Goal: Transaction & Acquisition: Purchase product/service

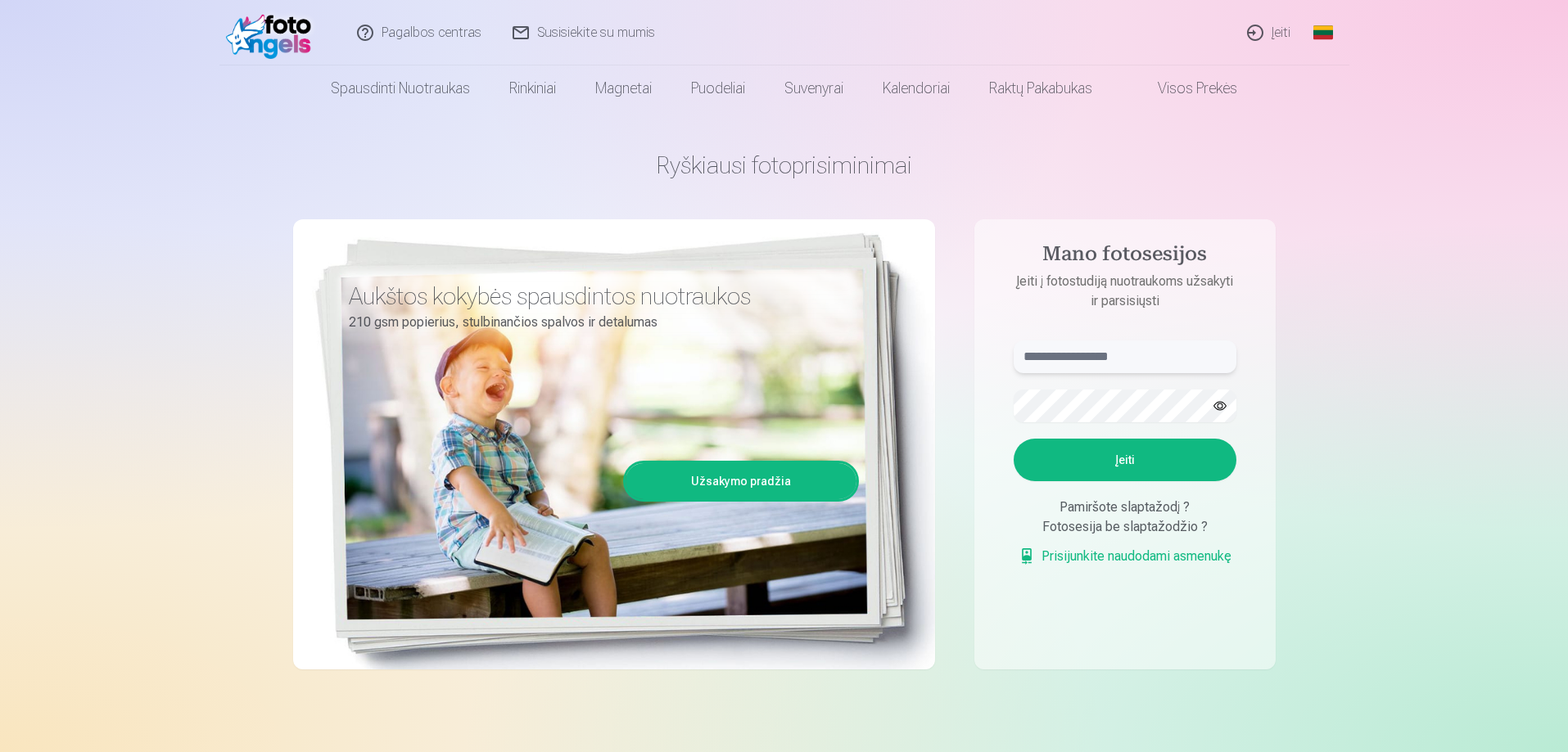
click at [1105, 367] on input "text" at bounding box center [1124, 356] width 222 height 33
type input "**********"
click at [1143, 458] on button "Įeiti" at bounding box center [1124, 460] width 222 height 43
click at [1210, 409] on button "button" at bounding box center [1219, 405] width 31 height 31
click at [1117, 458] on button "Įeiti" at bounding box center [1124, 460] width 222 height 43
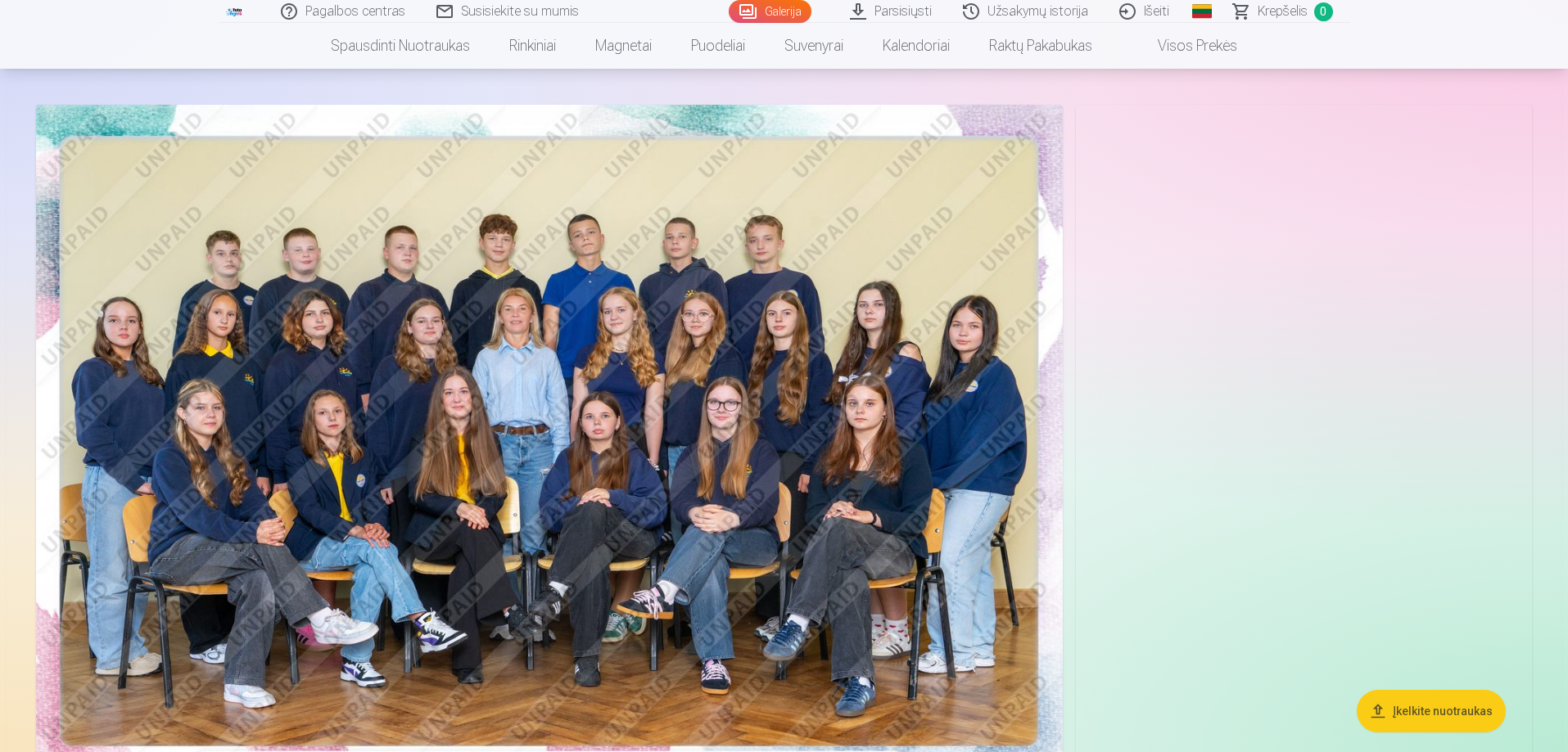
scroll to position [164, 0]
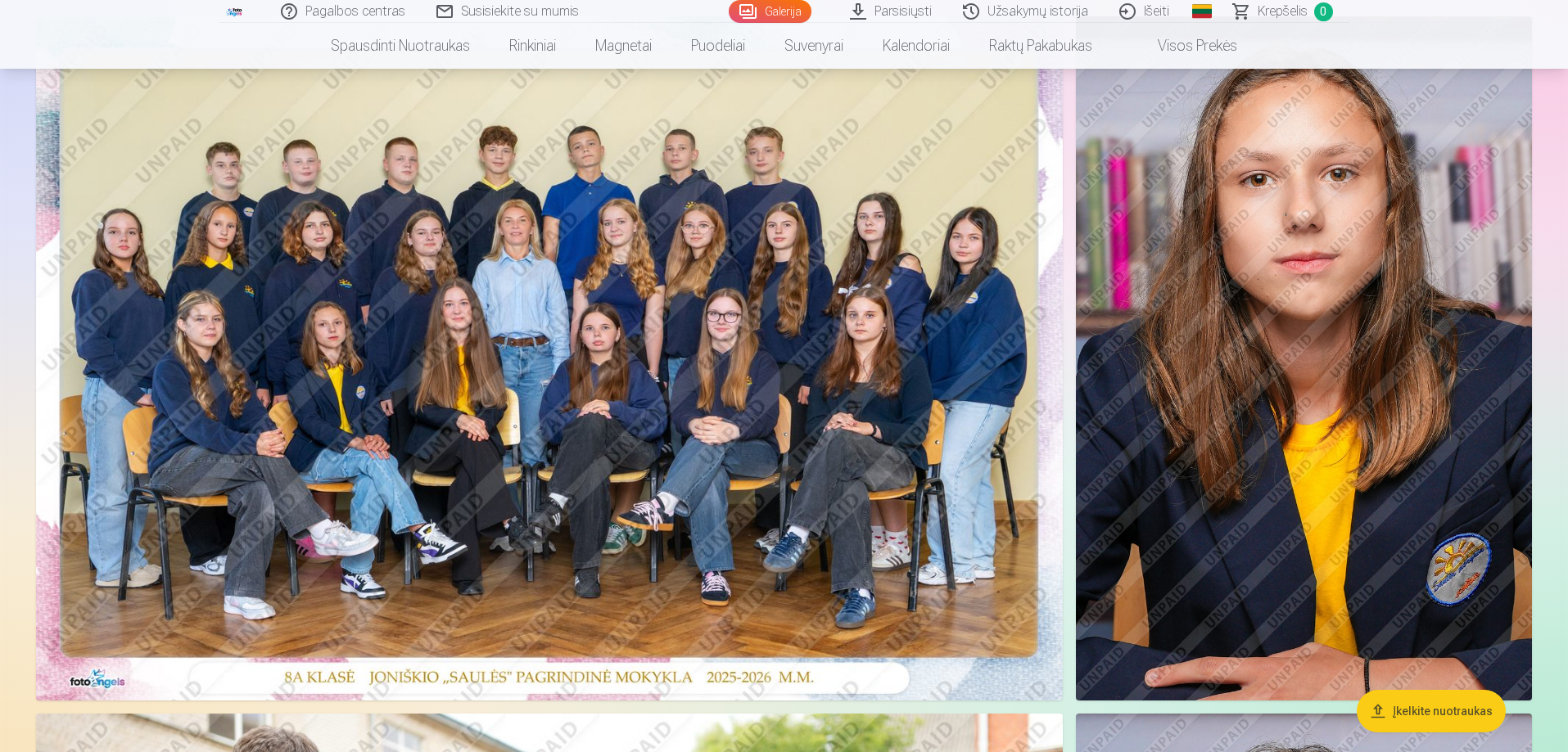
click at [701, 326] on img at bounding box center [549, 358] width 1026 height 684
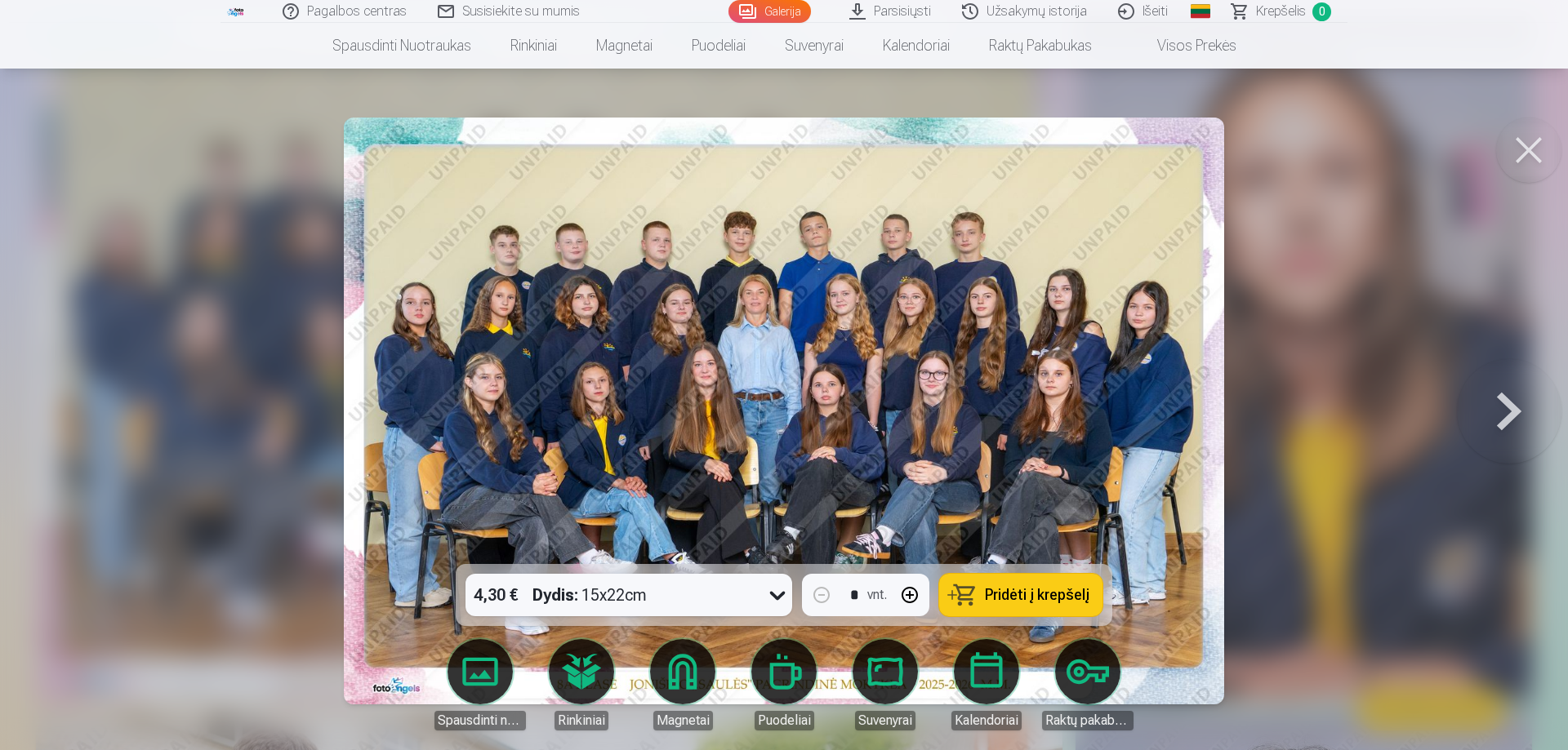
click at [1010, 605] on button "Pridėti į krepšelį" at bounding box center [1021, 595] width 163 height 43
click at [1530, 162] on button at bounding box center [1528, 150] width 66 height 66
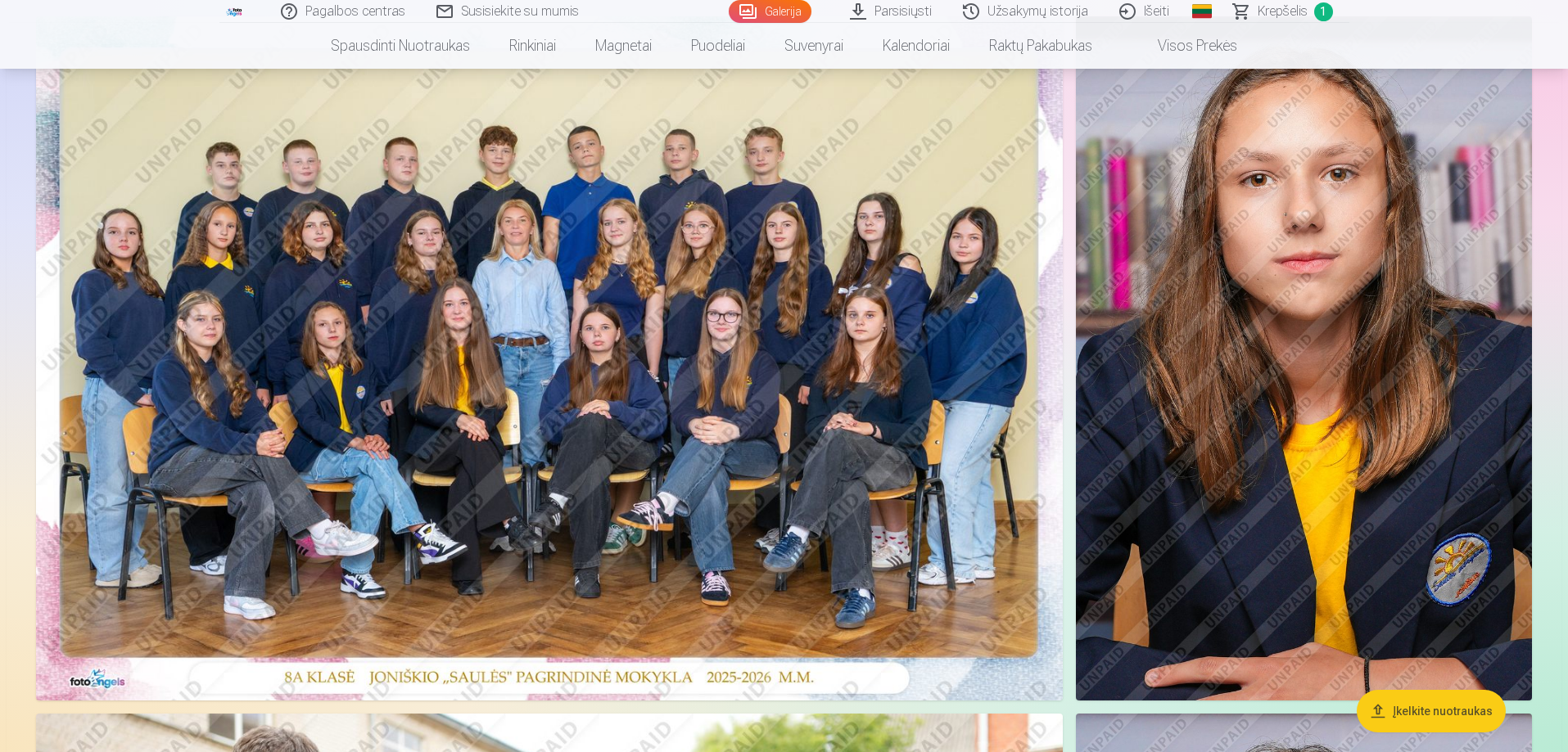
click at [1272, 326] on img at bounding box center [1303, 358] width 456 height 684
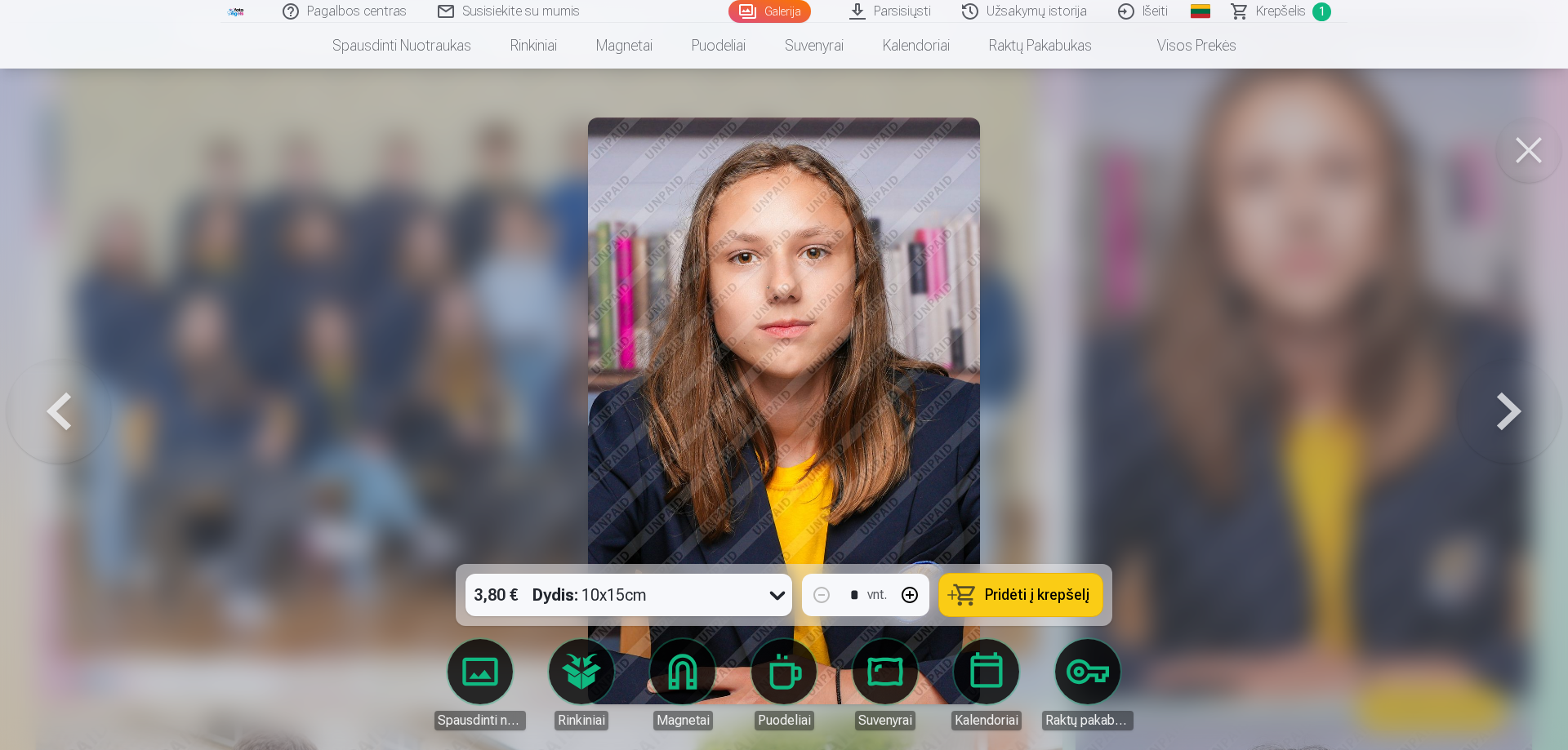
click at [1162, 119] on div at bounding box center [784, 375] width 1568 height 750
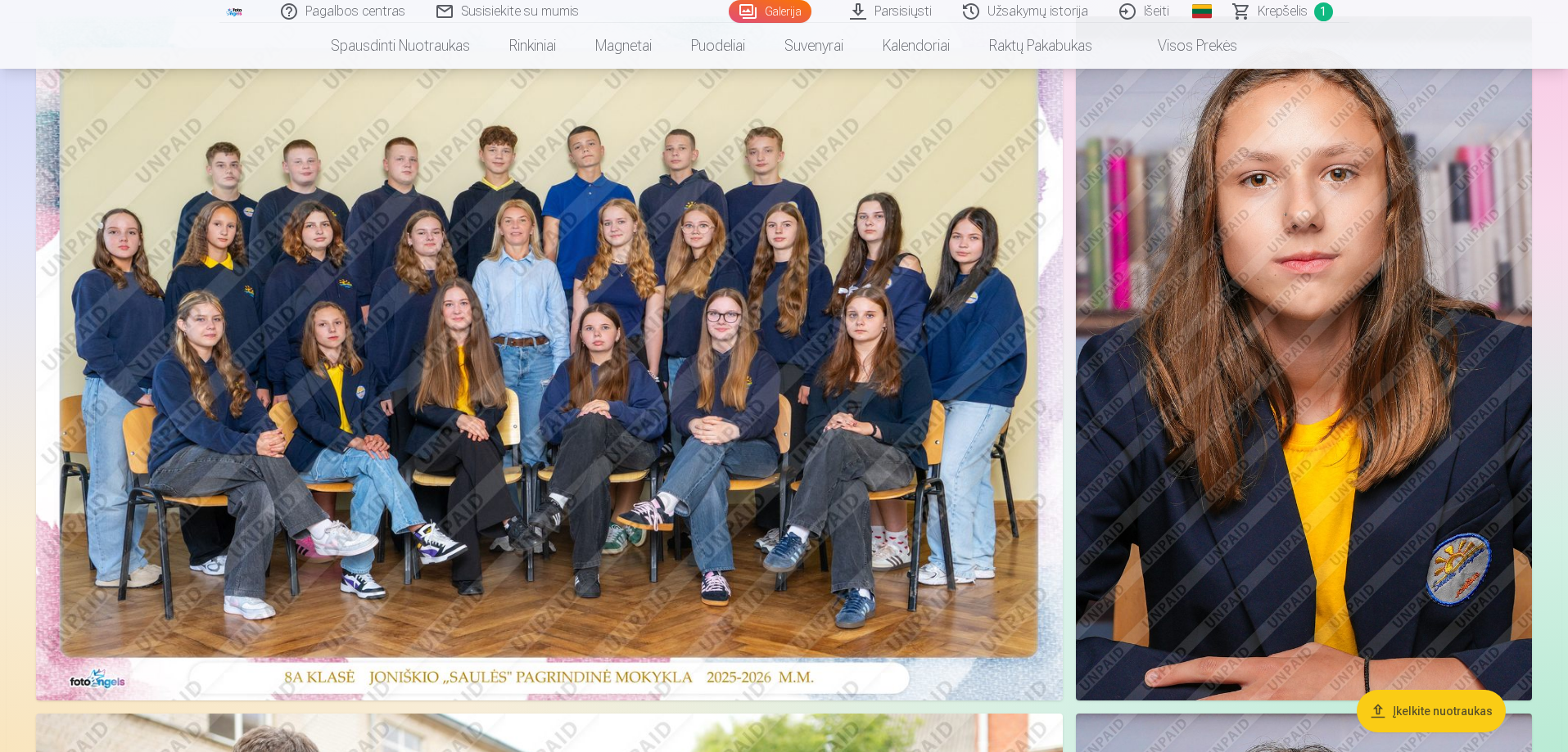
click at [1372, 294] on img at bounding box center [1303, 358] width 456 height 684
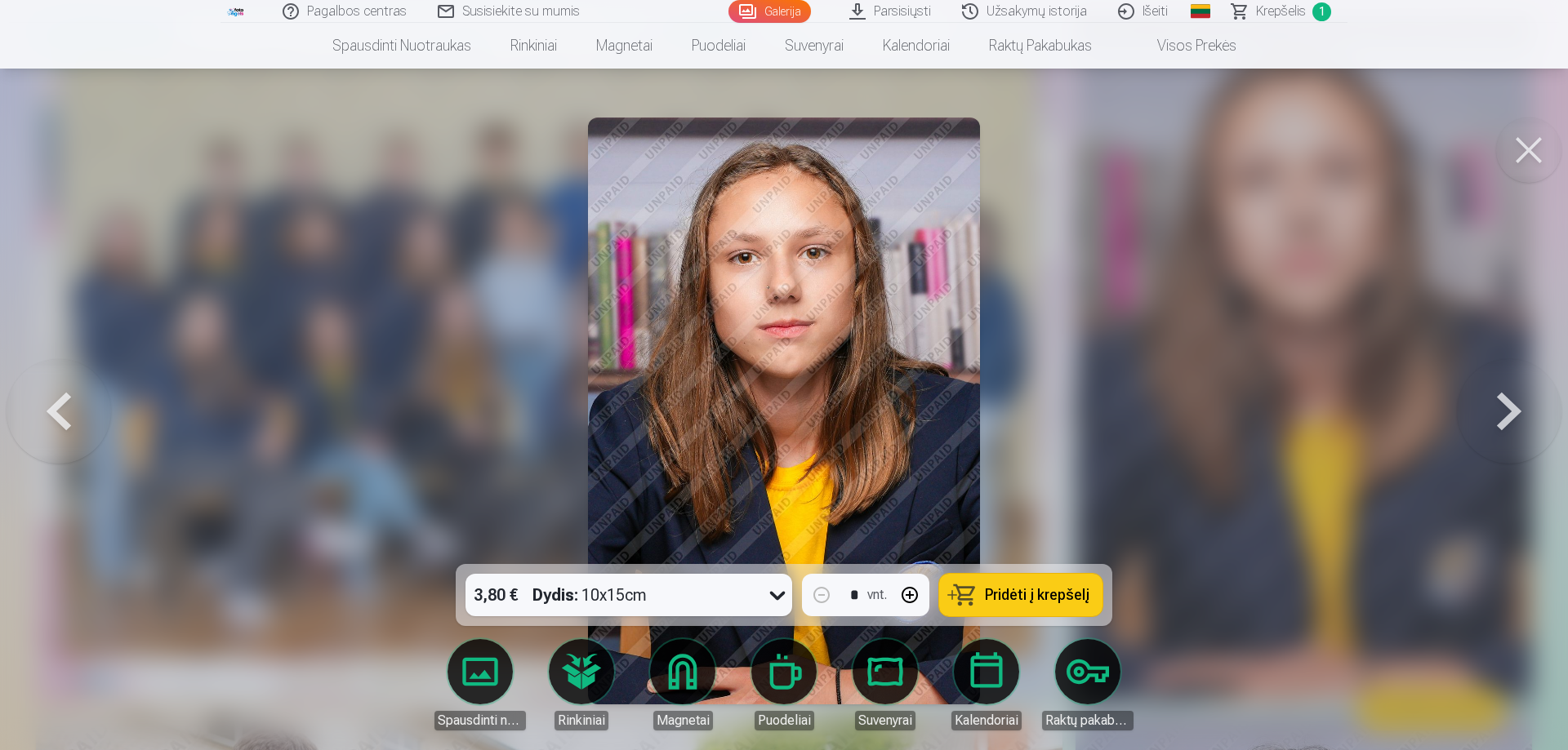
click at [1061, 596] on span "Pridėti į krepšelį" at bounding box center [1037, 595] width 104 height 15
click at [1536, 140] on button at bounding box center [1528, 150] width 66 height 66
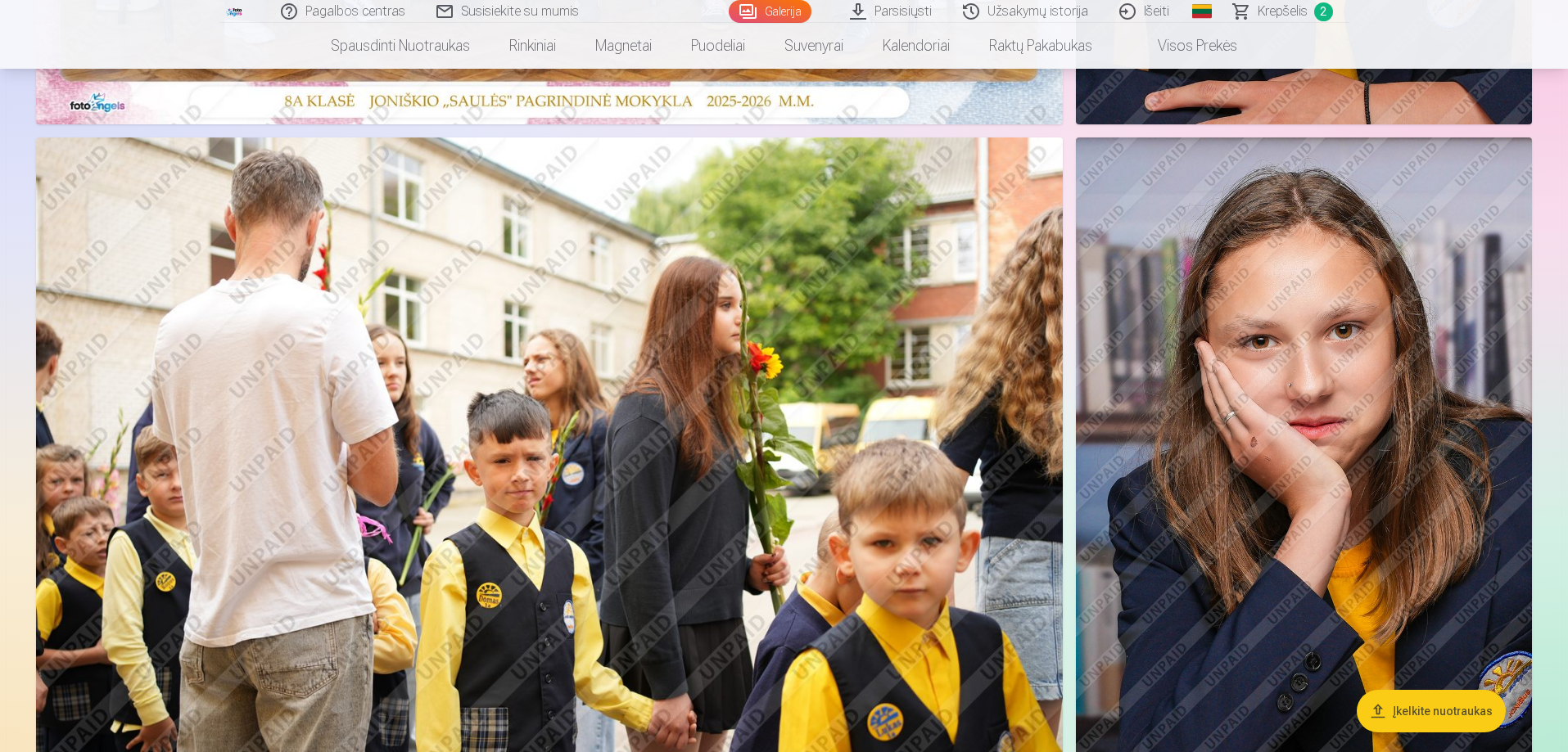
scroll to position [819, 0]
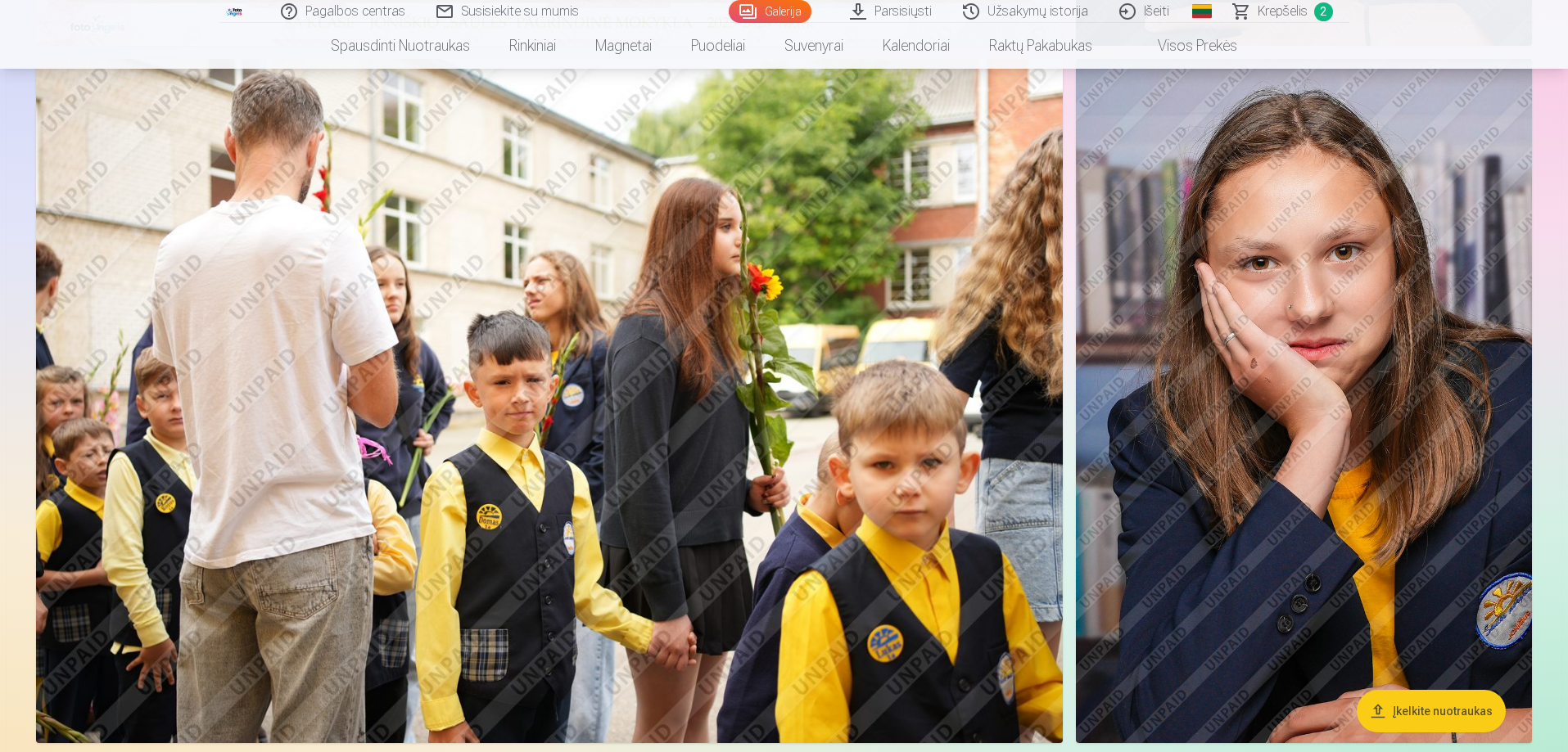
click at [1249, 400] on img at bounding box center [1303, 401] width 456 height 684
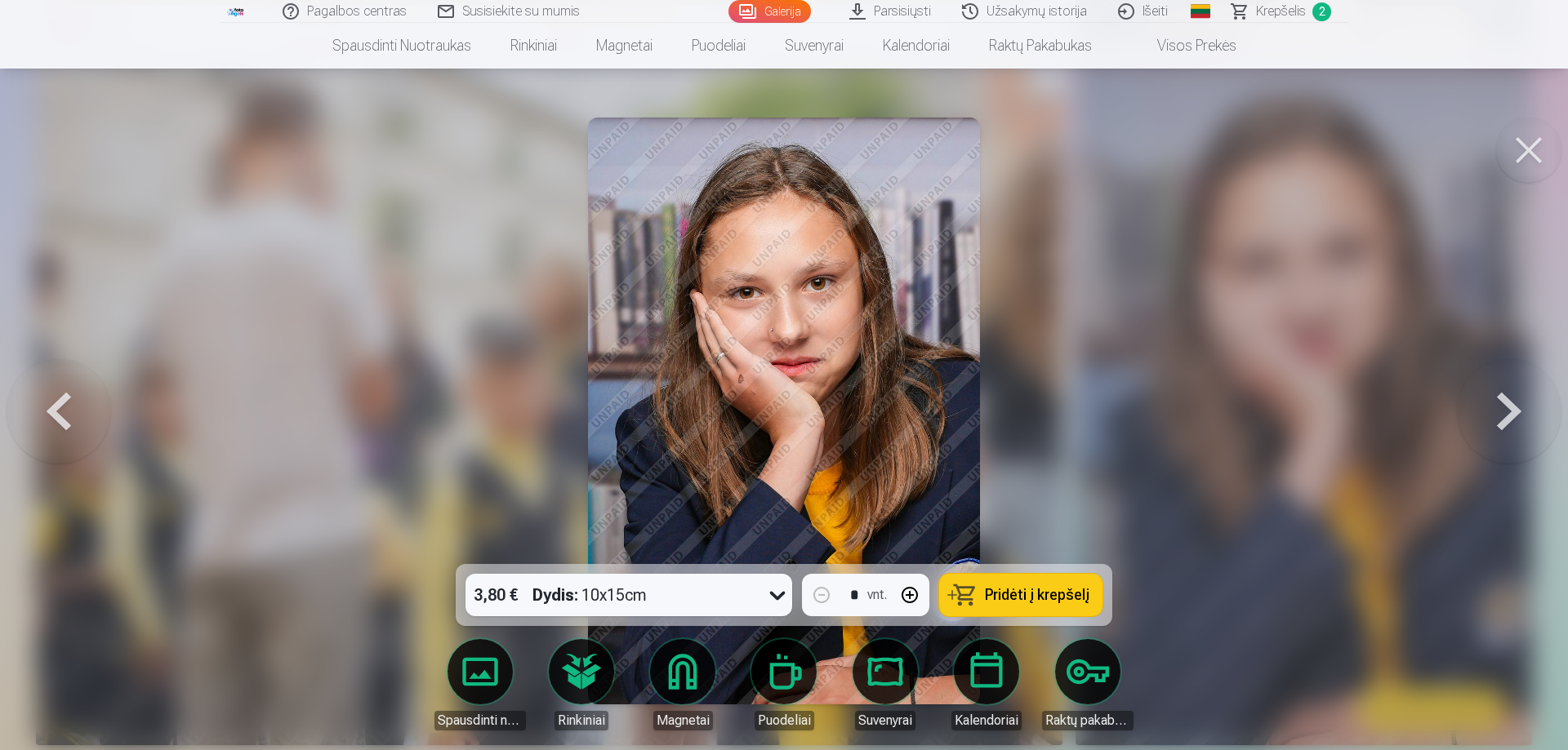
click at [1057, 606] on button "Pridėti į krepšelį" at bounding box center [1021, 595] width 163 height 43
click at [1517, 160] on button at bounding box center [1528, 150] width 66 height 66
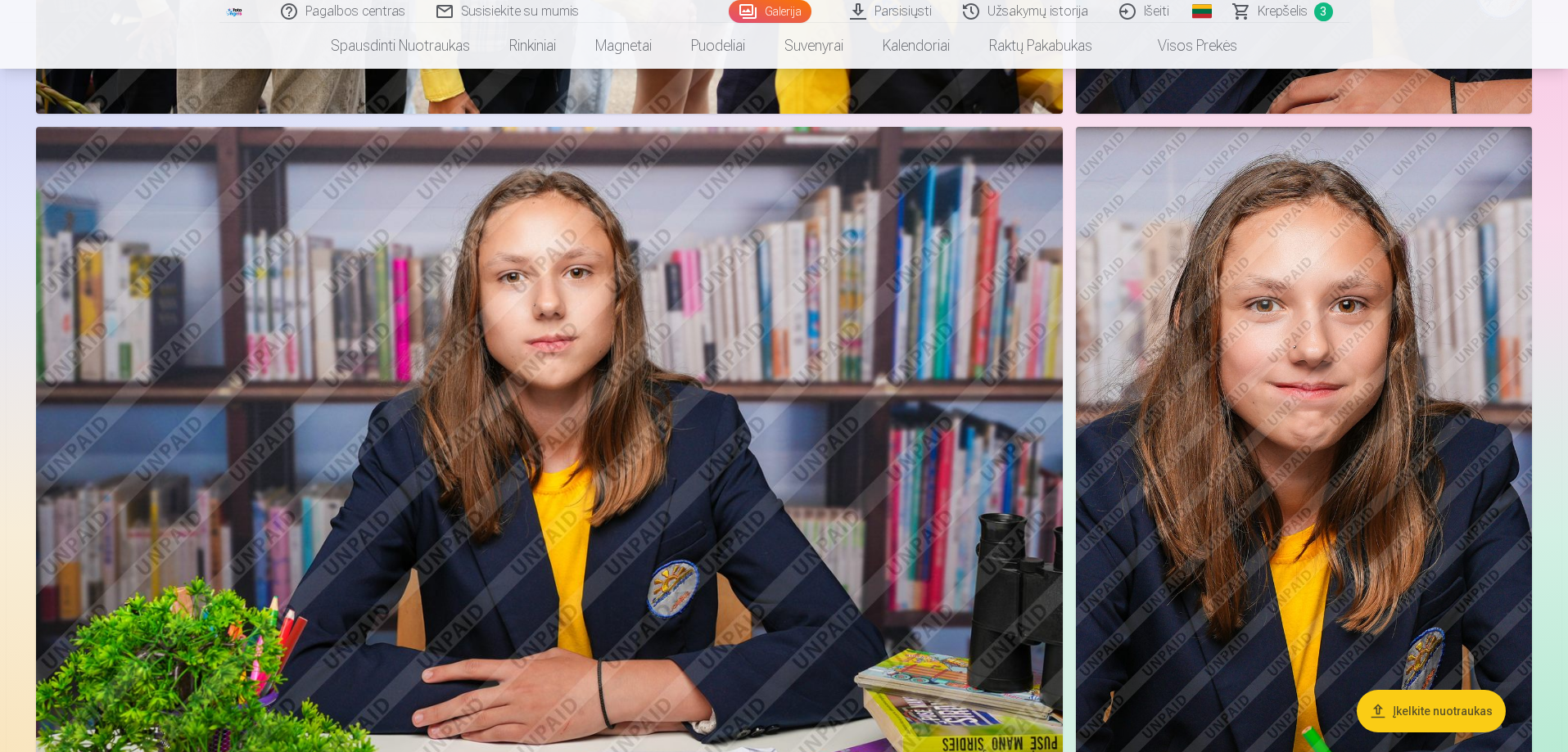
scroll to position [1473, 0]
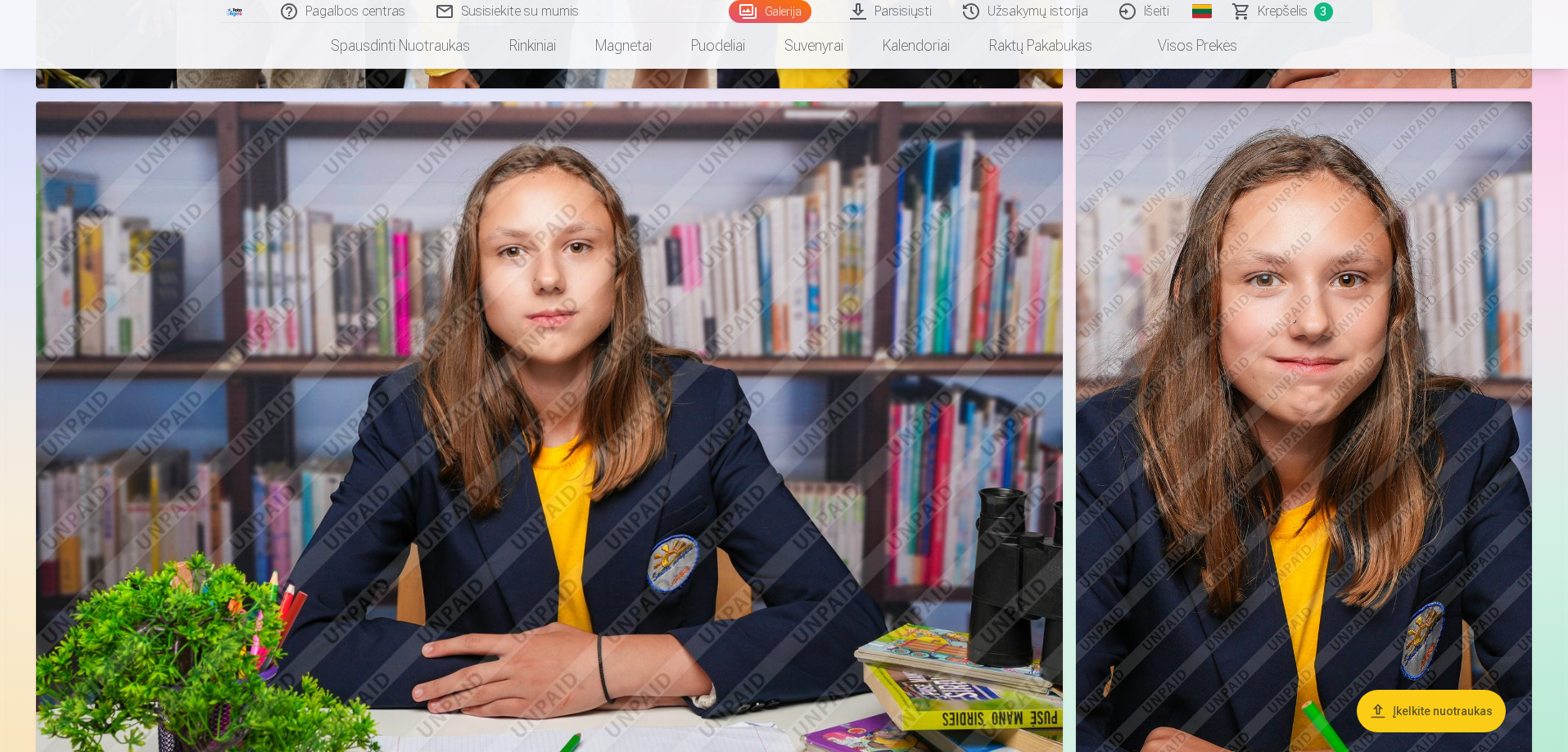
click at [606, 402] on img at bounding box center [549, 444] width 1026 height 684
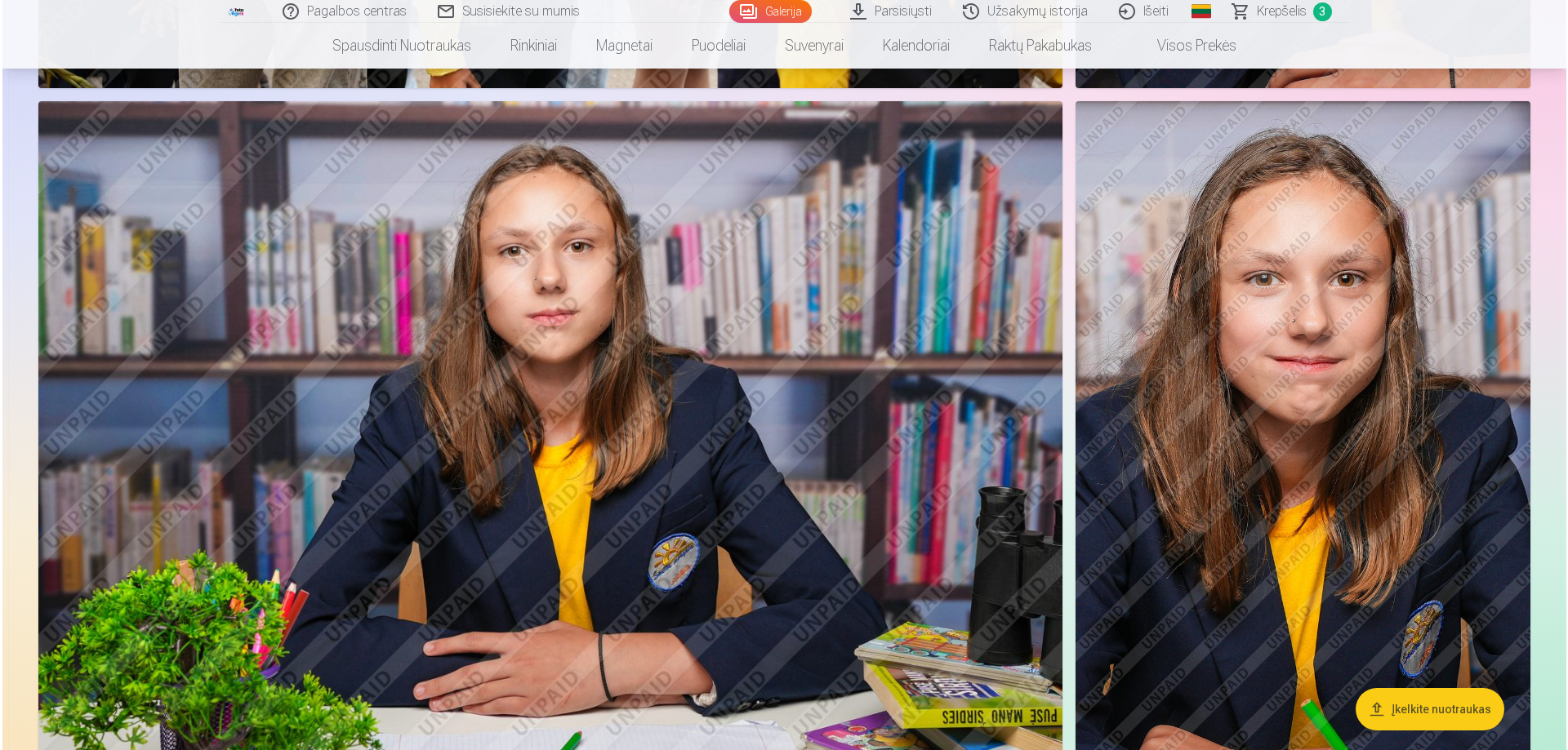
scroll to position [1472, 0]
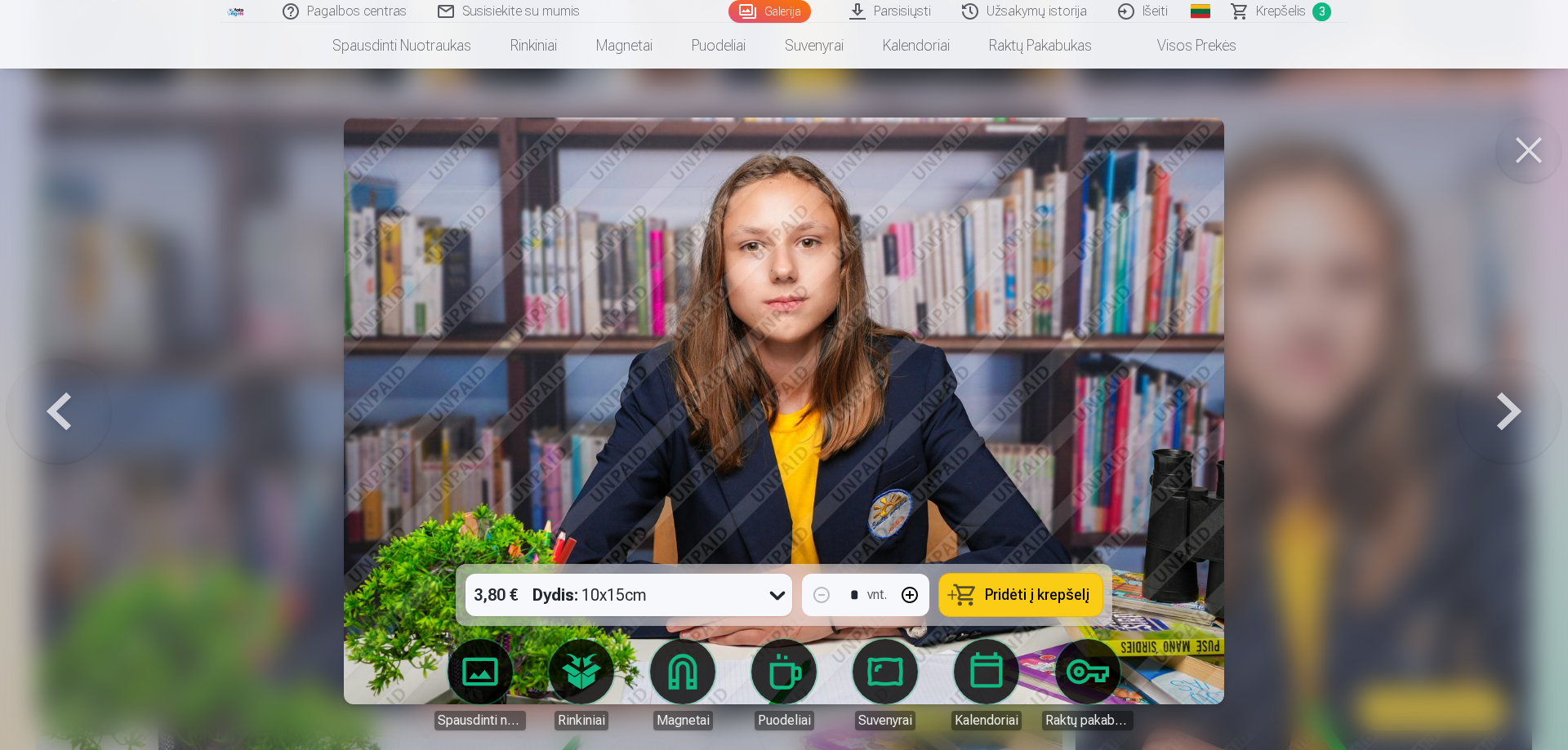
click at [1038, 599] on span "Pridėti į krepšelį" at bounding box center [1037, 595] width 104 height 15
click at [1556, 152] on button at bounding box center [1528, 150] width 66 height 66
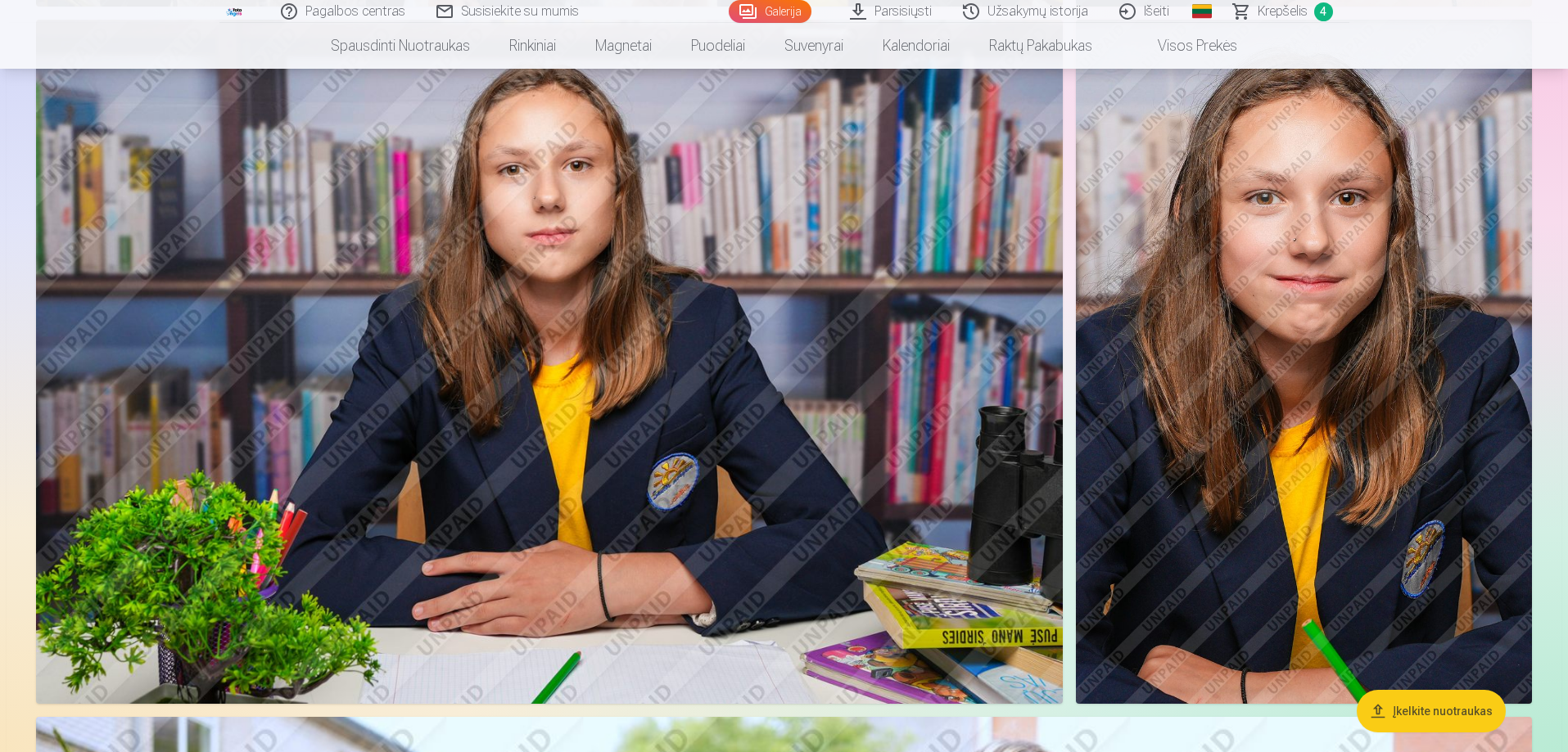
scroll to position [1391, 0]
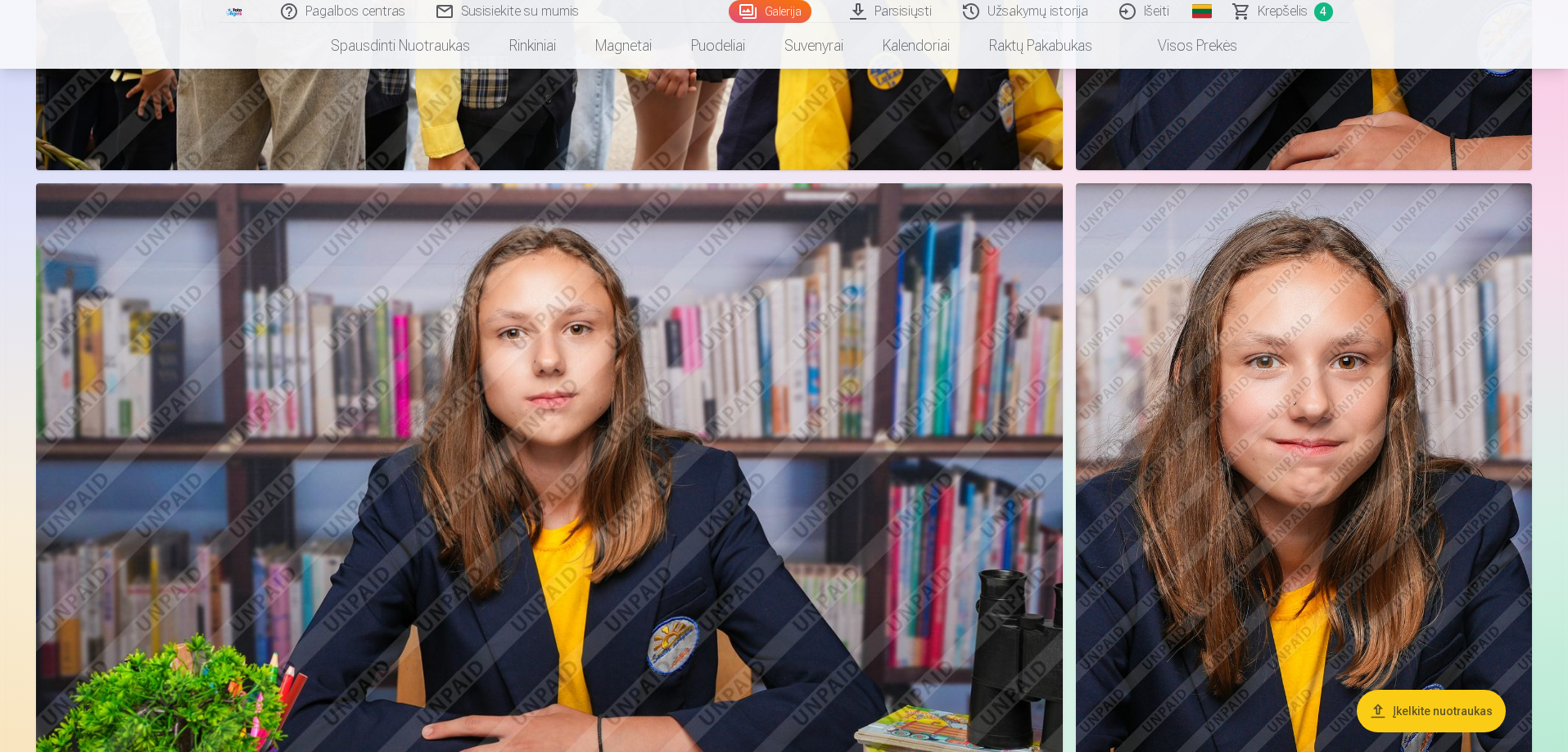
click at [1304, 466] on img at bounding box center [1303, 526] width 456 height 684
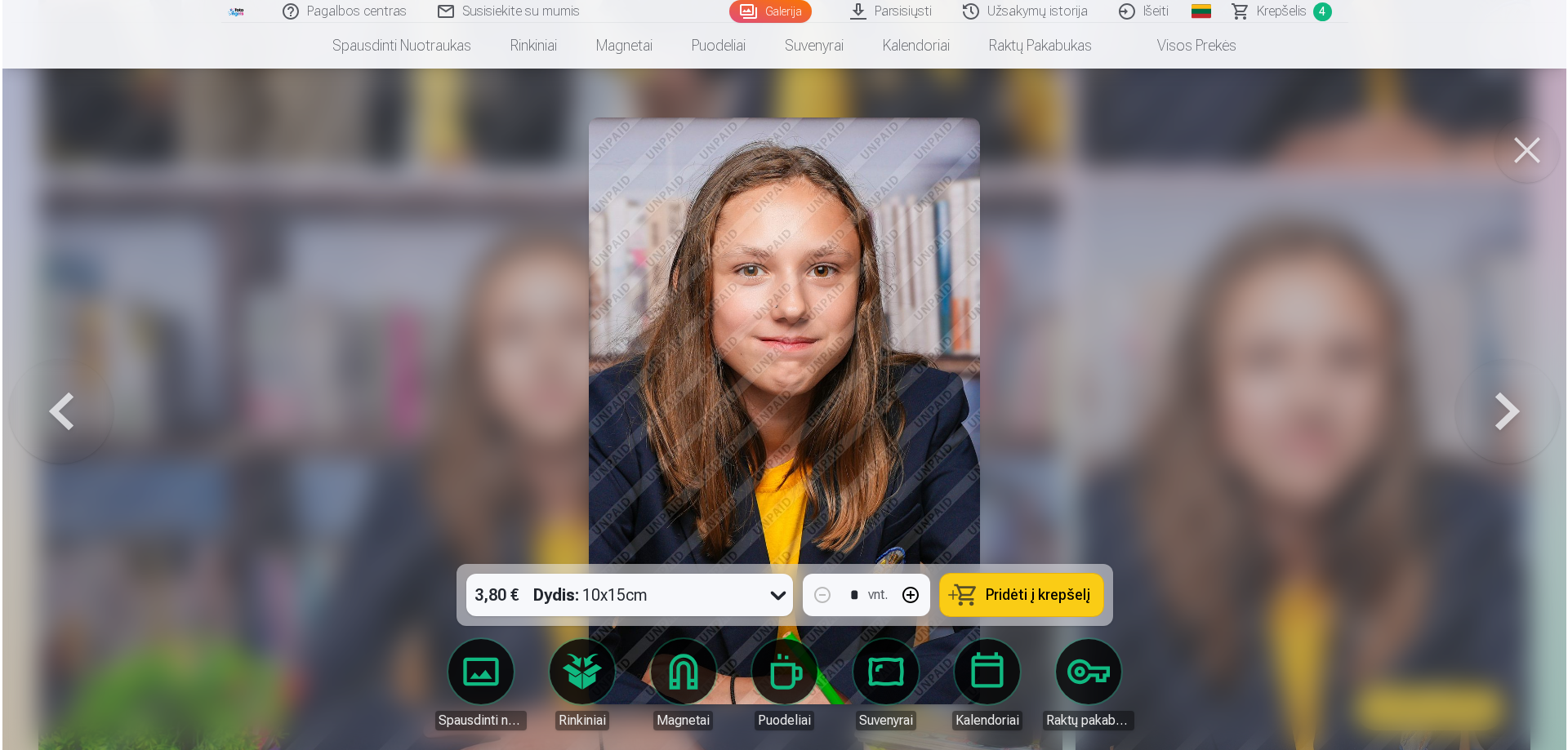
scroll to position [1391, 0]
click at [1043, 588] on span "Pridėti į krepšelį" at bounding box center [1037, 595] width 104 height 15
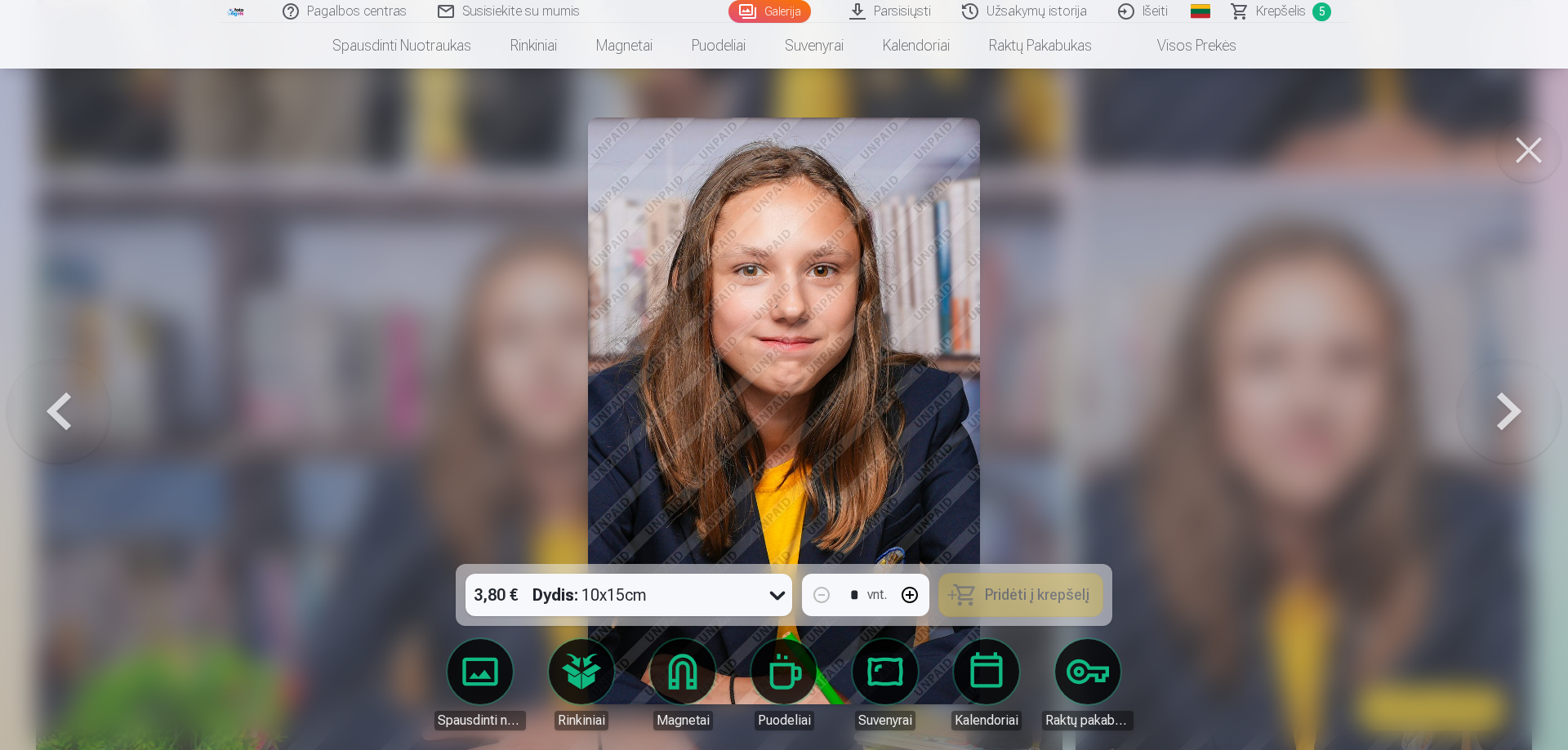
click at [1537, 157] on button at bounding box center [1528, 150] width 66 height 66
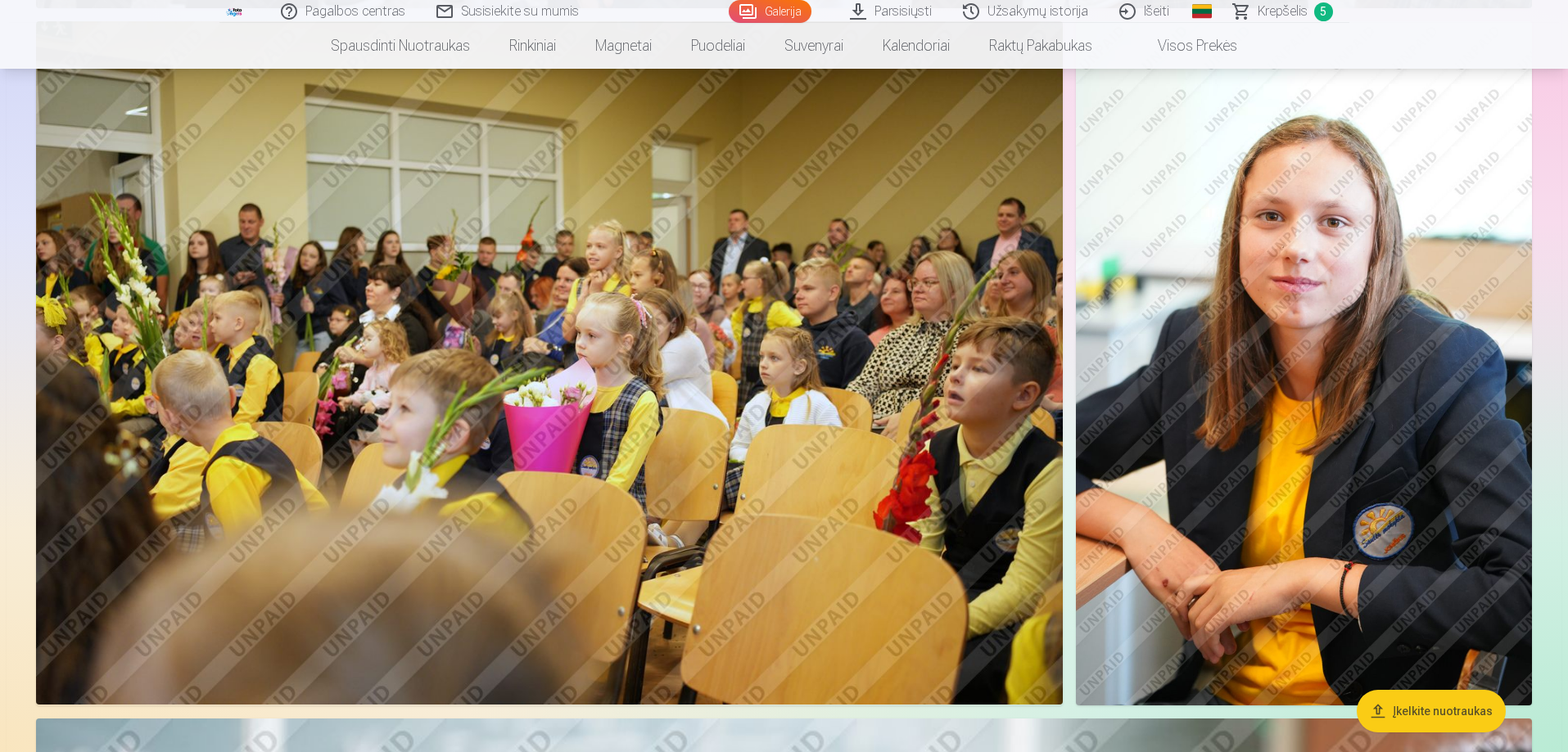
scroll to position [3356, 0]
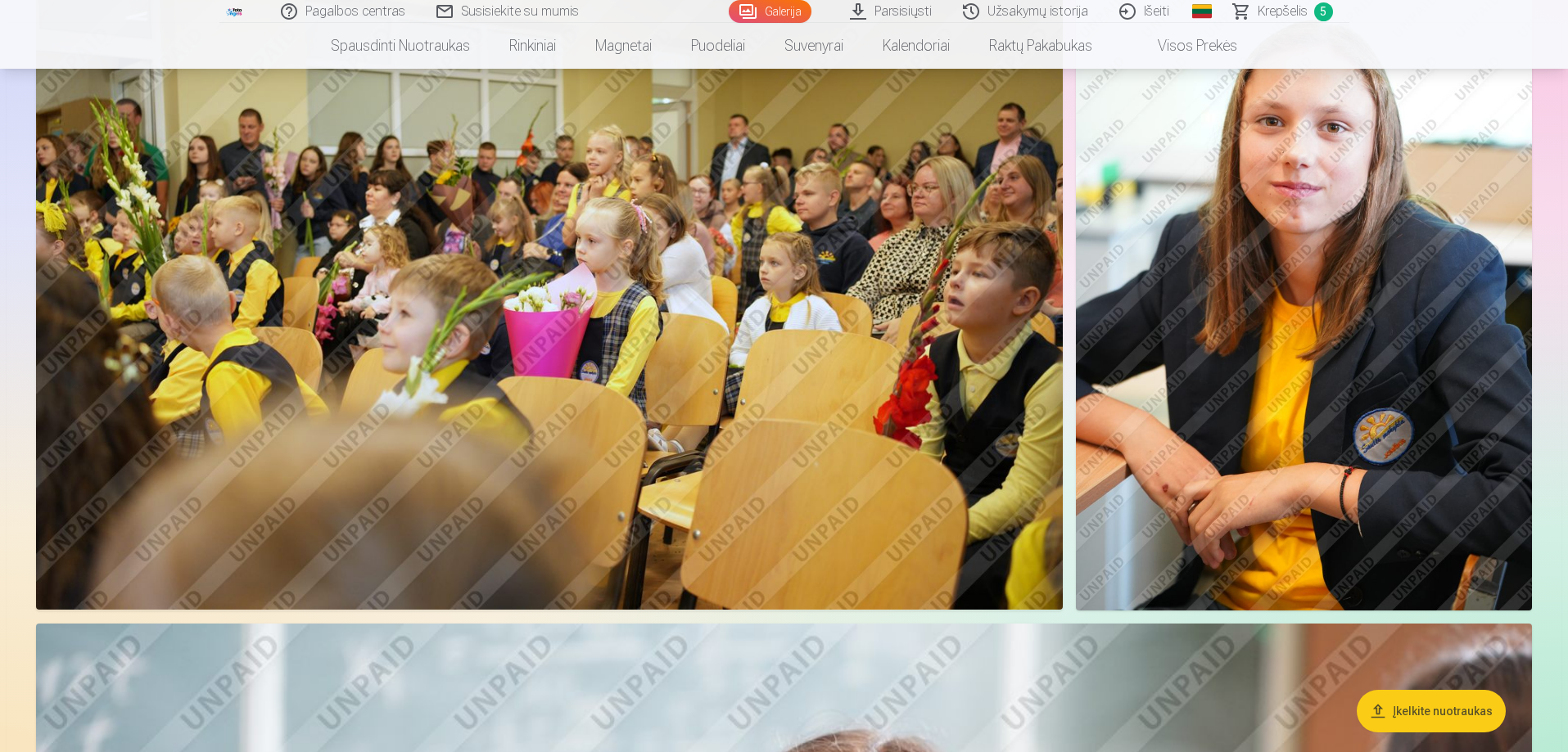
click at [1255, 394] on img at bounding box center [1303, 268] width 456 height 684
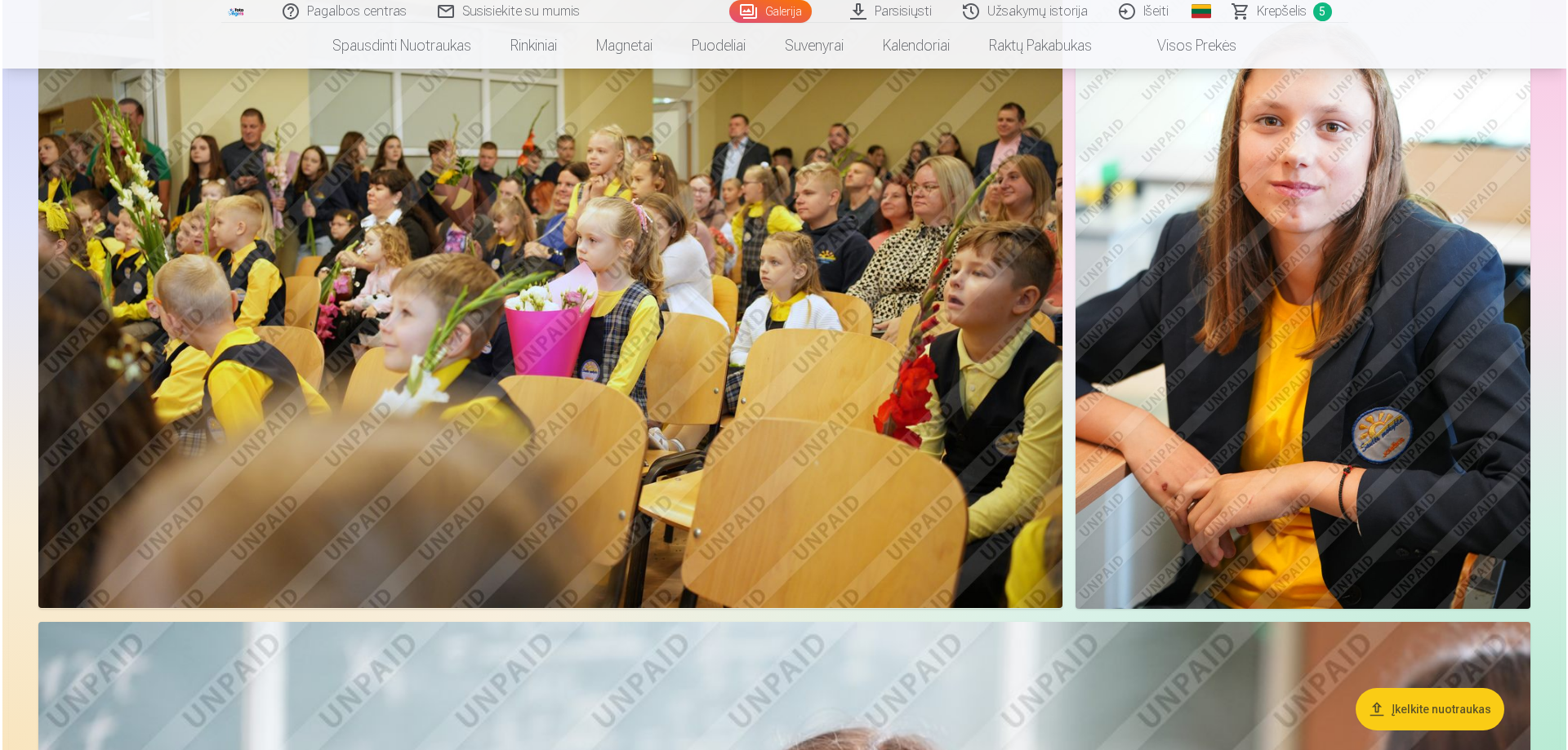
scroll to position [3355, 0]
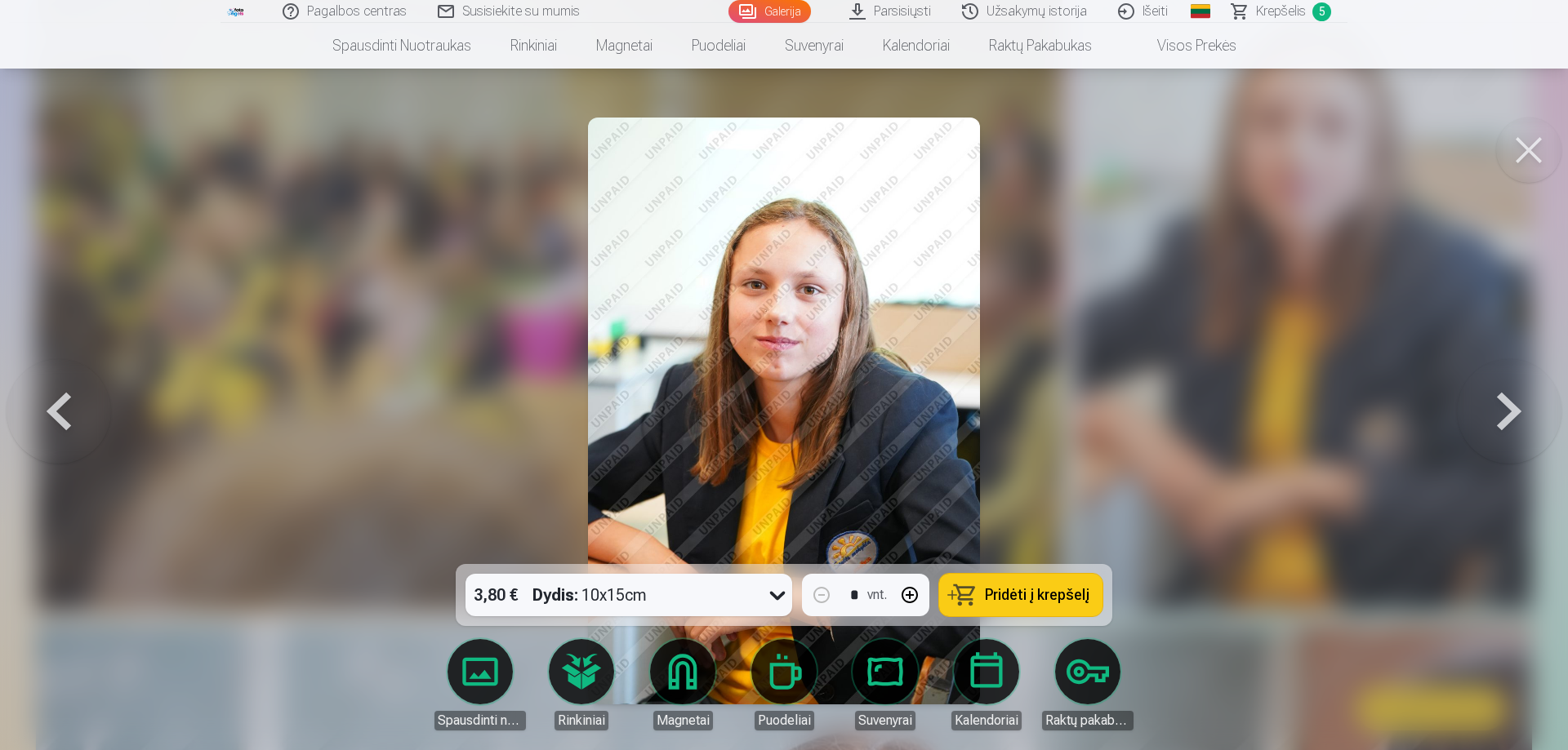
click at [1004, 594] on span "Pridėti į krepšelį" at bounding box center [1037, 595] width 104 height 15
click at [1513, 166] on button at bounding box center [1528, 150] width 66 height 66
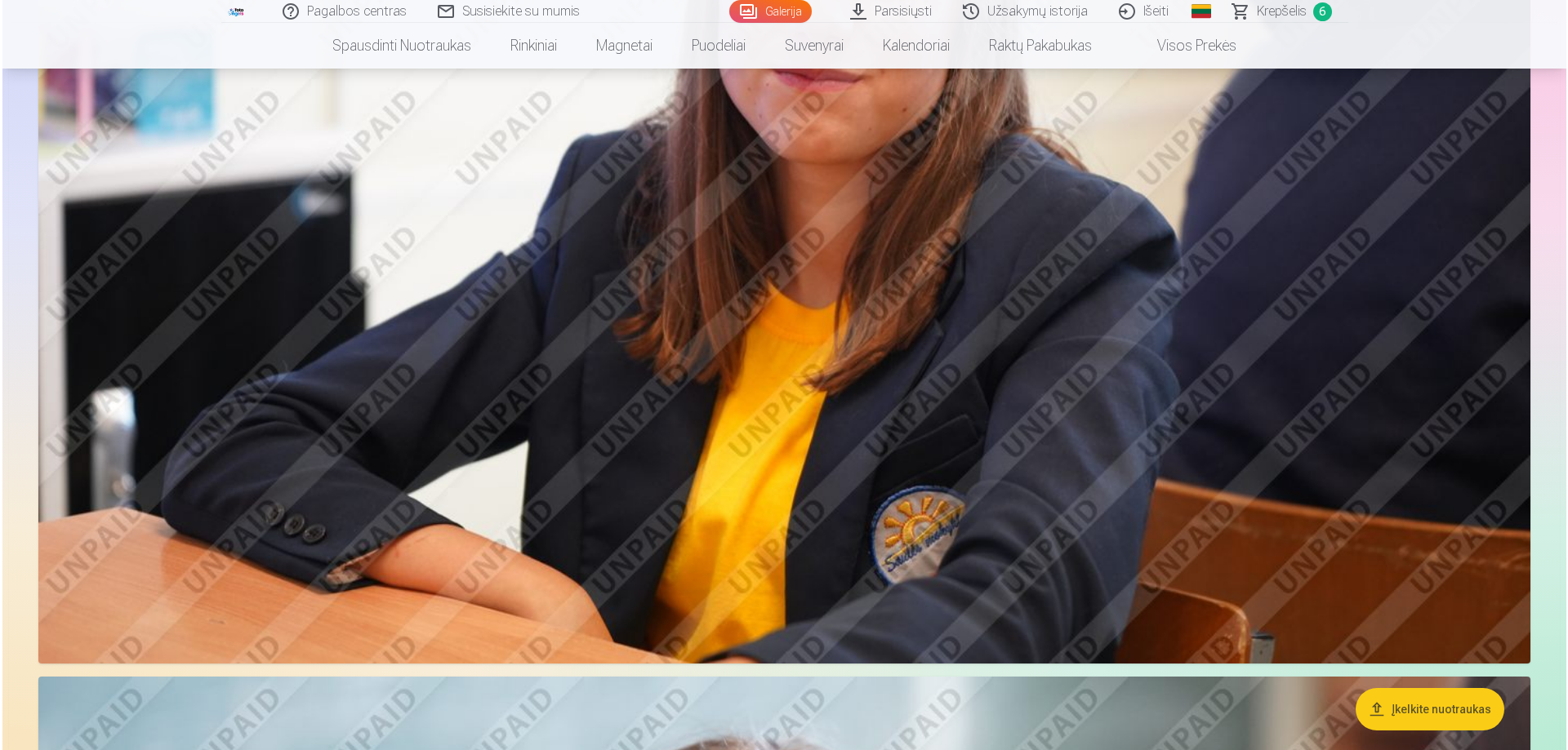
scroll to position [4327, 0]
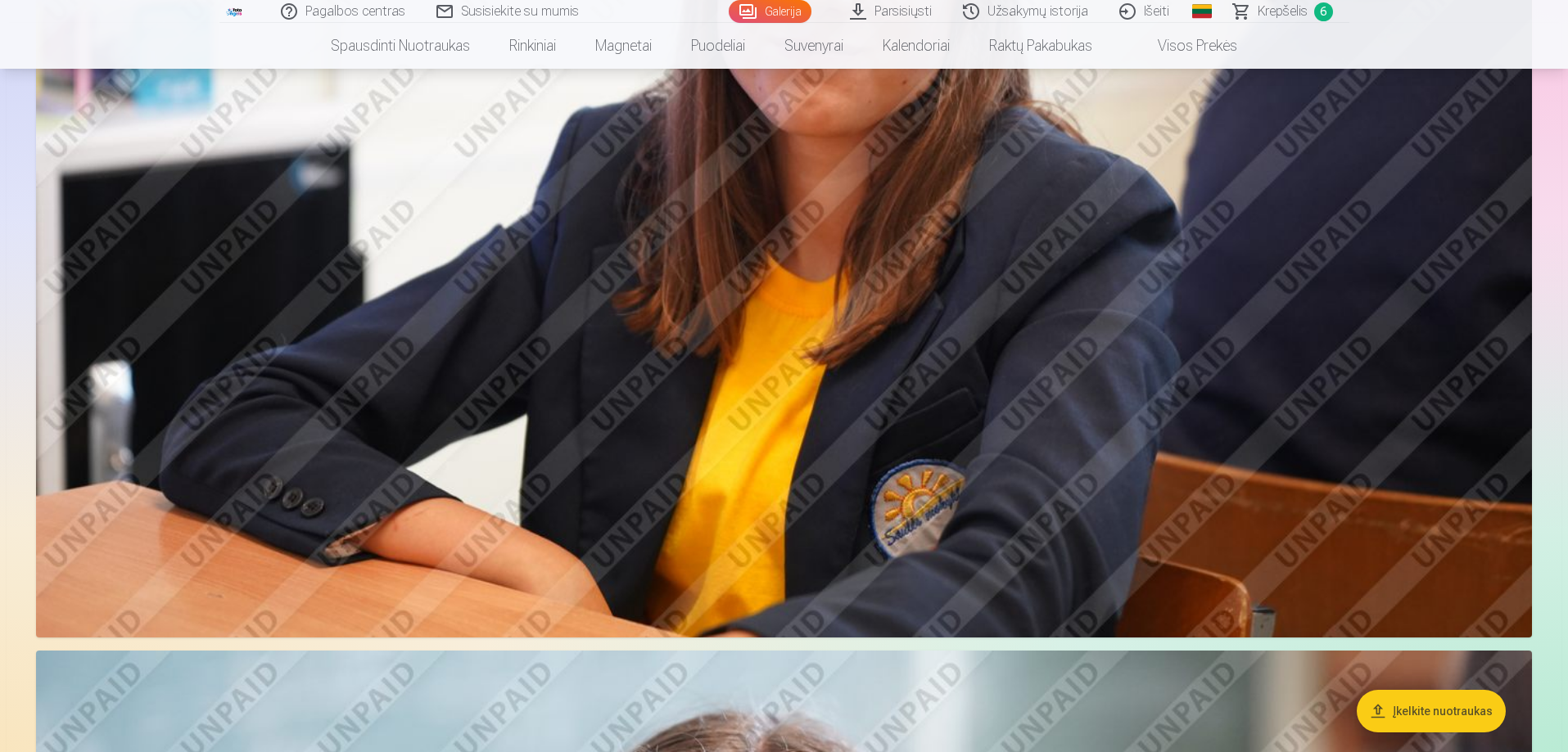
click at [687, 354] on img at bounding box center [783, 141] width 1495 height 997
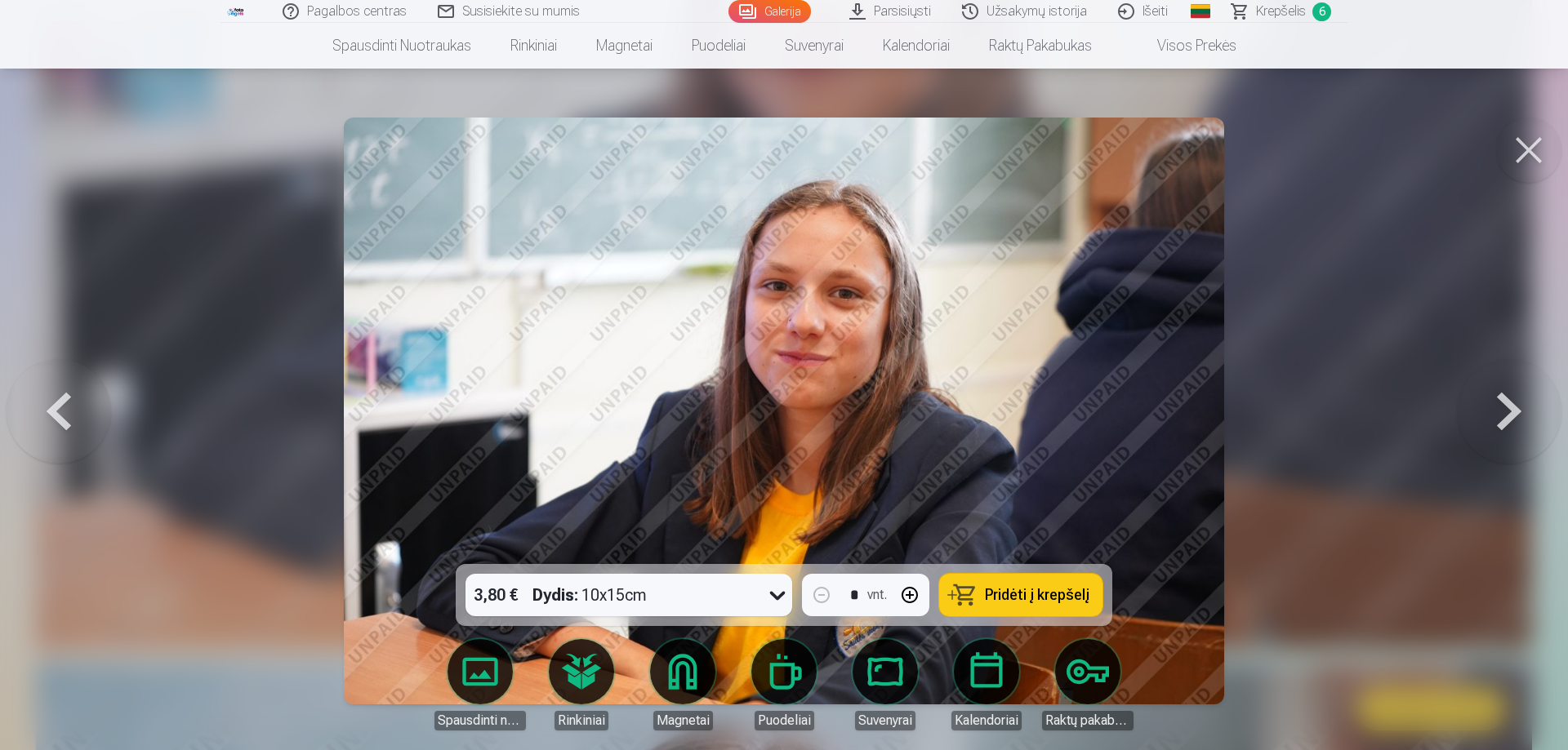
drag, startPoint x: 1050, startPoint y: 591, endPoint x: 1400, endPoint y: 345, distance: 427.8
click at [1048, 591] on span "Pridėti į krepšelį" at bounding box center [1037, 595] width 104 height 15
click at [1523, 162] on button at bounding box center [1528, 150] width 66 height 66
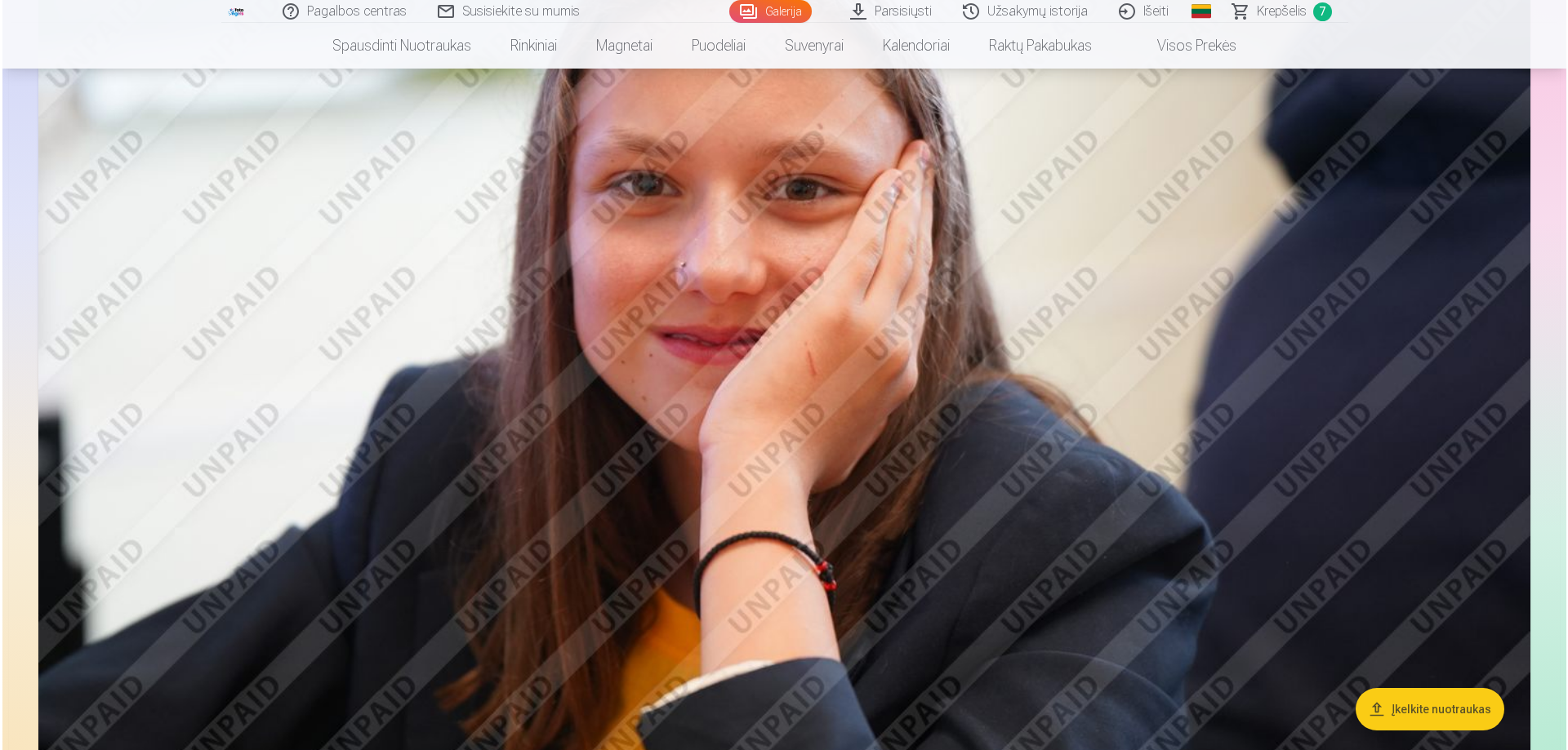
scroll to position [5133, 0]
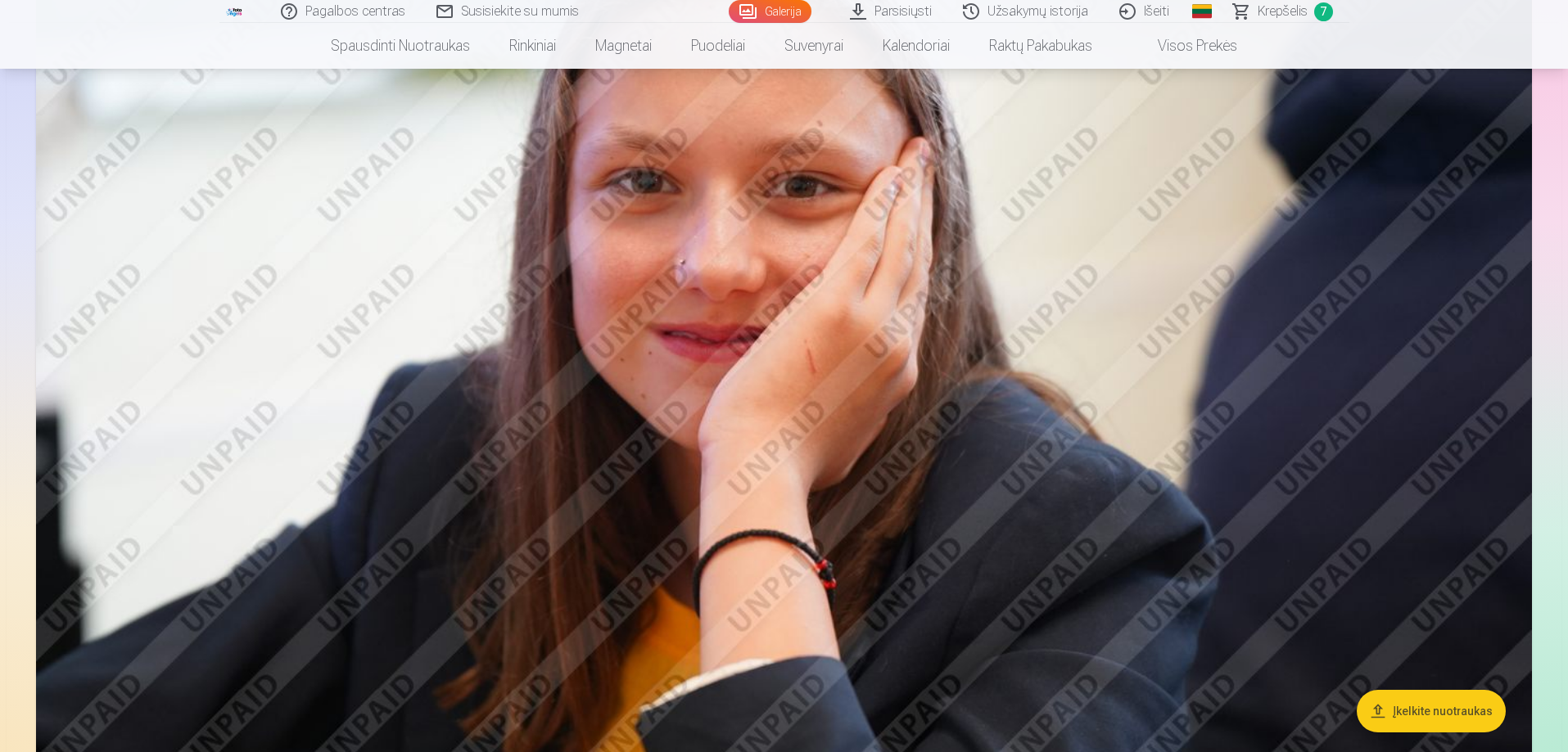
click at [925, 241] on img at bounding box center [783, 341] width 1495 height 997
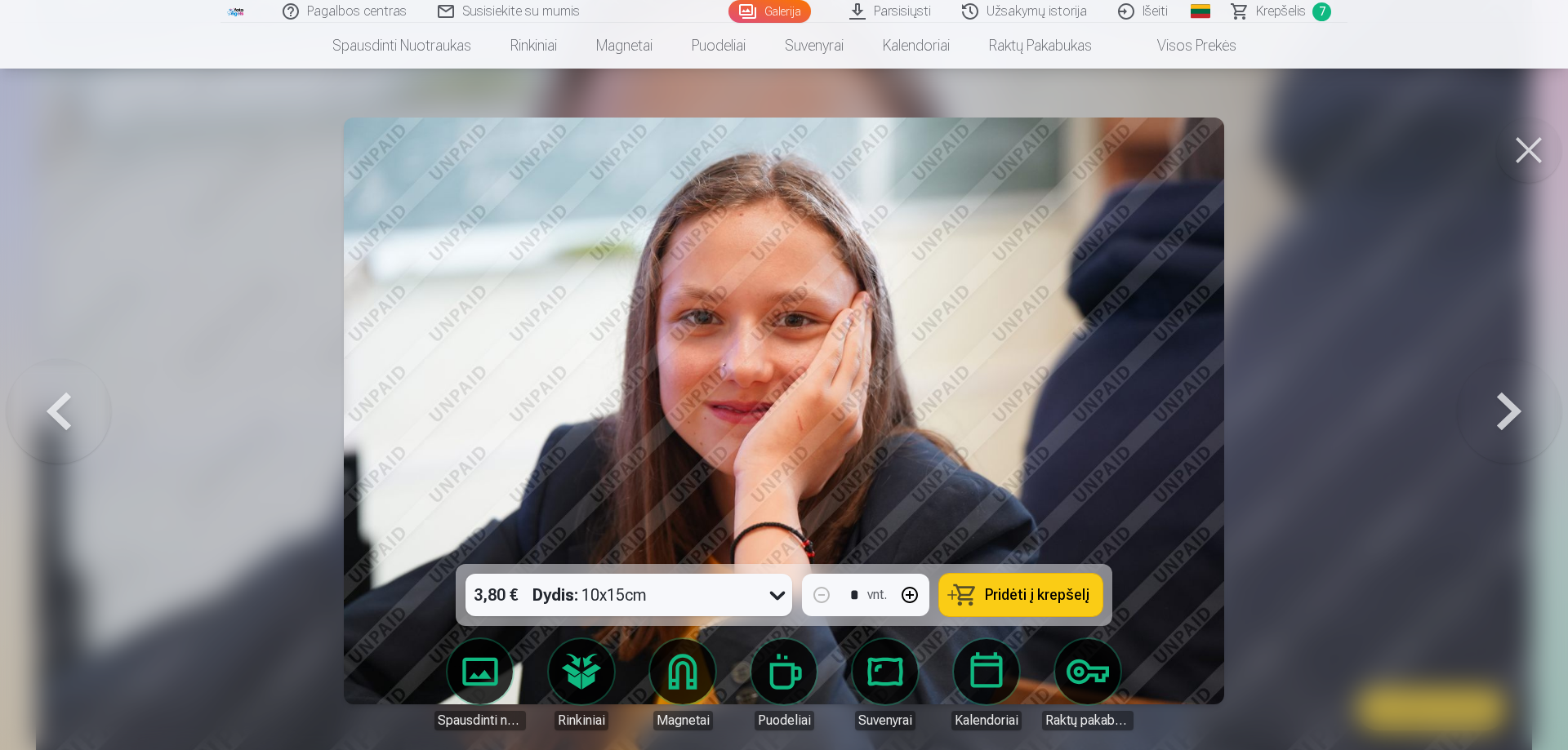
click at [1026, 582] on button "Pridėti į krepšelį" at bounding box center [1021, 595] width 163 height 43
click at [1521, 139] on button at bounding box center [1528, 150] width 66 height 66
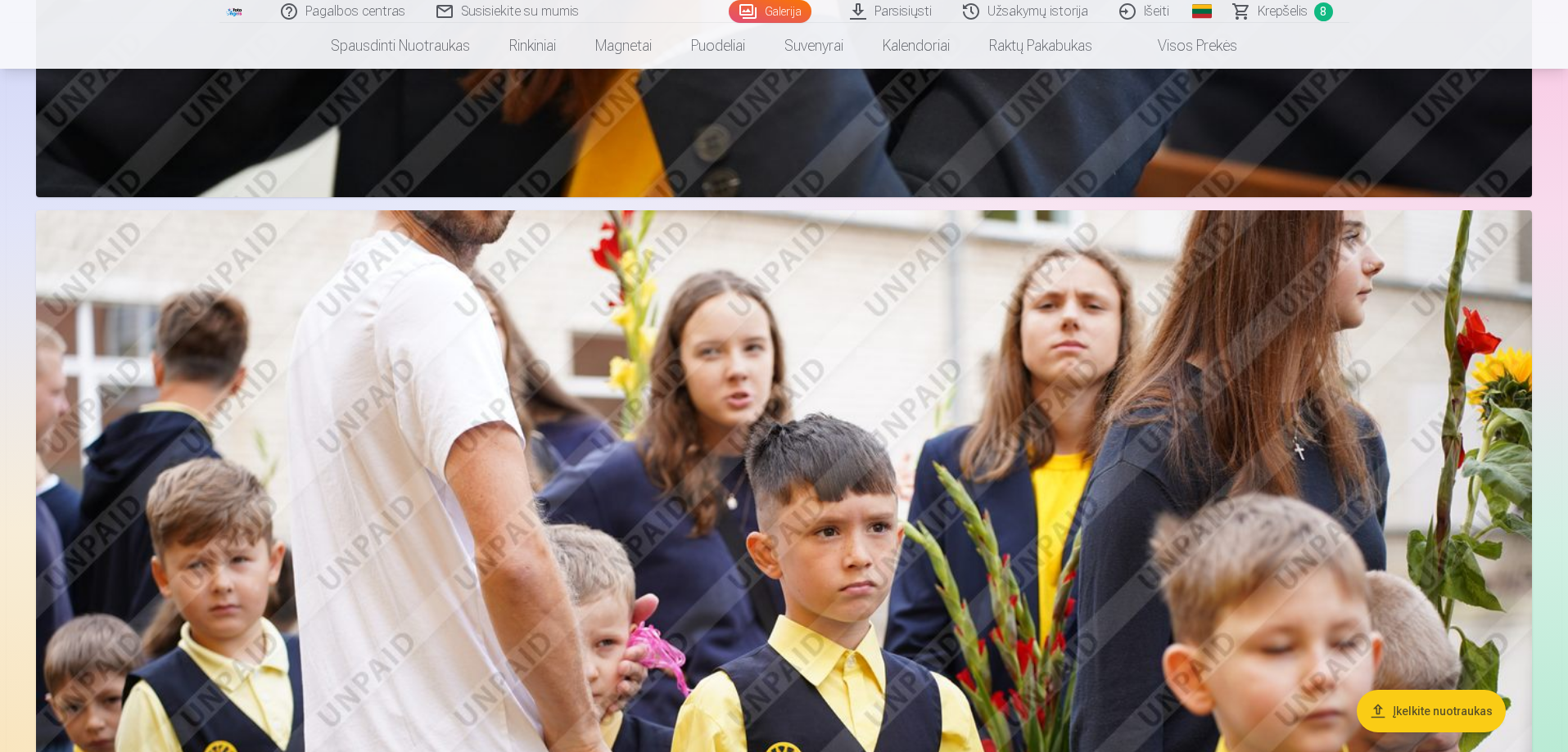
click at [1089, 331] on img at bounding box center [783, 709] width 1495 height 997
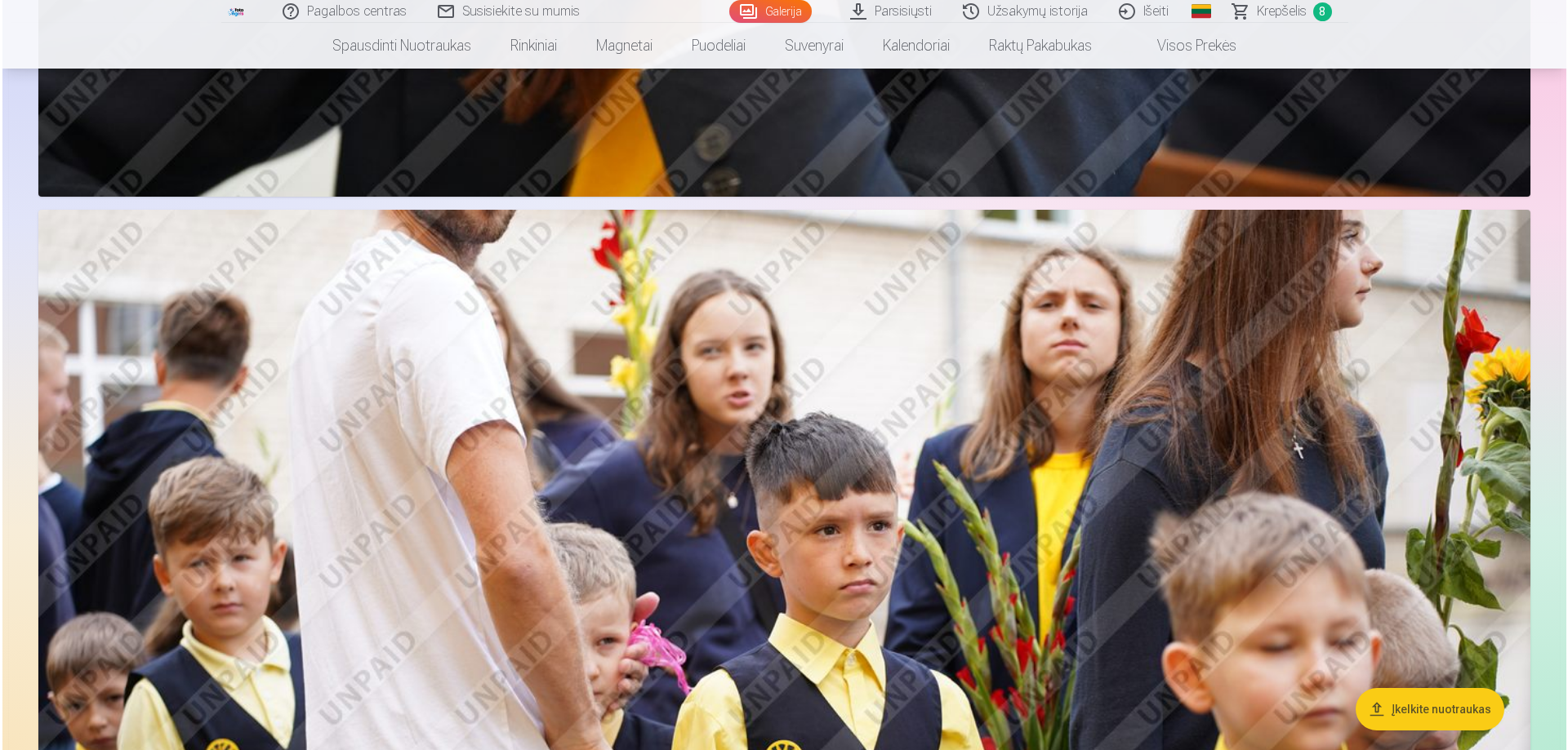
scroll to position [5786, 0]
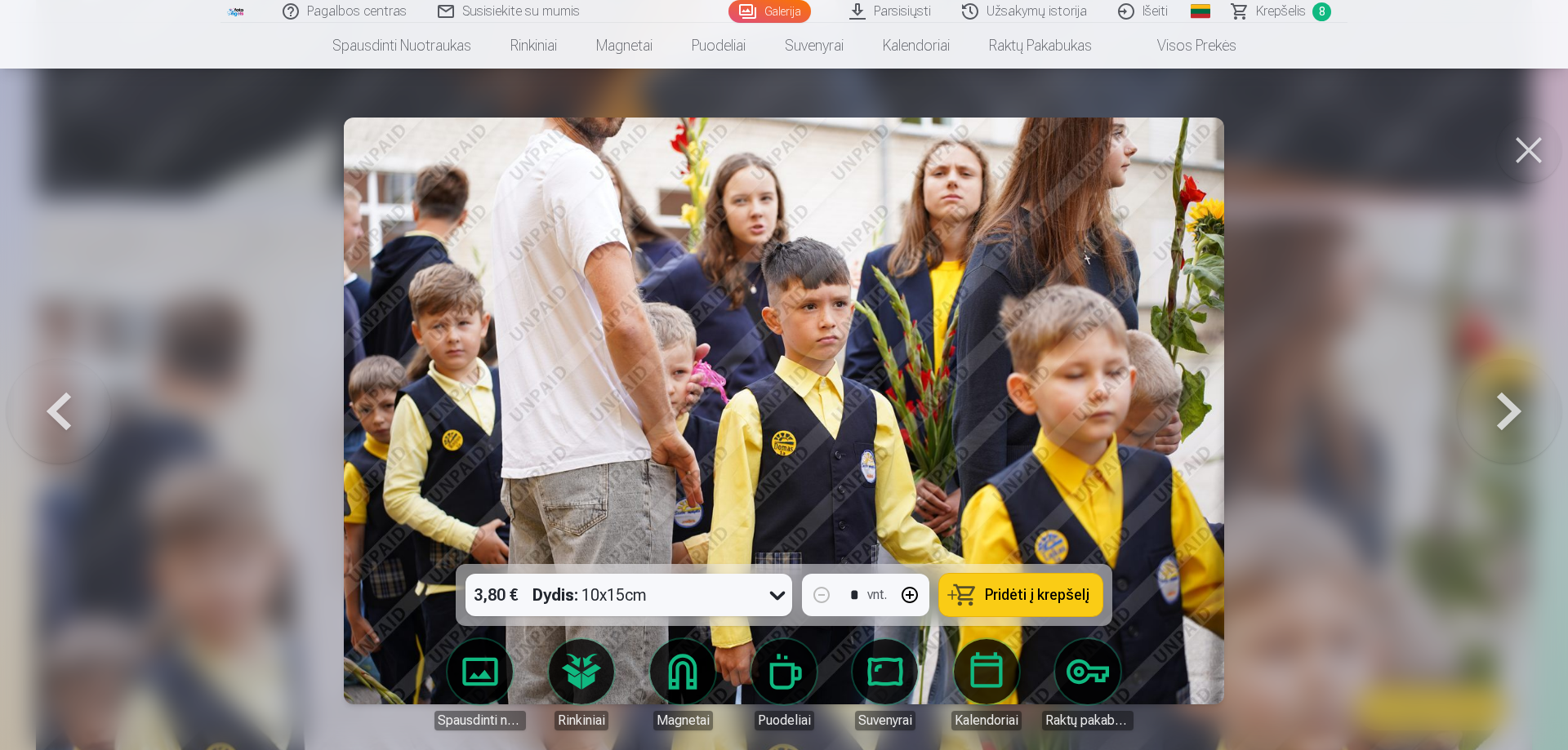
click at [1009, 601] on span "Pridėti į krepšelį" at bounding box center [1037, 595] width 104 height 15
click at [1523, 160] on button at bounding box center [1528, 150] width 66 height 66
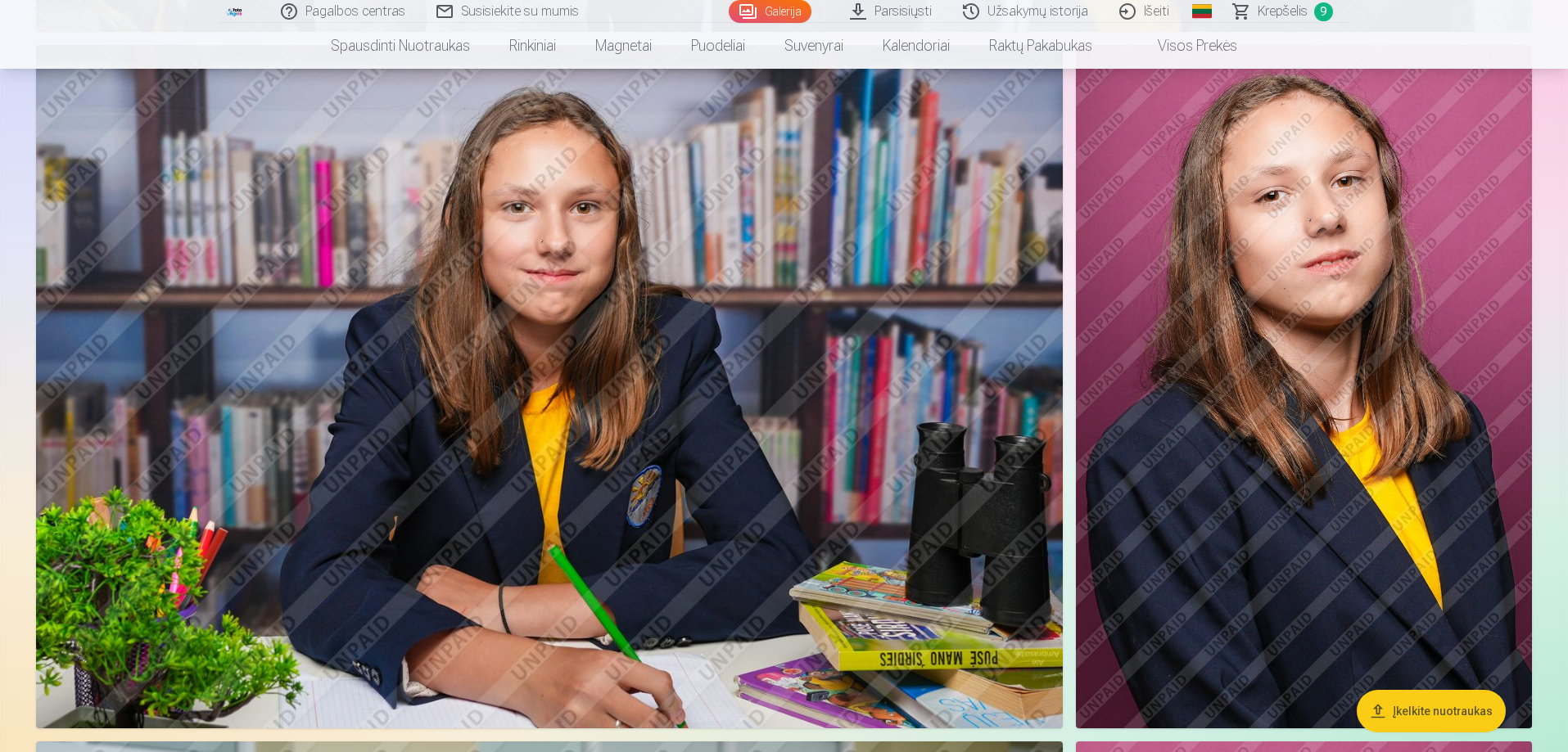
scroll to position [6935, 0]
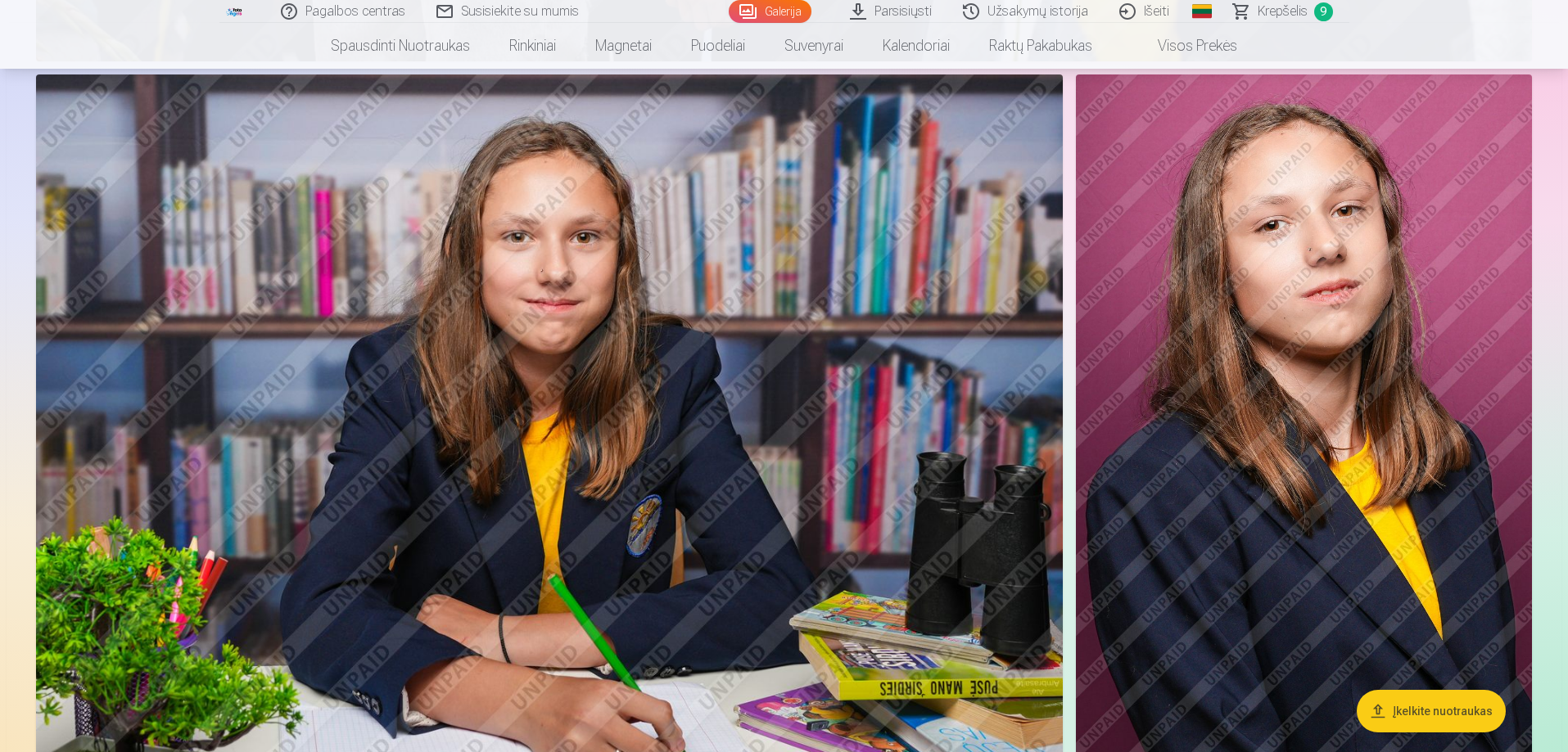
click at [1199, 383] on img at bounding box center [1303, 417] width 456 height 684
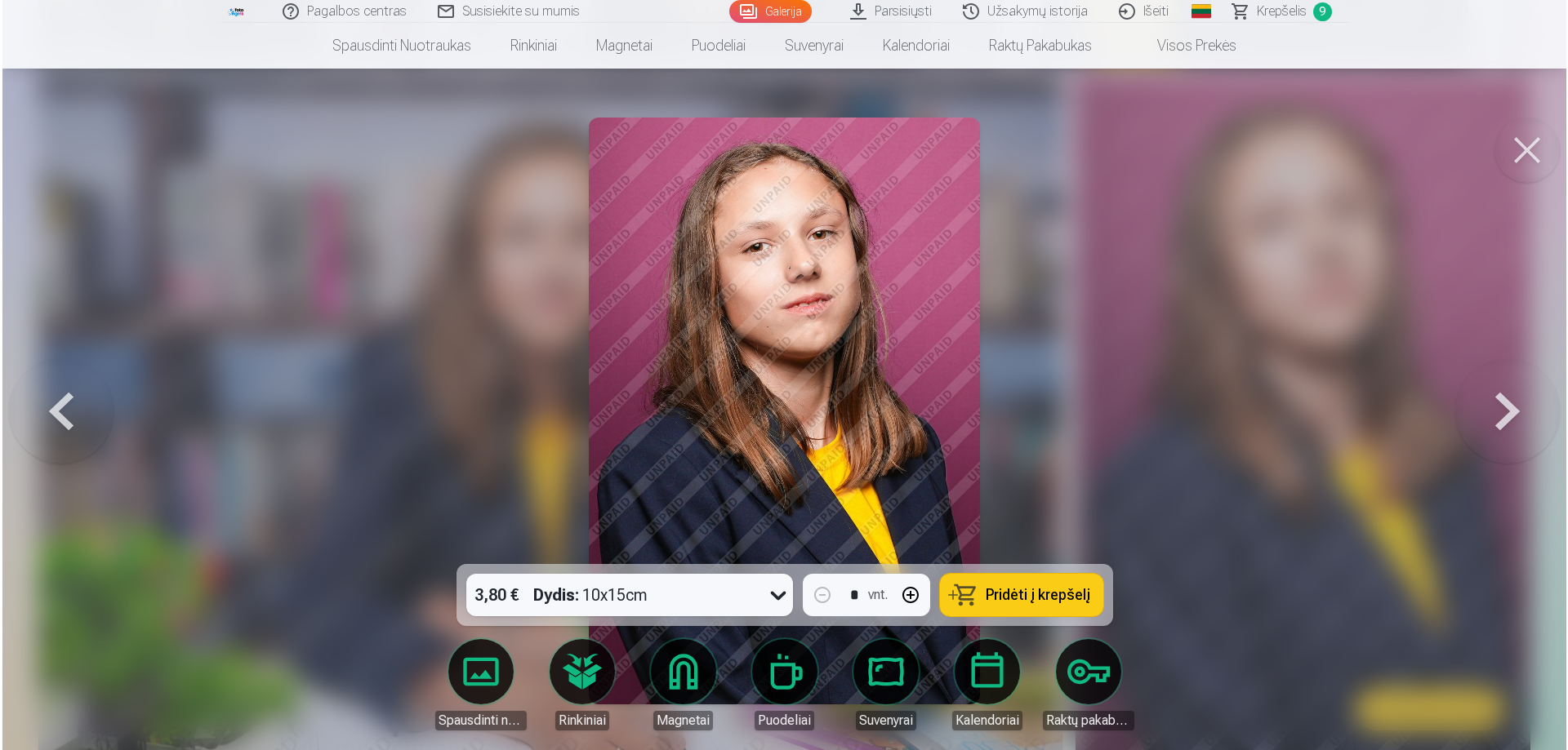
scroll to position [6931, 0]
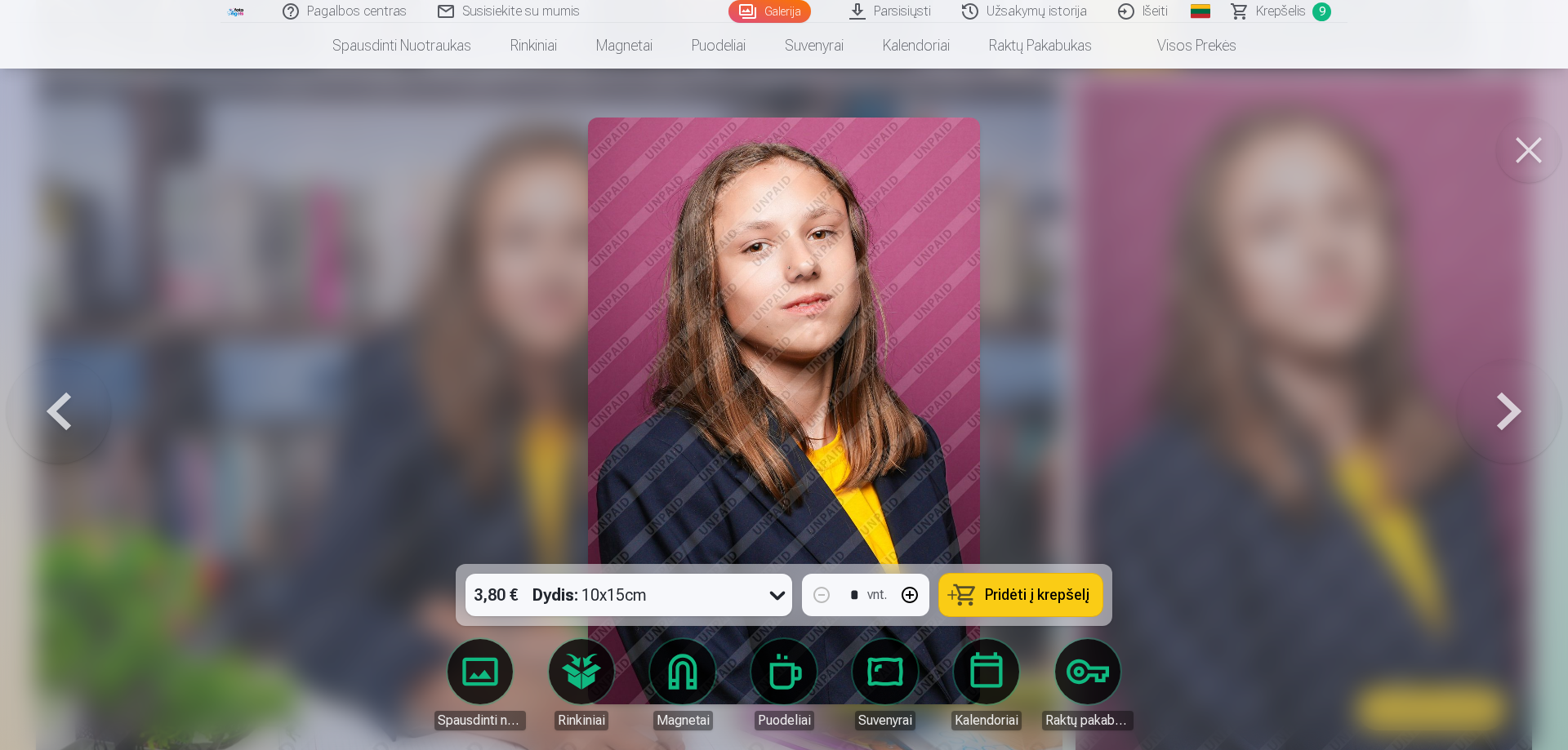
click at [1013, 598] on span "Pridėti į krepšelį" at bounding box center [1037, 595] width 104 height 15
click at [1527, 146] on button at bounding box center [1528, 150] width 66 height 66
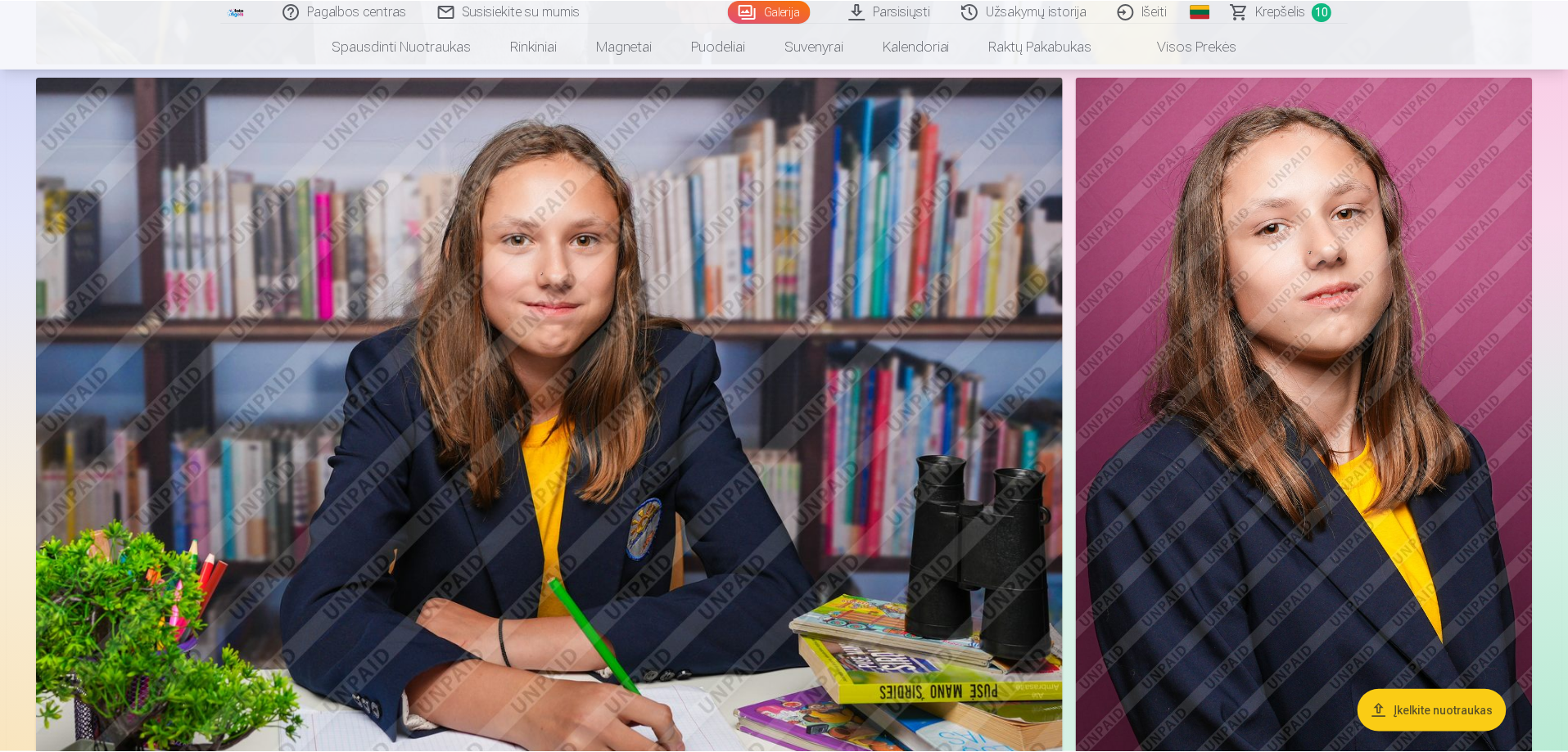
scroll to position [6935, 0]
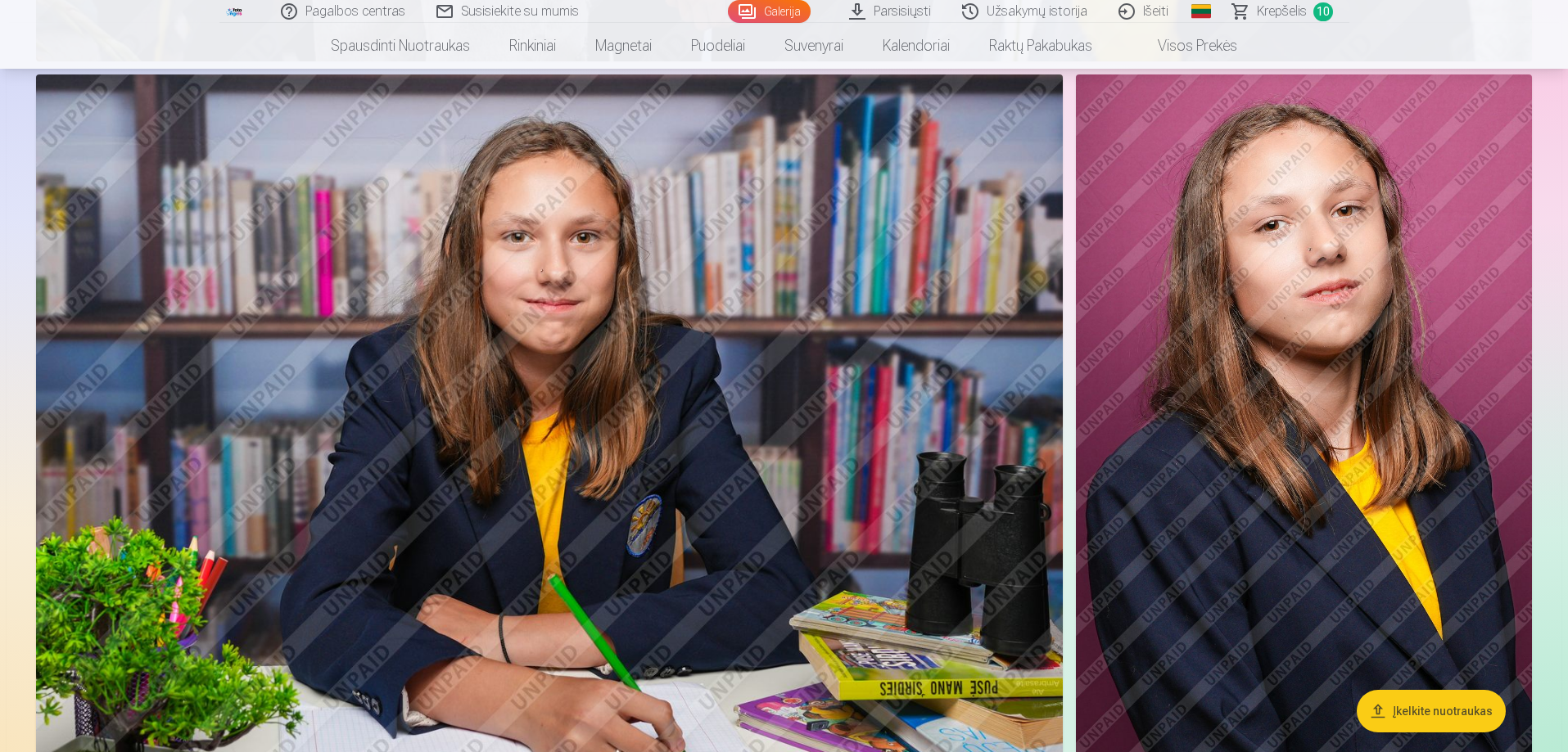
click at [513, 306] on img at bounding box center [549, 417] width 1026 height 684
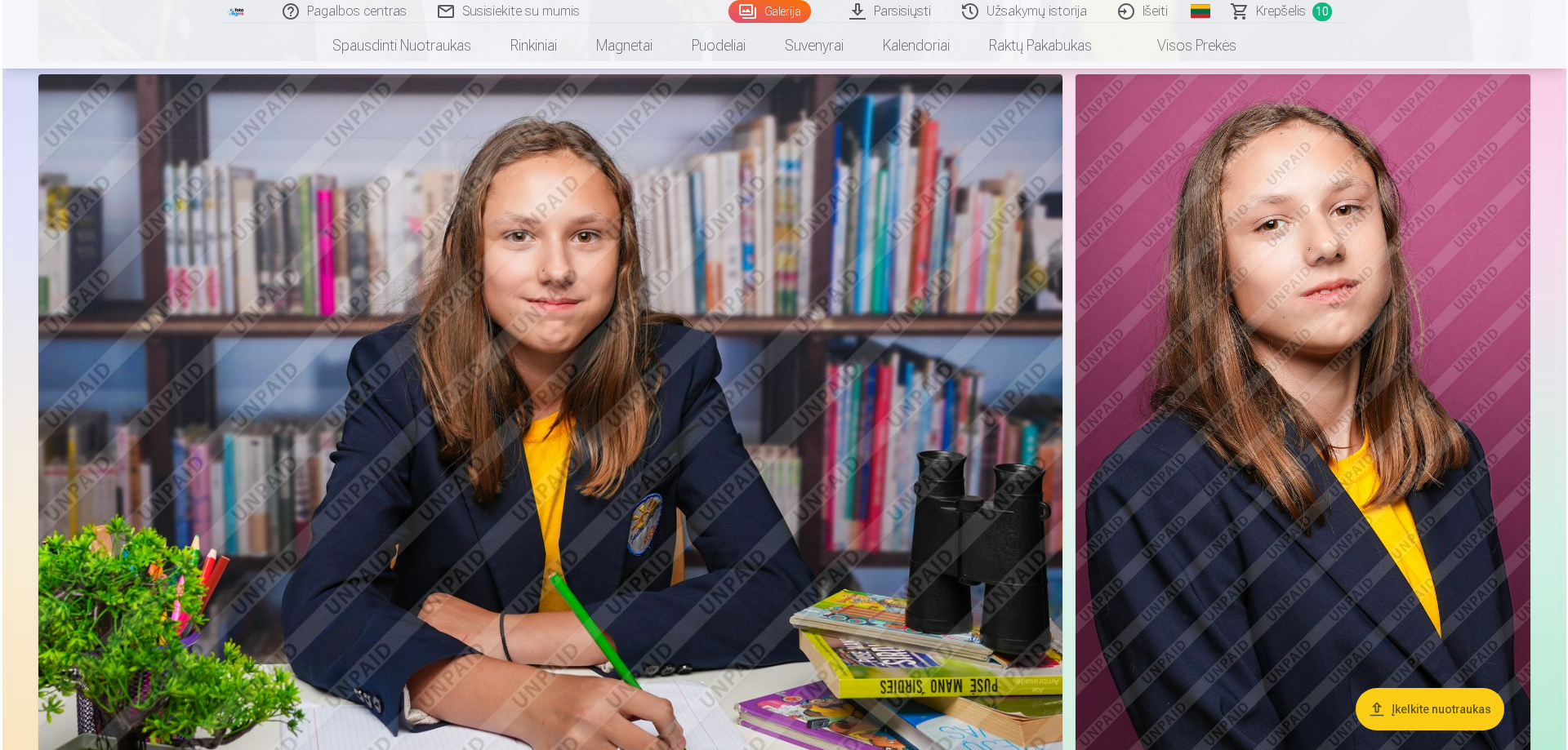
scroll to position [6931, 0]
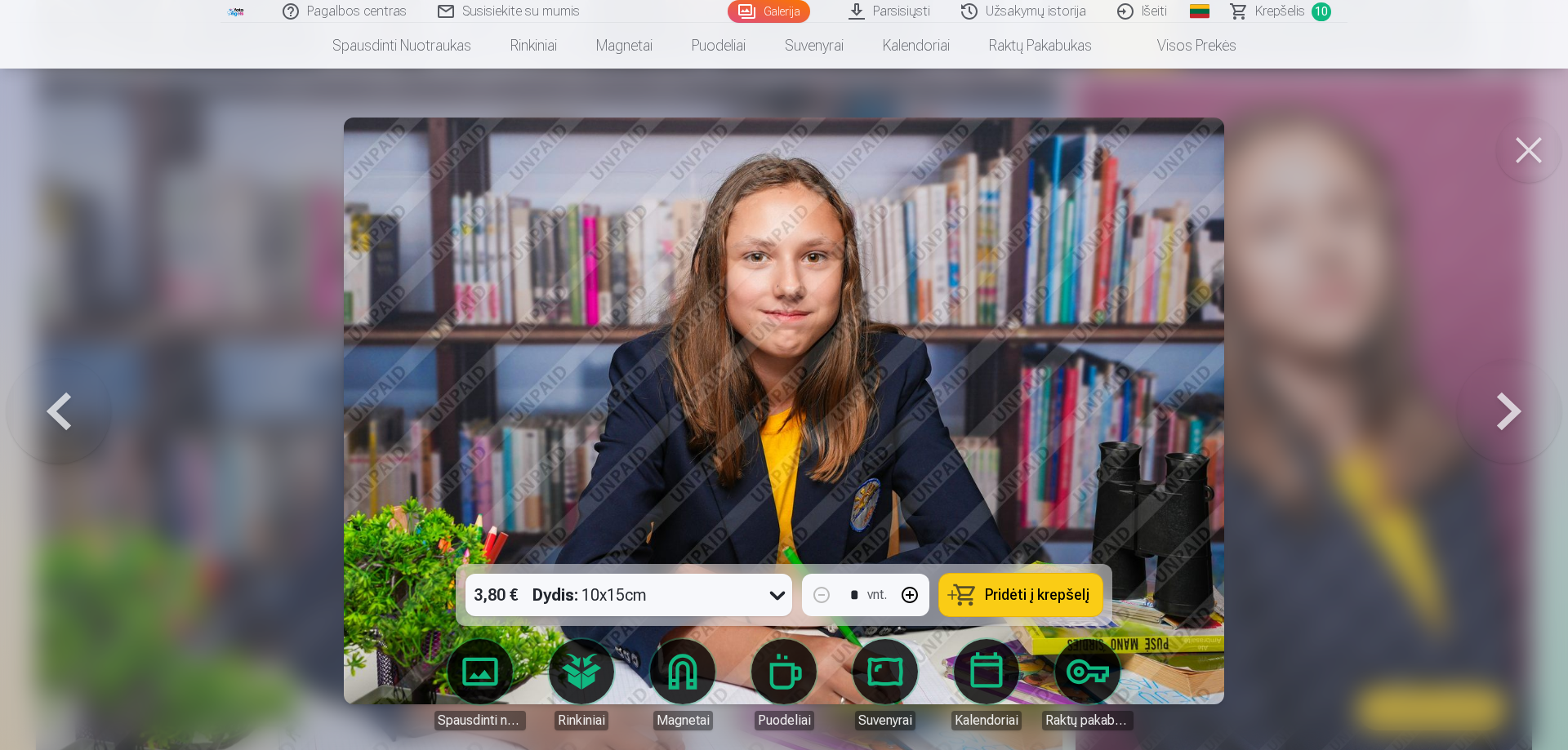
click at [1041, 602] on span "Pridėti į krepšelį" at bounding box center [1037, 595] width 104 height 15
click at [1531, 153] on button at bounding box center [1528, 150] width 66 height 66
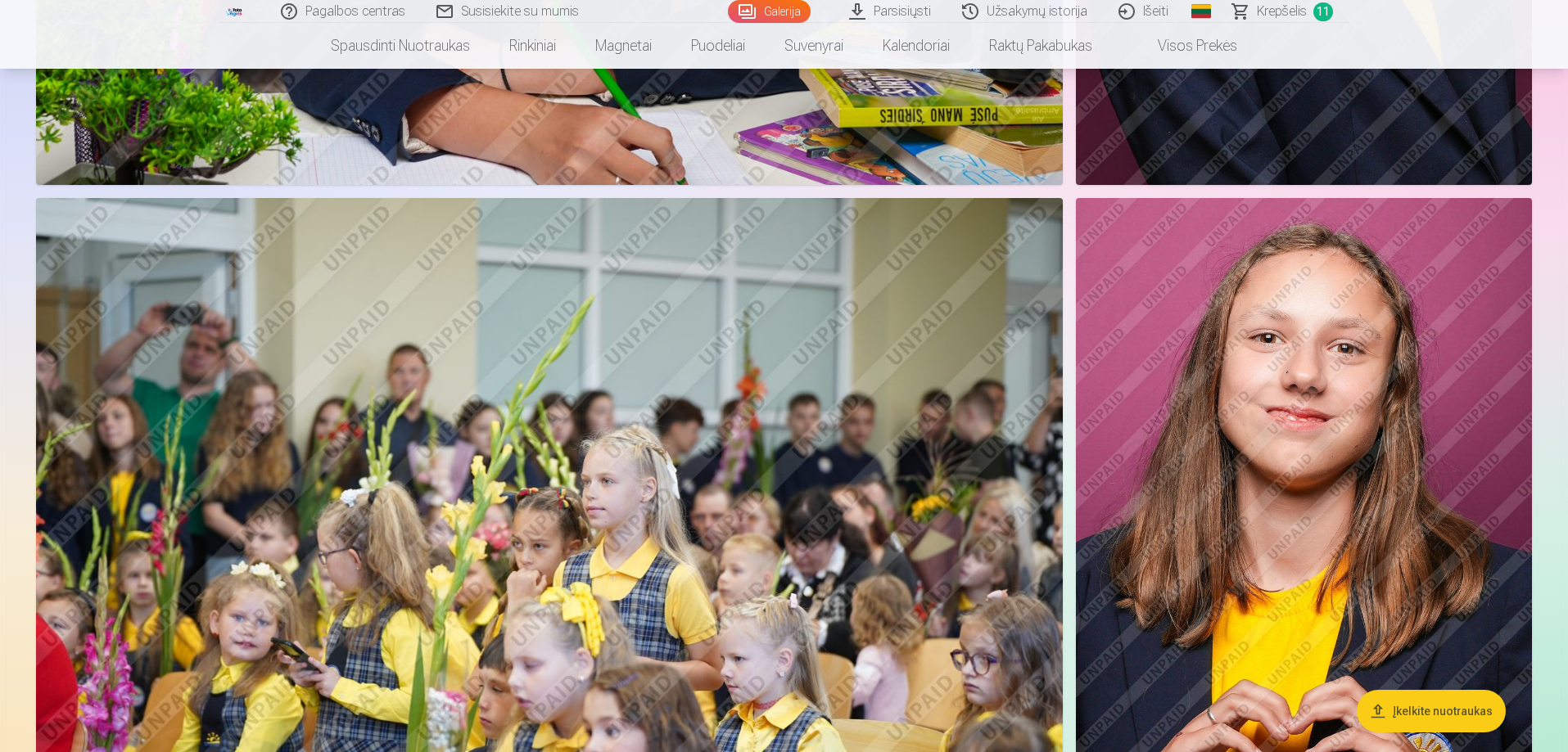
scroll to position [7671, 0]
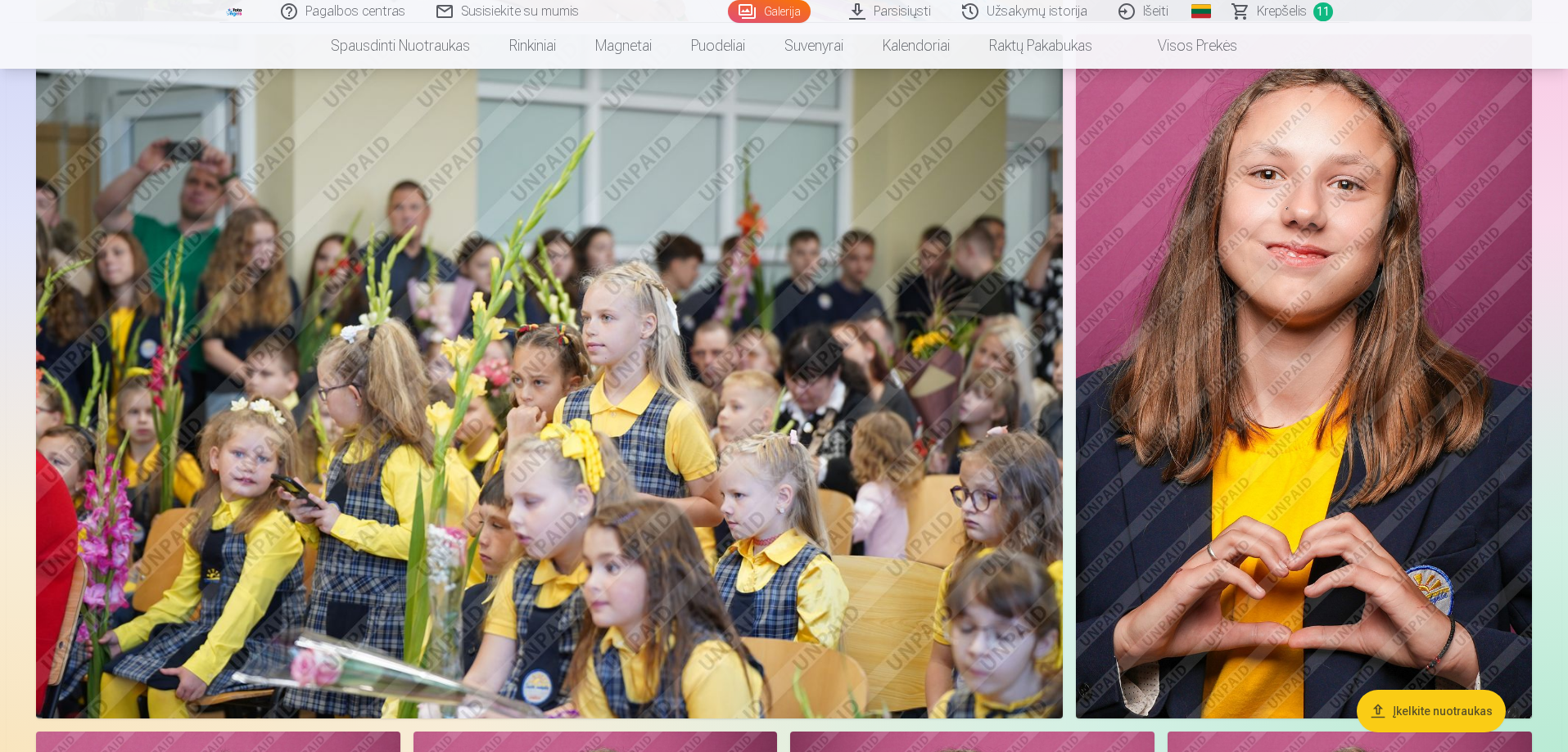
click at [1323, 287] on img at bounding box center [1303, 376] width 456 height 684
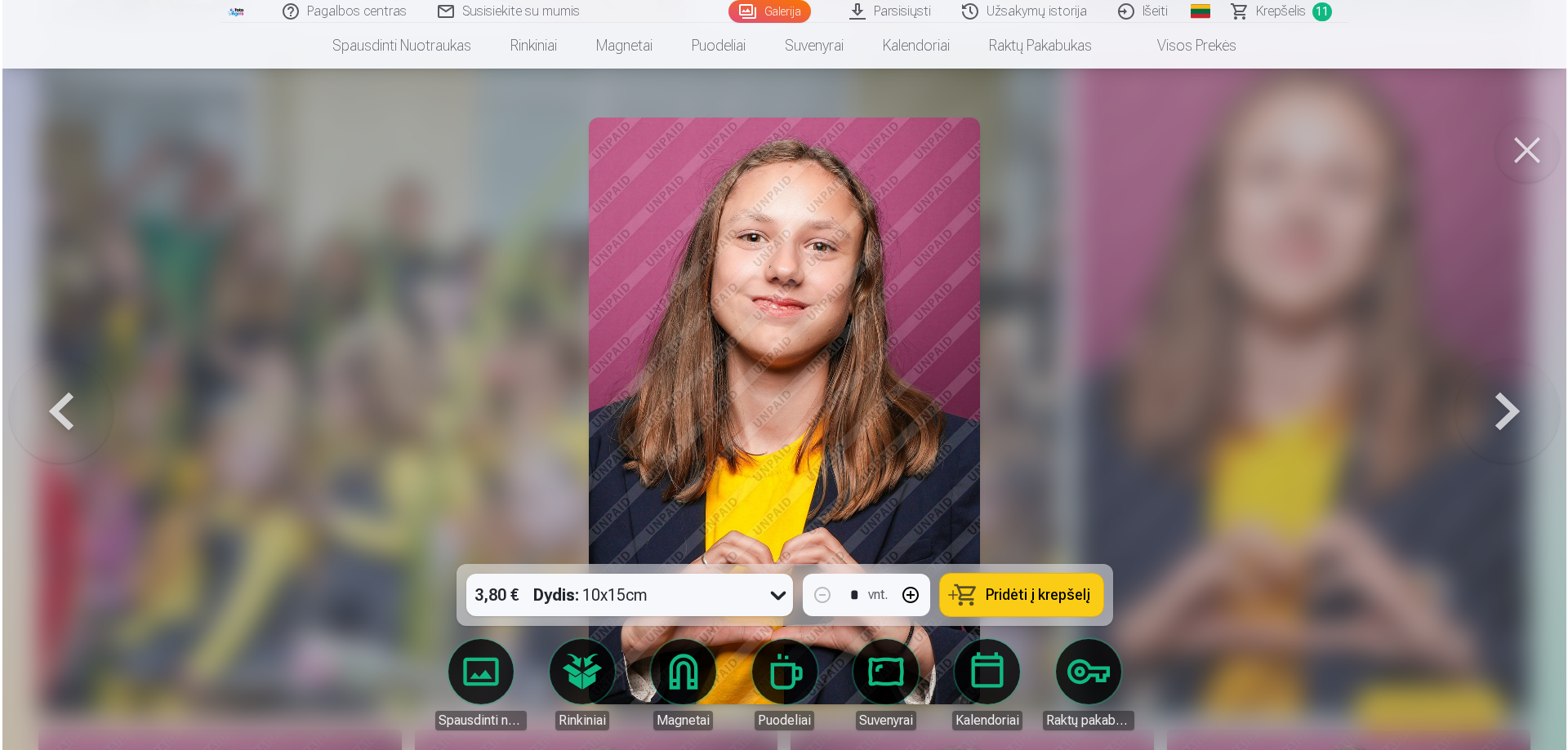
scroll to position [7668, 0]
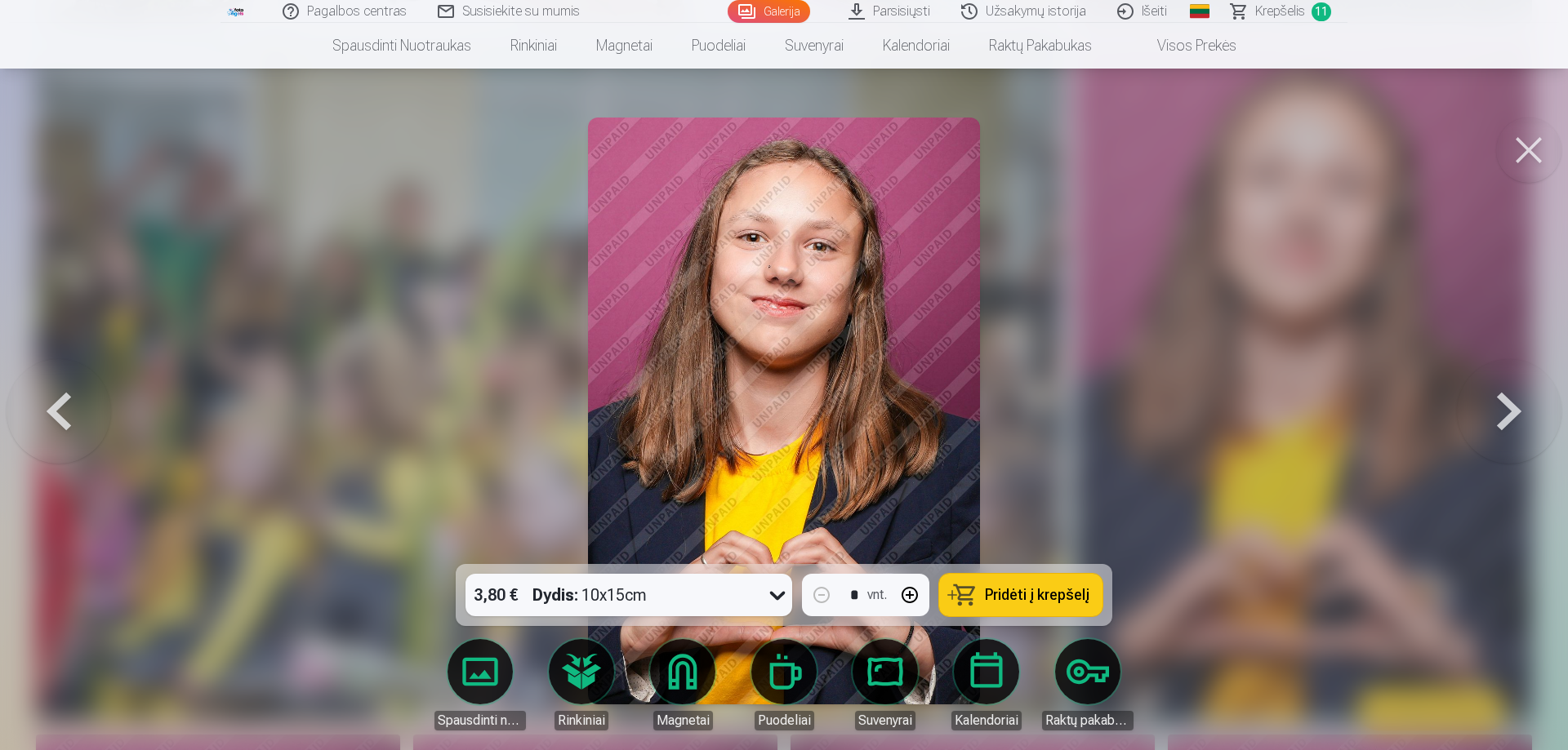
drag, startPoint x: 1035, startPoint y: 598, endPoint x: 1244, endPoint y: 437, distance: 263.8
click at [1033, 597] on span "Pridėti į krepšelį" at bounding box center [1037, 595] width 104 height 15
click at [1554, 138] on button at bounding box center [1528, 150] width 66 height 66
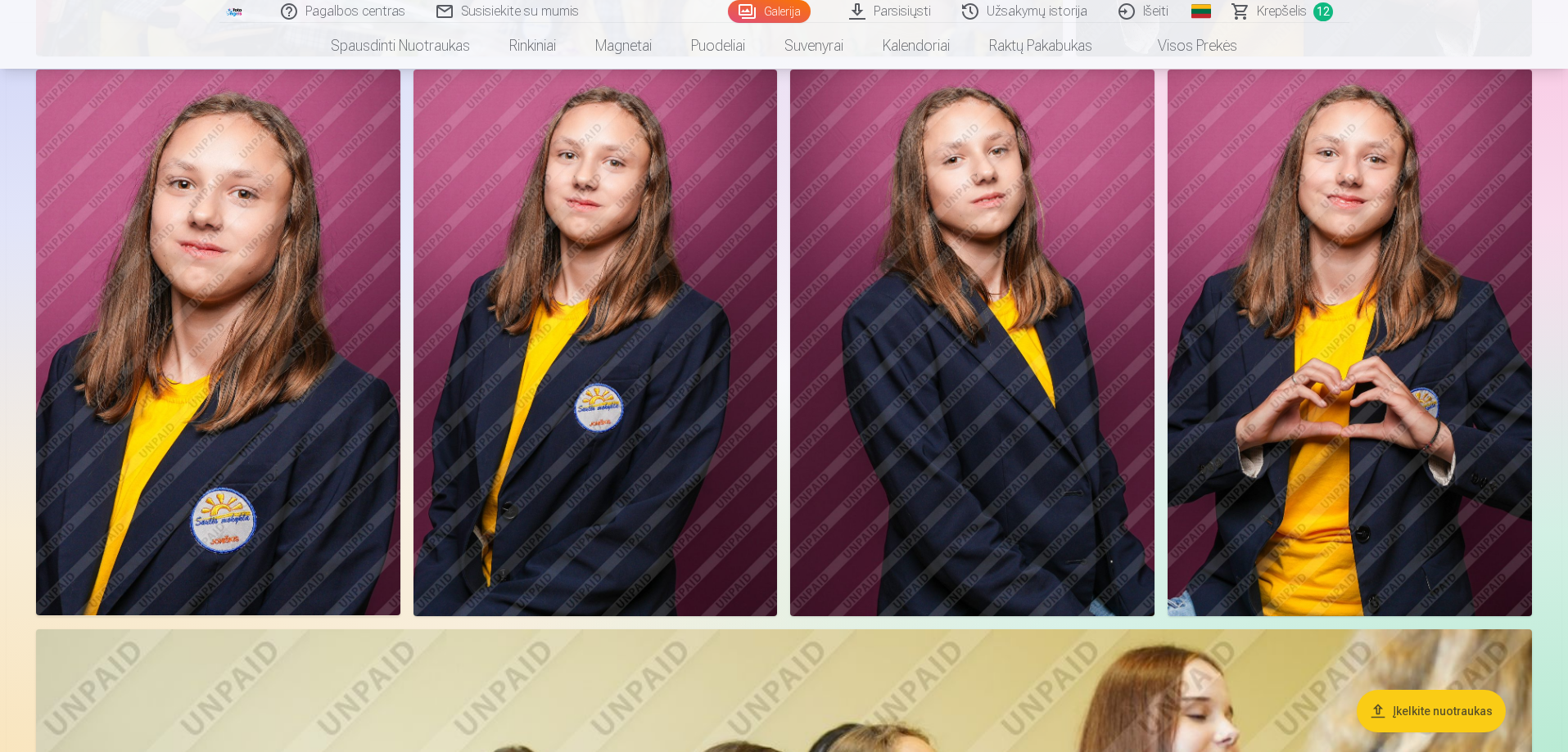
scroll to position [8326, 0]
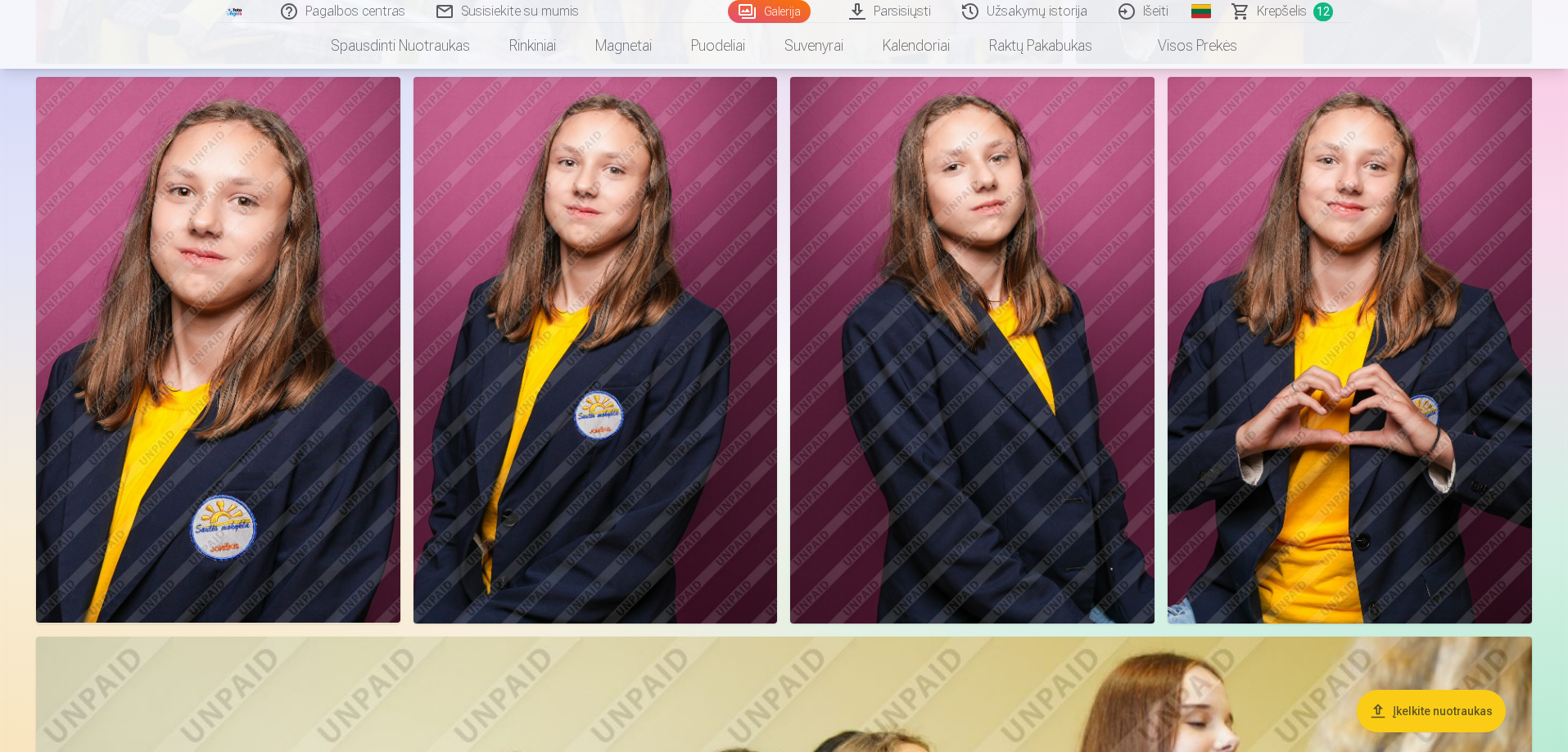
click at [337, 407] on img at bounding box center [217, 349] width 364 height 546
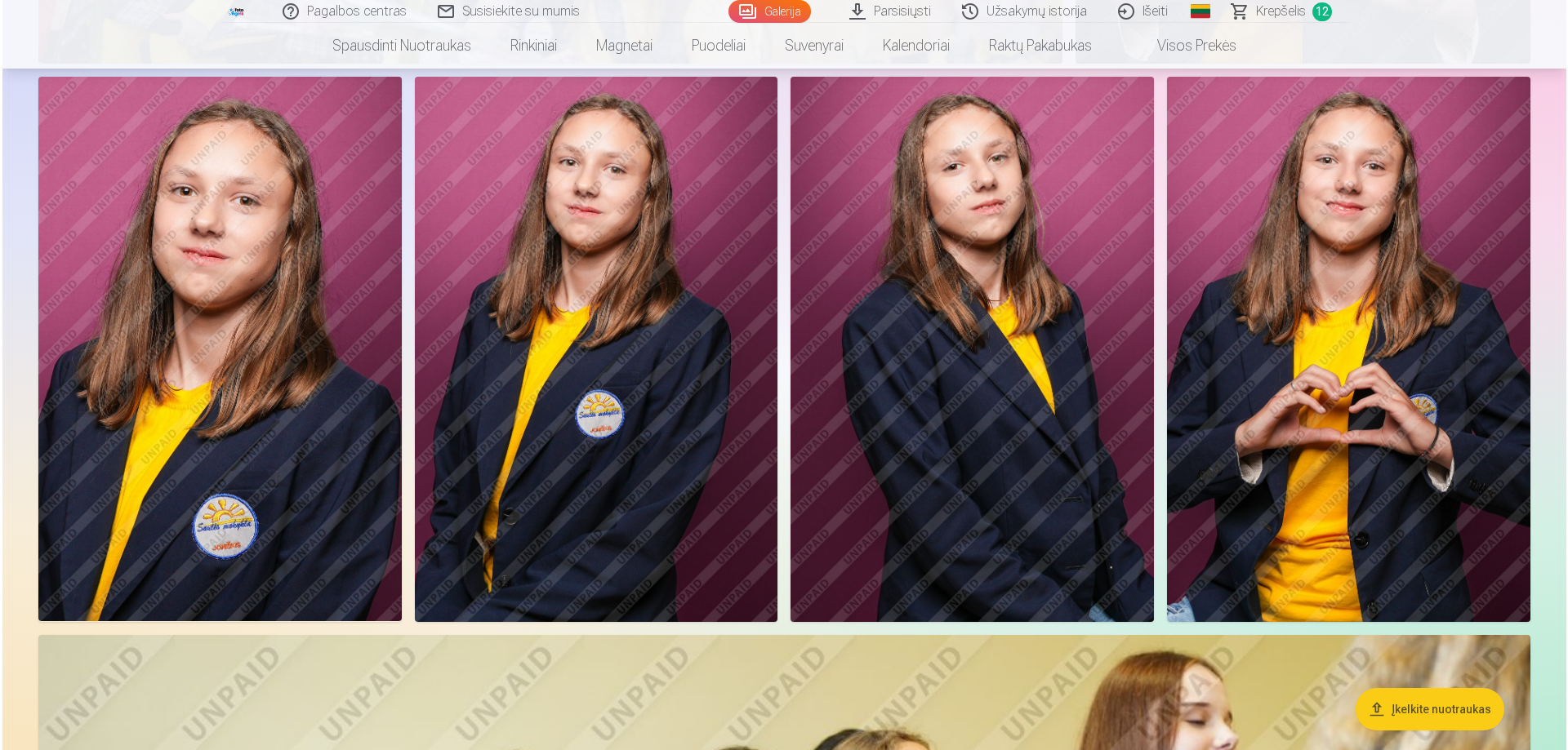
scroll to position [8324, 0]
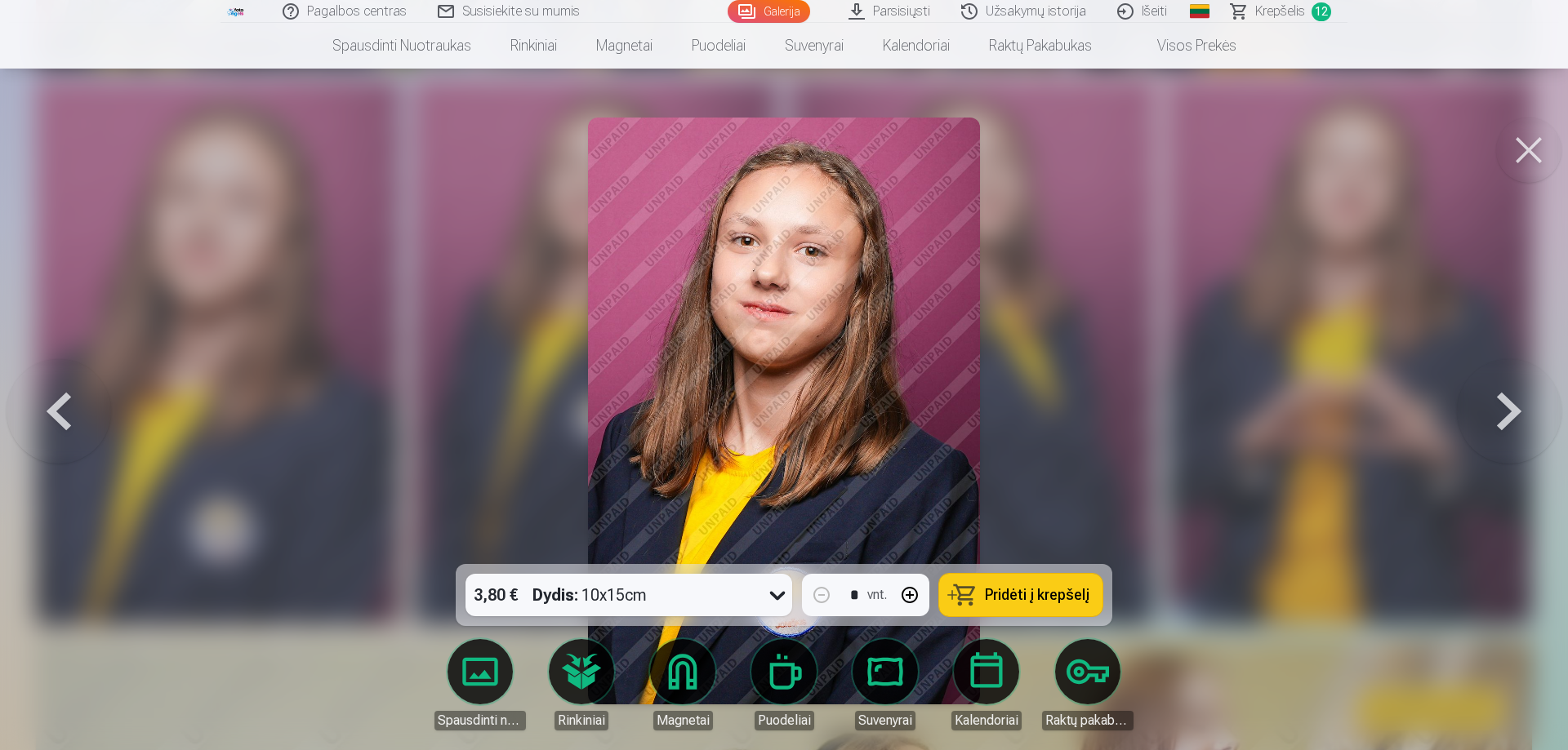
click at [1050, 588] on span "Pridėti į krepšelį" at bounding box center [1037, 595] width 104 height 15
click at [1528, 156] on button at bounding box center [1528, 150] width 66 height 66
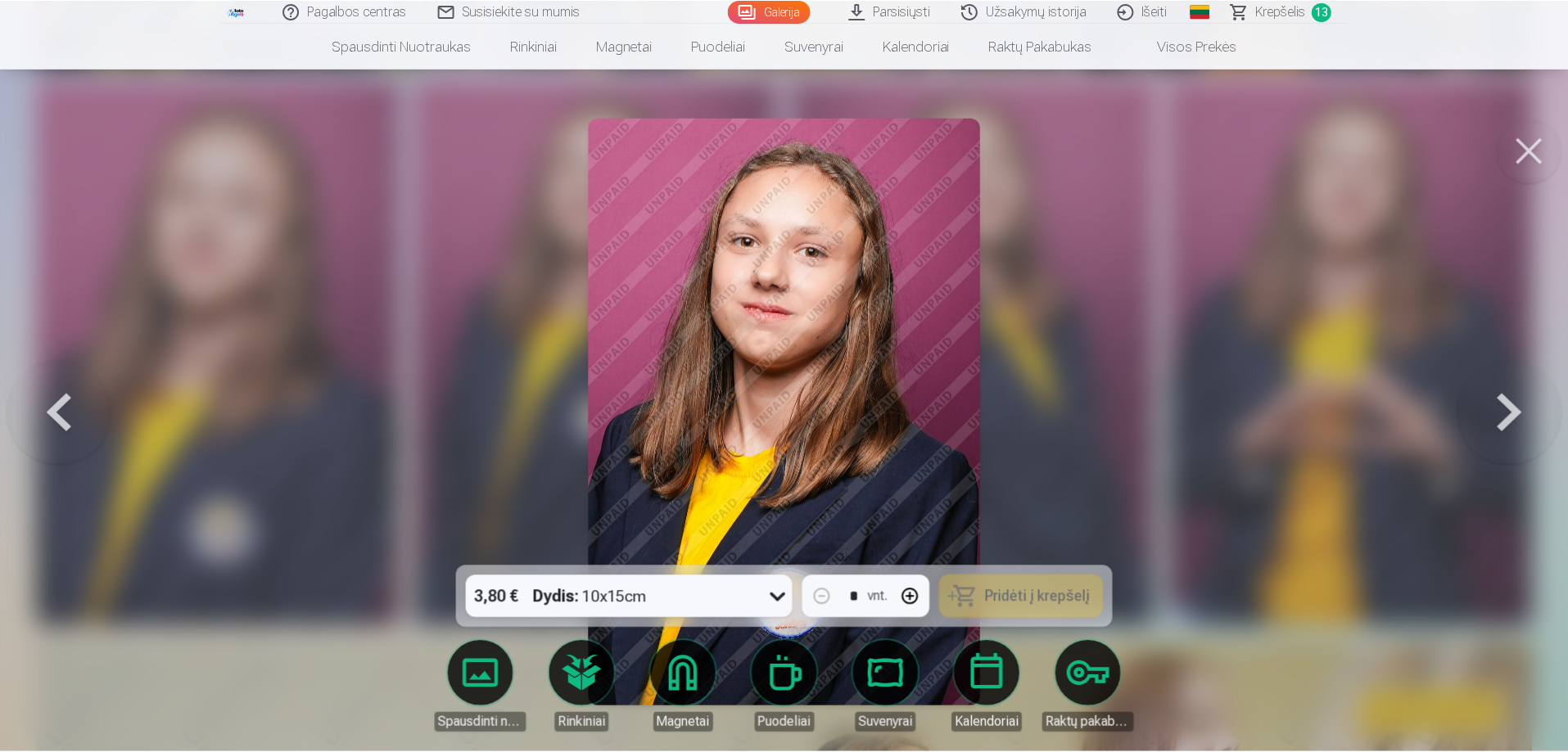
scroll to position [8326, 0]
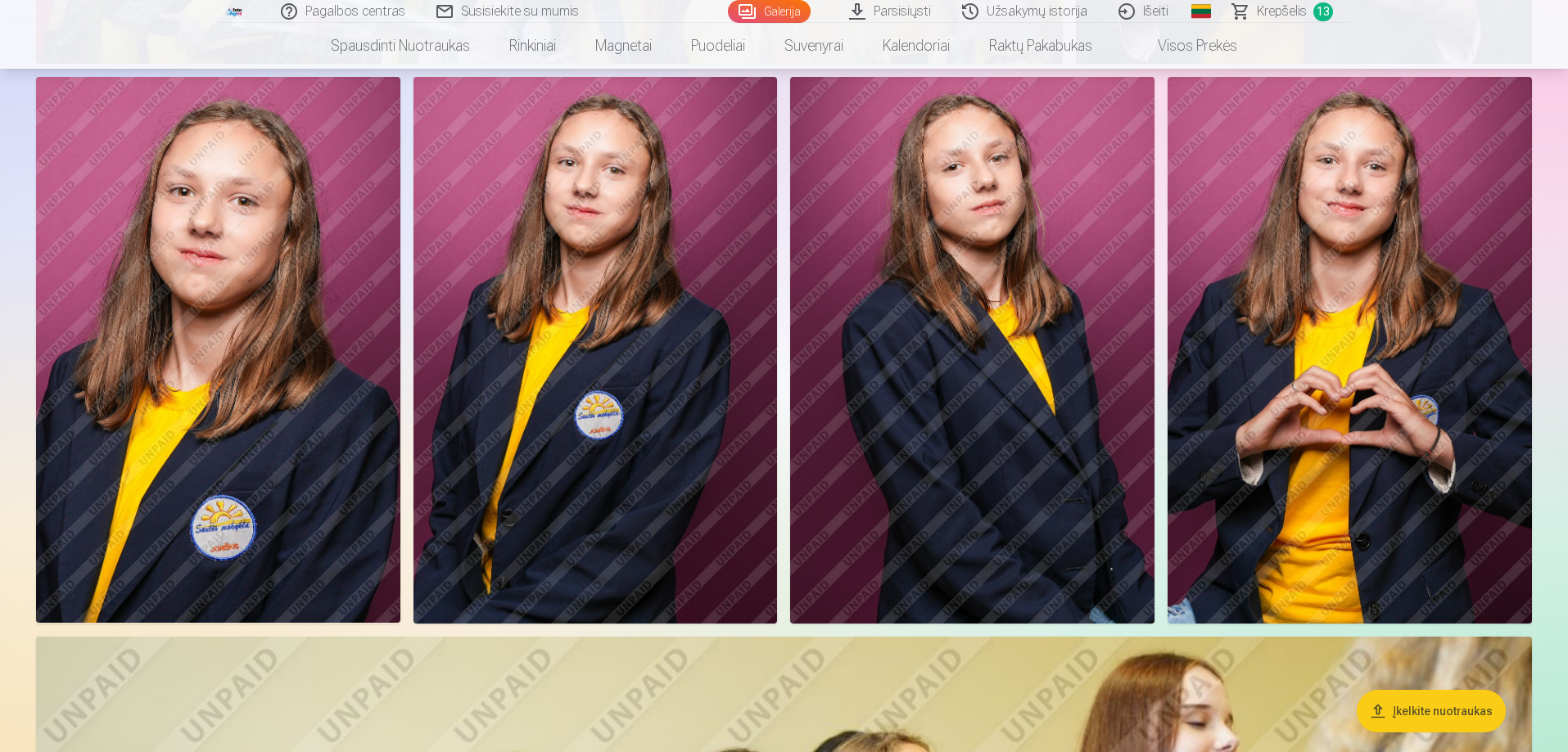
click at [622, 305] on img at bounding box center [594, 349] width 364 height 546
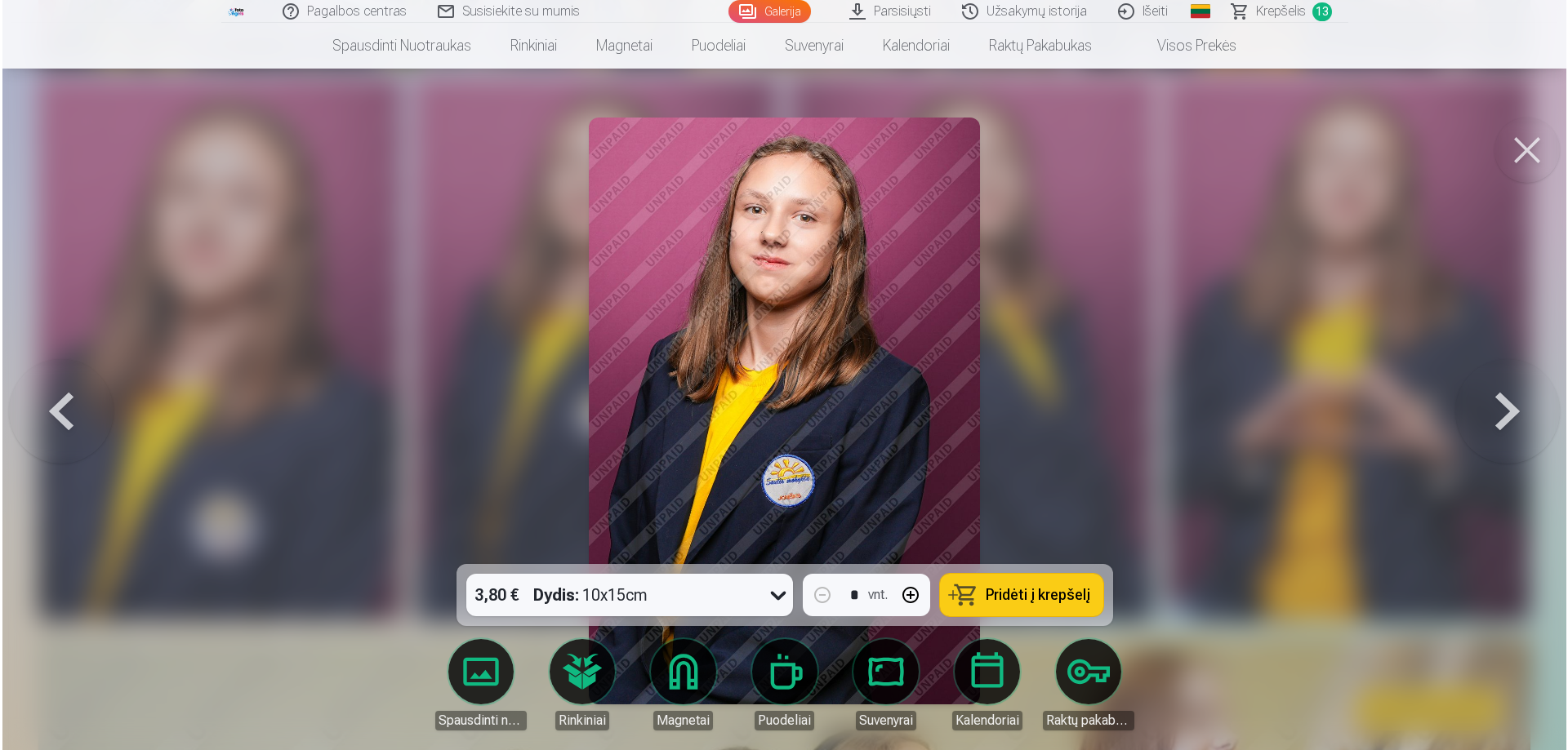
scroll to position [8324, 0]
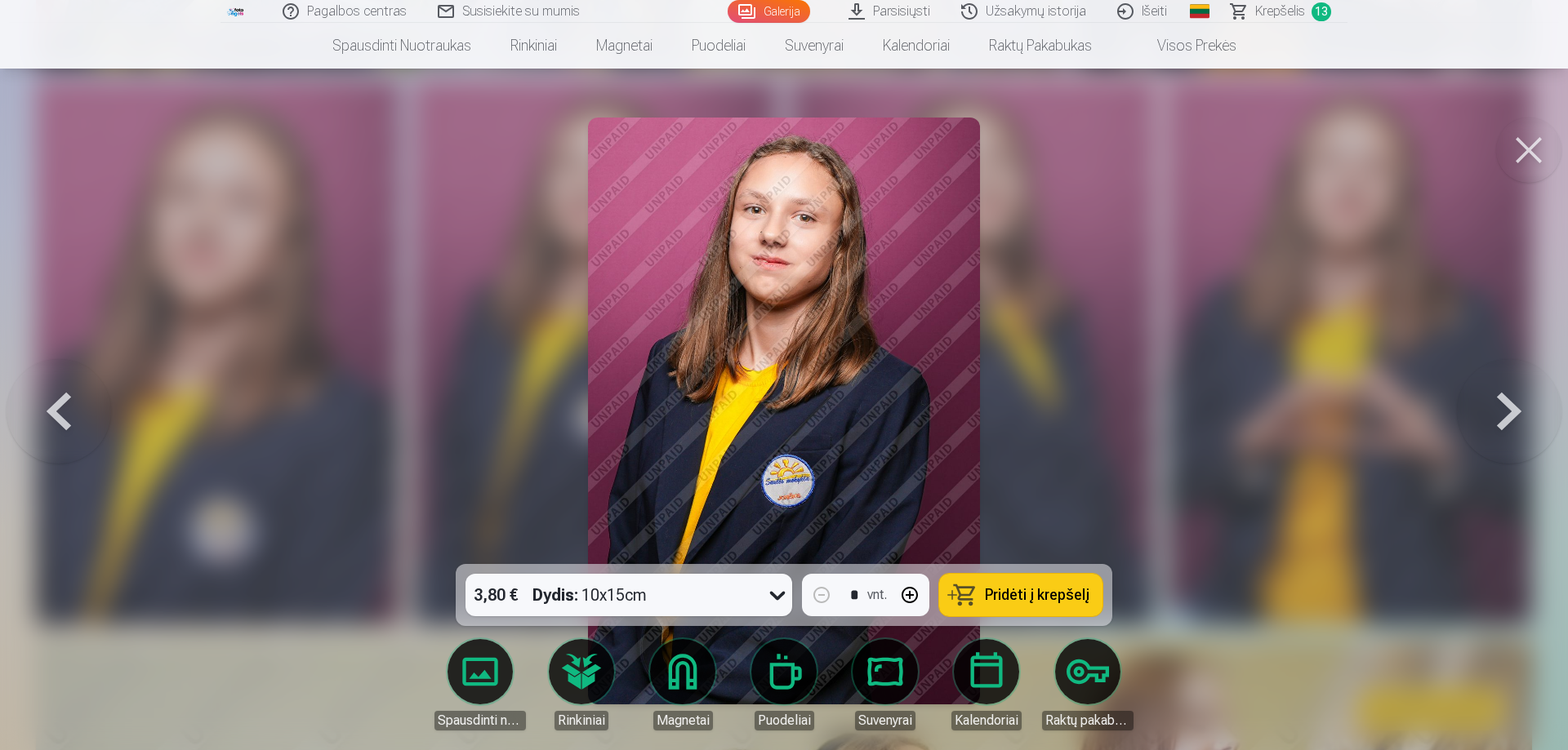
click at [1020, 588] on span "Pridėti į krepšelį" at bounding box center [1037, 595] width 104 height 15
click at [1532, 158] on button at bounding box center [1528, 150] width 66 height 66
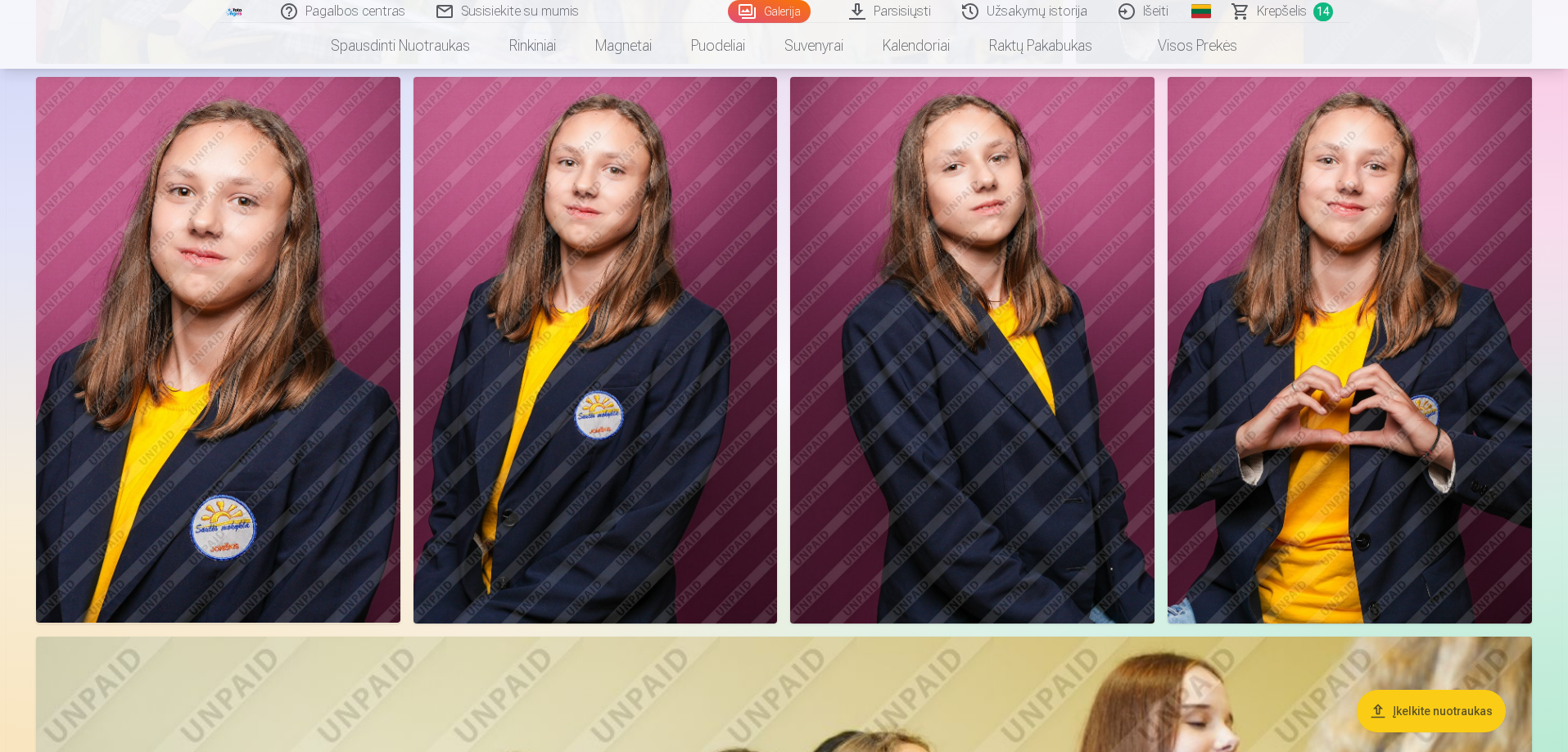
click at [1052, 380] on img at bounding box center [972, 349] width 364 height 546
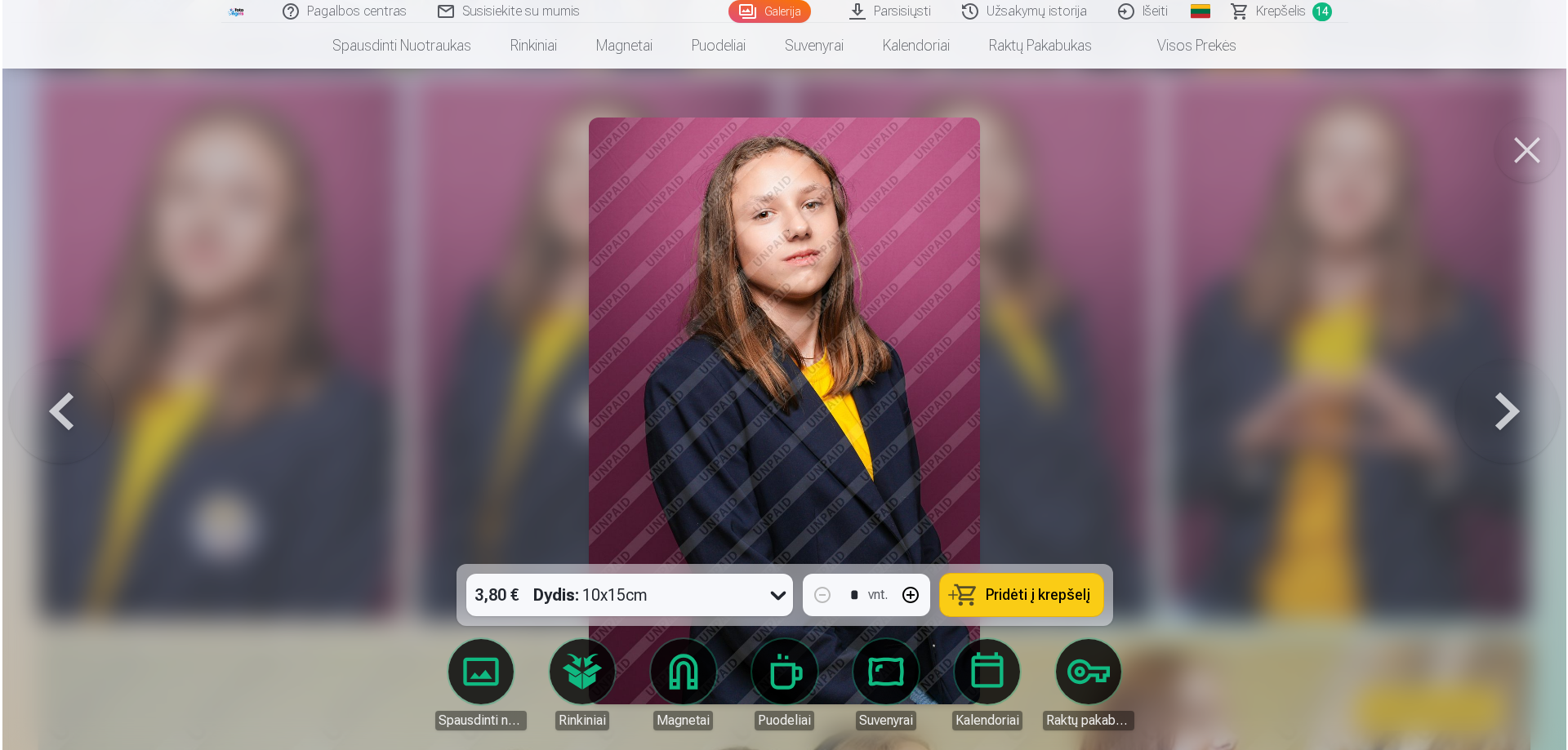
scroll to position [8324, 0]
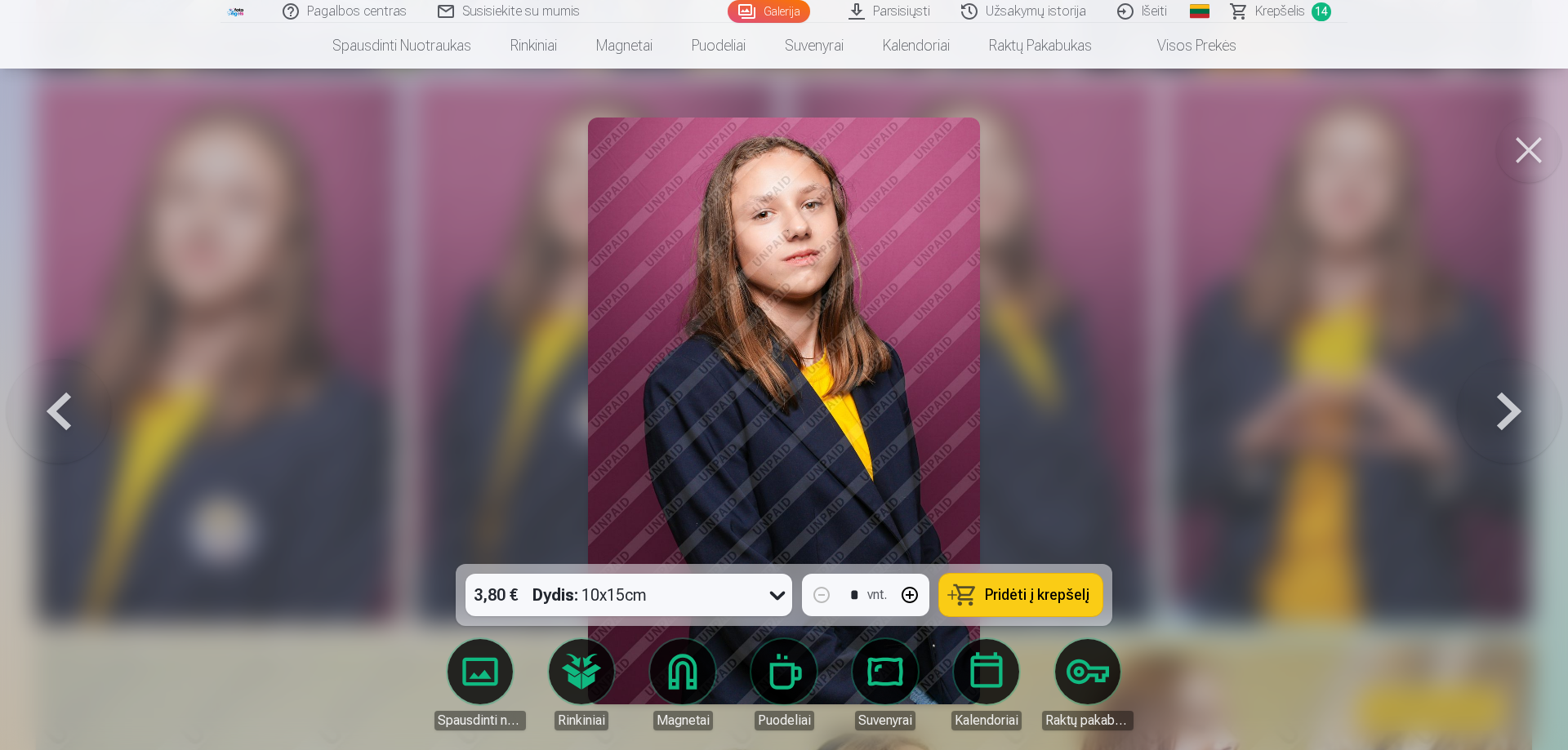
click at [1005, 610] on button "Pridėti į krepšelį" at bounding box center [1021, 595] width 163 height 43
click at [1523, 155] on button at bounding box center [1528, 150] width 66 height 66
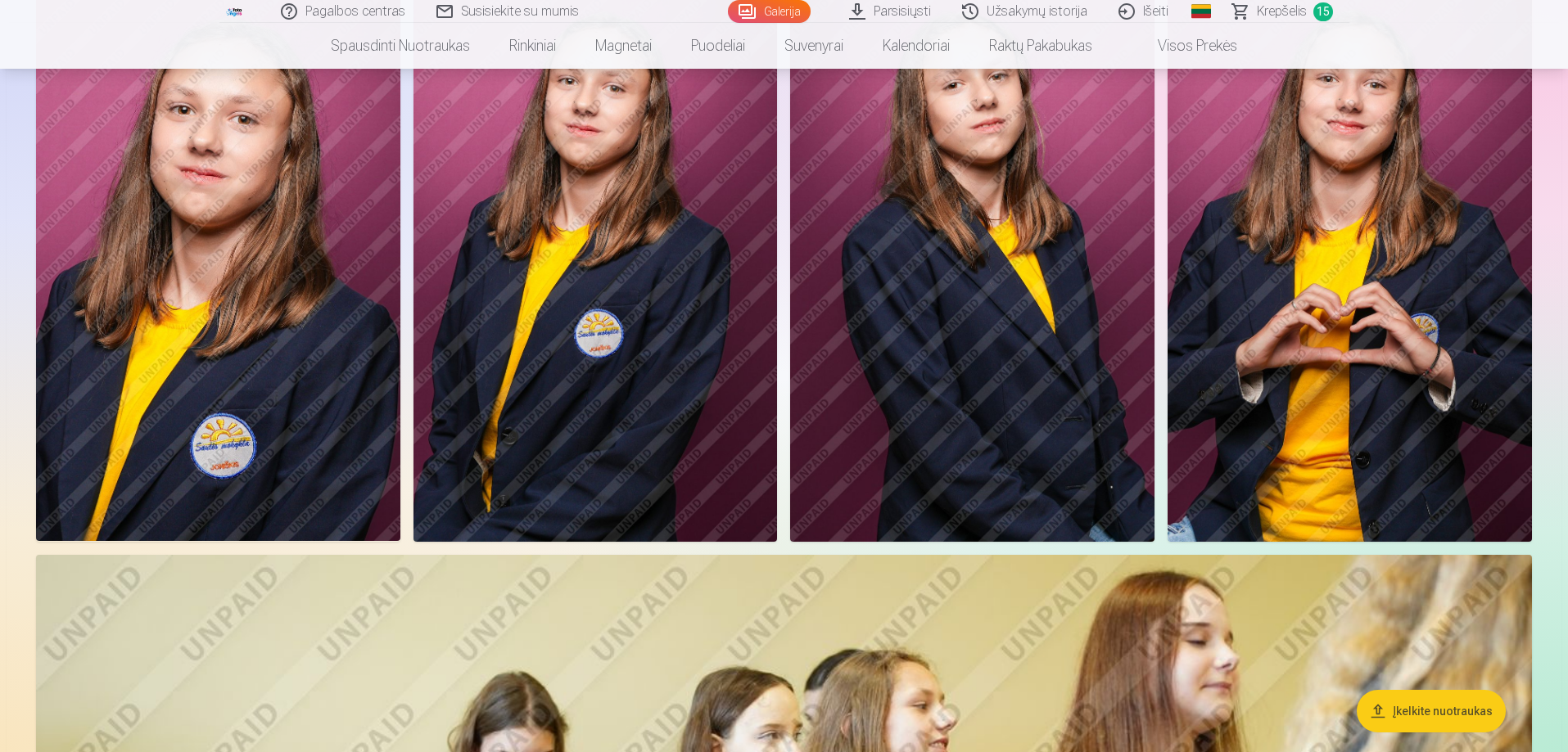
click at [1353, 383] on img at bounding box center [1349, 267] width 364 height 546
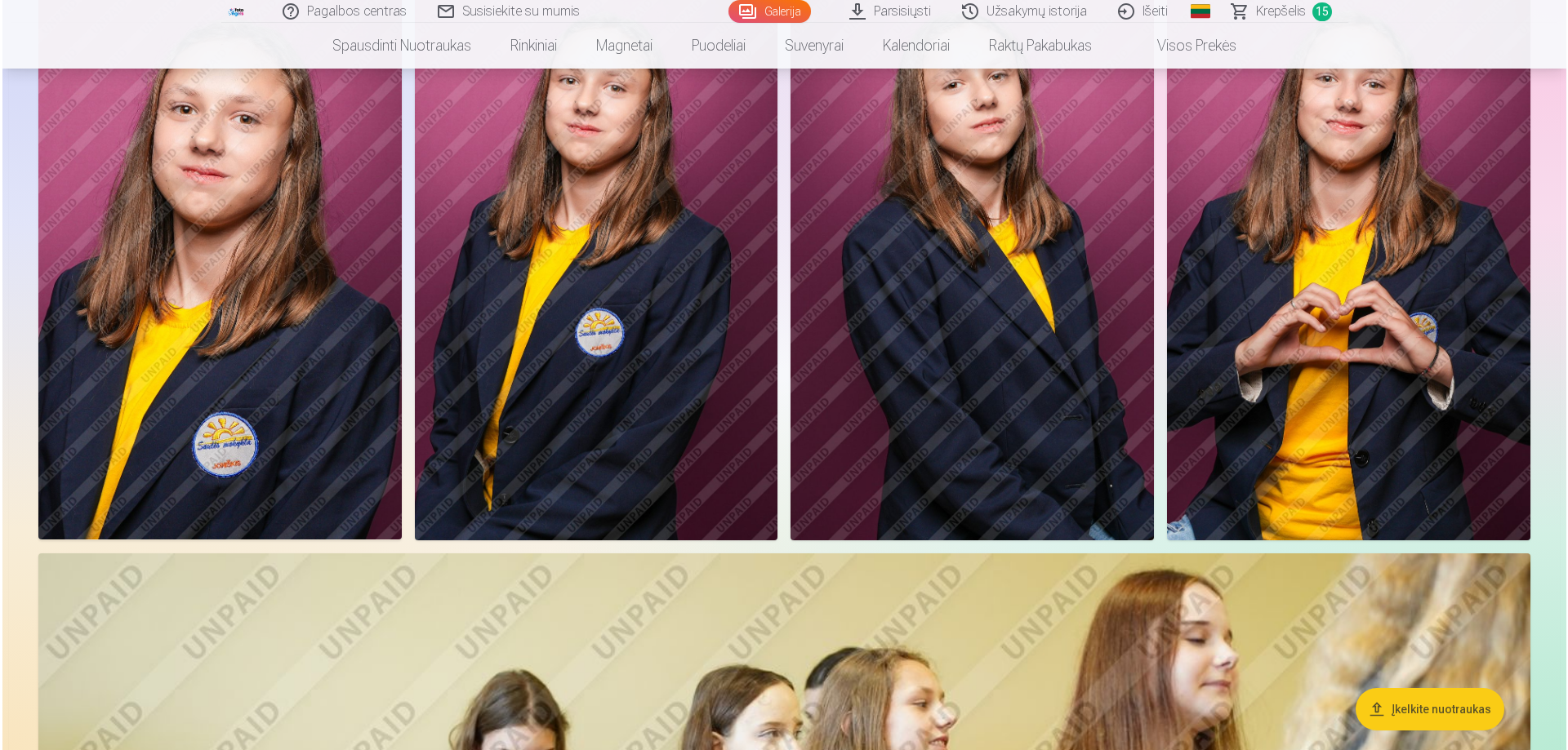
scroll to position [8408, 0]
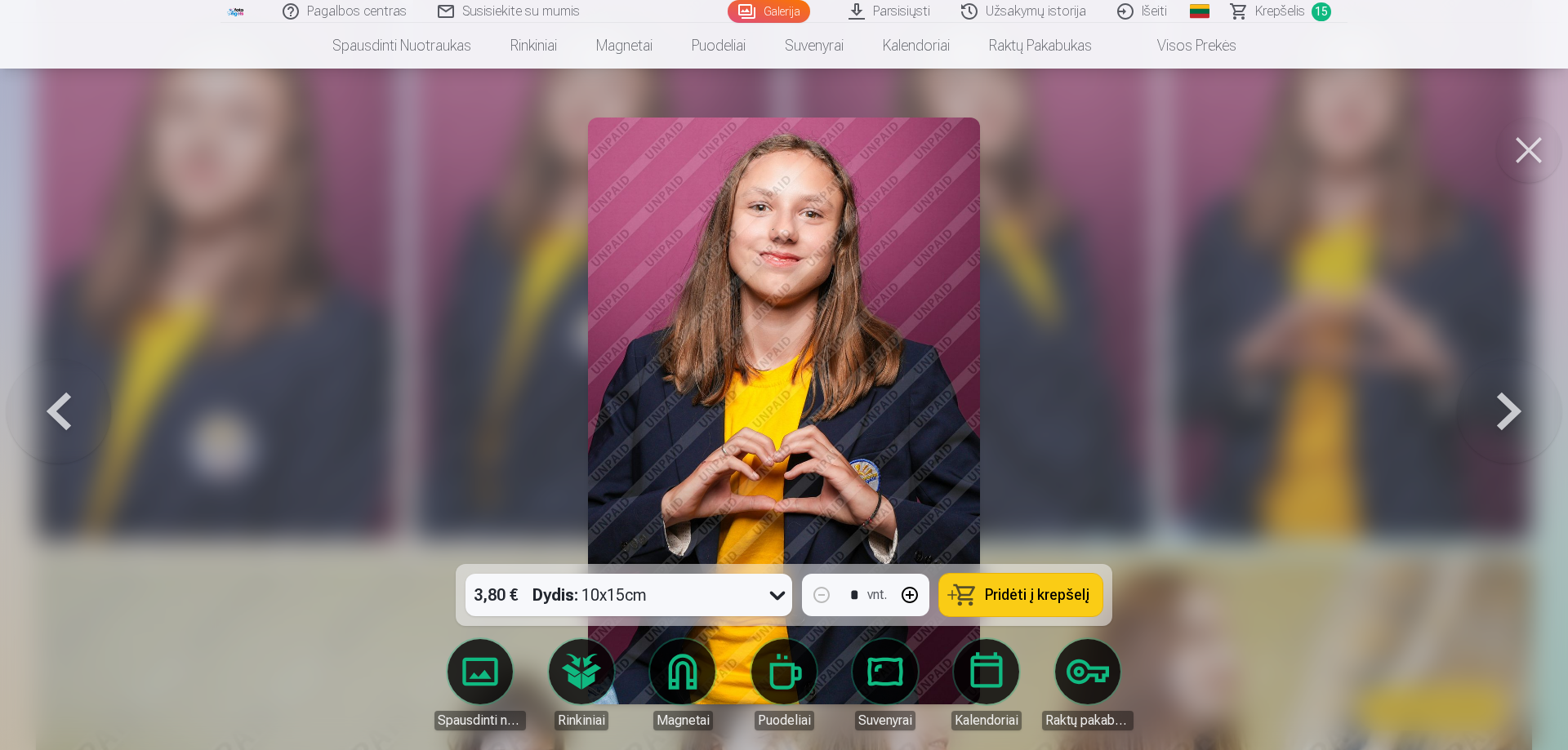
click at [1071, 582] on button "Pridėti į krepšelį" at bounding box center [1021, 595] width 163 height 43
click at [1501, 150] on button at bounding box center [1528, 150] width 66 height 66
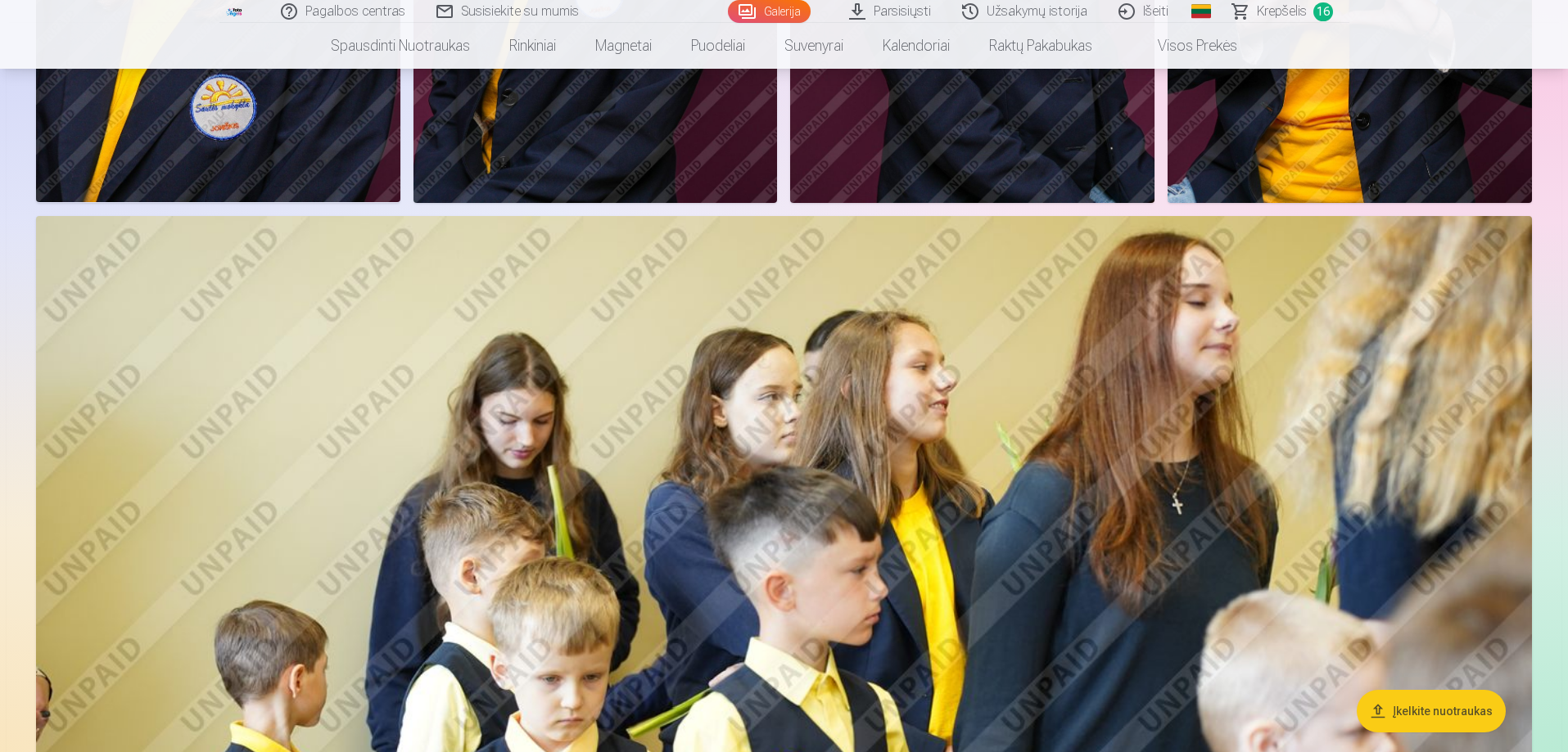
scroll to position [8898, 0]
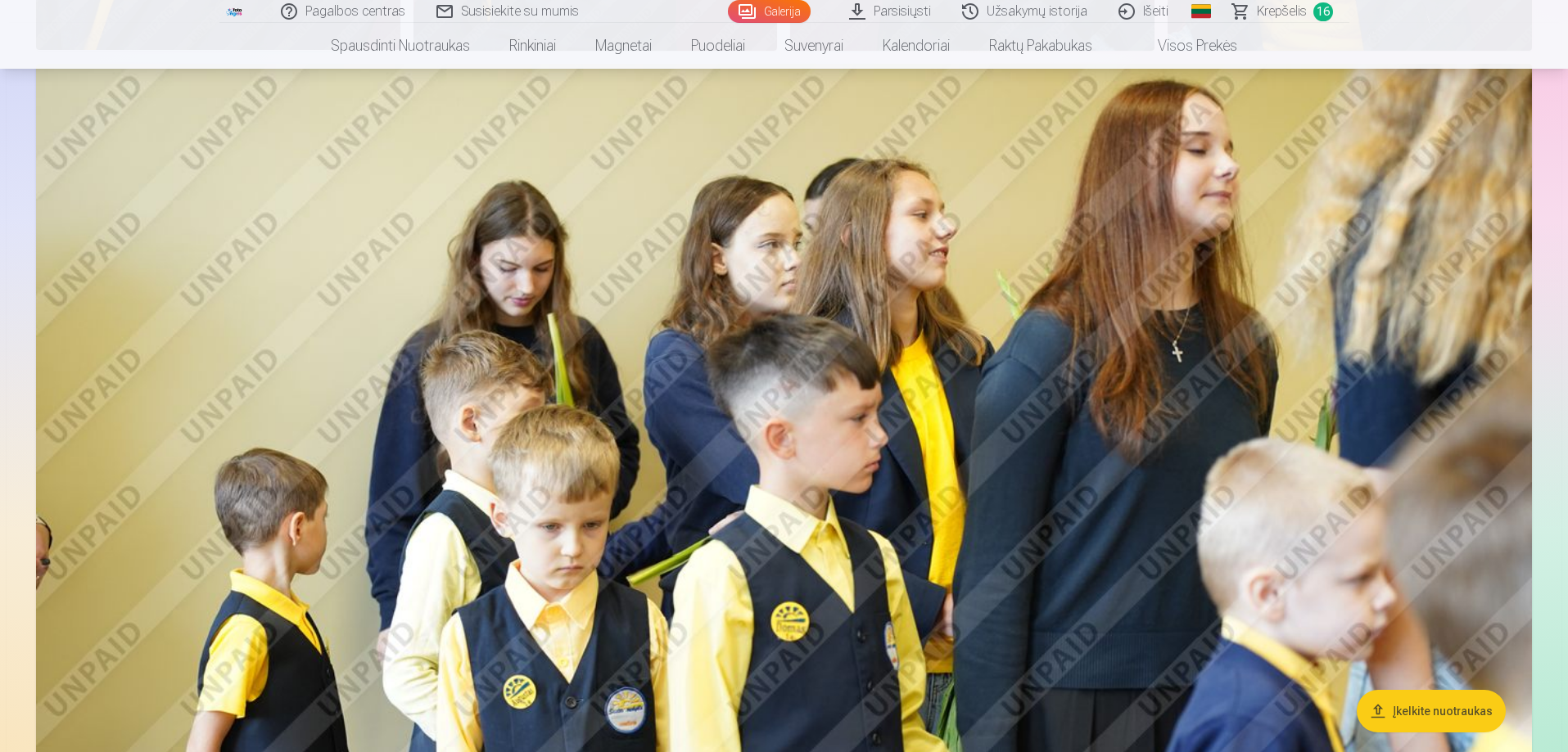
click at [606, 264] on img at bounding box center [783, 563] width 1495 height 997
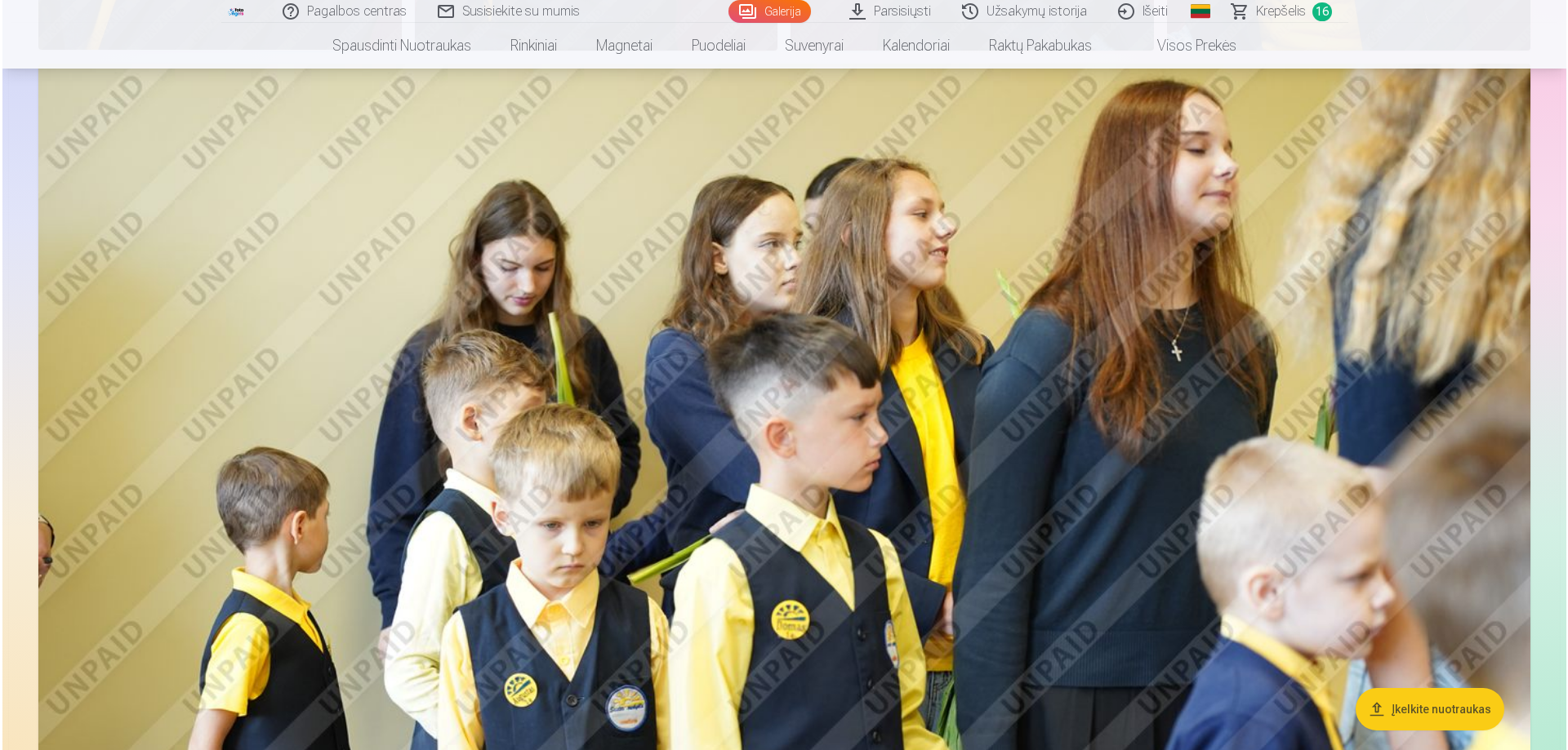
scroll to position [8898, 0]
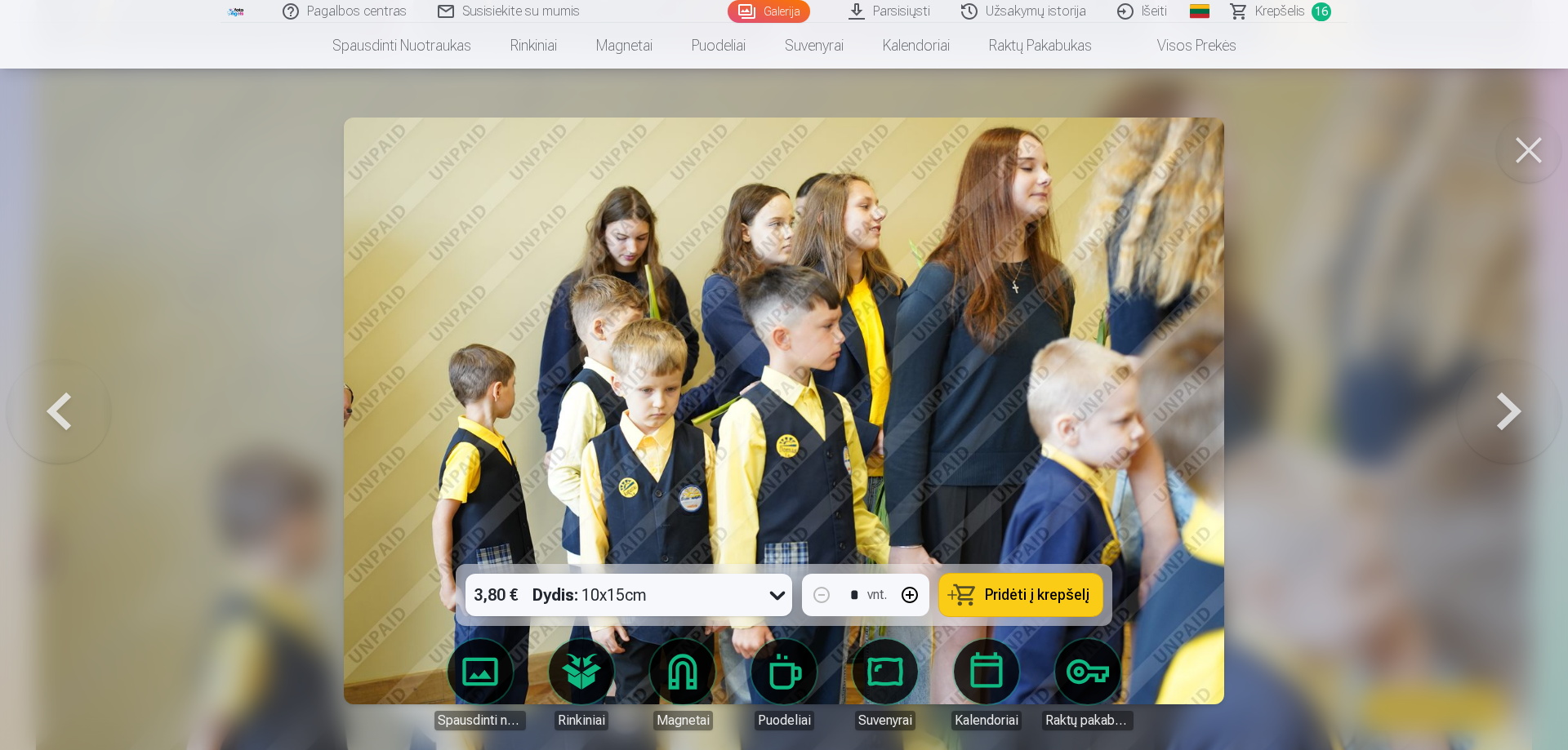
click at [1007, 580] on button "Pridėti į krepšelį" at bounding box center [1021, 595] width 163 height 43
click at [1514, 138] on button at bounding box center [1528, 150] width 66 height 66
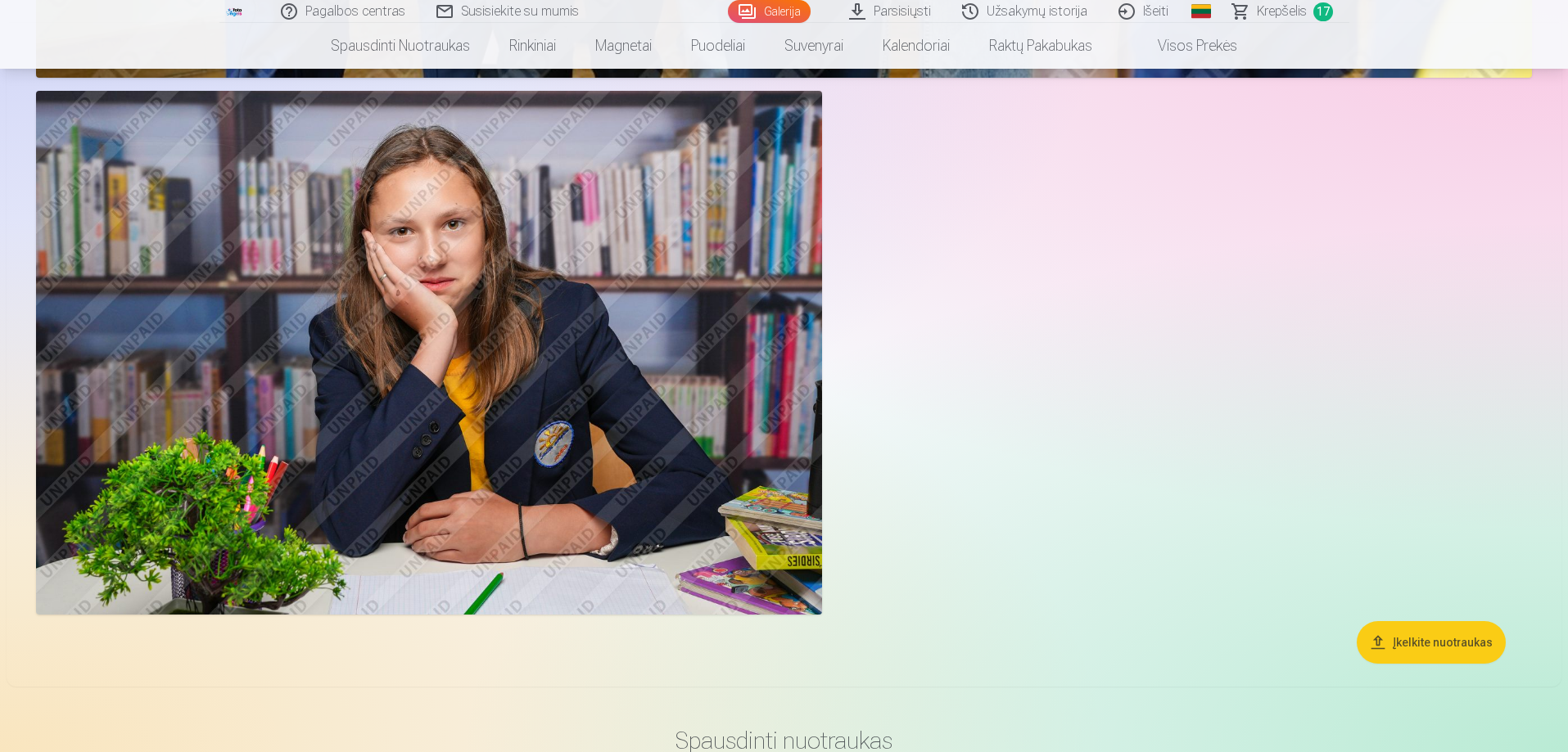
click at [436, 331] on img at bounding box center [429, 352] width 786 height 524
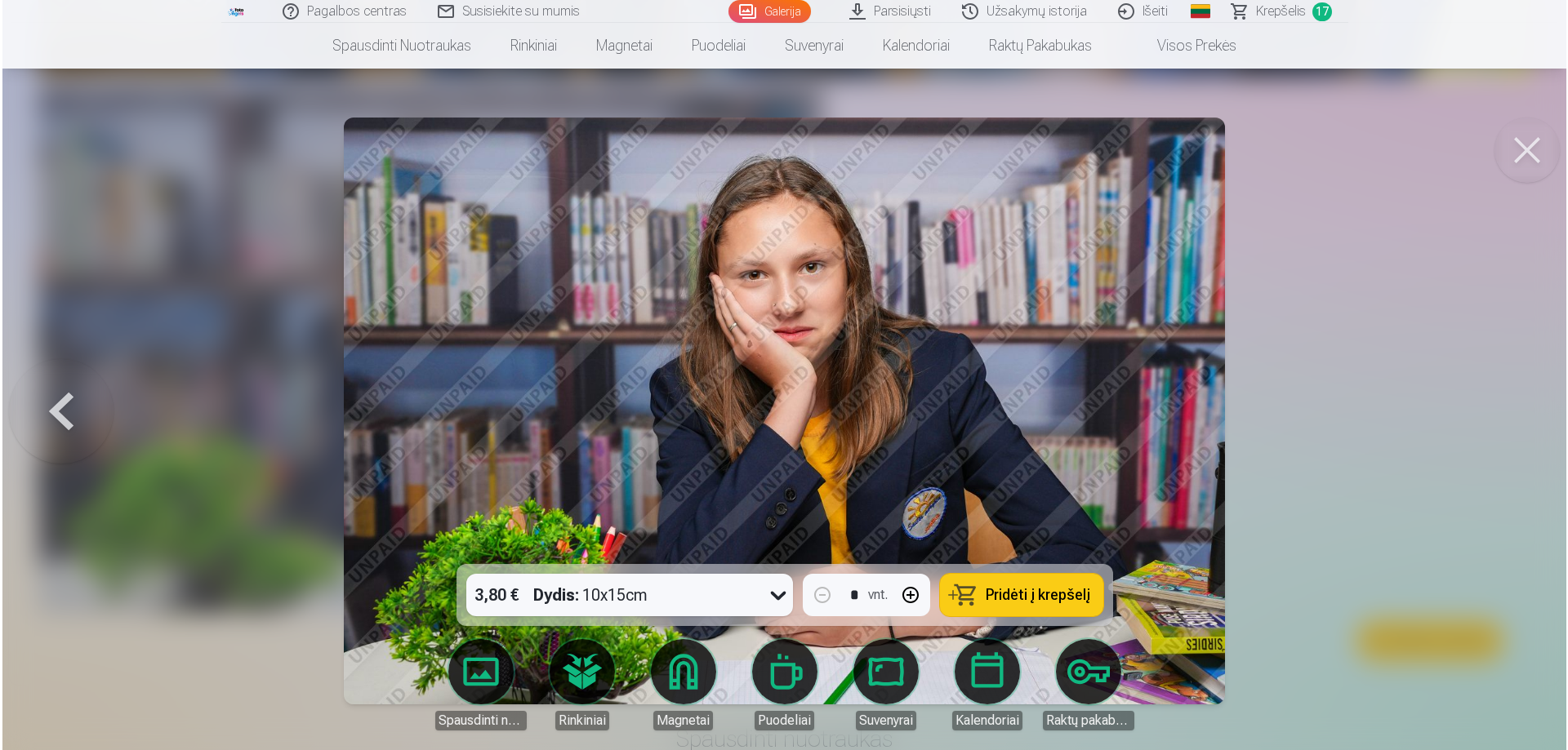
scroll to position [9878, 0]
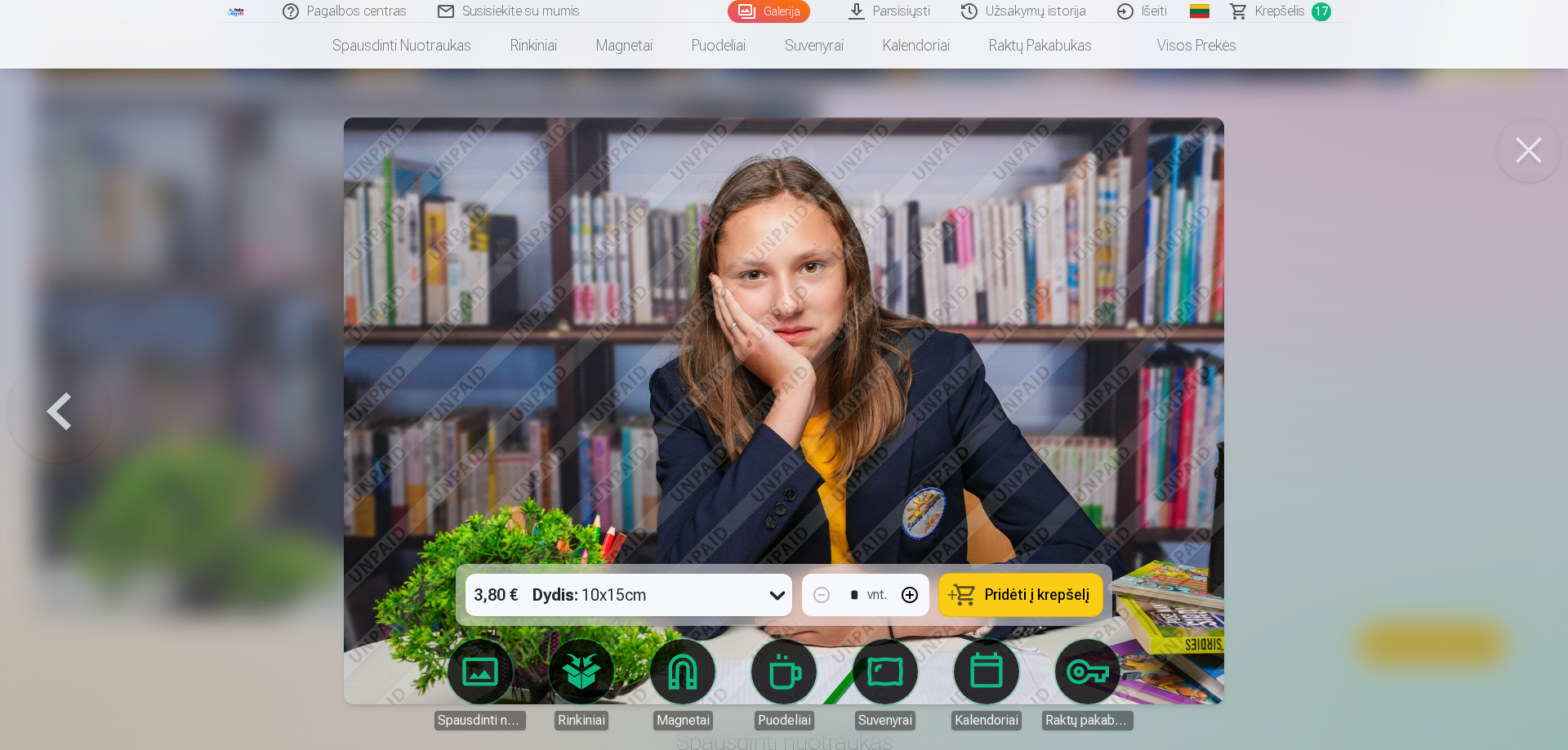
click at [1016, 601] on span "Pridėti į krepšelį" at bounding box center [1037, 595] width 104 height 15
click at [1537, 156] on button at bounding box center [1528, 150] width 66 height 66
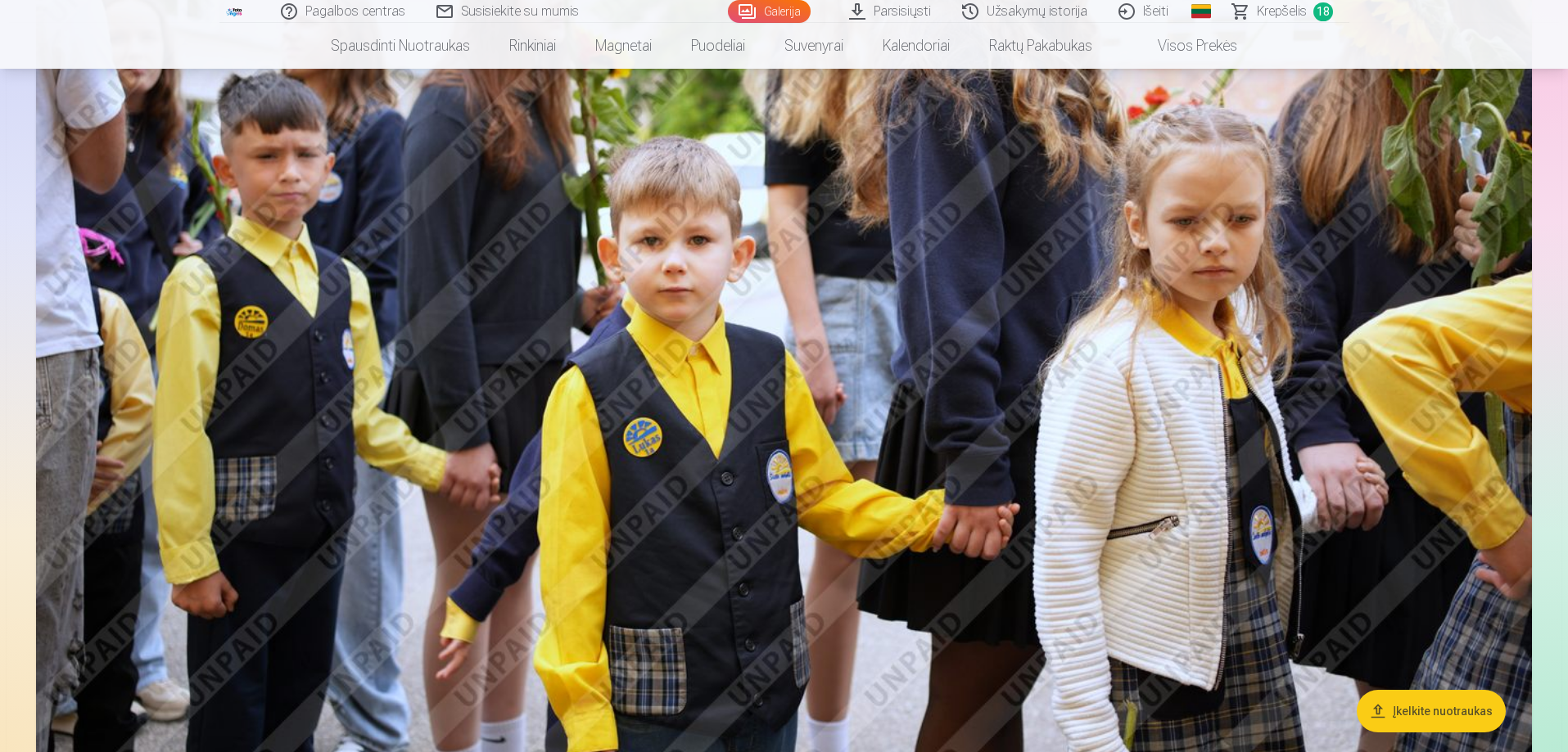
scroll to position [2303, 0]
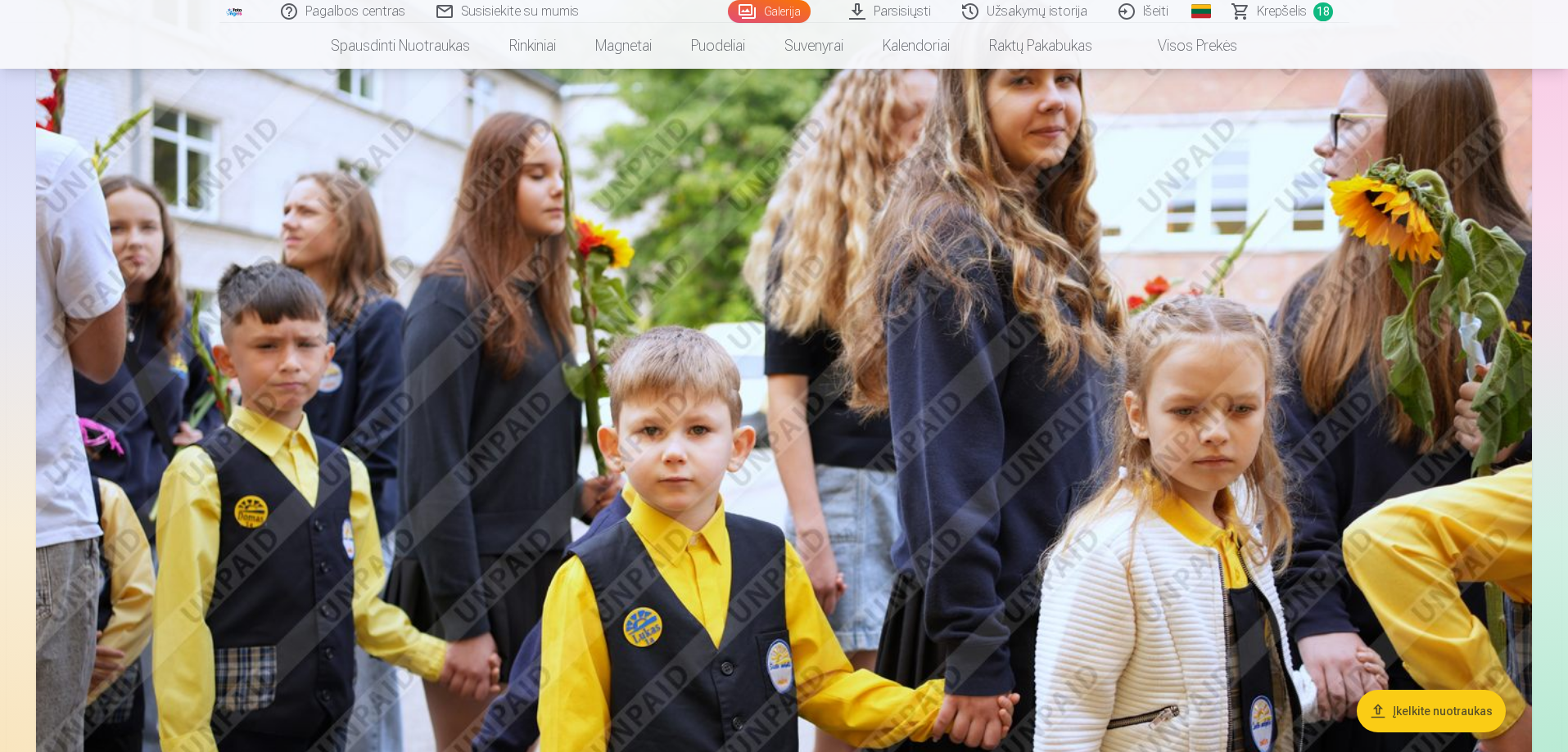
click at [1249, 6] on link "Krepšelis 18" at bounding box center [1283, 11] width 132 height 23
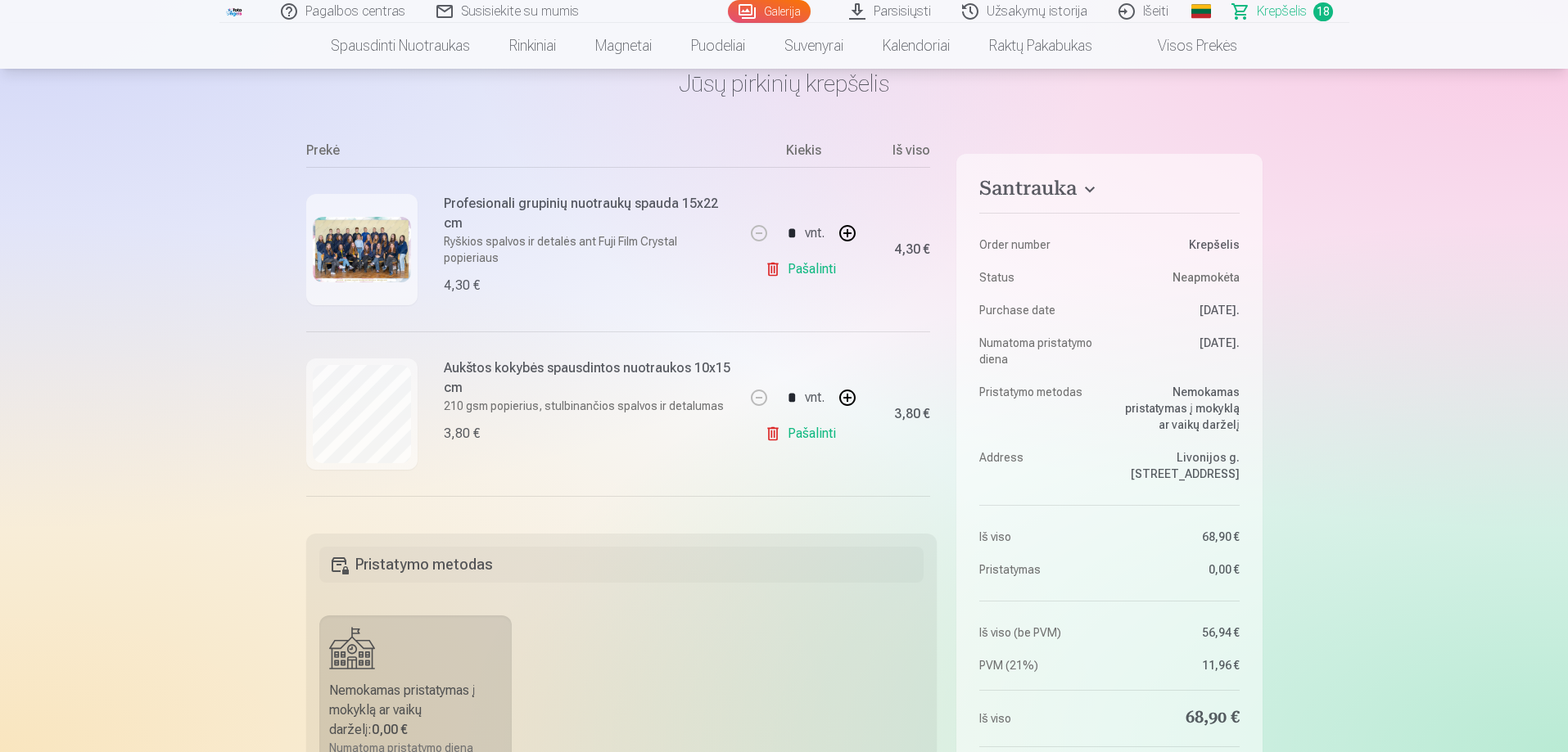
scroll to position [164, 0]
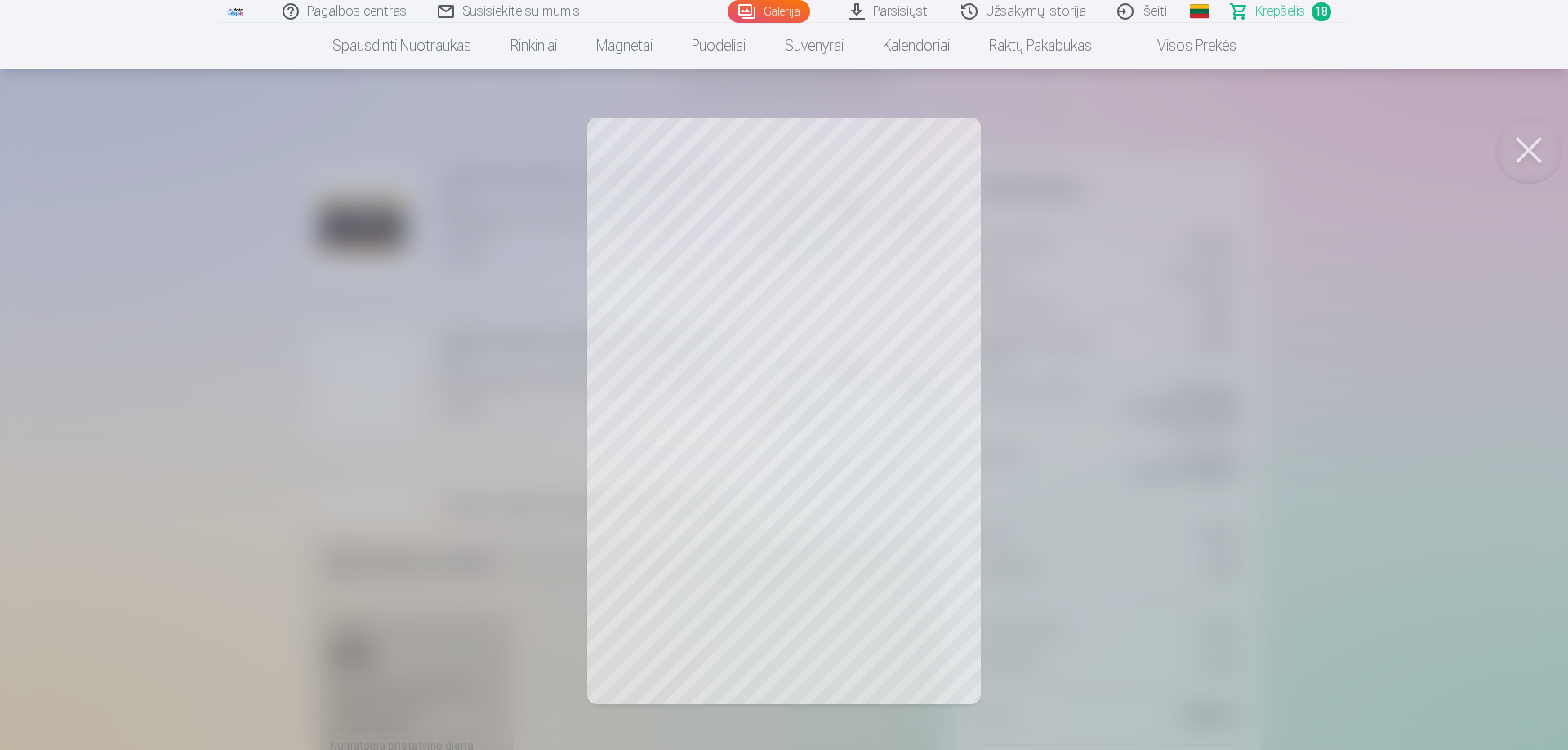
click at [1530, 157] on button at bounding box center [1528, 150] width 66 height 66
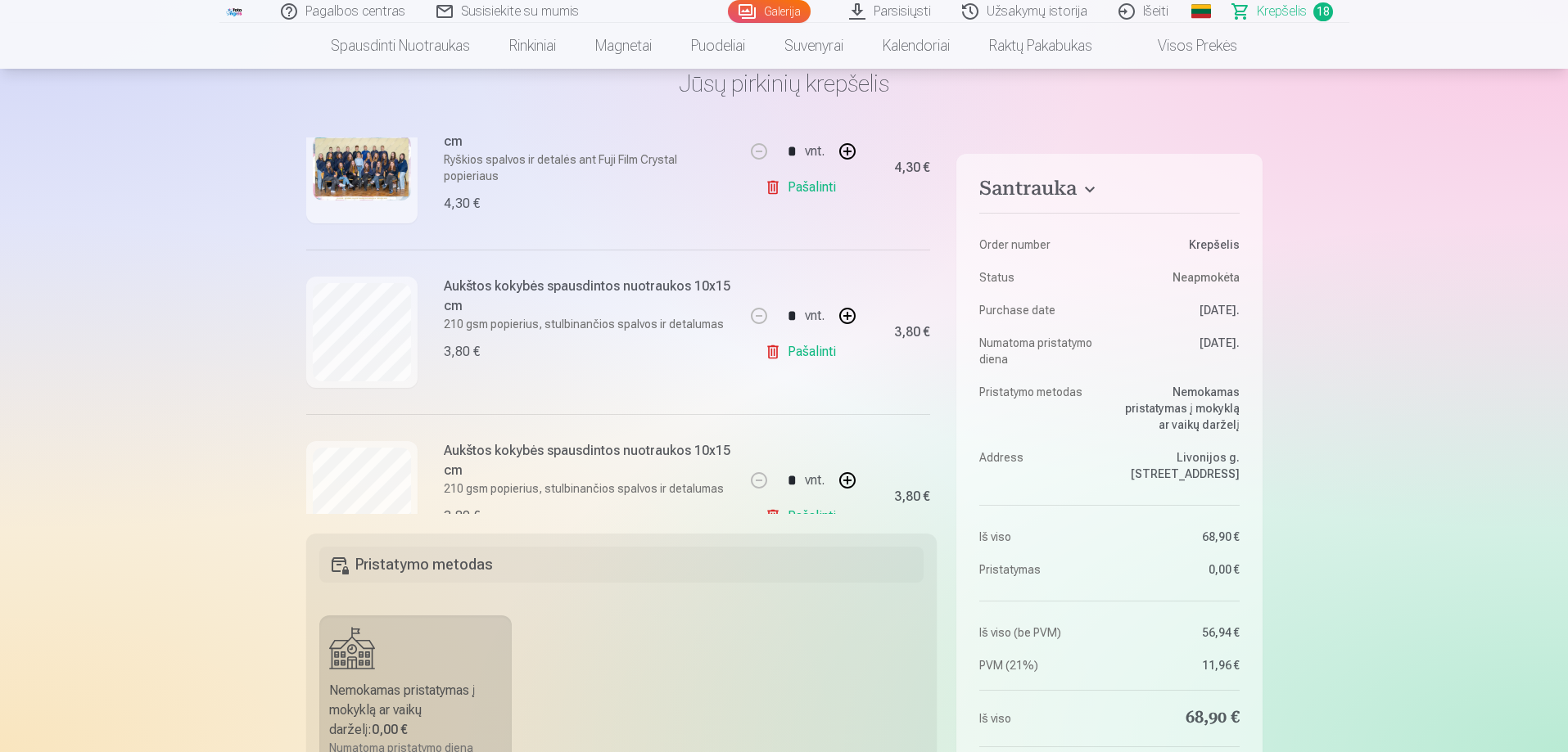
scroll to position [327, 0]
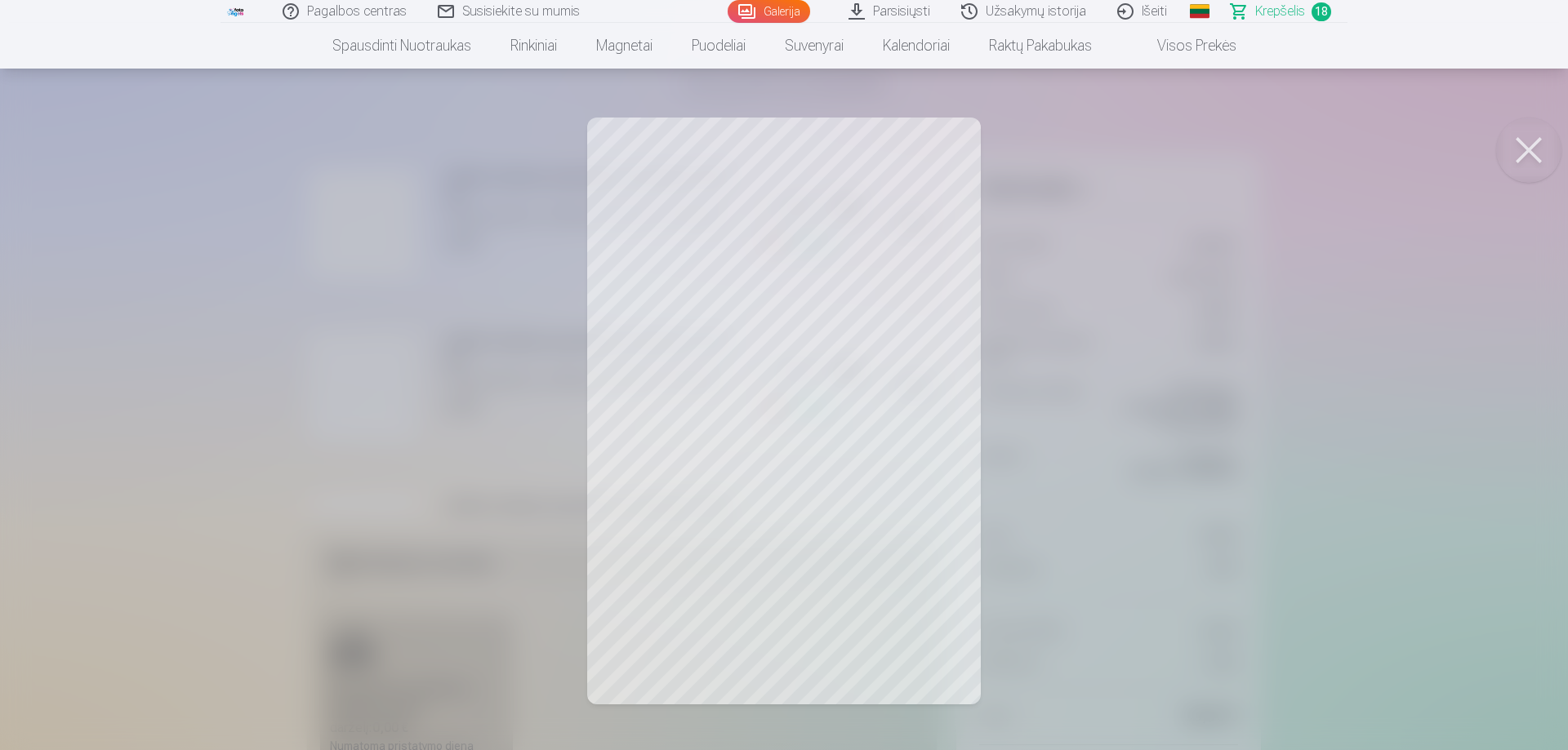
click at [1532, 159] on button at bounding box center [1528, 150] width 66 height 66
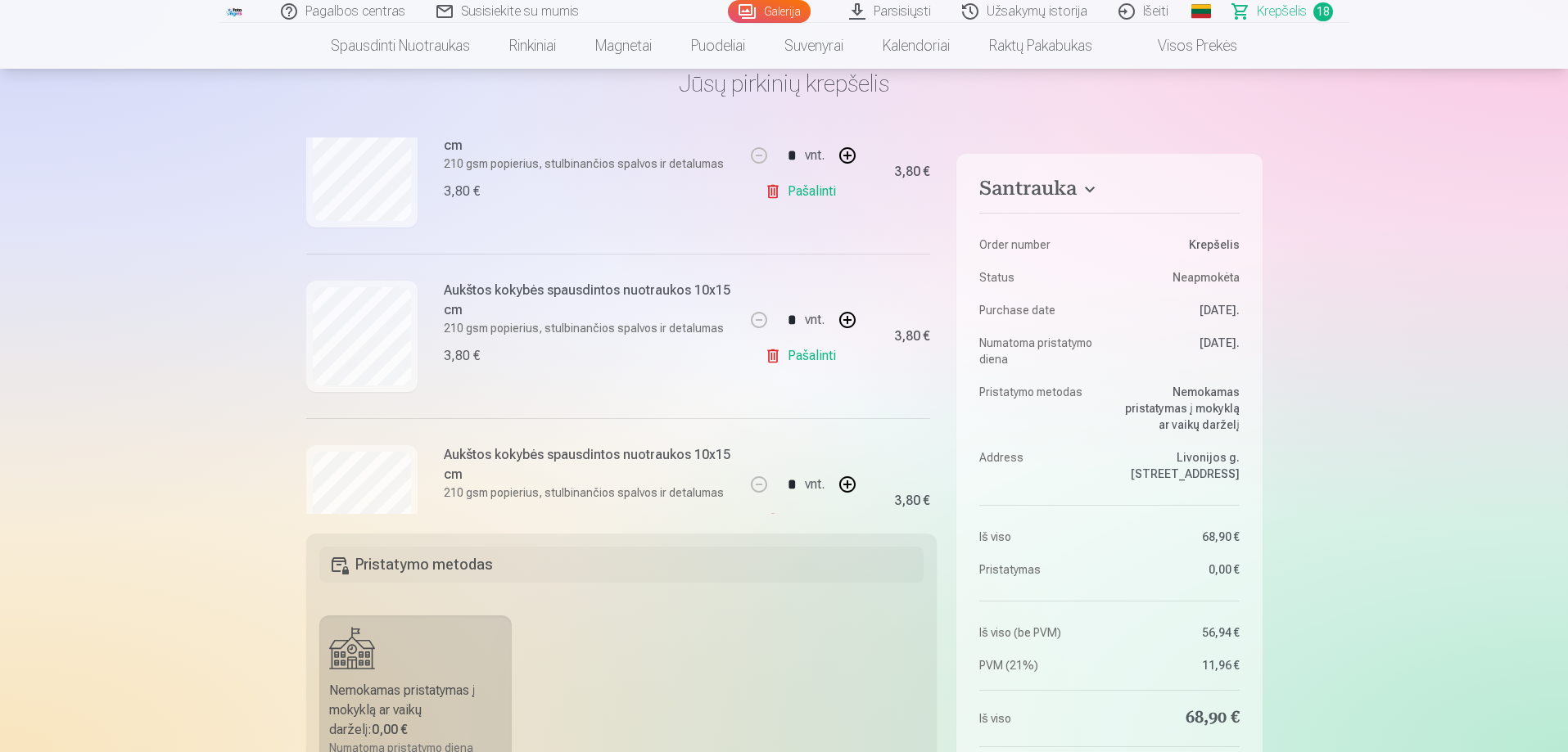
scroll to position [572, 0]
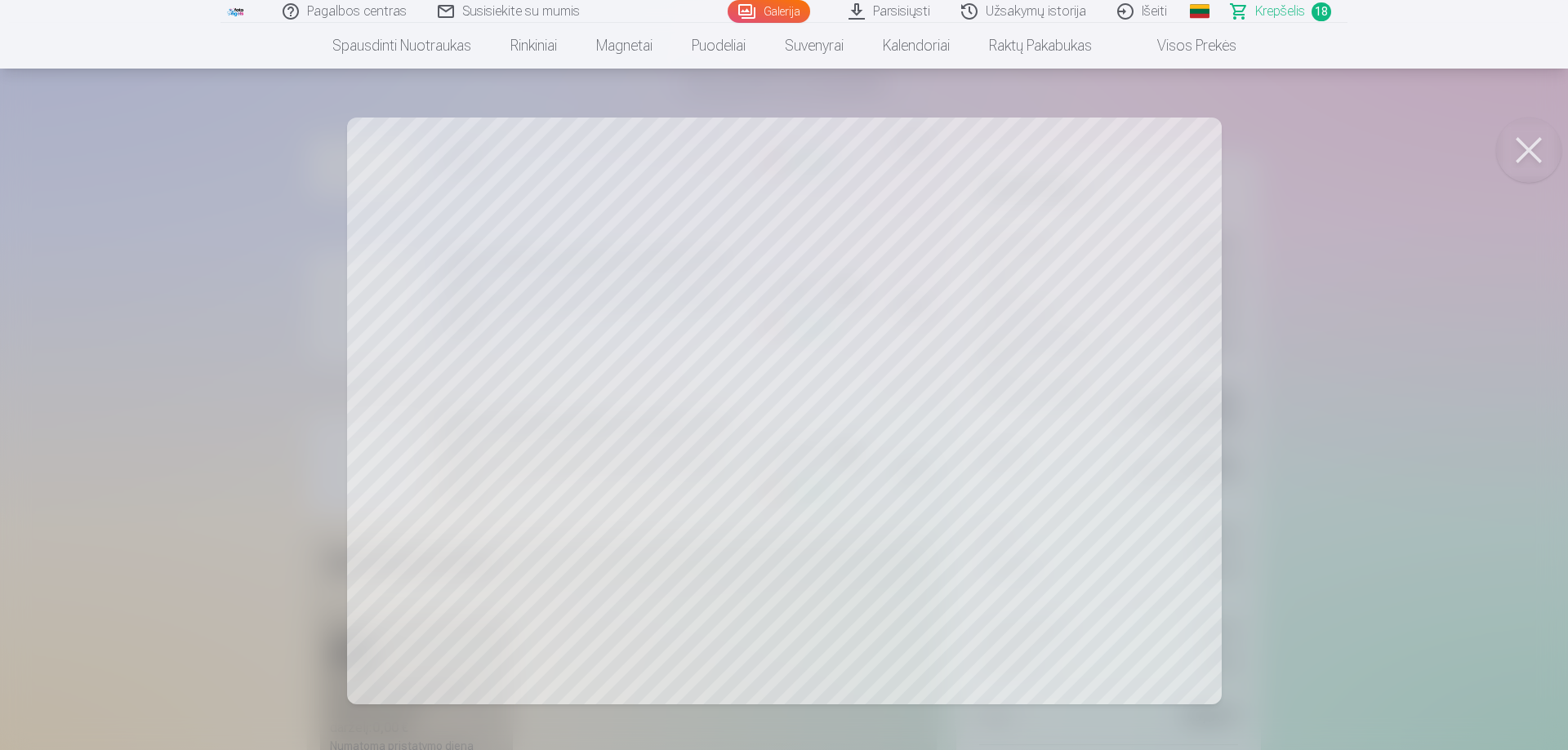
drag, startPoint x: 1534, startPoint y: 158, endPoint x: 1441, endPoint y: 198, distance: 101.2
click at [1533, 158] on button at bounding box center [1528, 150] width 66 height 66
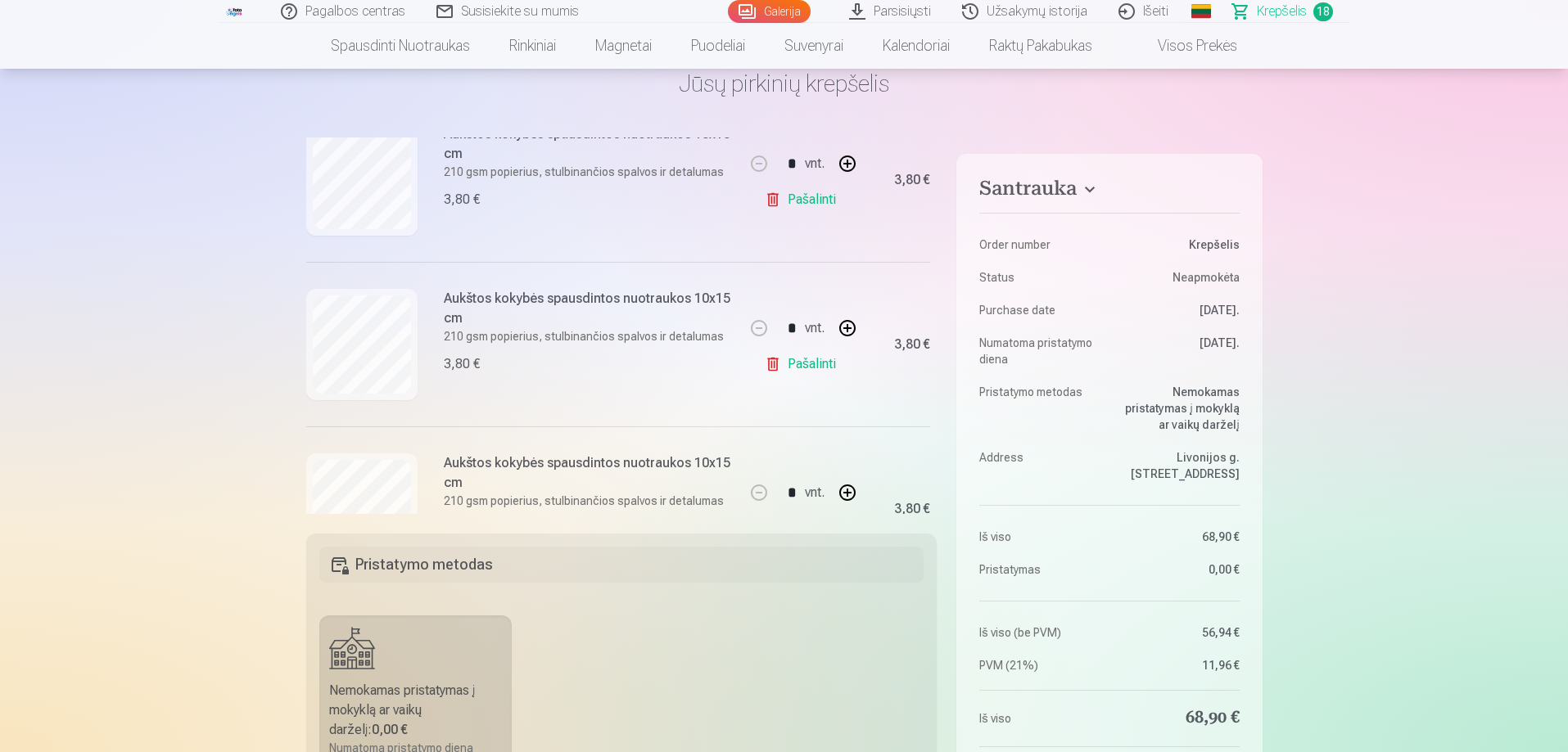
scroll to position [737, 0]
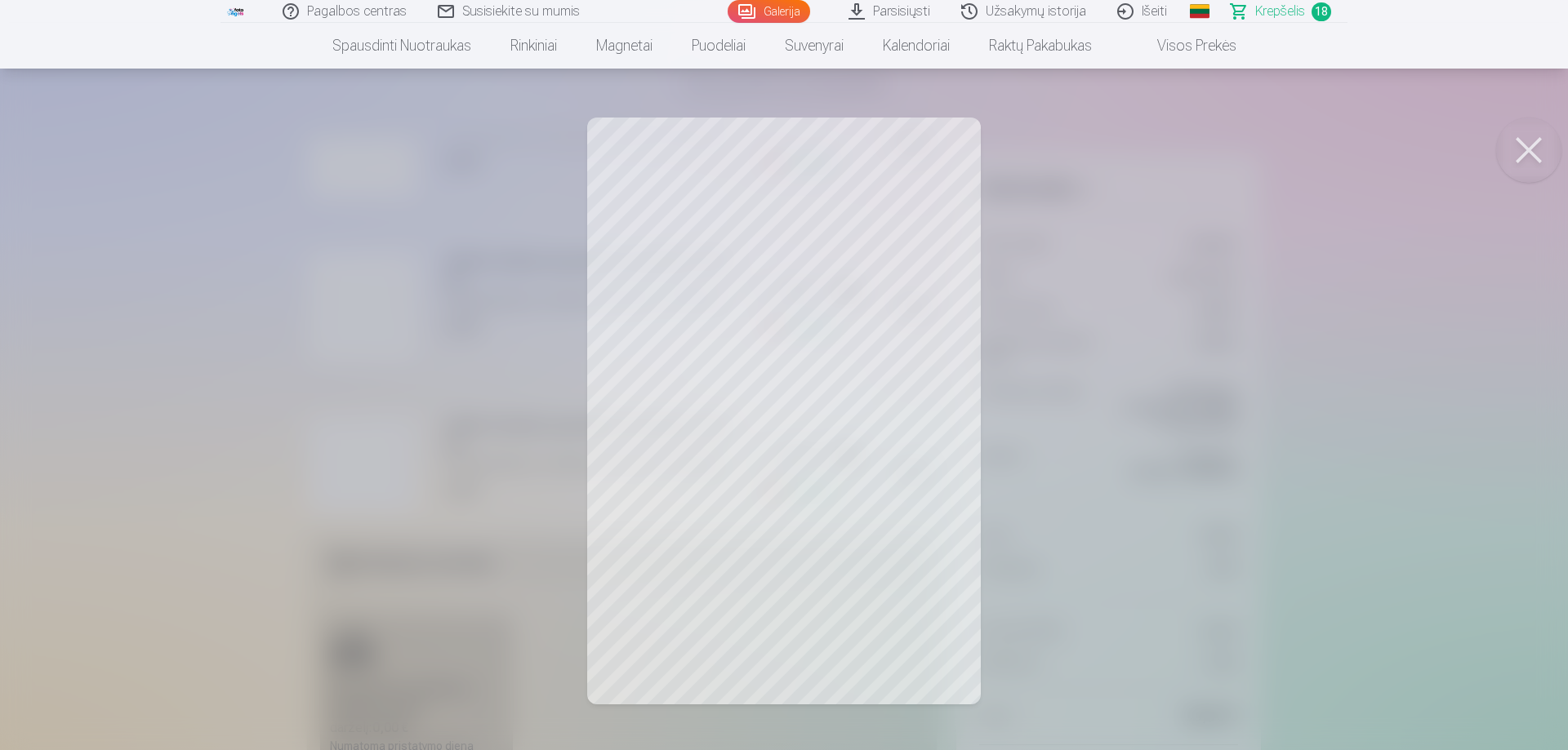
click at [1521, 139] on button at bounding box center [1528, 150] width 66 height 66
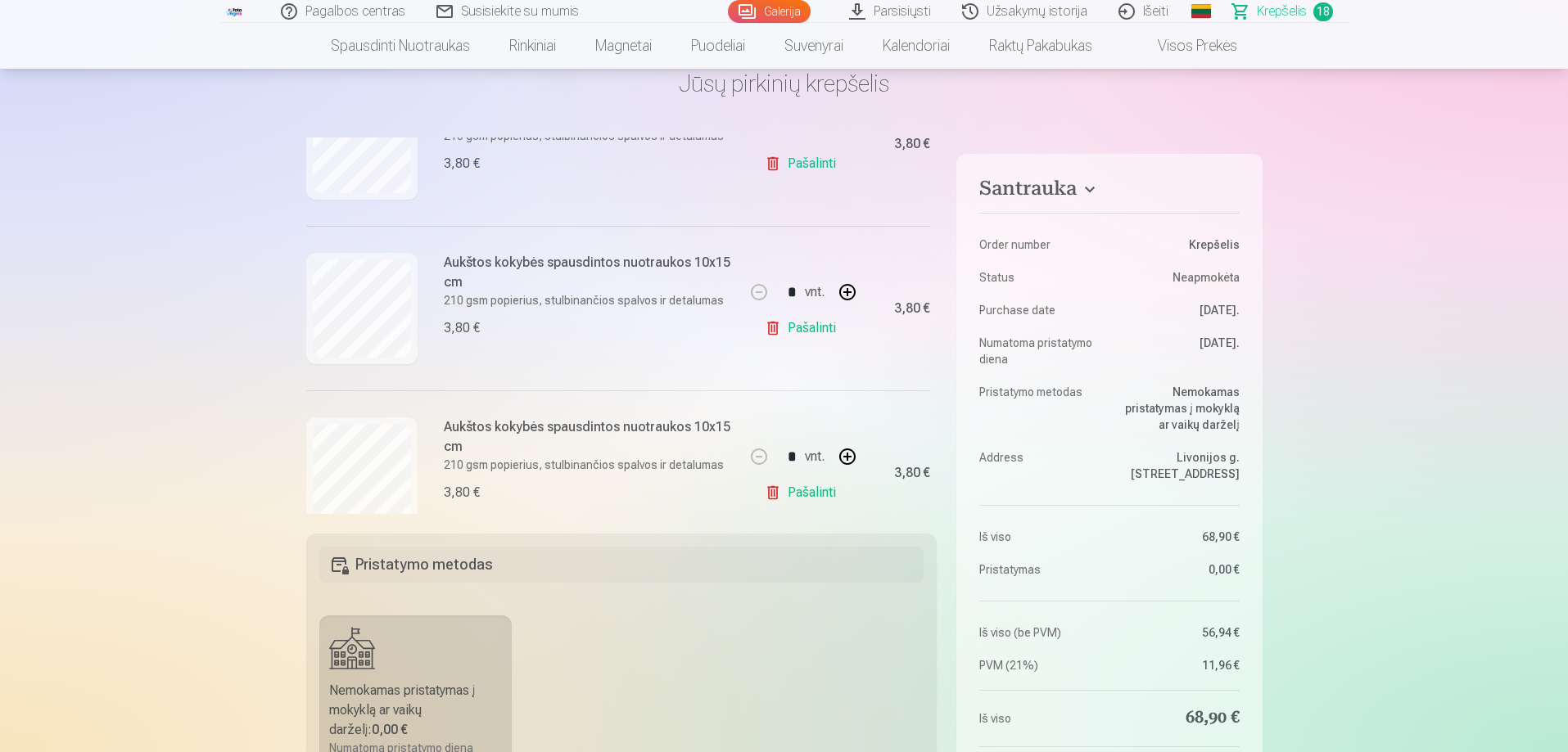
click at [787, 326] on link "Pašalinti" at bounding box center [804, 328] width 78 height 33
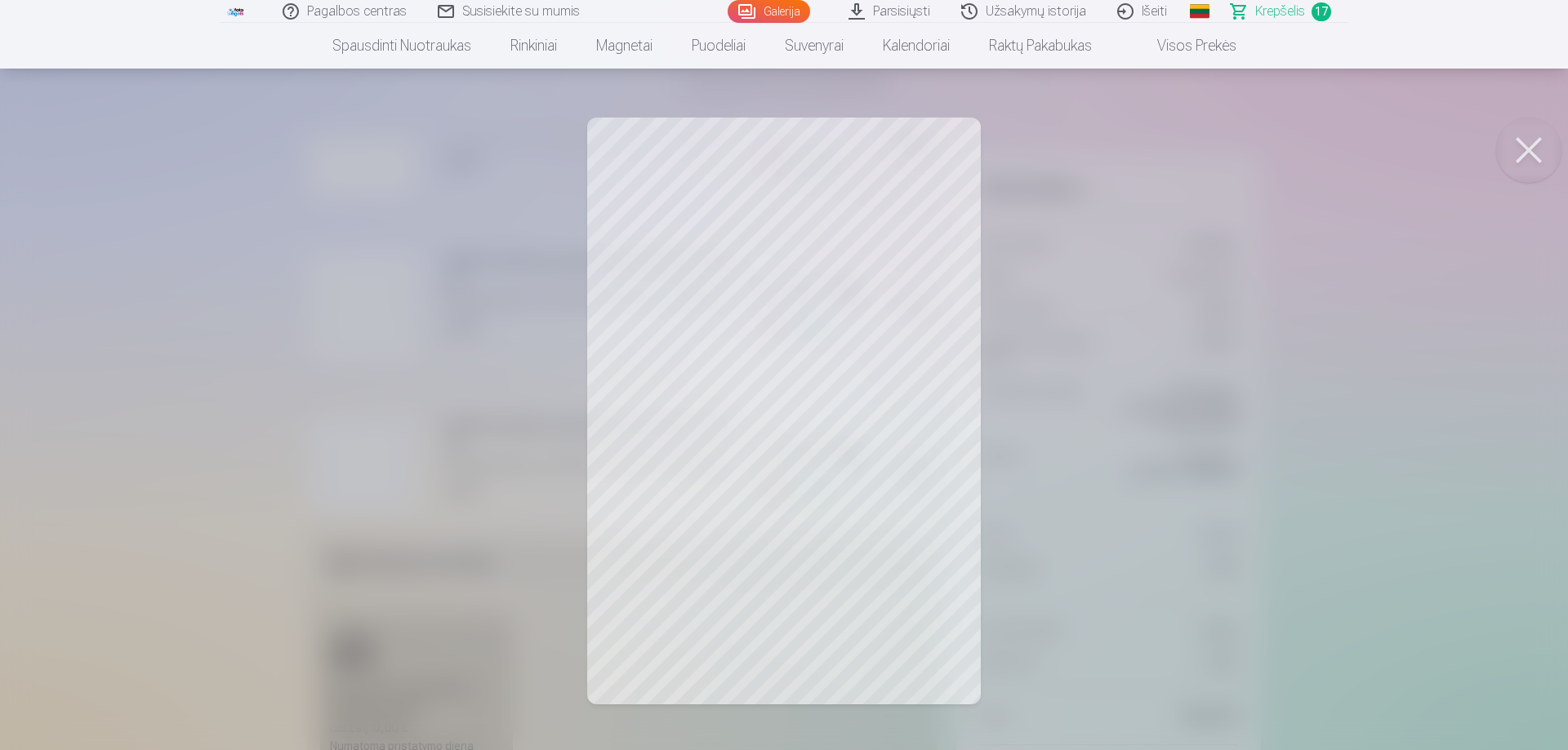
click at [1517, 135] on button at bounding box center [1528, 150] width 66 height 66
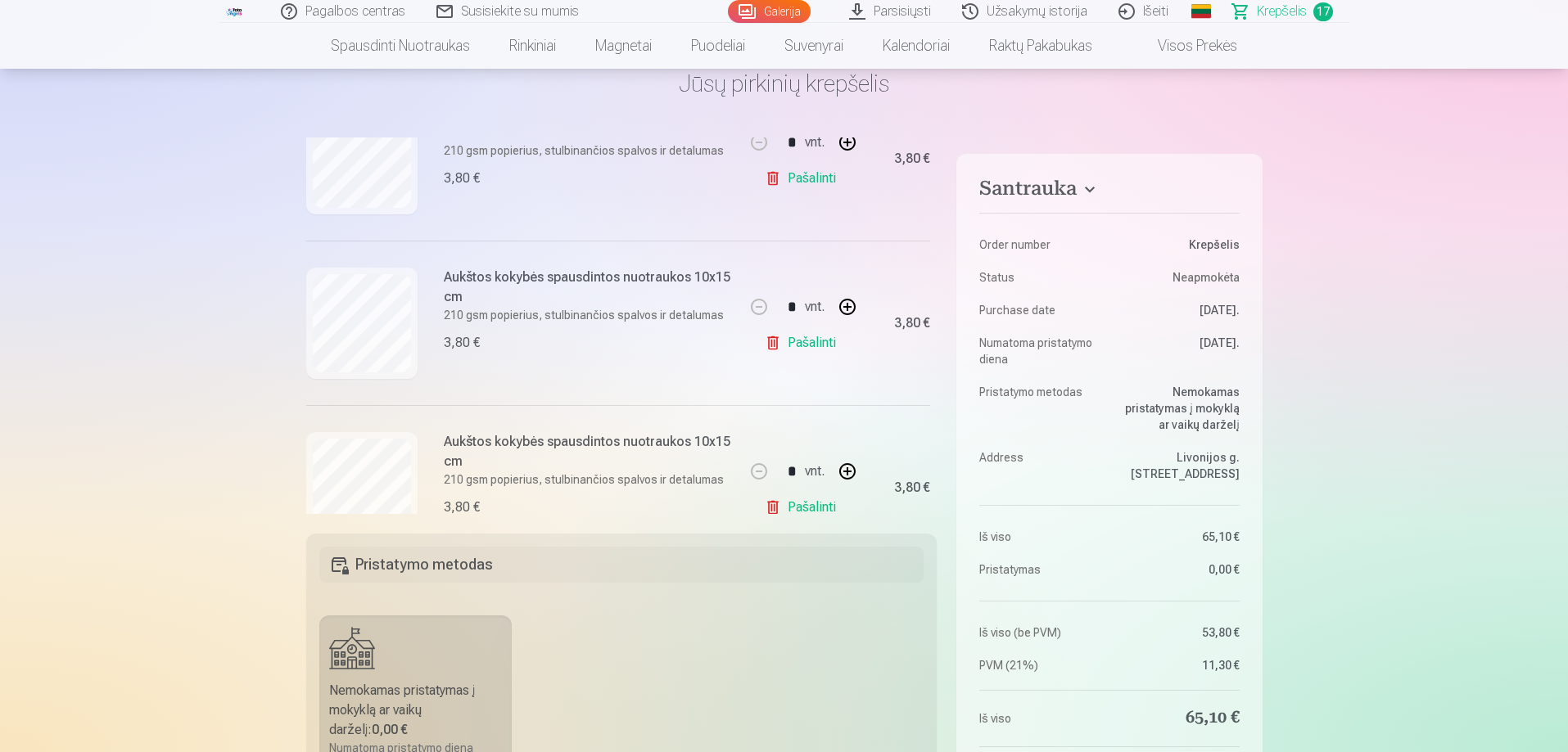
scroll to position [901, 0]
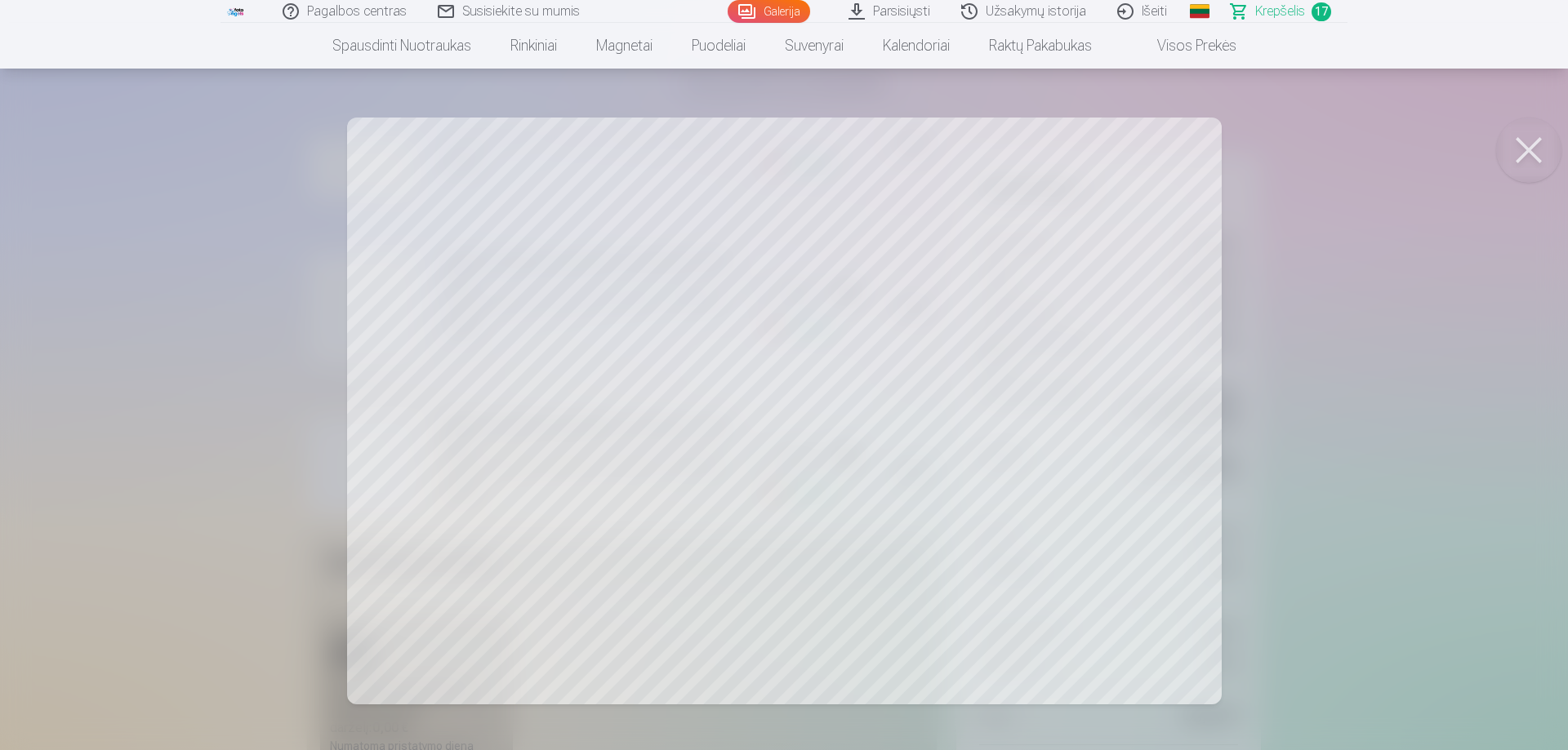
click at [1537, 145] on button at bounding box center [1528, 150] width 66 height 66
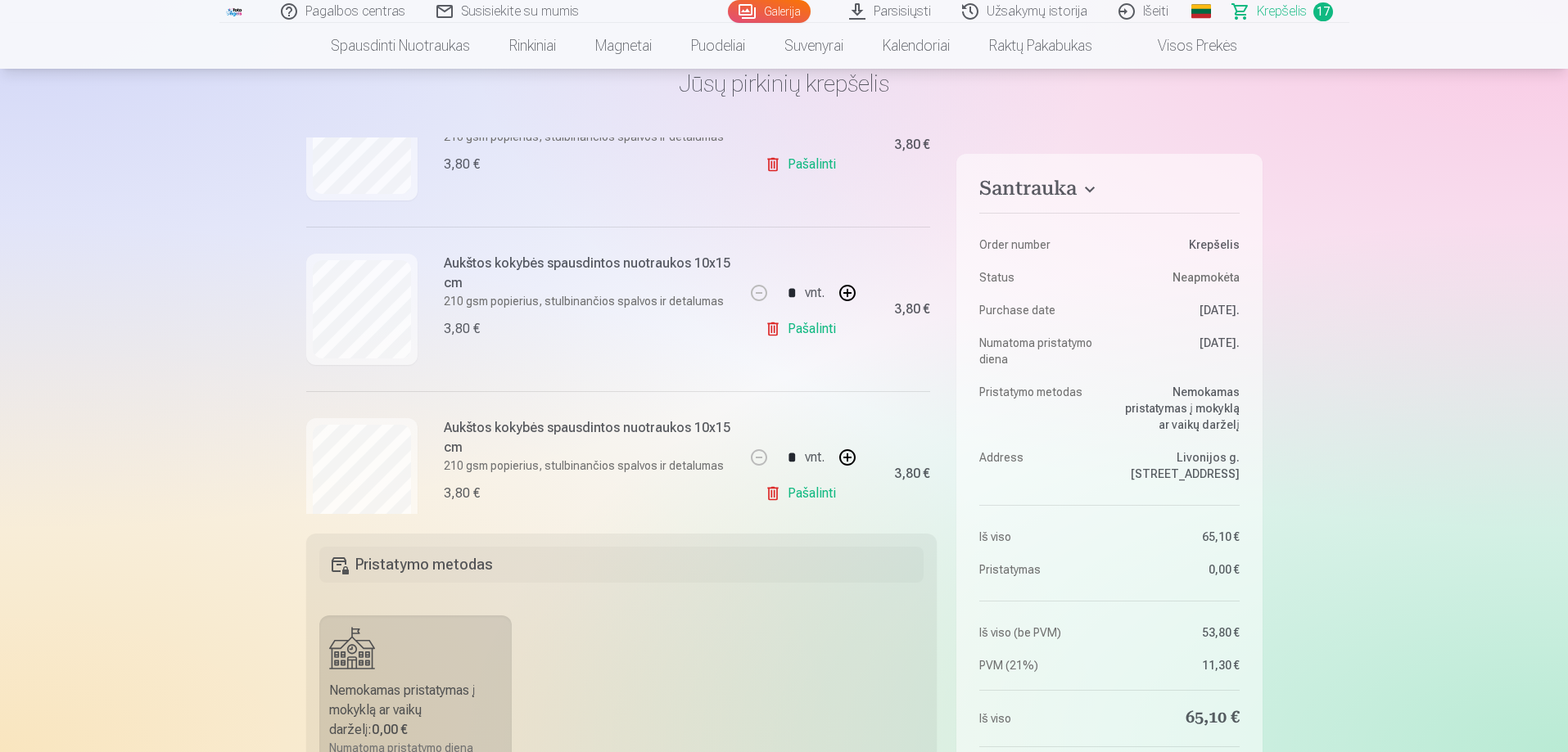
click at [809, 331] on link "Pašalinti" at bounding box center [804, 329] width 78 height 33
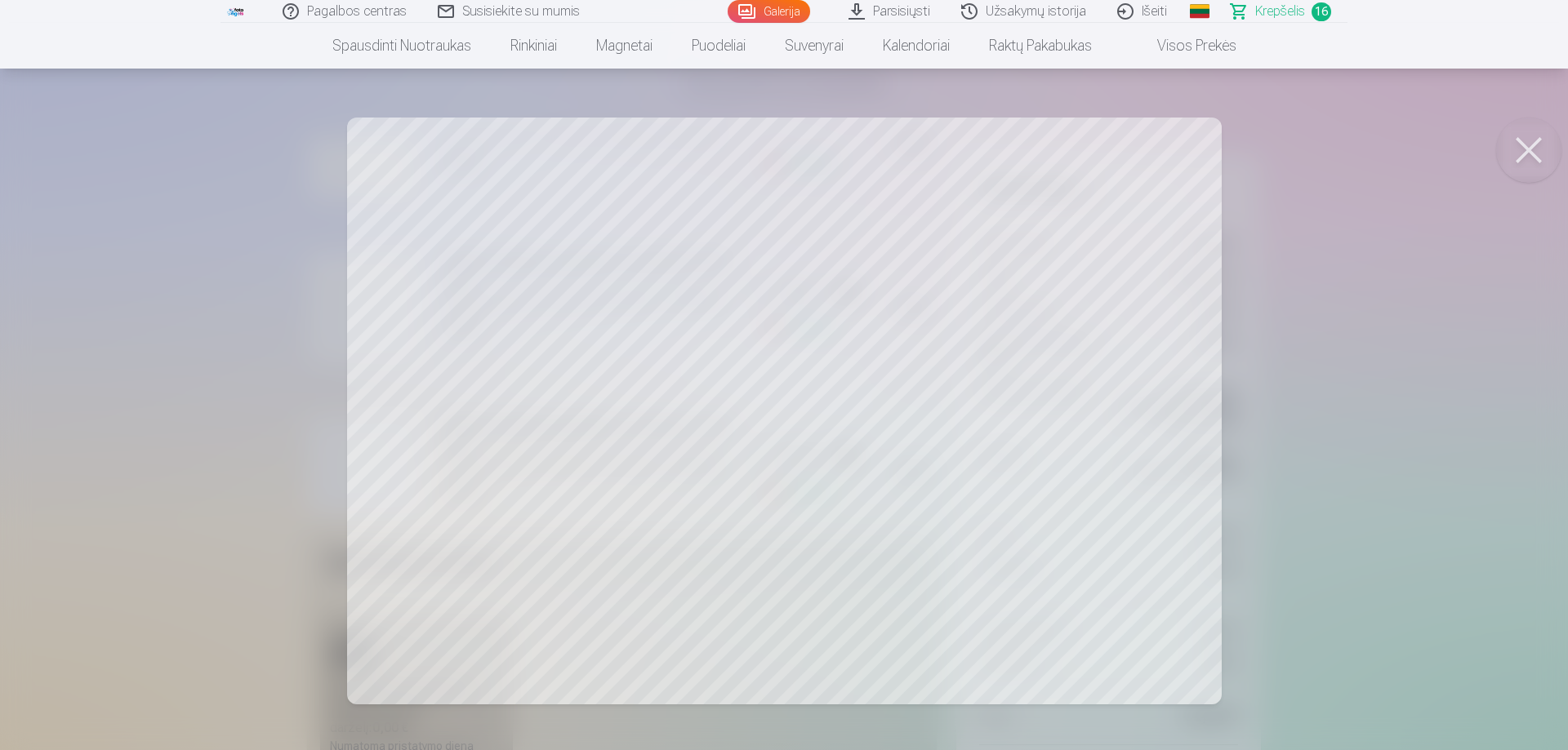
click at [1516, 157] on button at bounding box center [1528, 150] width 66 height 66
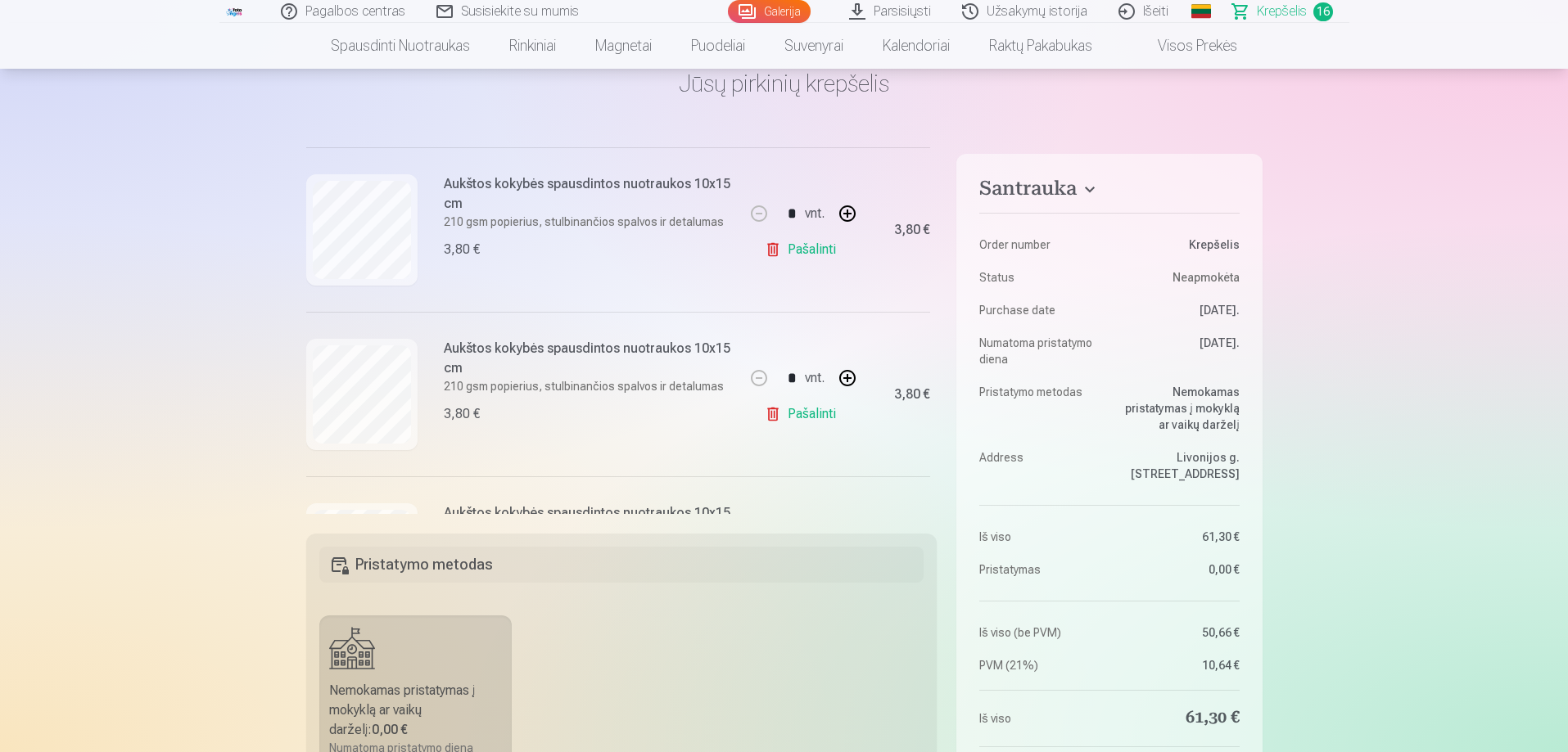
scroll to position [1146, 0]
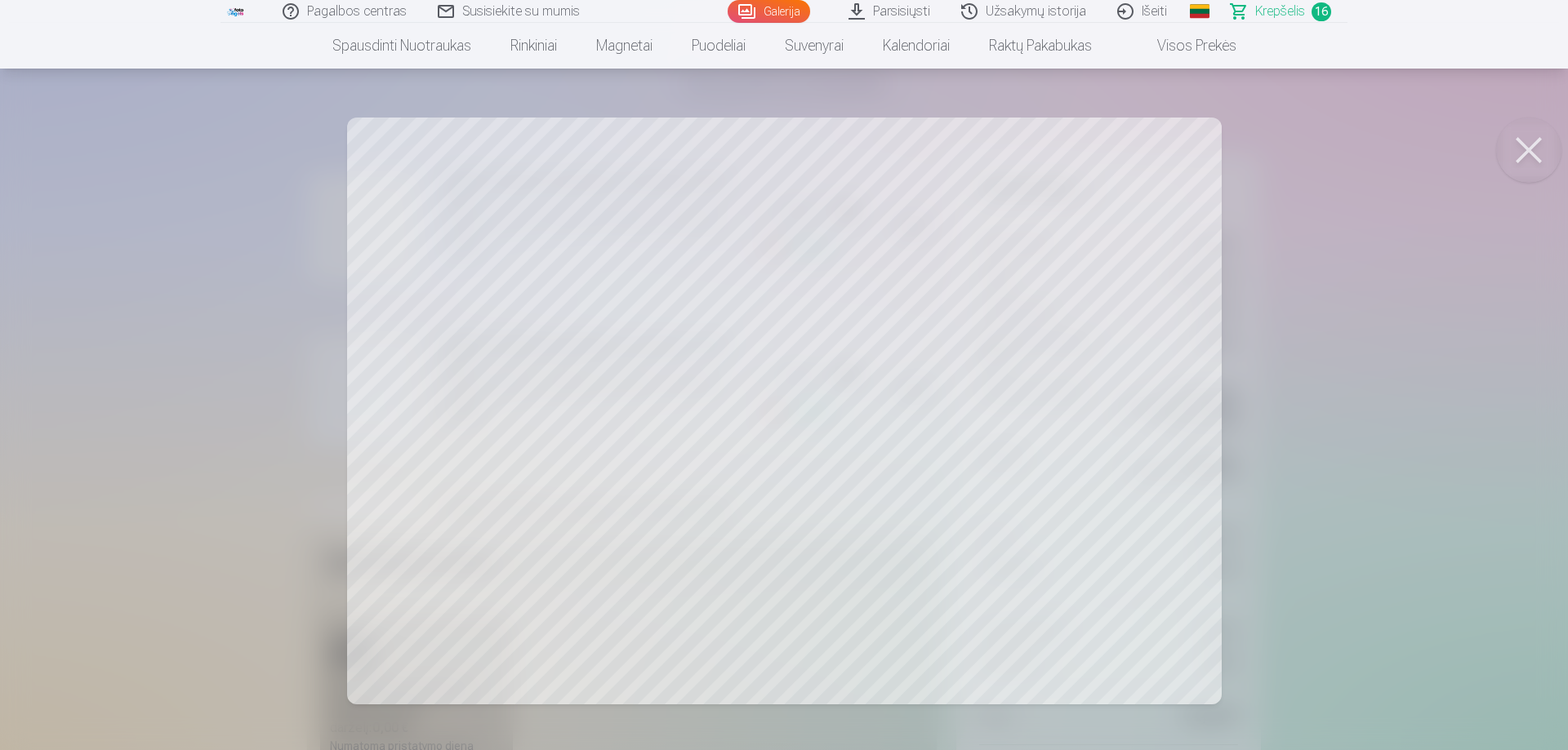
click at [1519, 155] on button at bounding box center [1528, 150] width 66 height 66
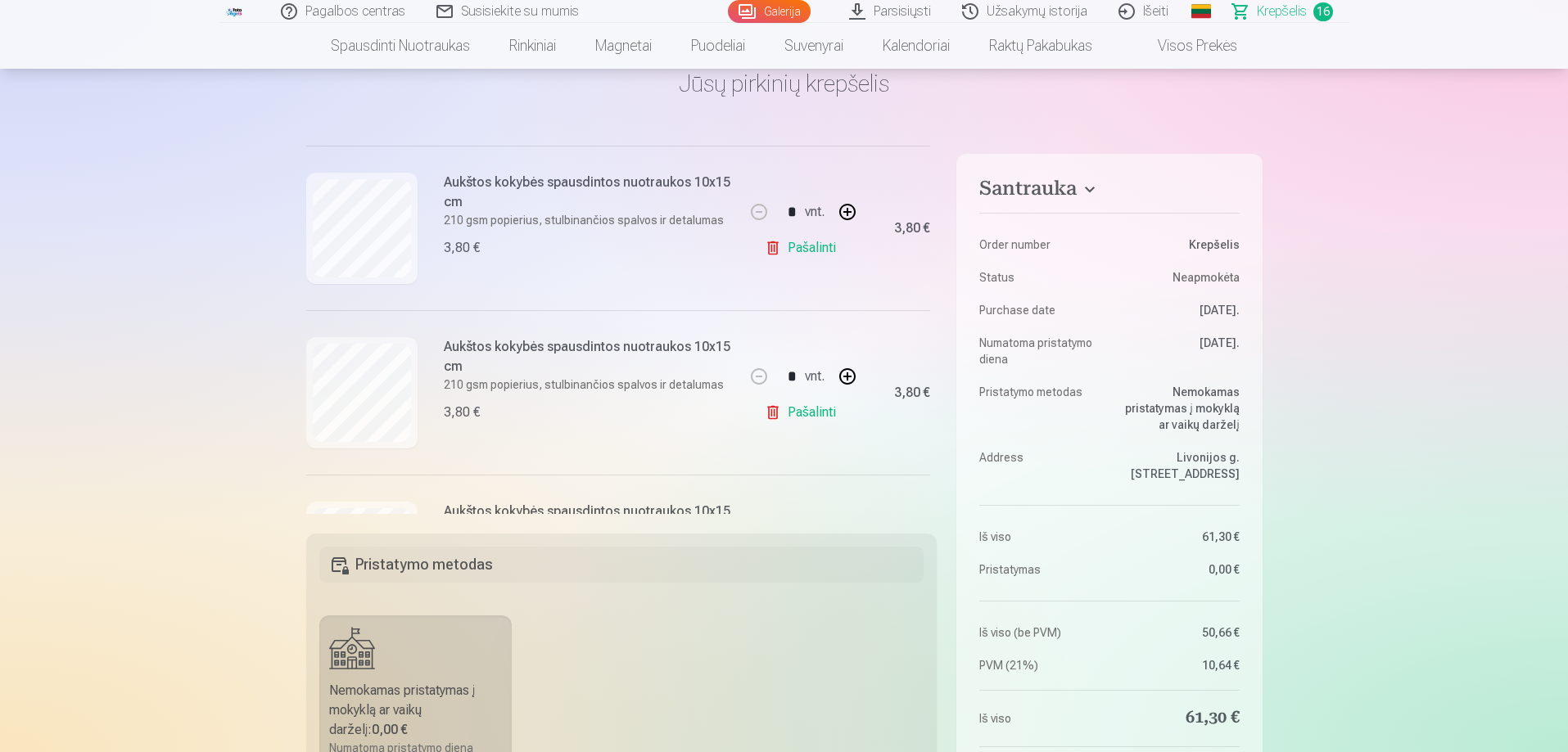
click at [781, 258] on link "Pašalinti" at bounding box center [804, 247] width 78 height 33
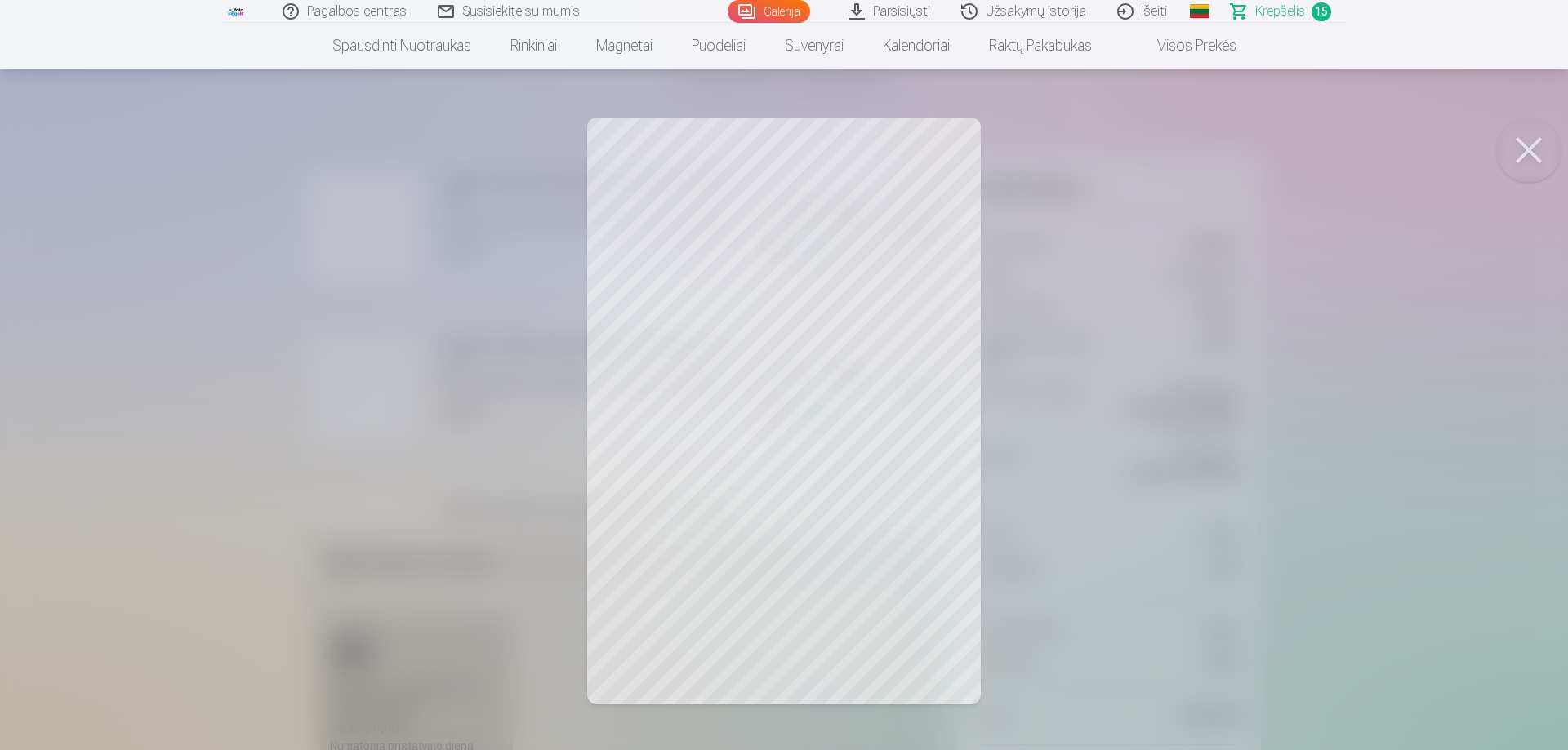
click at [1544, 153] on button at bounding box center [1528, 150] width 66 height 66
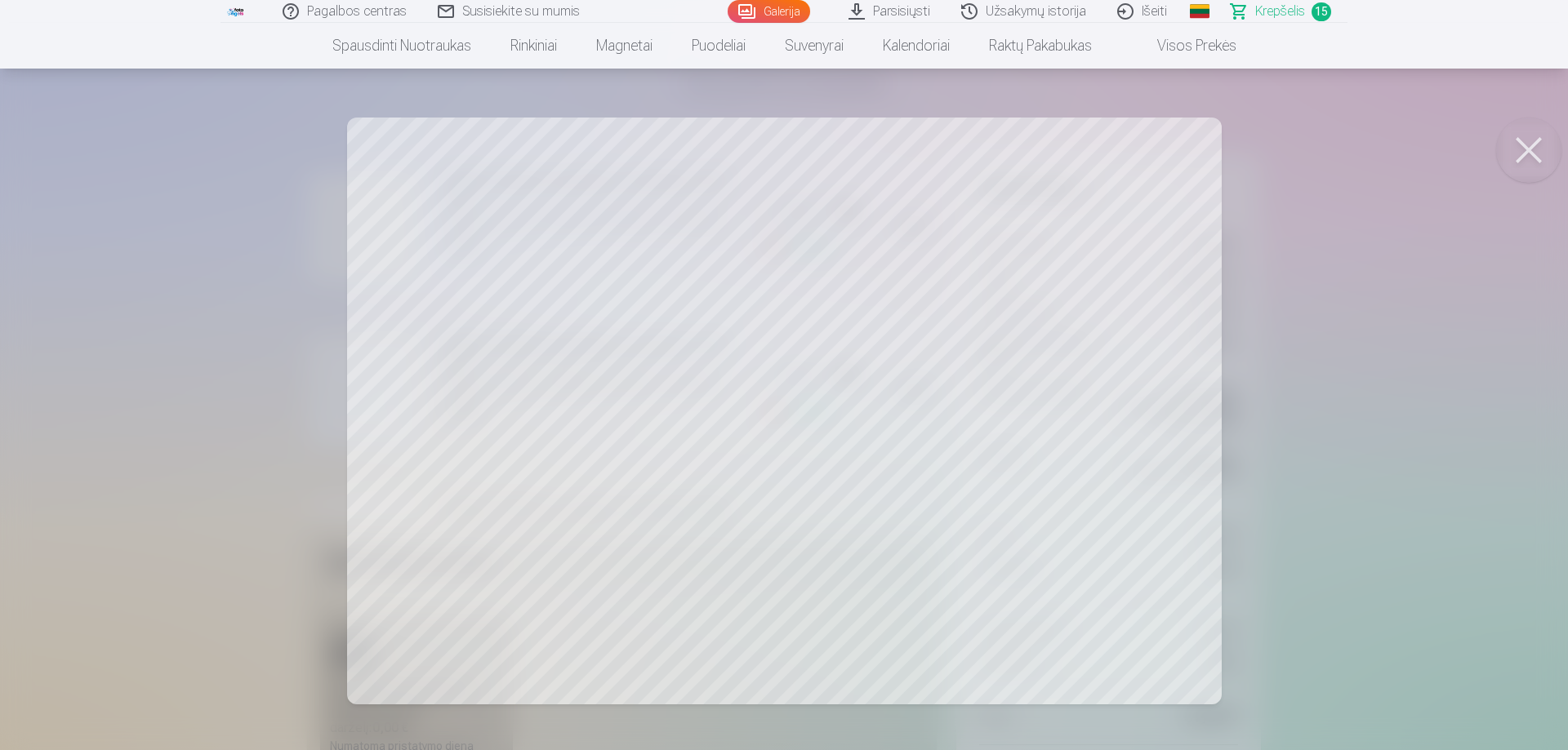
click at [1529, 162] on button at bounding box center [1528, 150] width 66 height 66
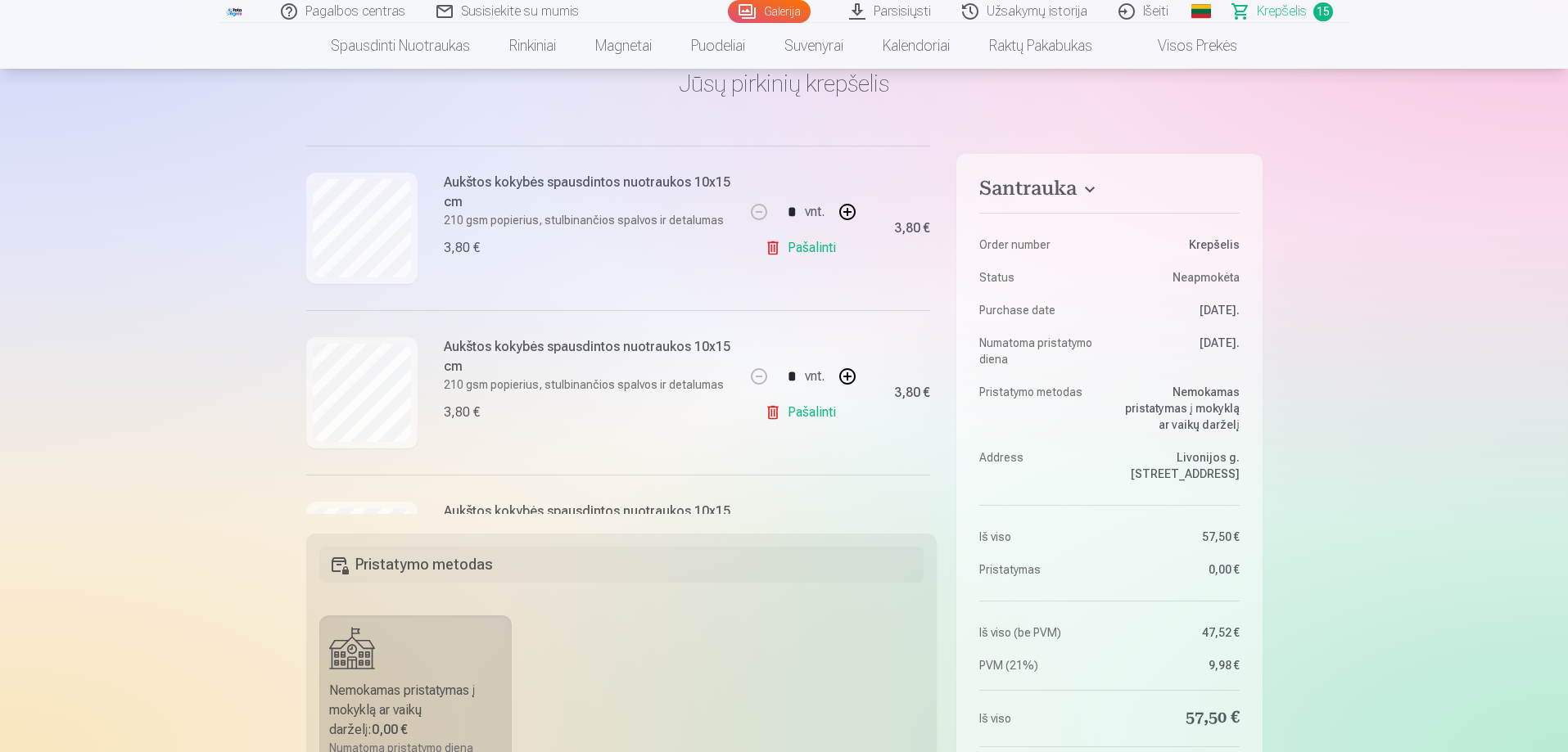
click at [750, 416] on div "* vnt. Pašalinti" at bounding box center [803, 392] width 123 height 165
click at [769, 410] on link "Pašalinti" at bounding box center [804, 412] width 78 height 33
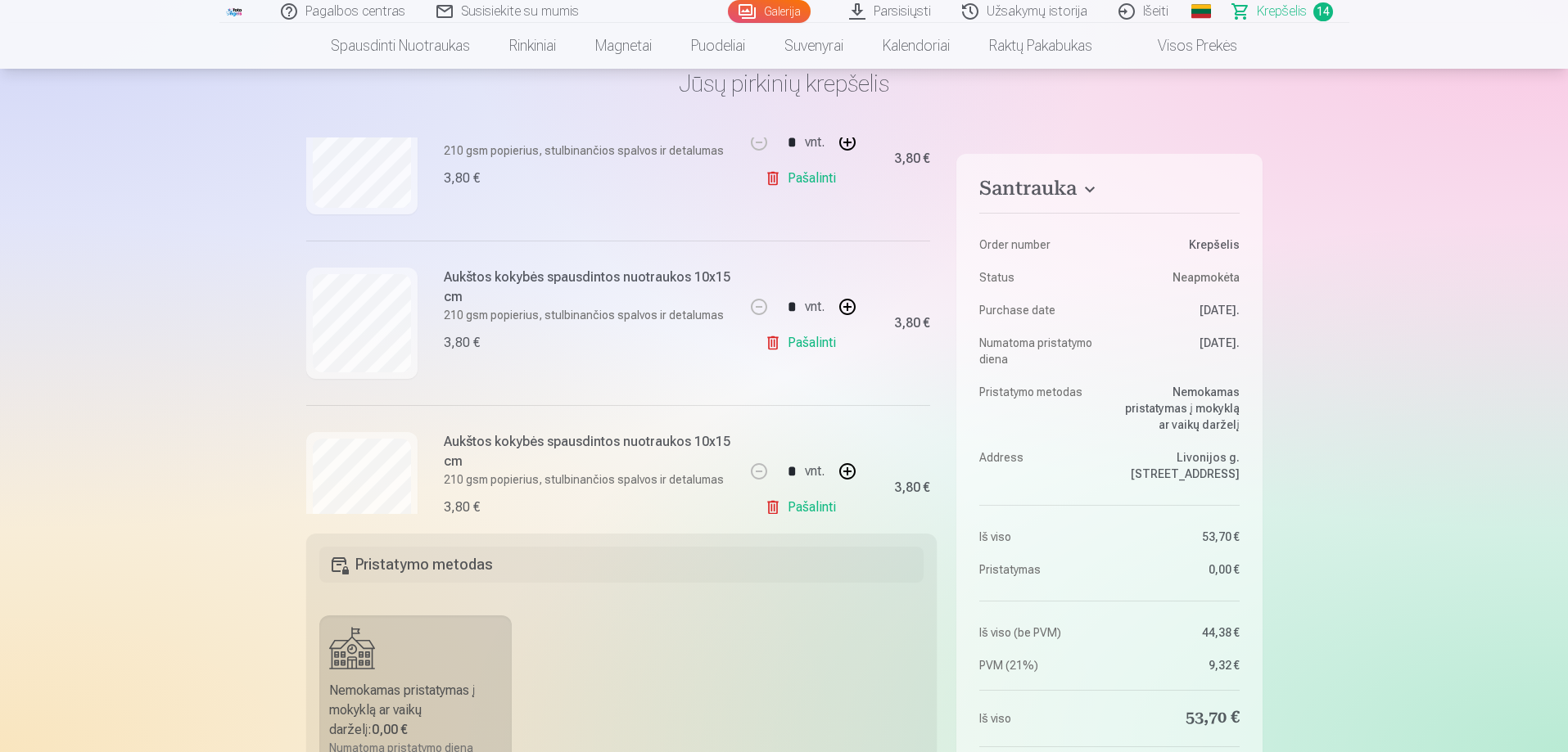
scroll to position [1228, 0]
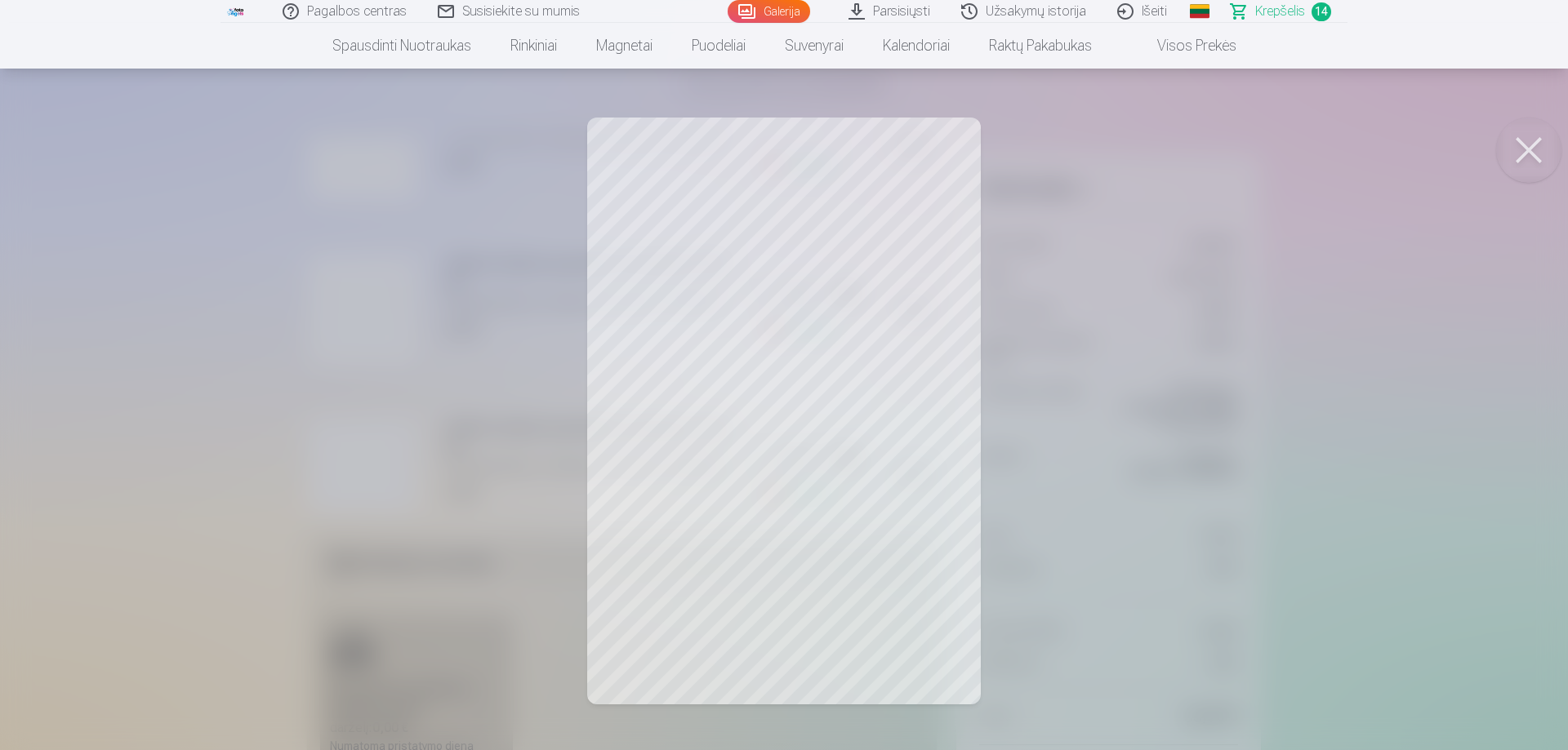
click at [1513, 152] on button at bounding box center [1528, 150] width 66 height 66
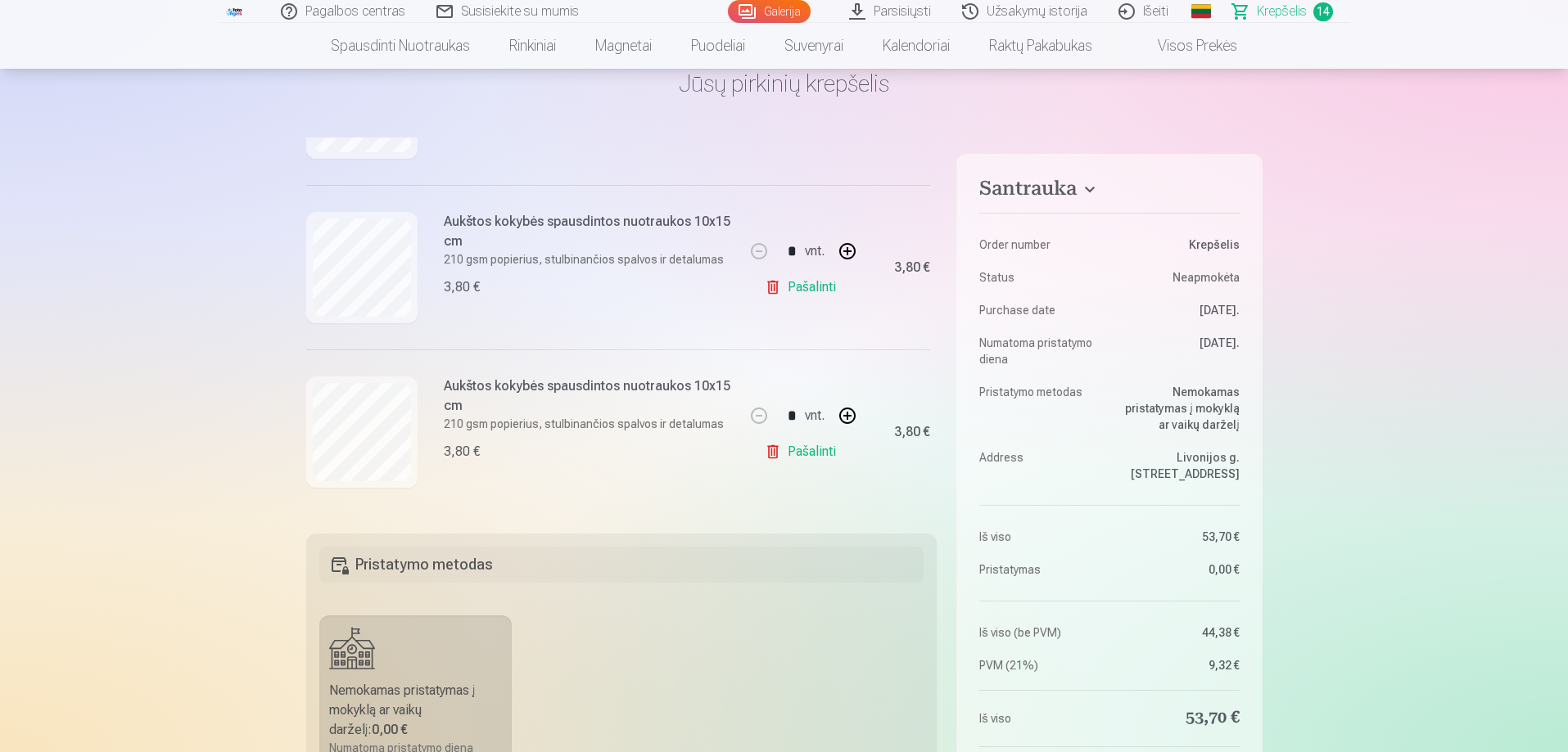
scroll to position [1310, 0]
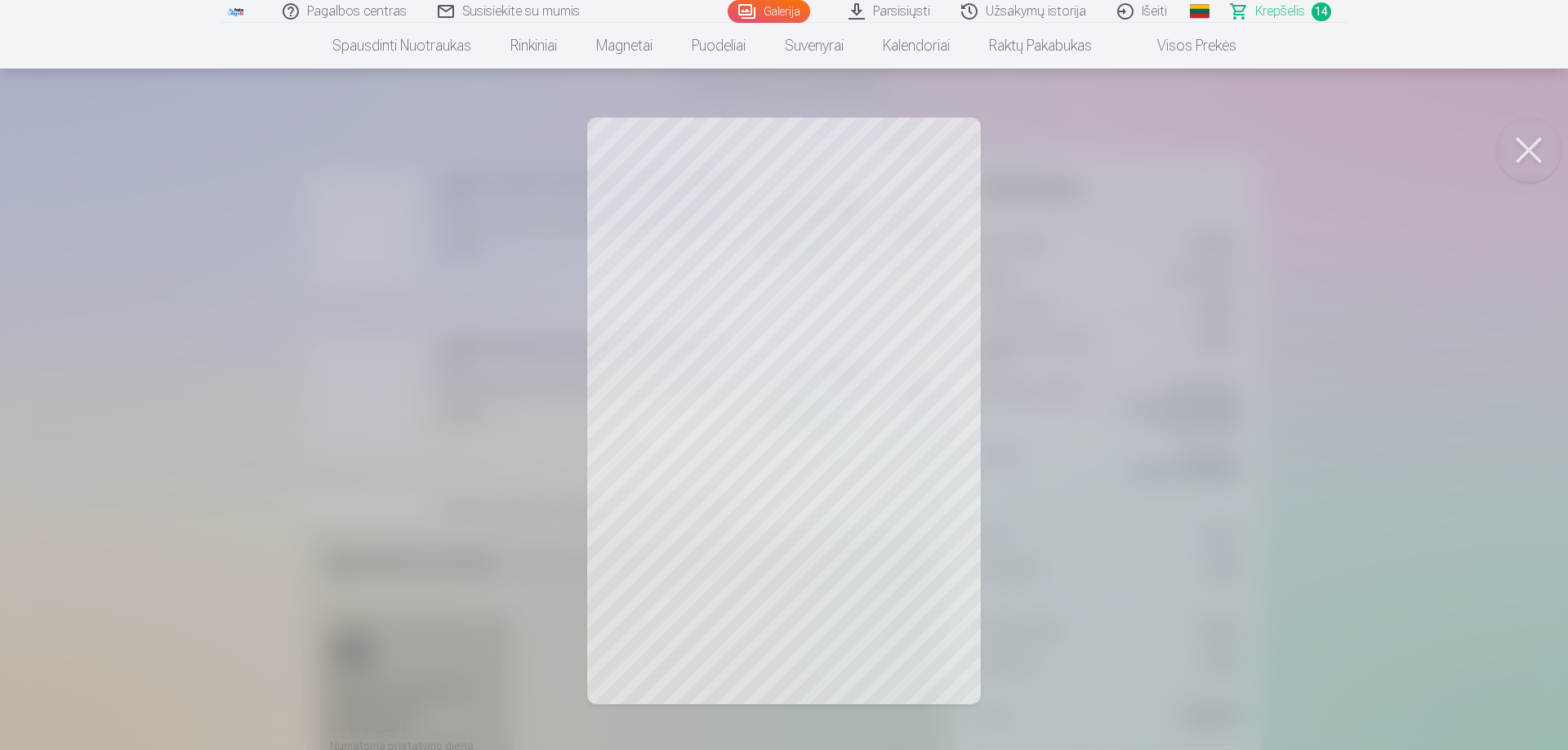
click at [1529, 155] on button at bounding box center [1528, 150] width 66 height 66
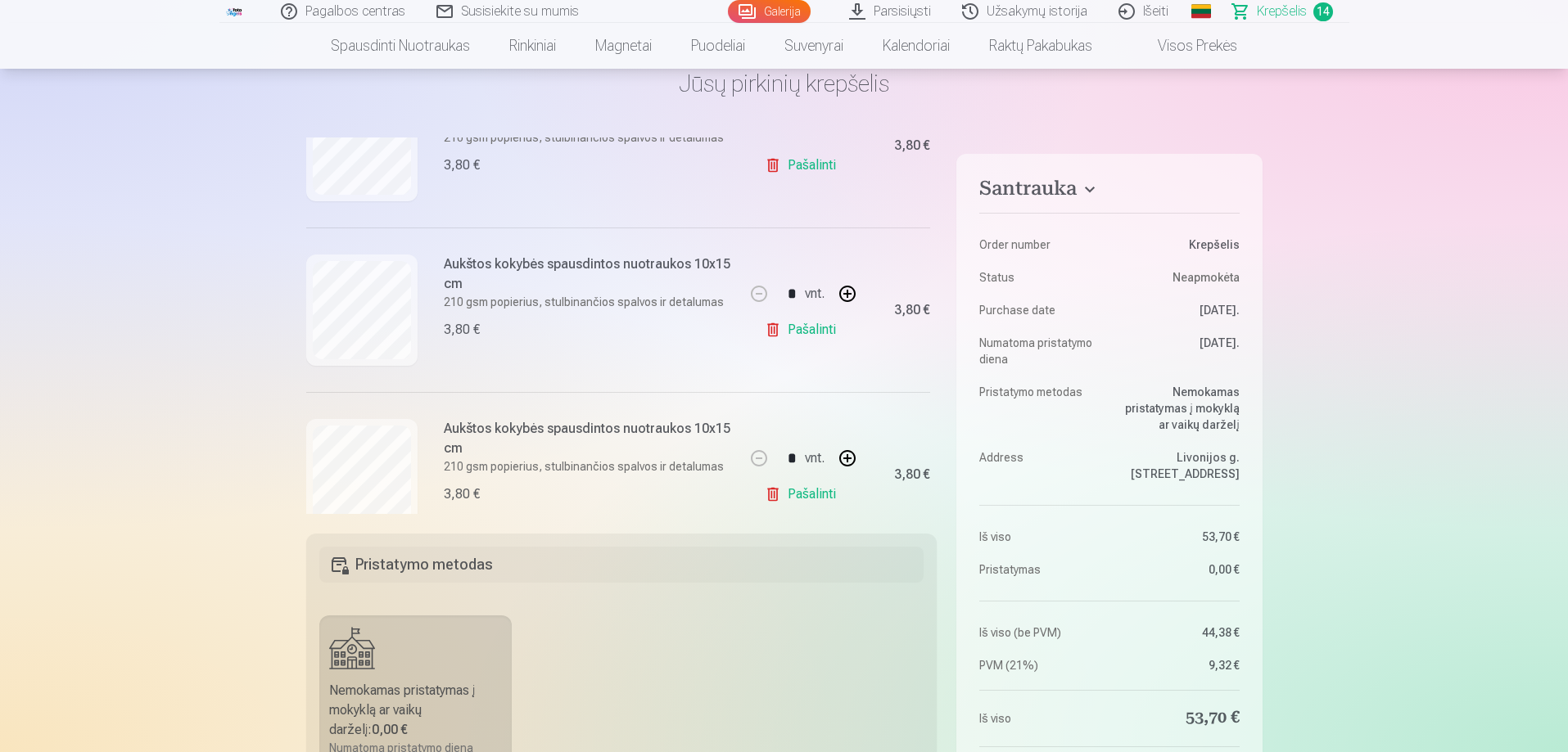
scroll to position [1473, 0]
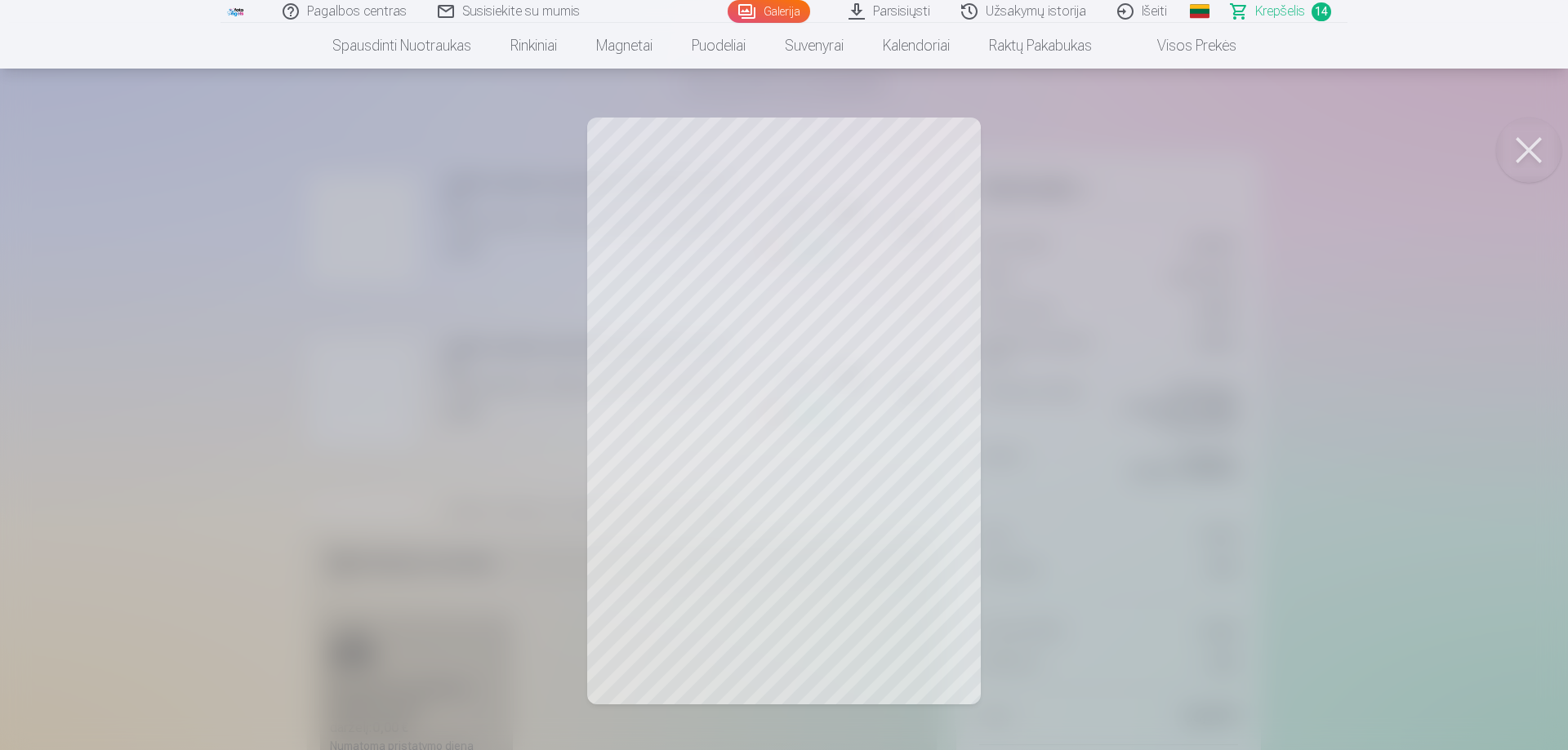
click at [1527, 140] on button at bounding box center [1528, 150] width 66 height 66
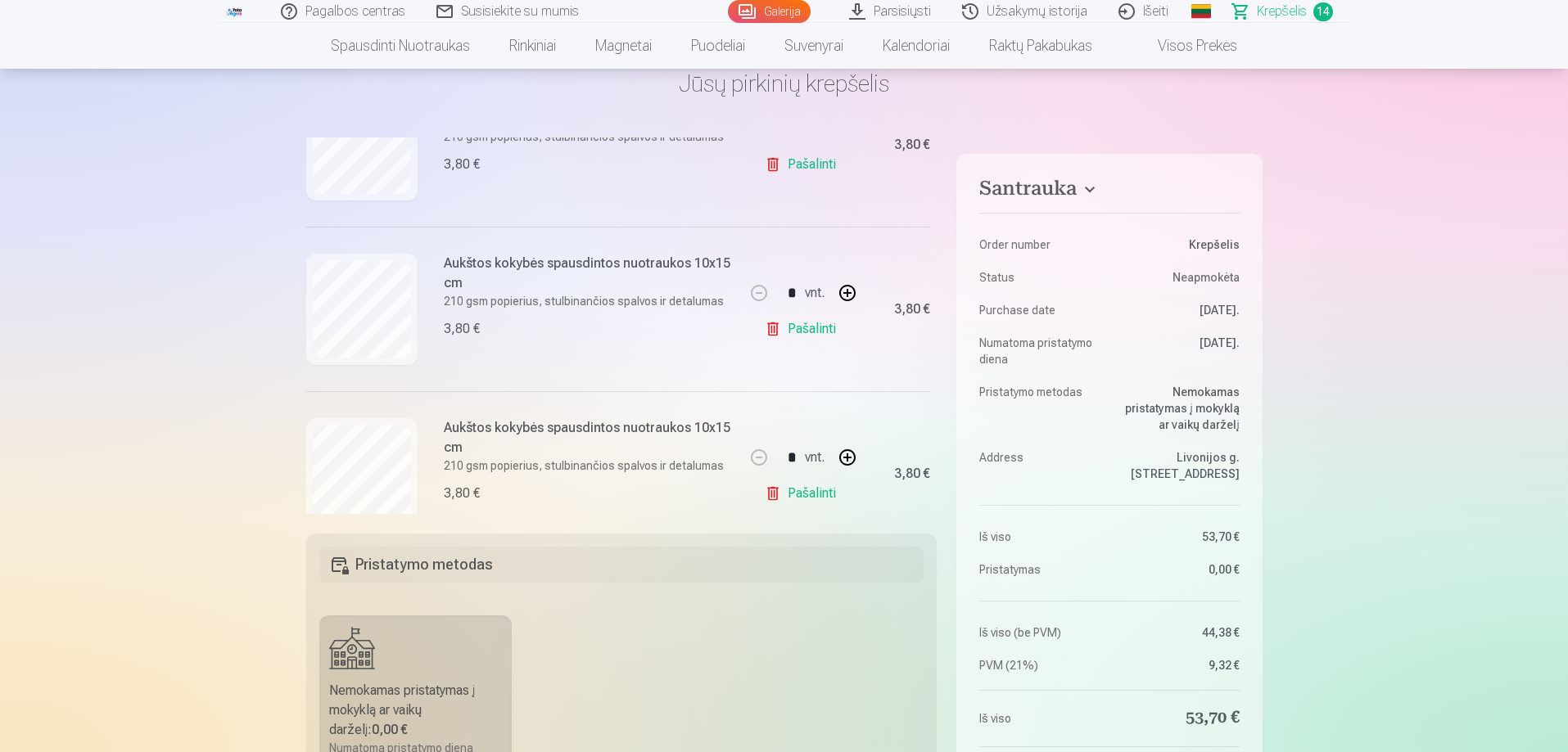
scroll to position [1718, 0]
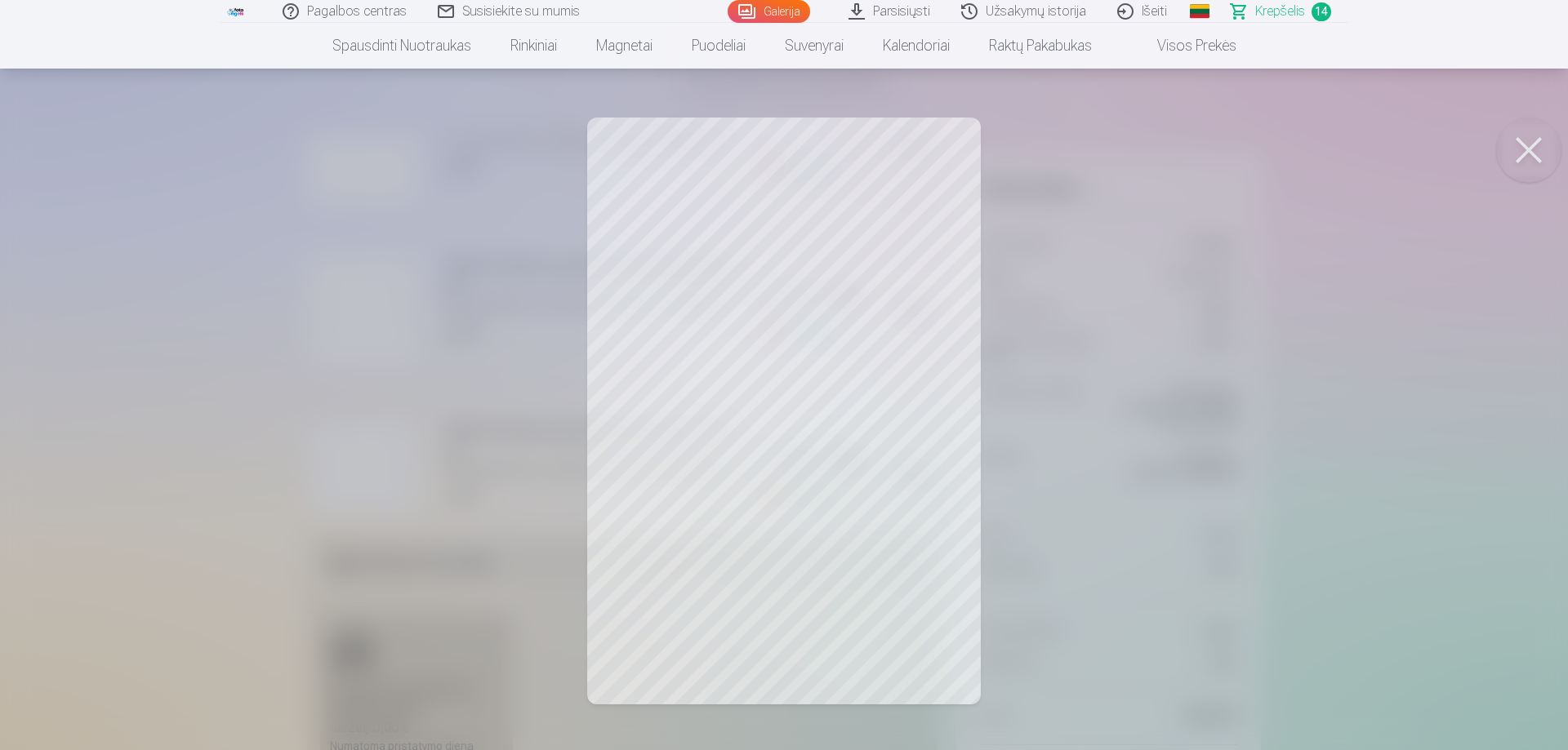
click at [1541, 136] on button at bounding box center [1528, 150] width 66 height 66
click at [1516, 170] on button at bounding box center [1528, 150] width 66 height 66
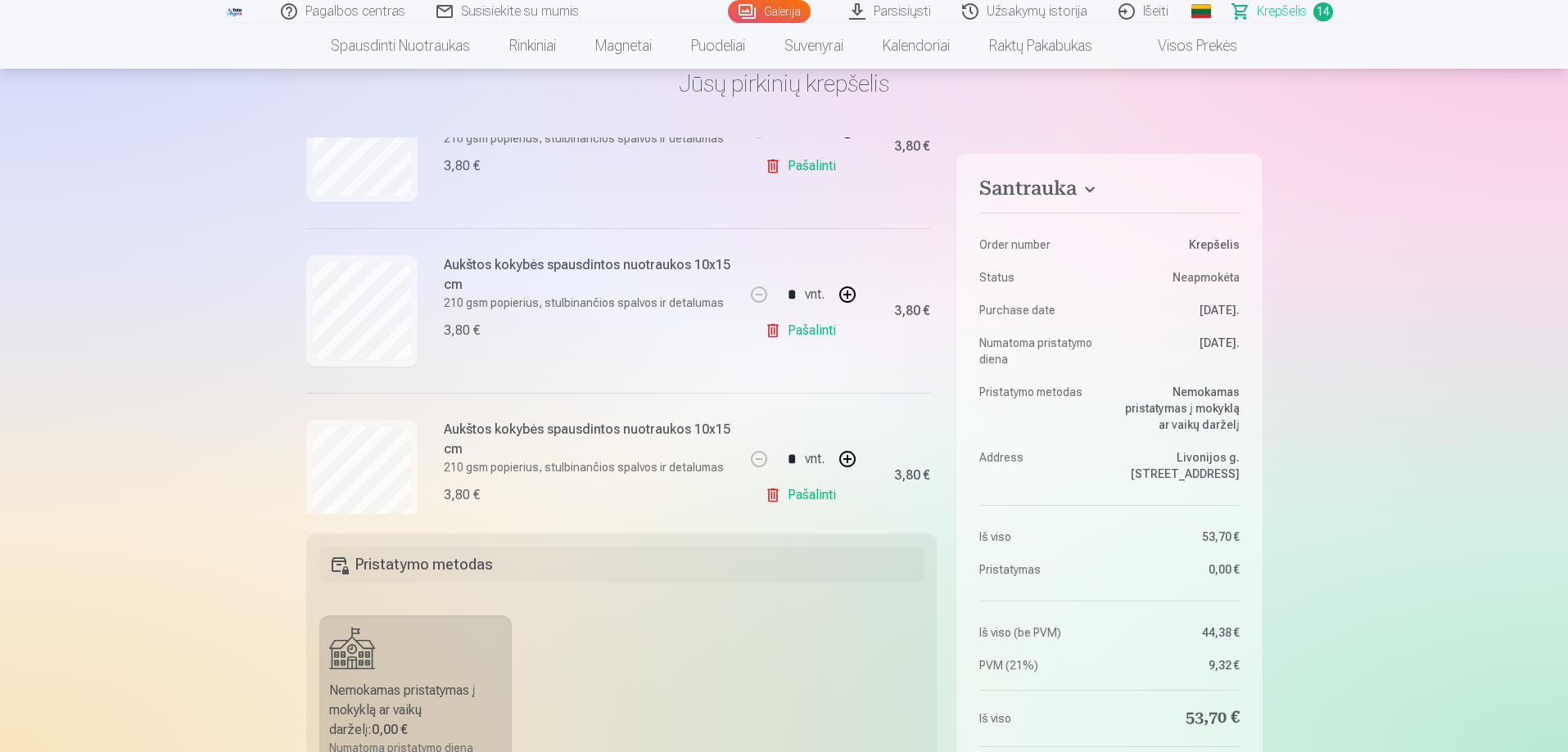
scroll to position [1310, 0]
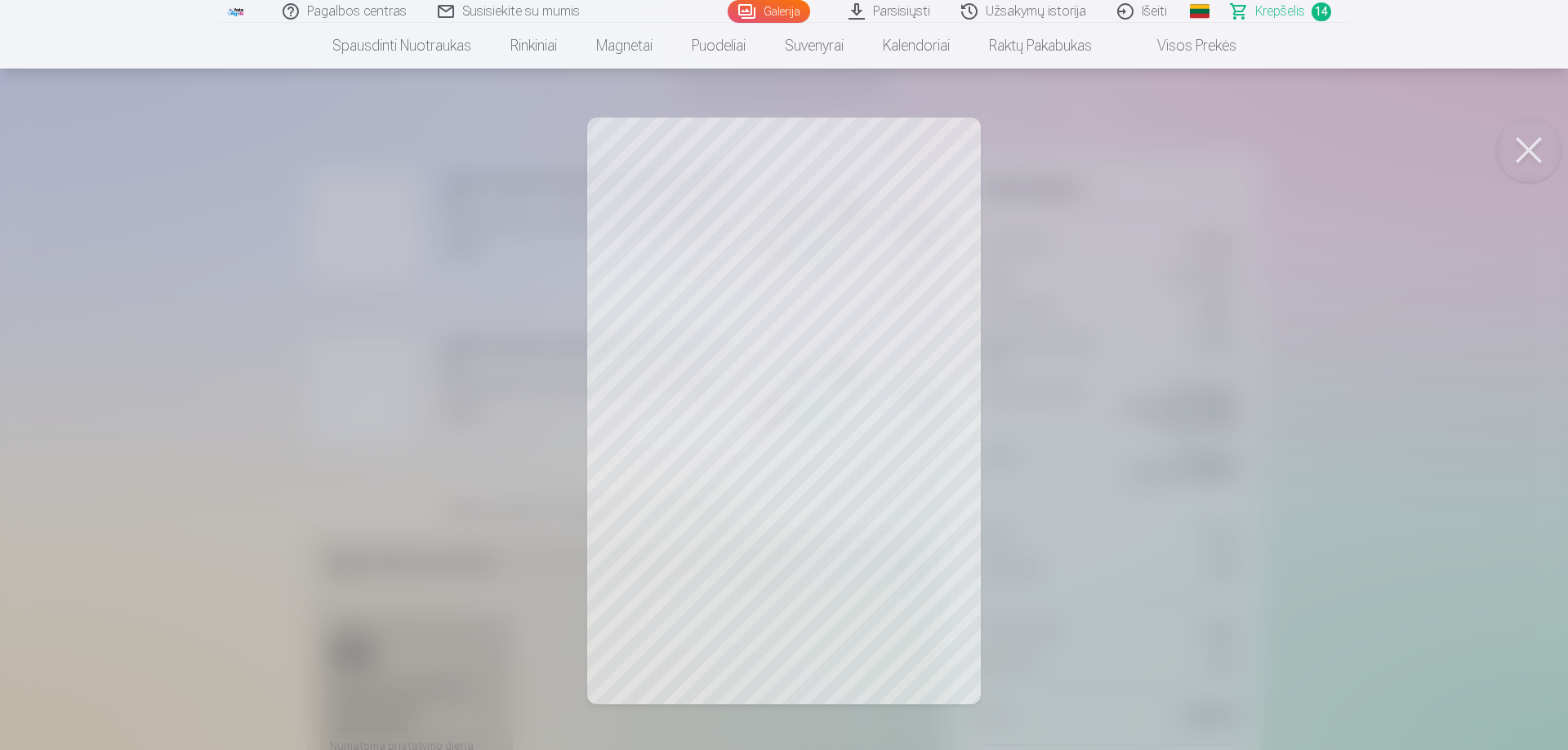
click at [1503, 144] on button at bounding box center [1528, 150] width 66 height 66
click at [1528, 153] on button at bounding box center [1528, 150] width 66 height 66
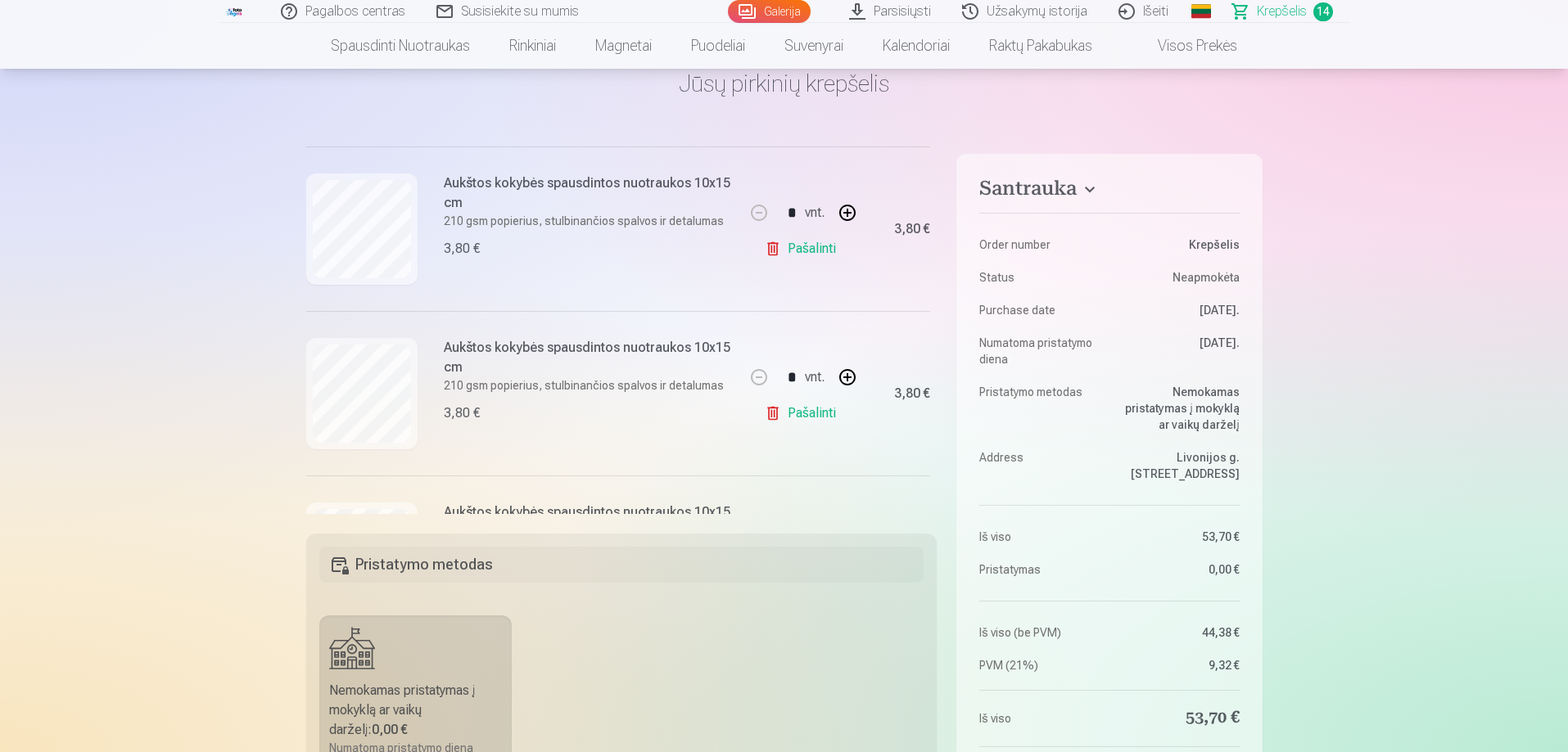
click at [808, 257] on link "Pašalinti" at bounding box center [804, 248] width 78 height 33
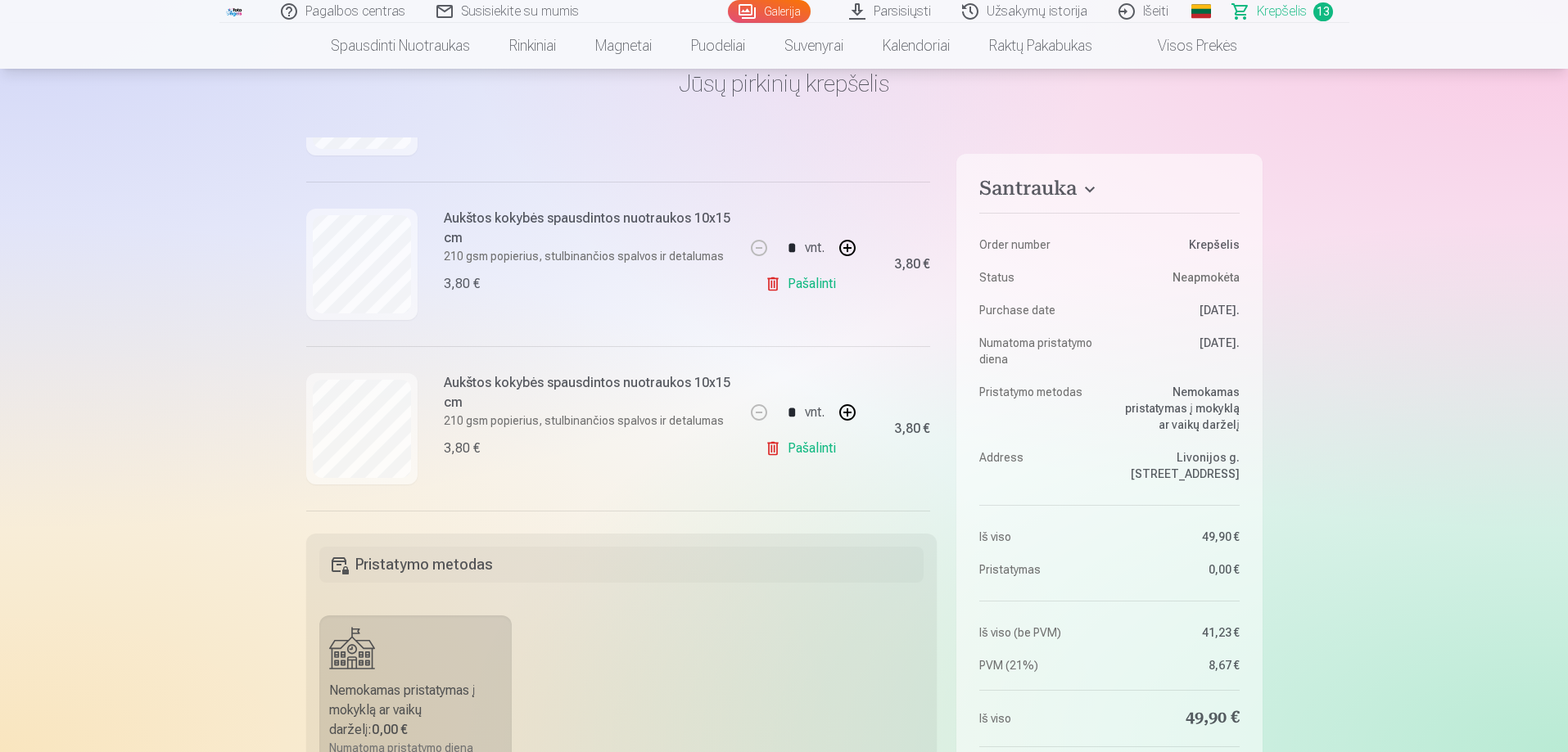
scroll to position [1801, 0]
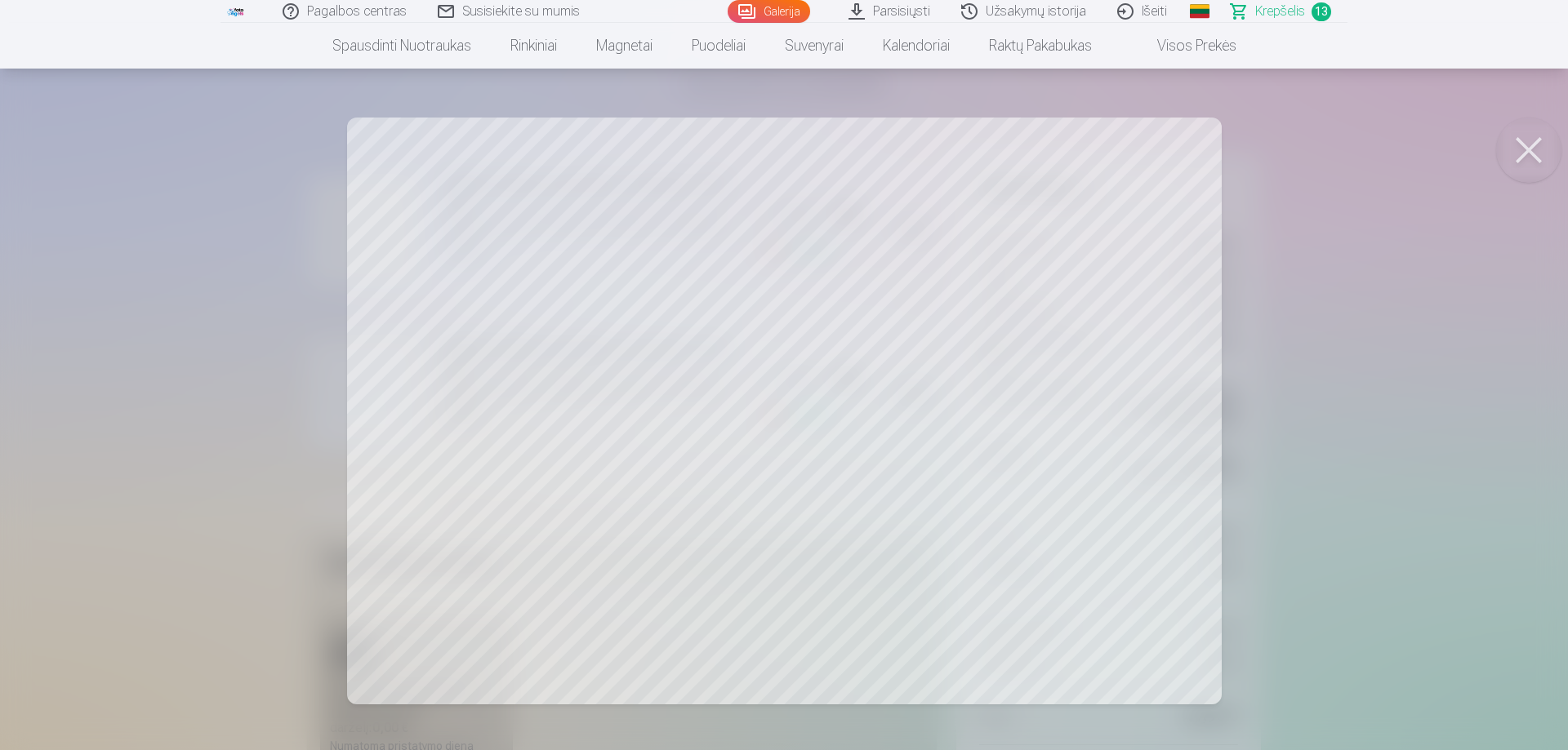
drag, startPoint x: 1537, startPoint y: 161, endPoint x: 1022, endPoint y: 274, distance: 527.3
click at [1517, 163] on button at bounding box center [1528, 150] width 66 height 66
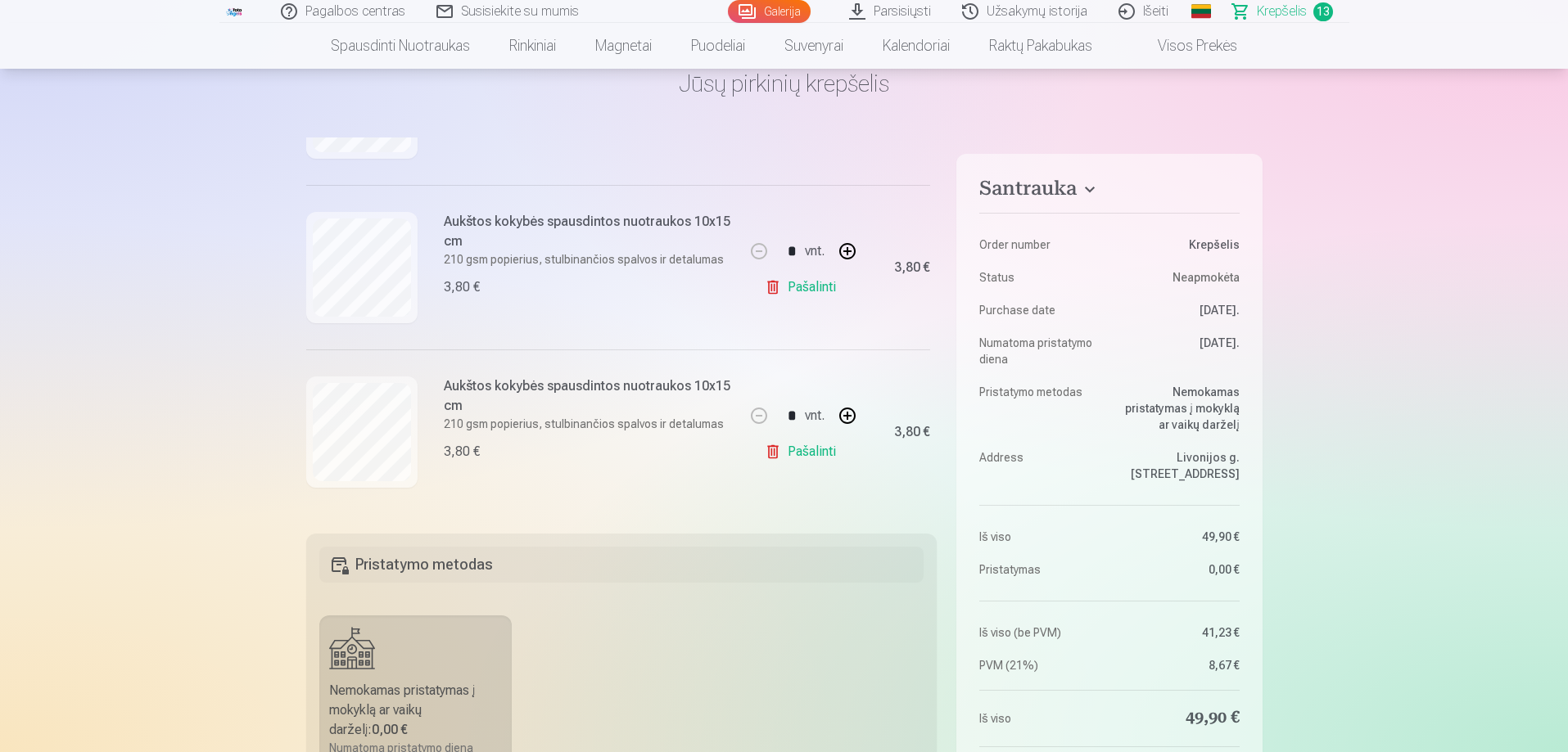
scroll to position [1933, 0]
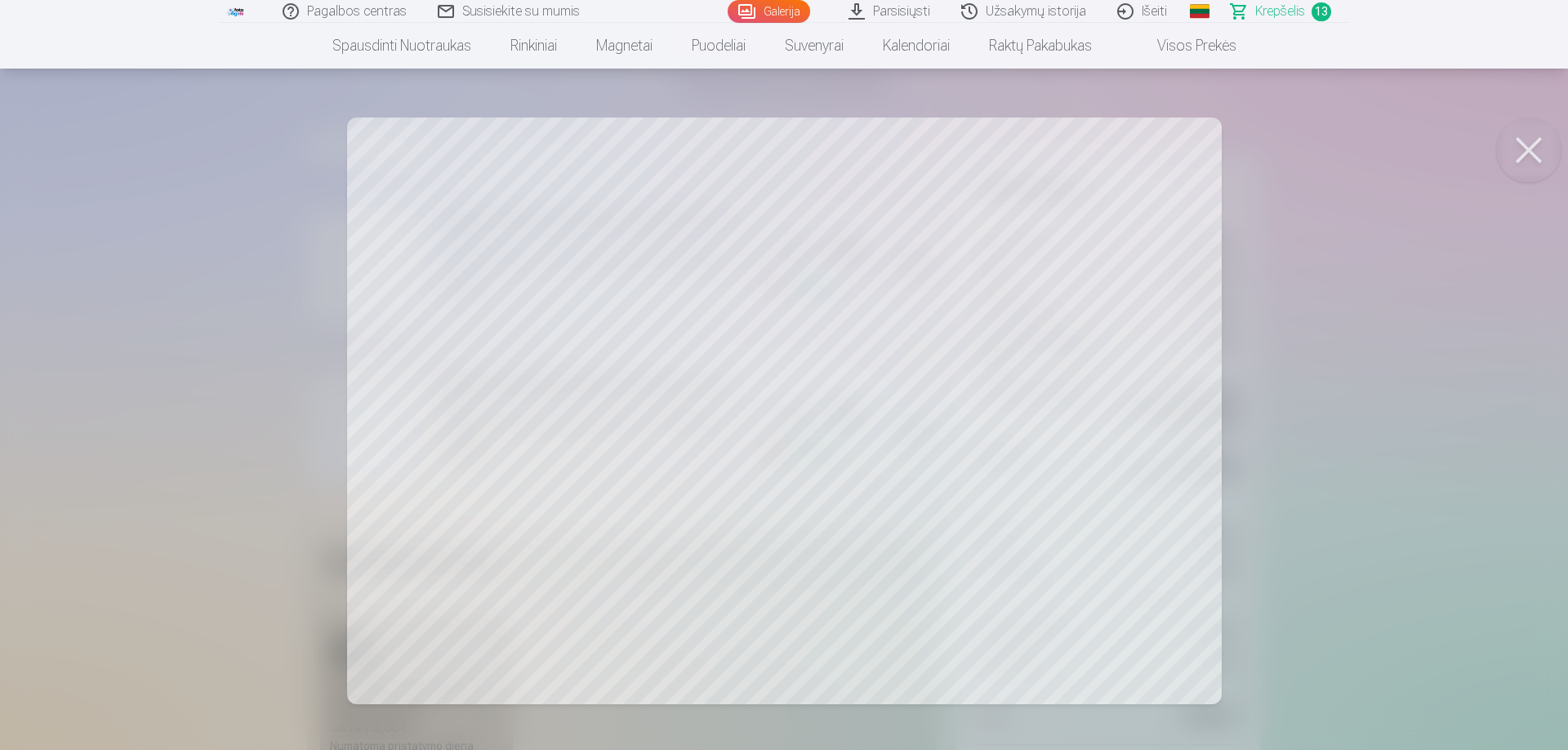
click at [1508, 150] on button at bounding box center [1528, 150] width 66 height 66
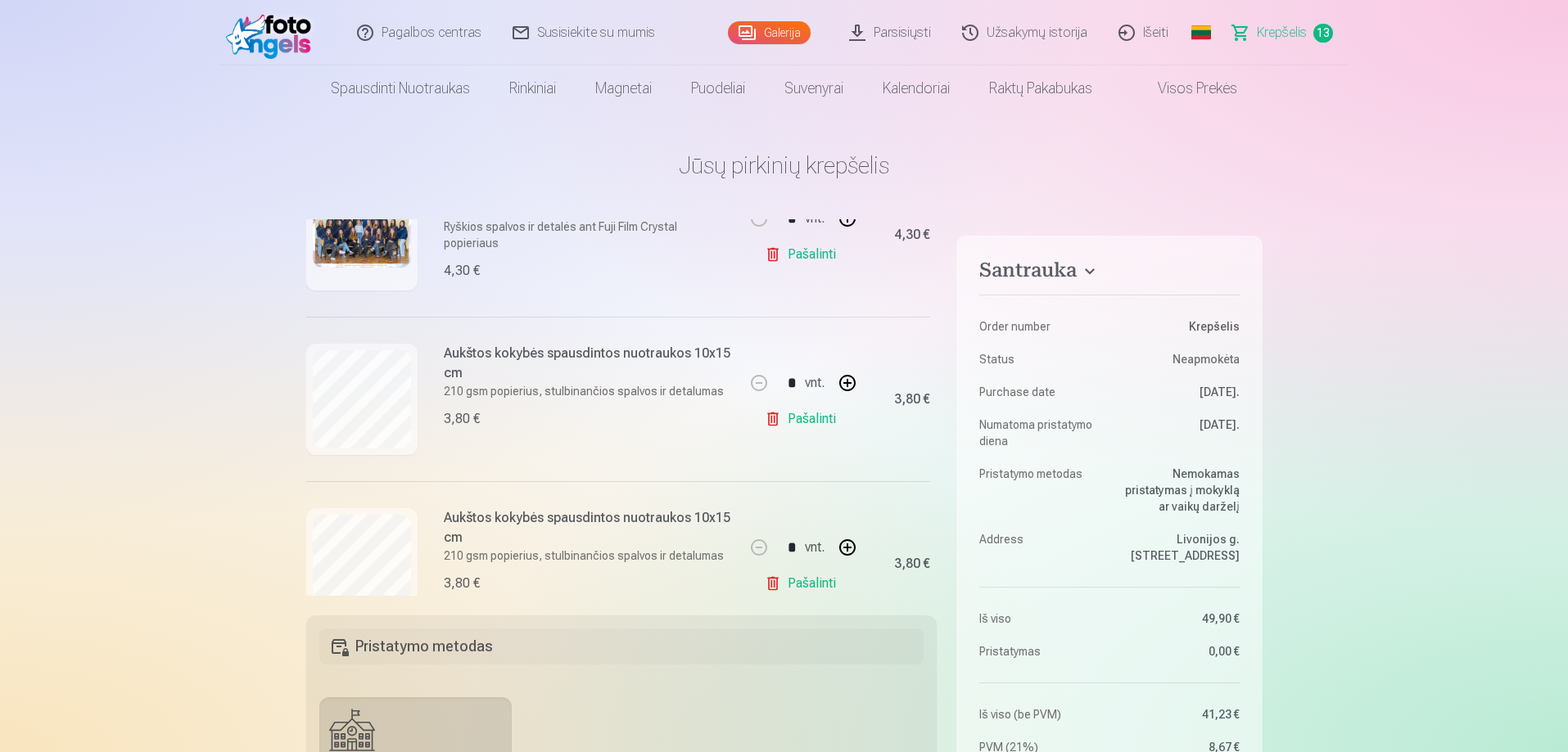
scroll to position [245, 0]
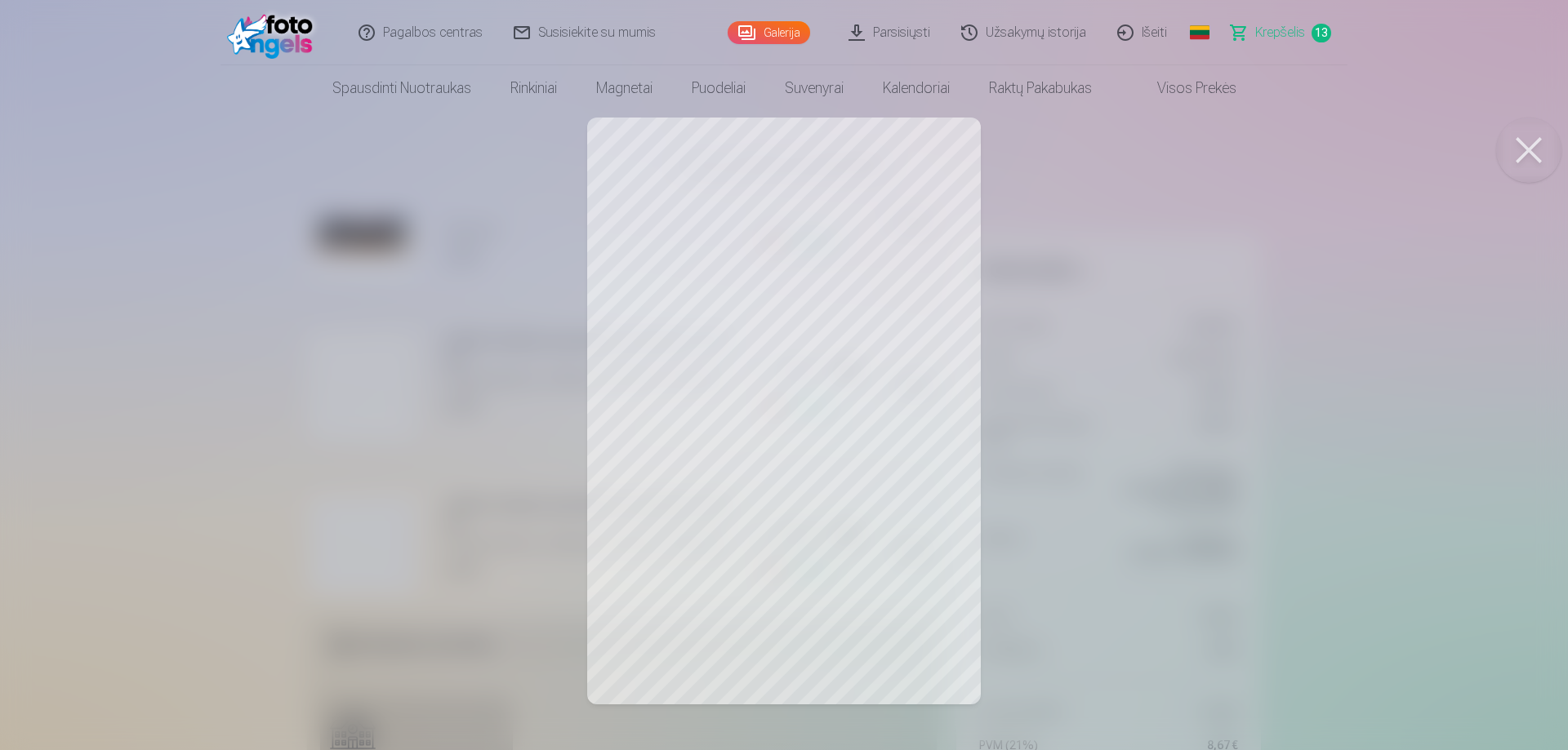
click at [1522, 160] on button at bounding box center [1528, 150] width 66 height 66
click at [1518, 143] on button at bounding box center [1528, 150] width 66 height 66
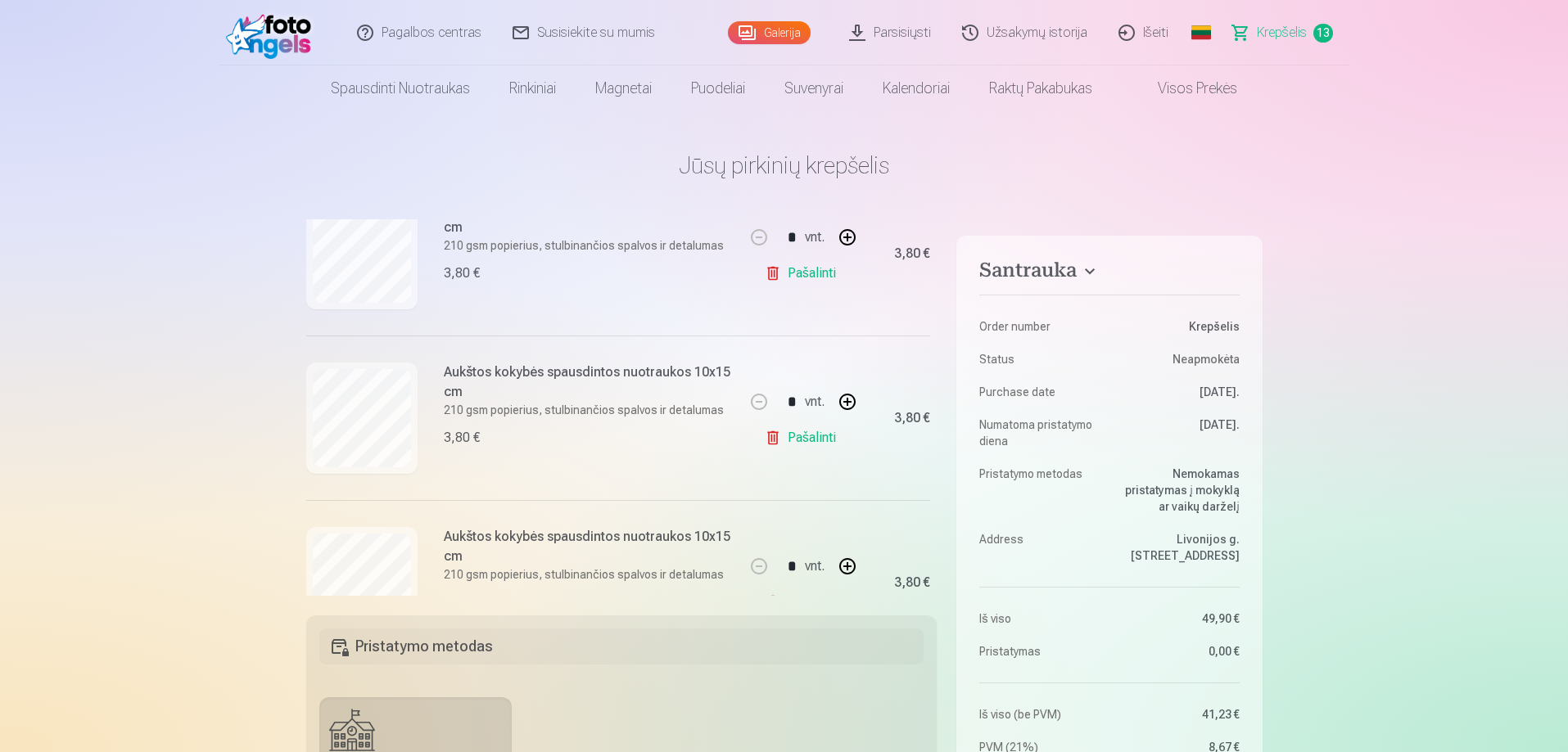
scroll to position [409, 0]
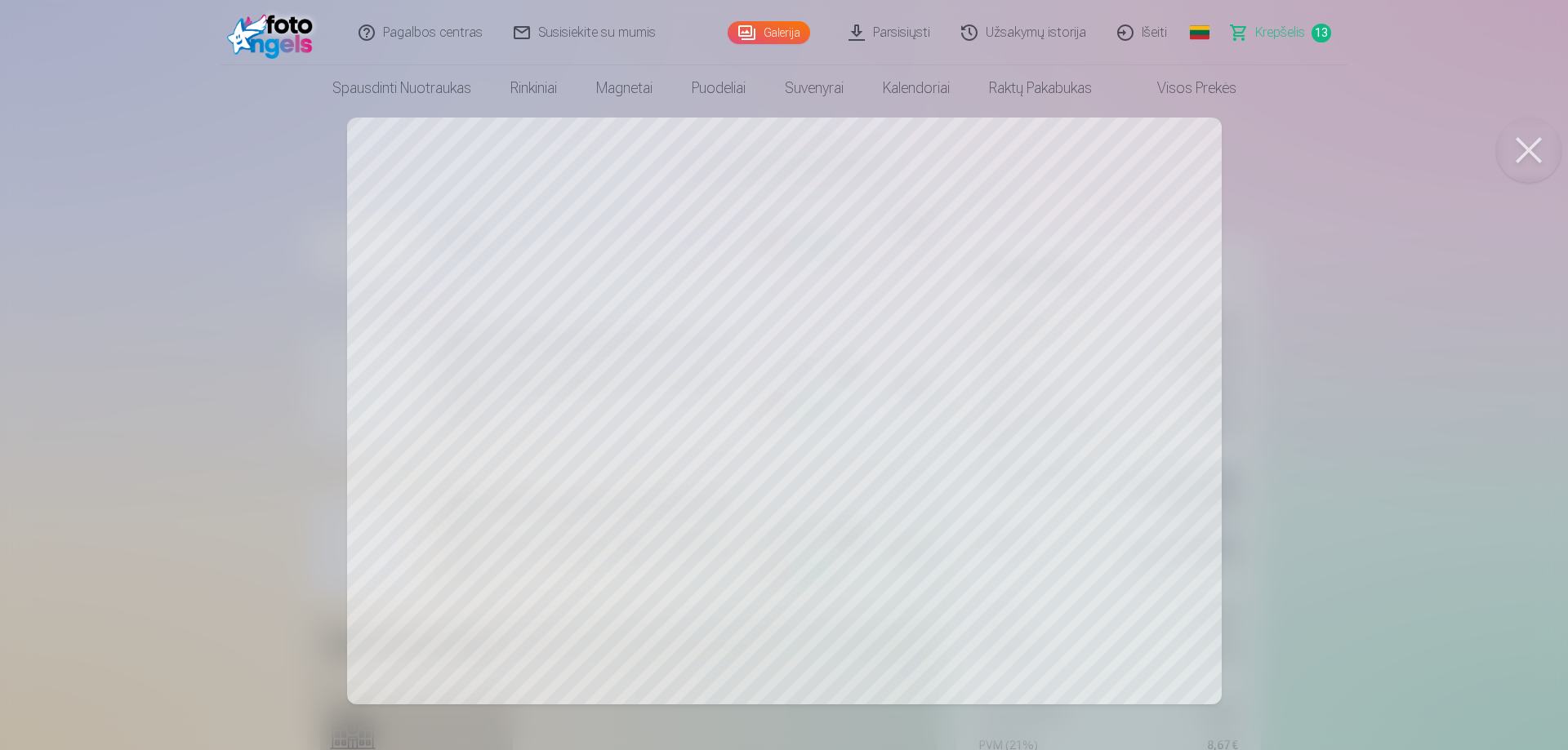
click at [1554, 160] on button at bounding box center [1528, 150] width 66 height 66
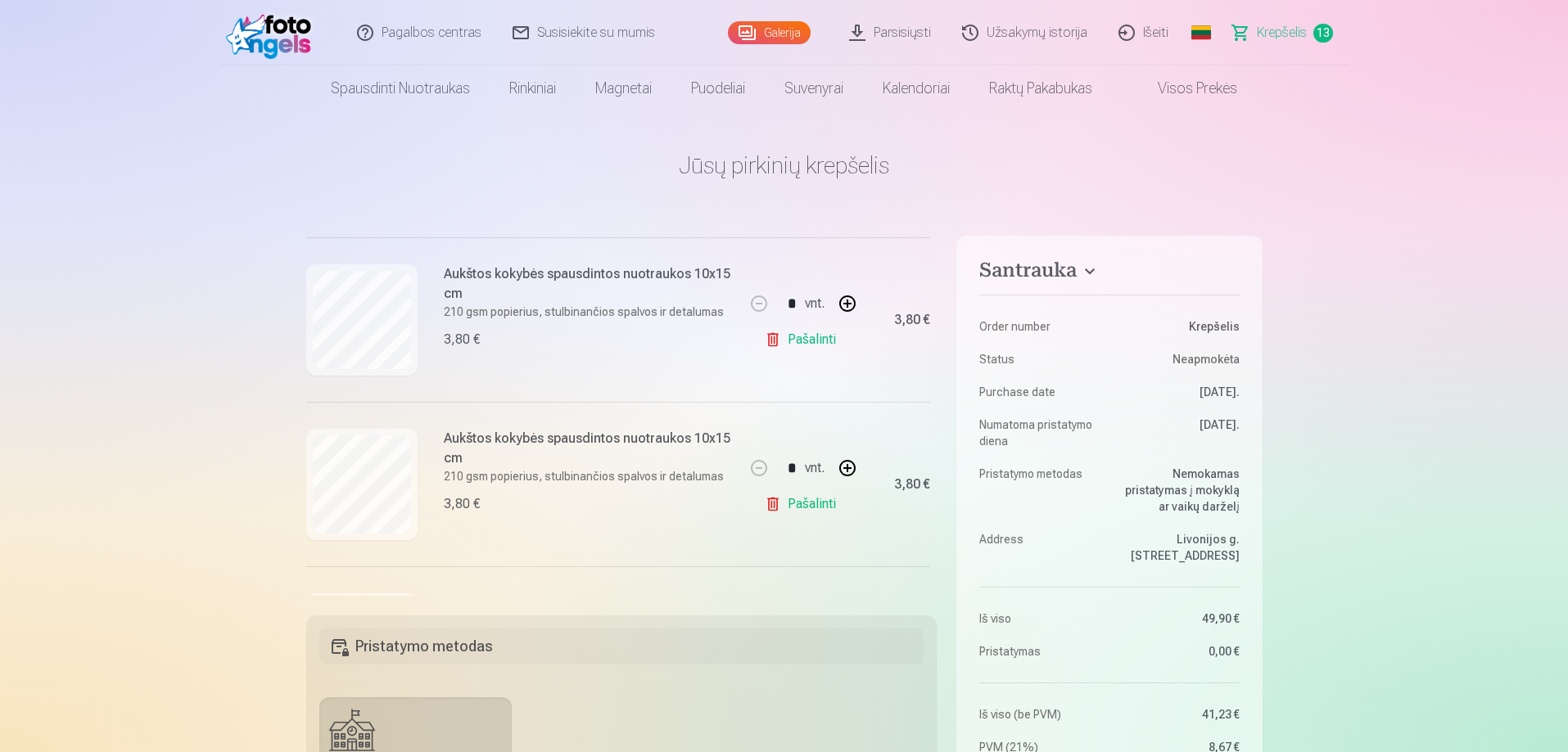
scroll to position [572, 0]
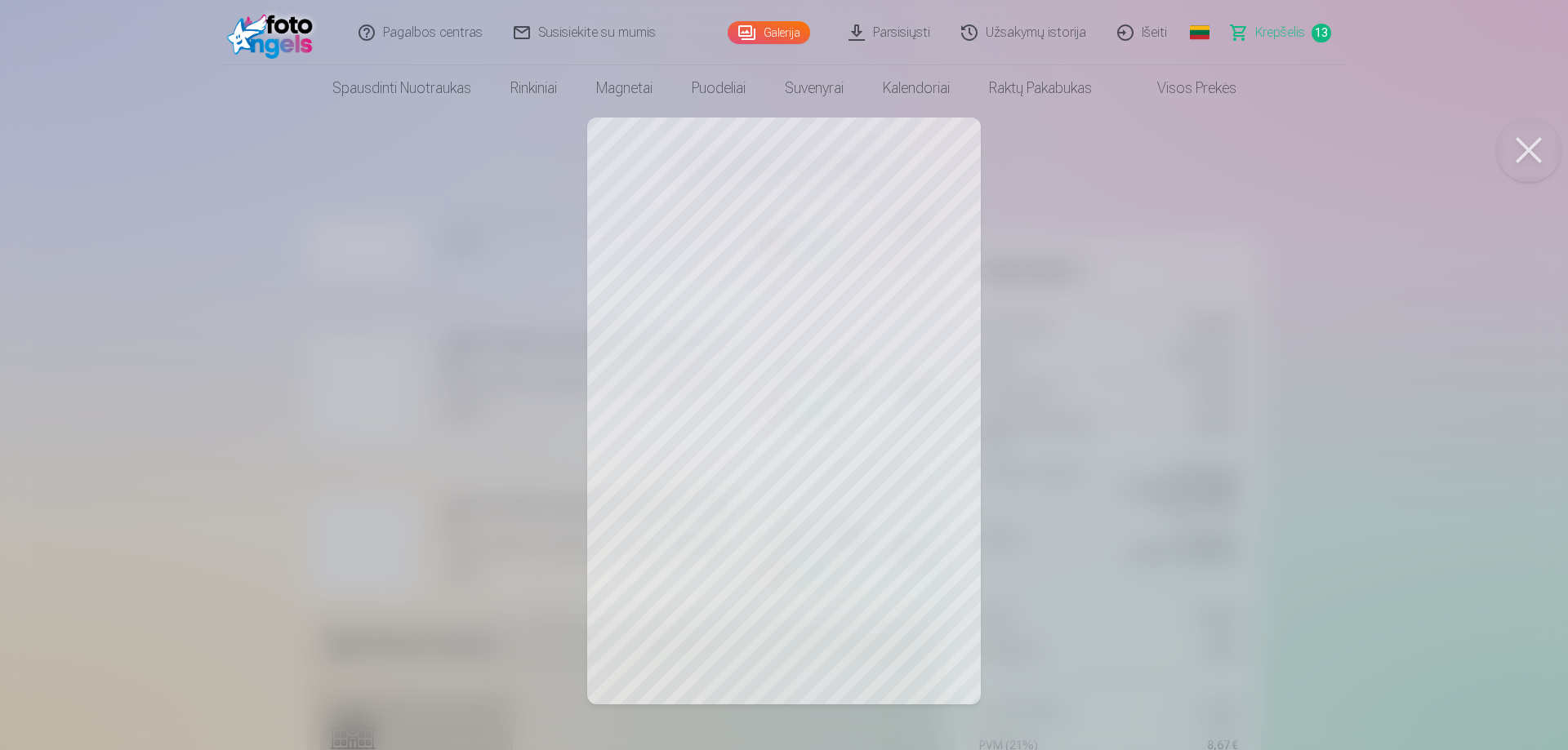
click at [1537, 174] on button at bounding box center [1528, 150] width 66 height 66
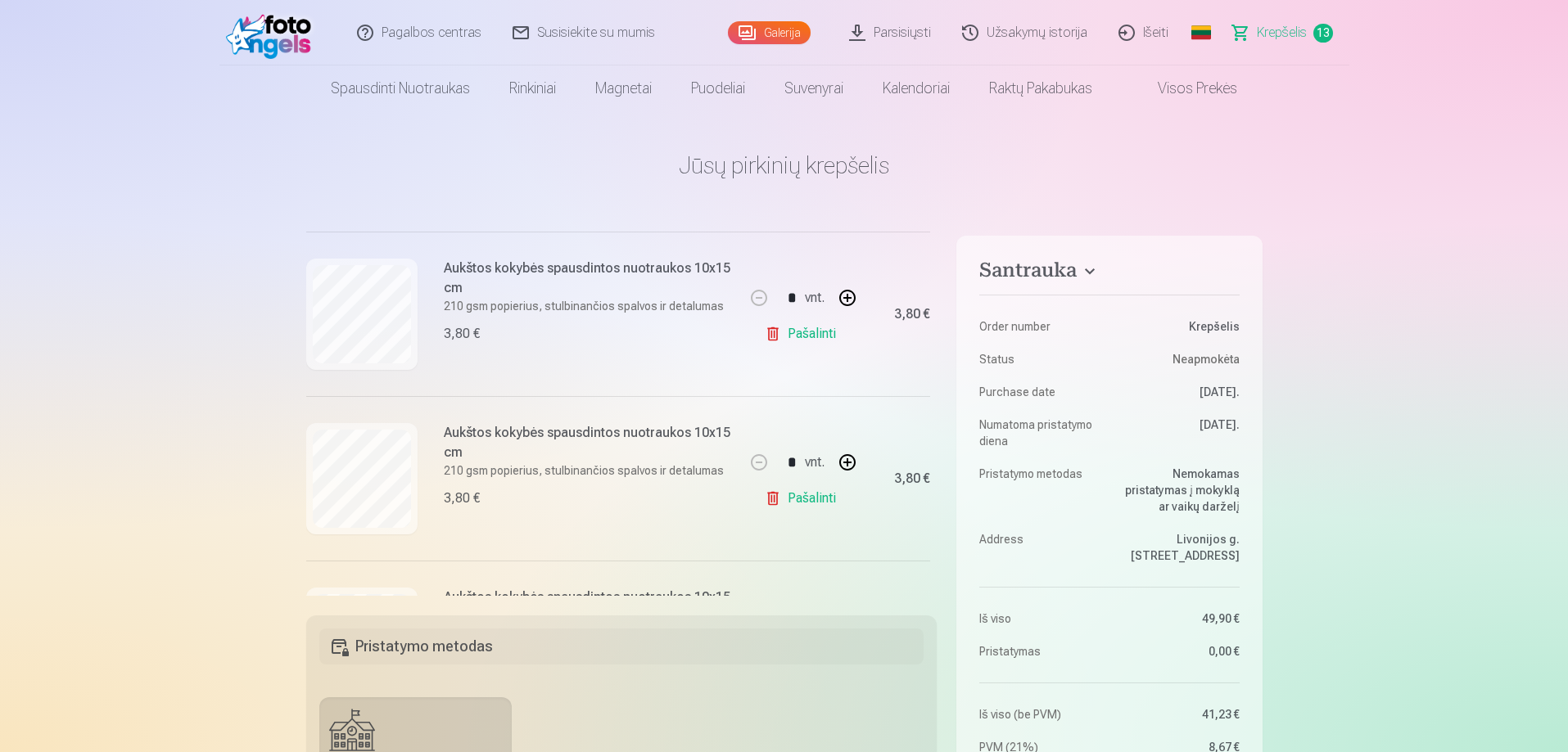
scroll to position [819, 0]
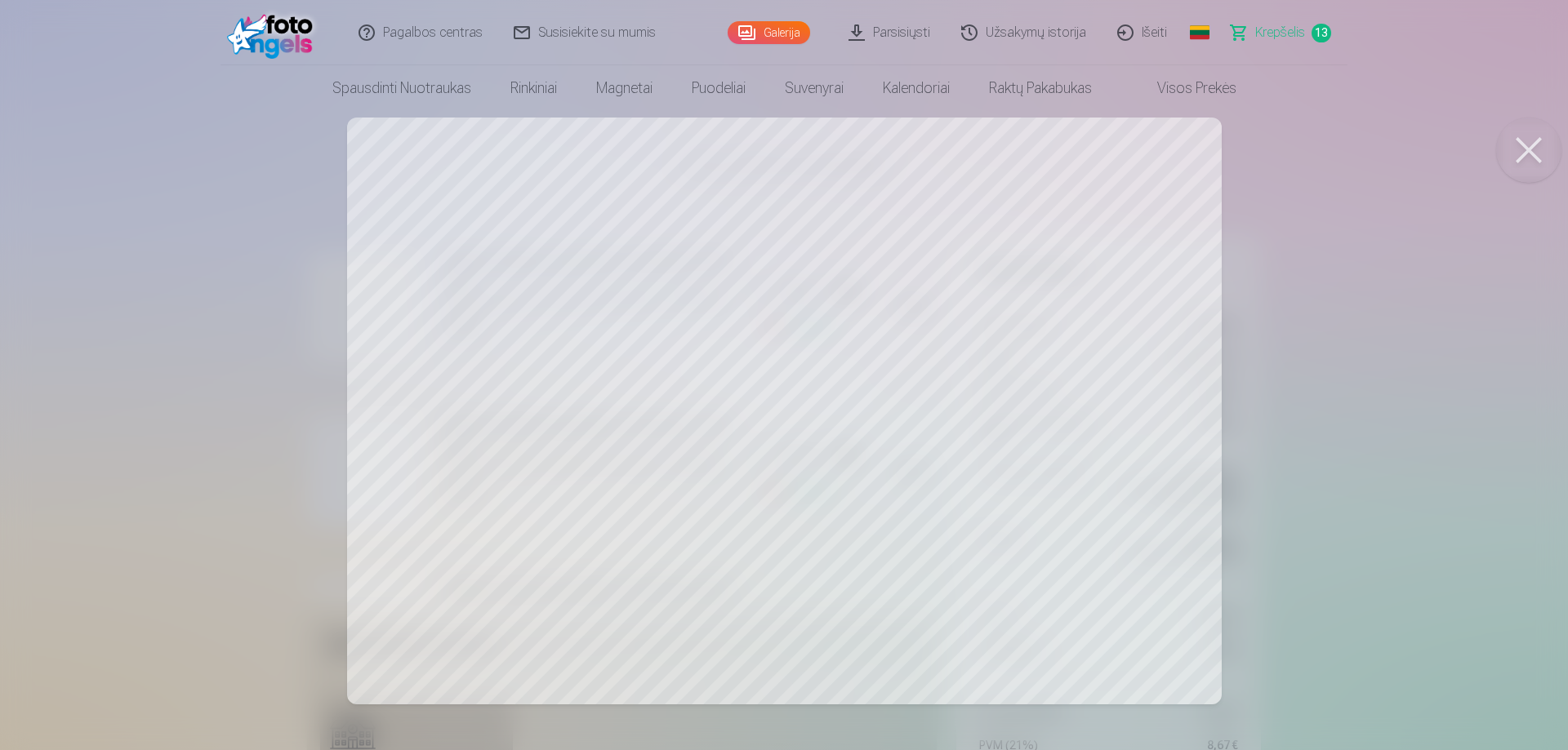
click at [1539, 142] on button at bounding box center [1528, 150] width 66 height 66
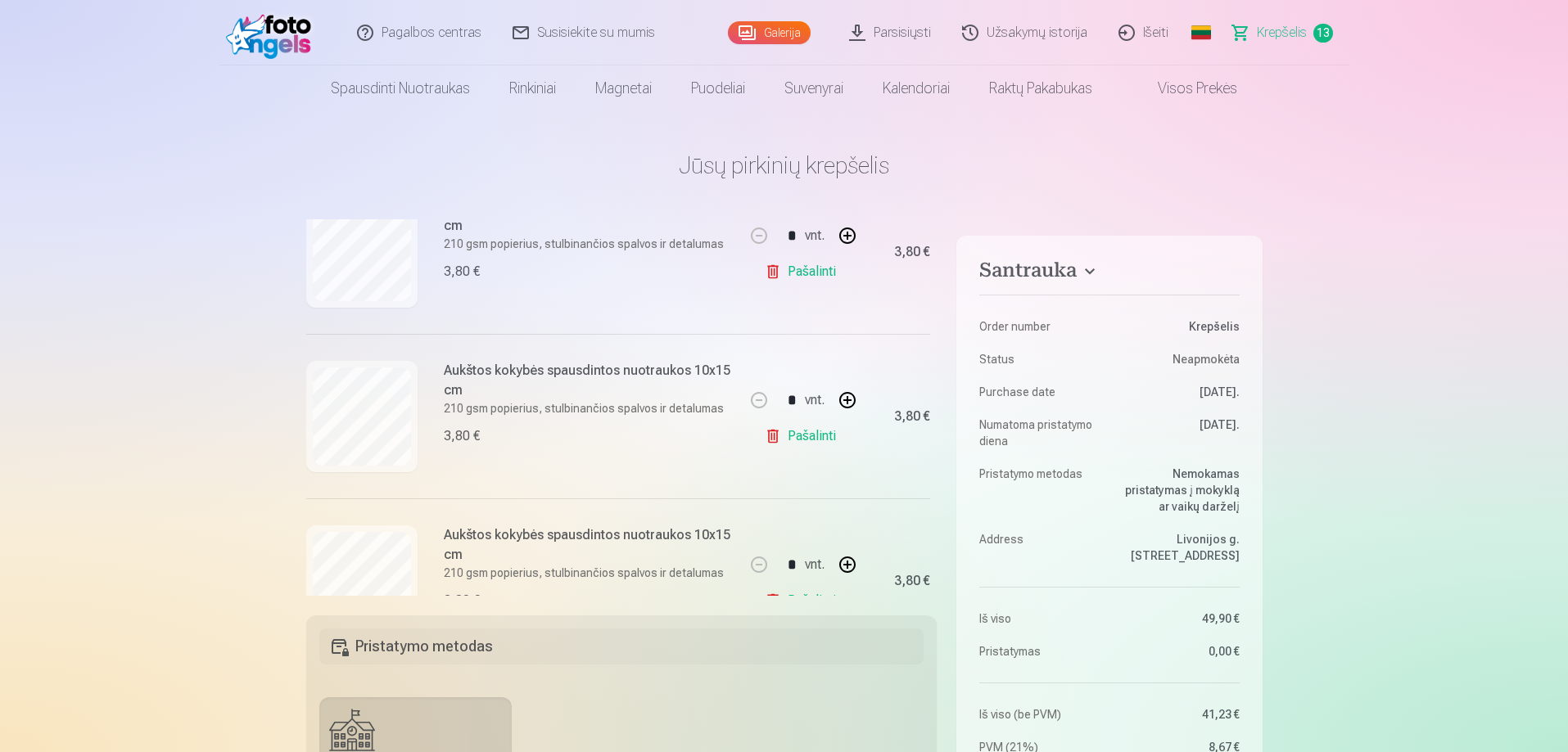
scroll to position [982, 0]
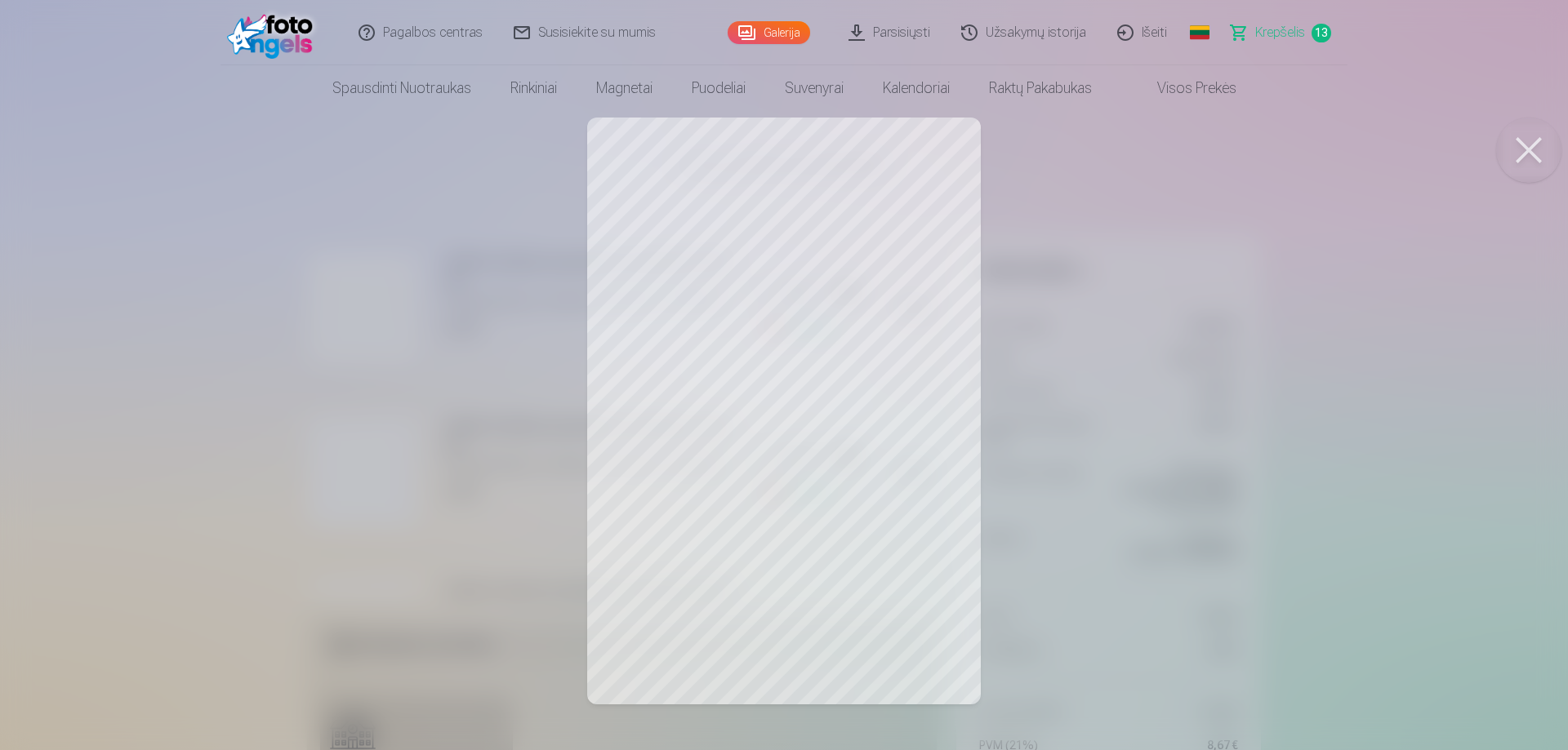
click at [1509, 156] on button at bounding box center [1528, 150] width 66 height 66
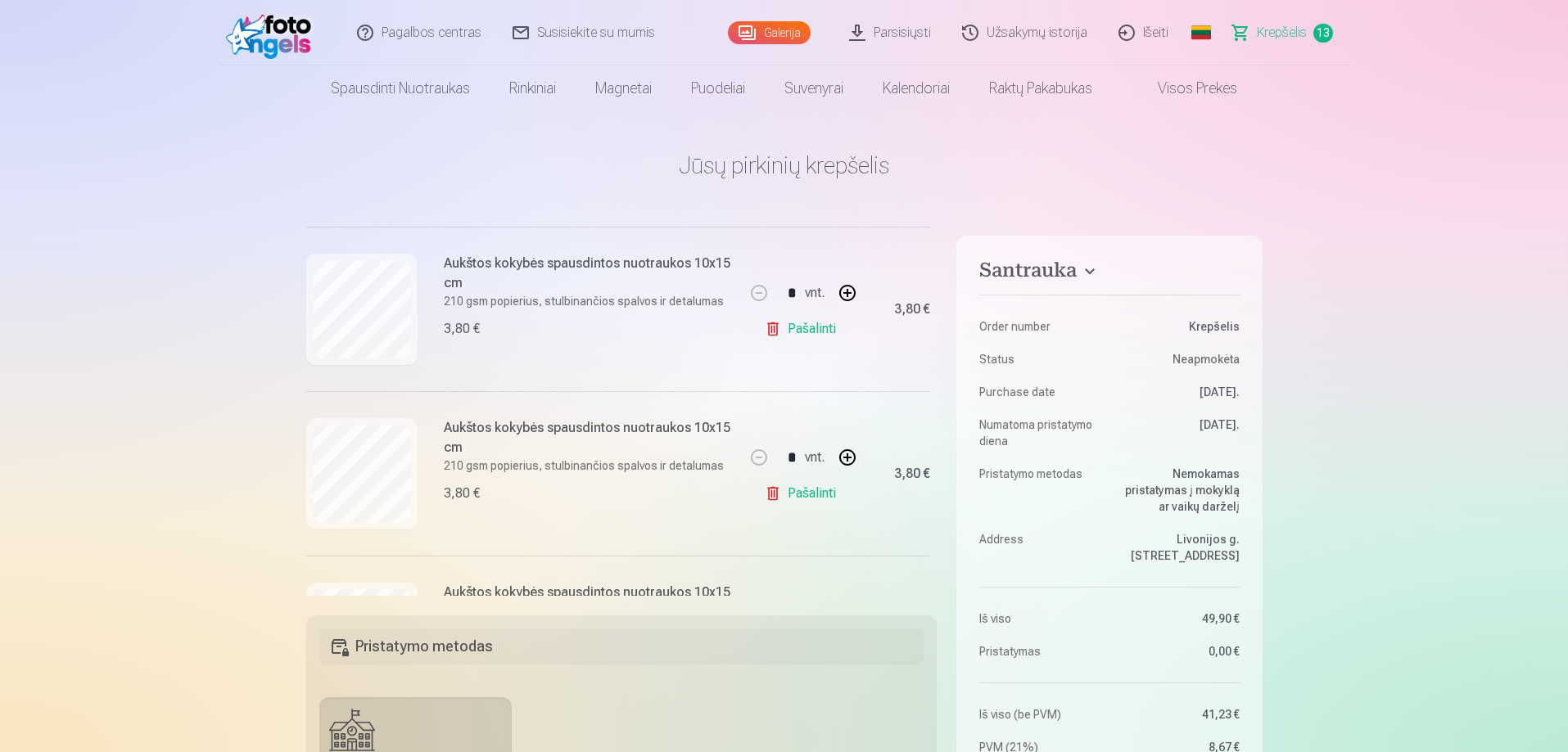
click at [787, 508] on link "Pašalinti" at bounding box center [804, 493] width 78 height 33
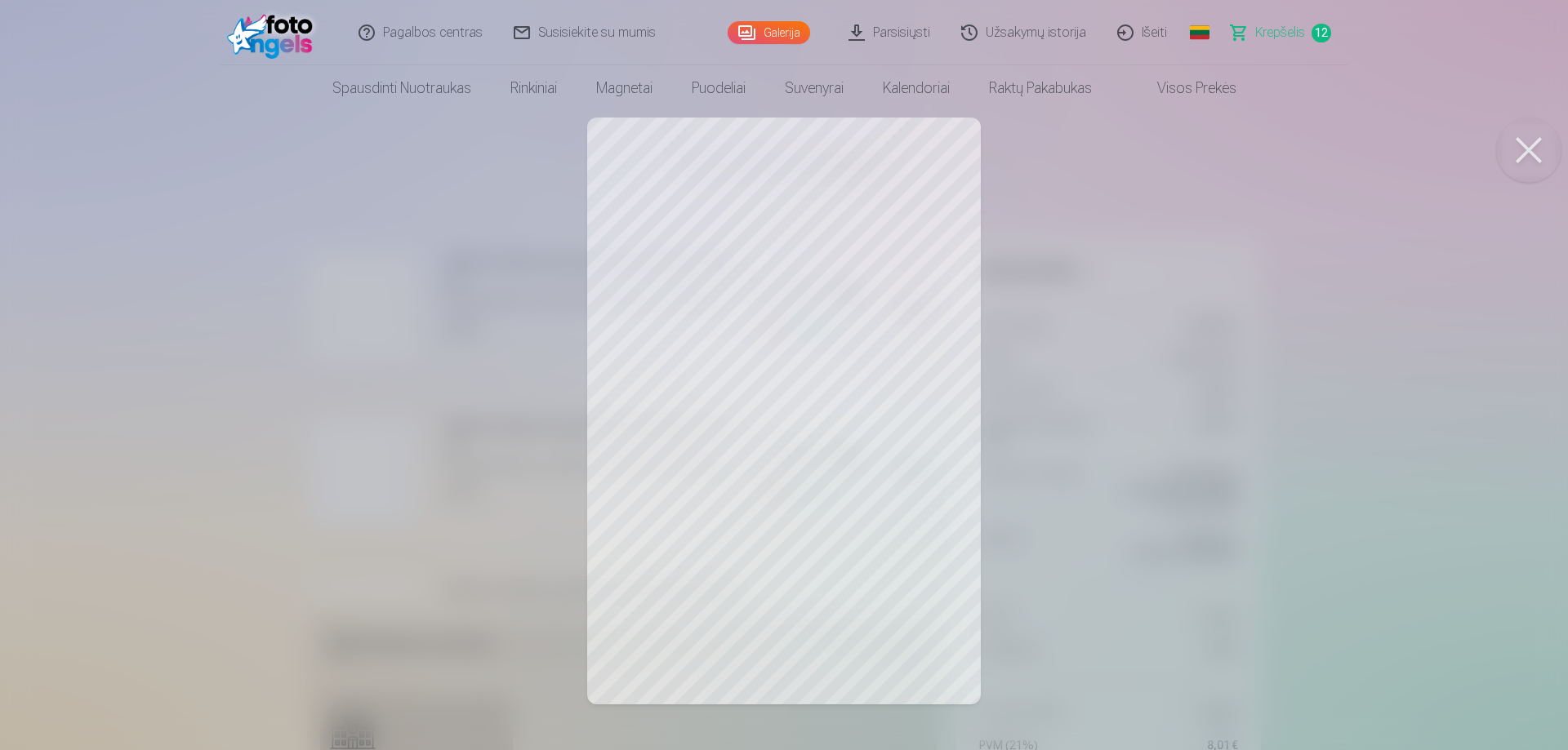
click at [1532, 146] on button at bounding box center [1528, 150] width 66 height 66
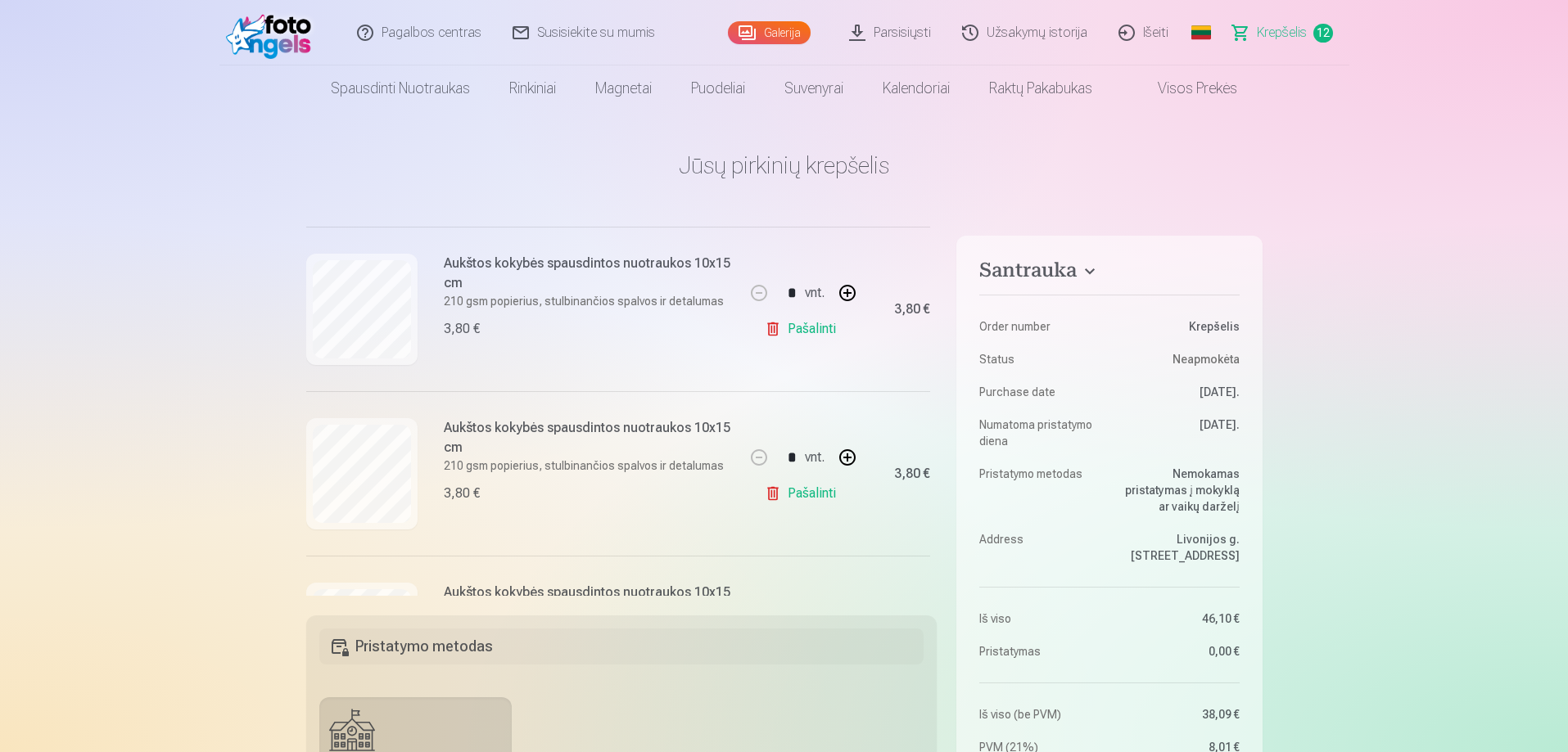
click at [802, 496] on link "Pašalinti" at bounding box center [804, 493] width 78 height 33
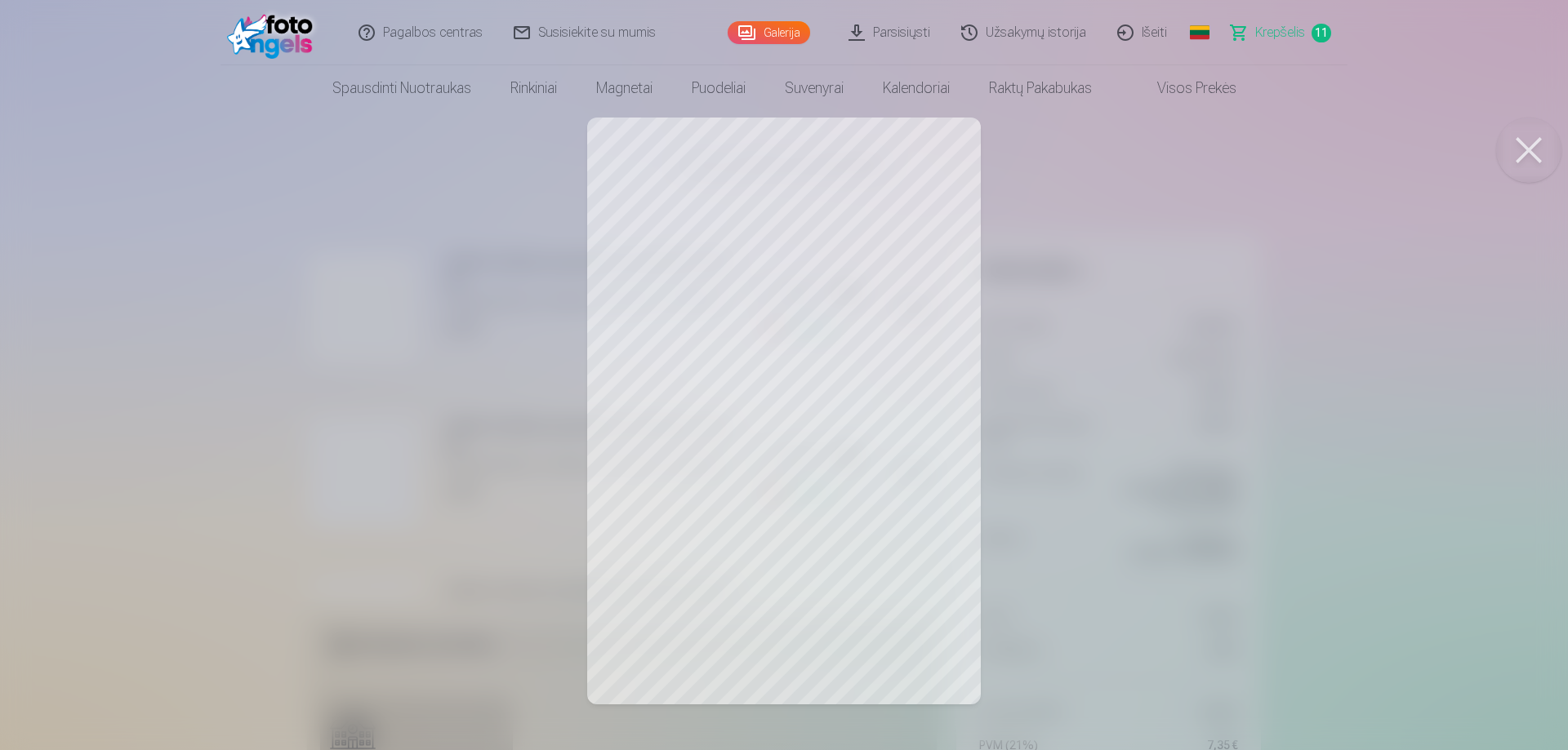
drag, startPoint x: 1532, startPoint y: 157, endPoint x: 1196, endPoint y: 307, distance: 368.0
click at [1514, 164] on button at bounding box center [1528, 150] width 66 height 66
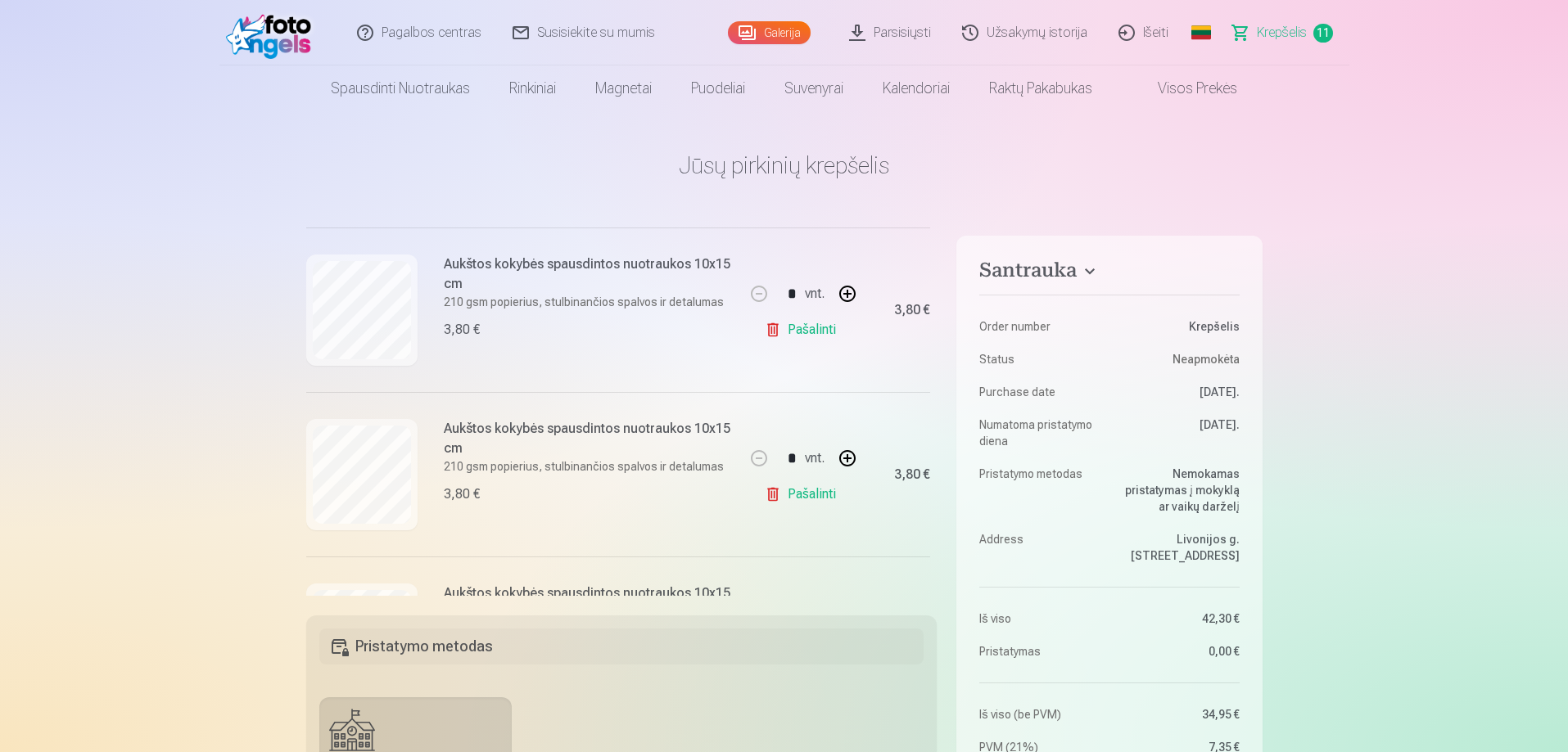
scroll to position [1228, 0]
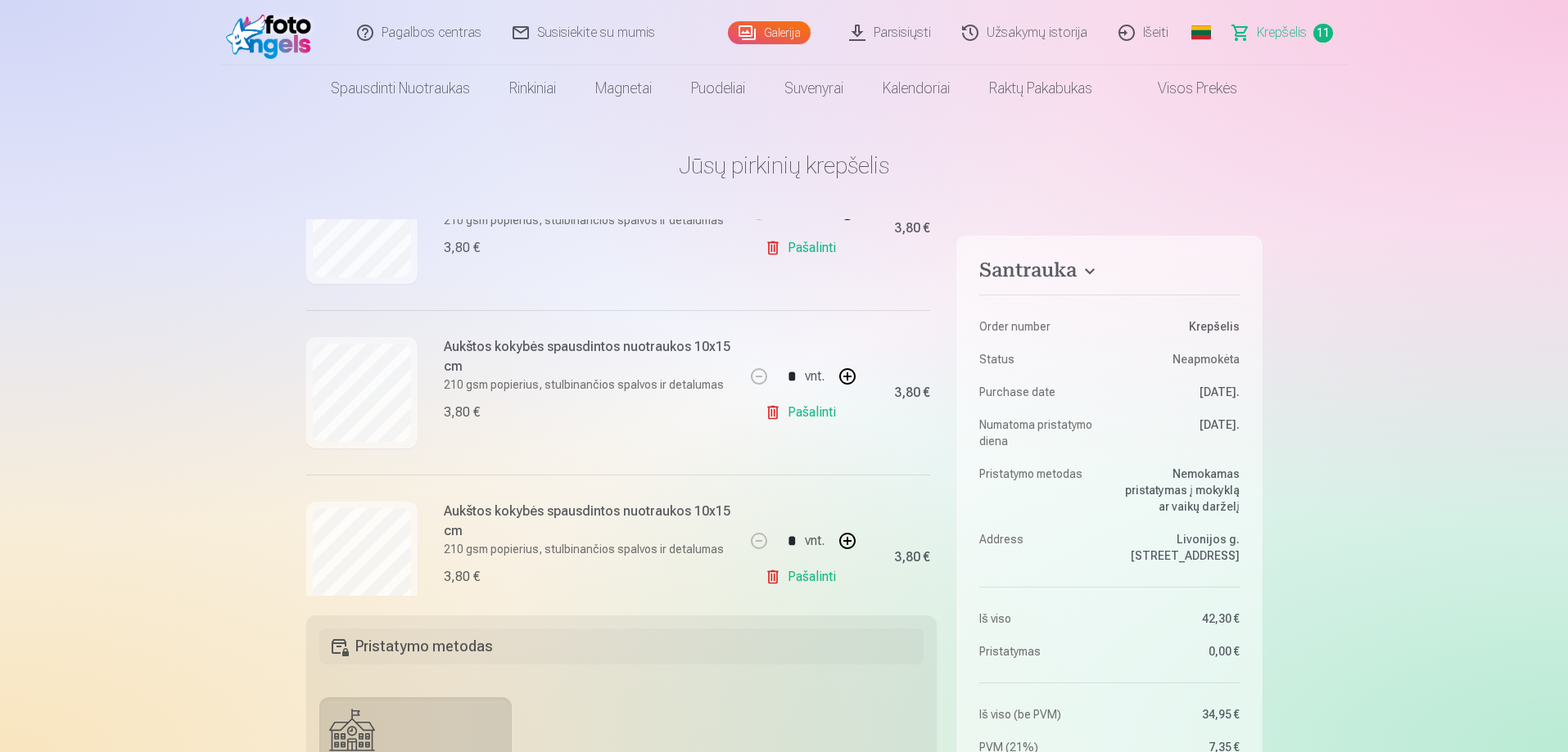
click at [413, 404] on div at bounding box center [362, 393] width 112 height 112
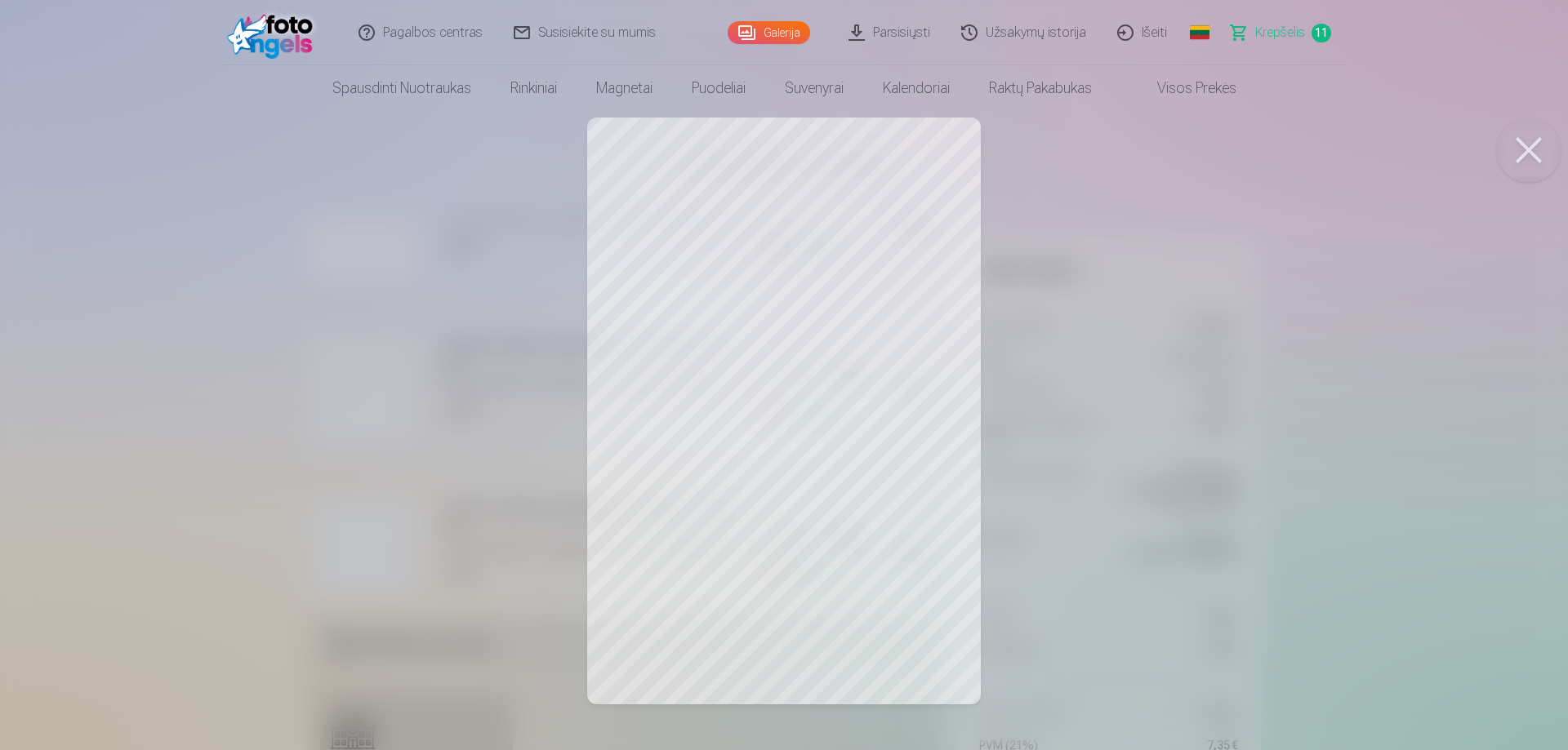
click at [1512, 151] on button at bounding box center [1528, 150] width 66 height 66
drag, startPoint x: 1548, startPoint y: 151, endPoint x: 726, endPoint y: 397, distance: 858.0
click at [1547, 151] on button at bounding box center [1528, 150] width 66 height 66
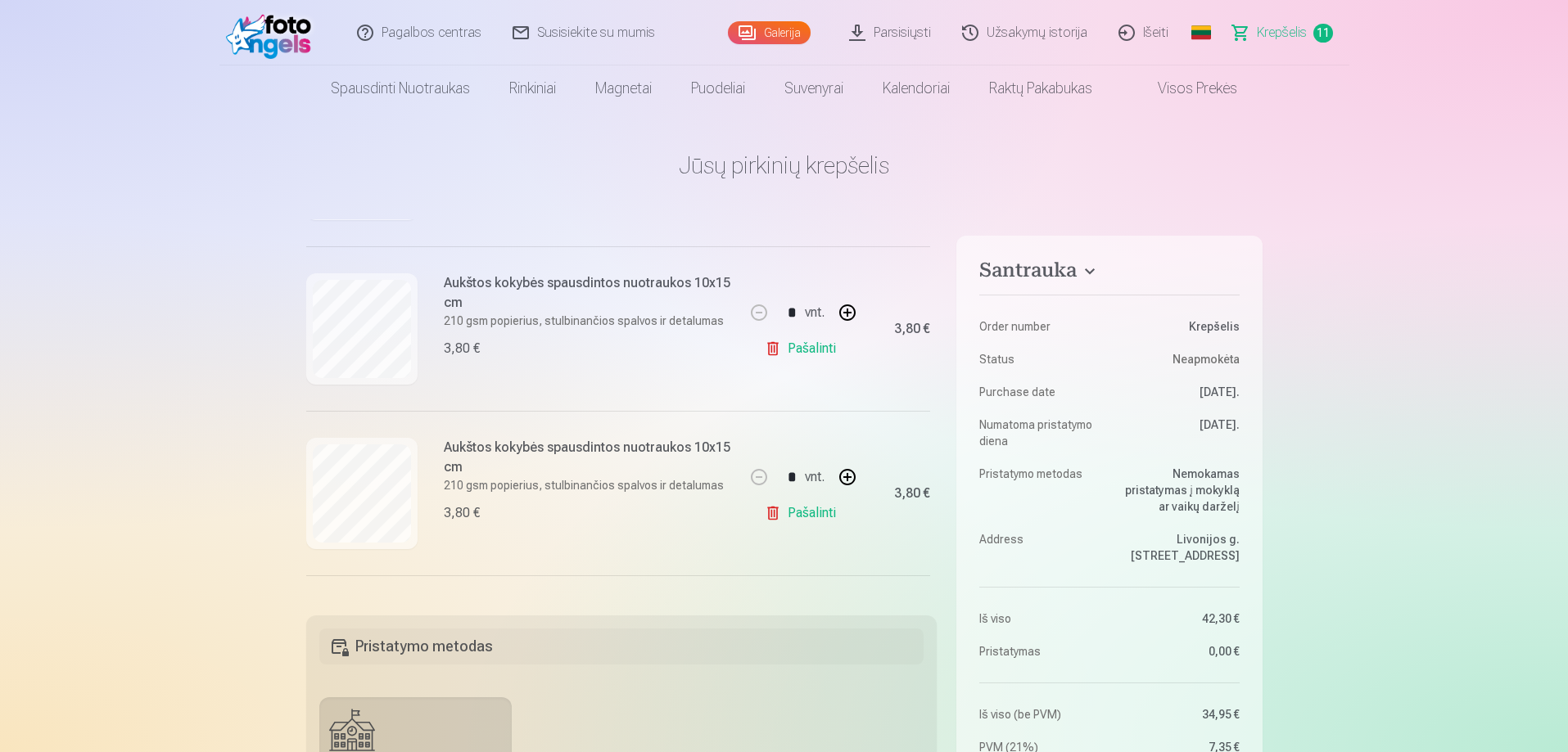
scroll to position [1473, 0]
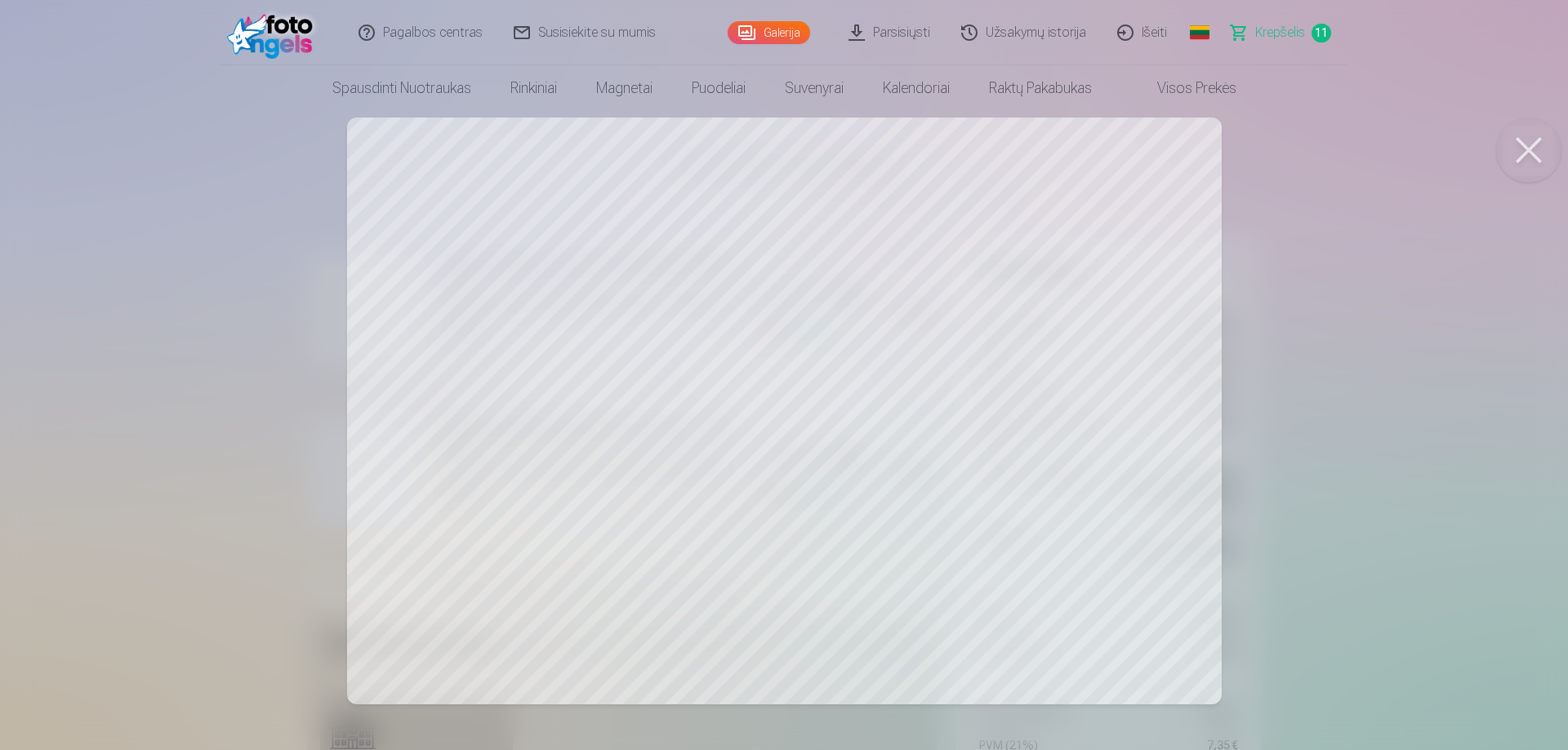
click at [1534, 152] on button at bounding box center [1528, 150] width 66 height 66
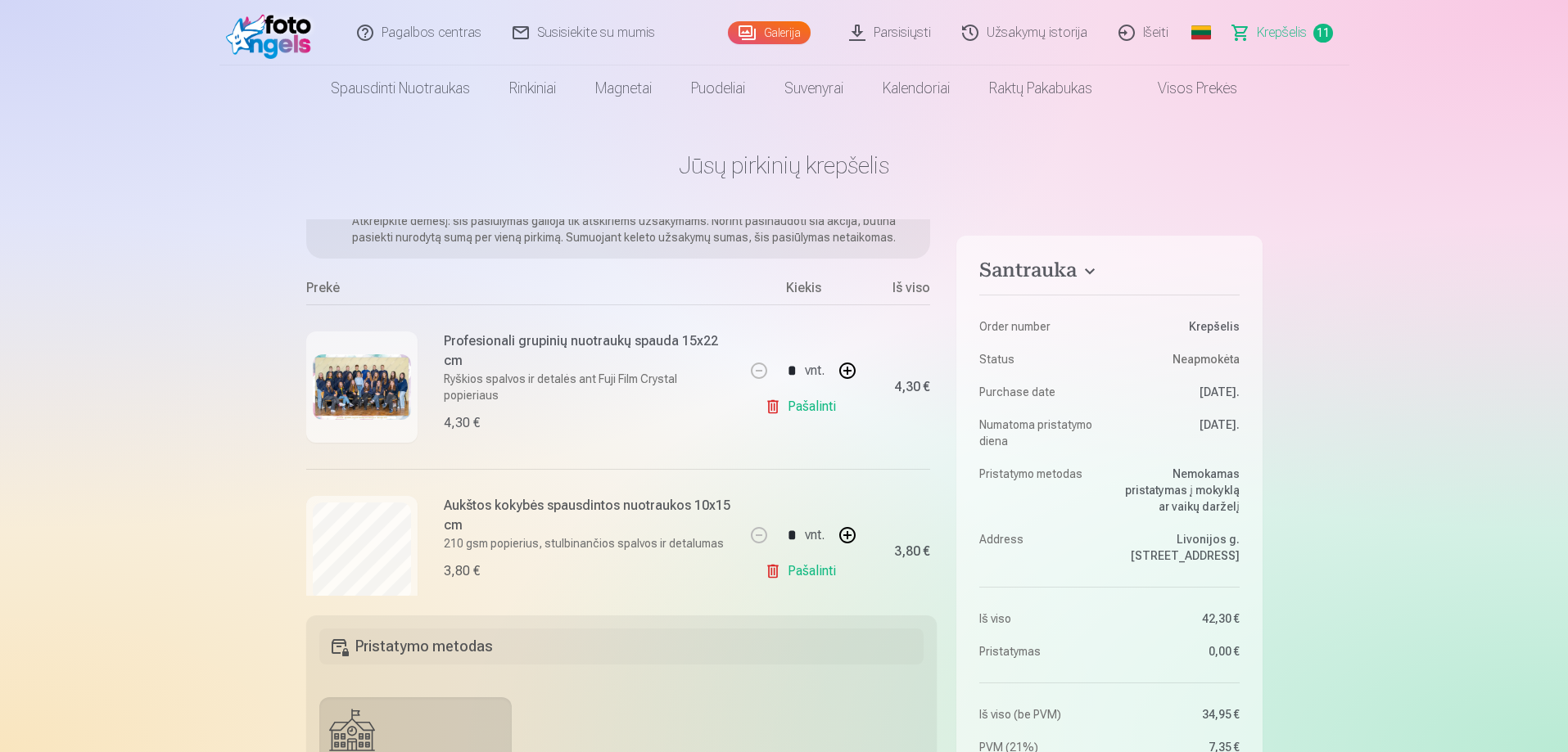
scroll to position [164, 0]
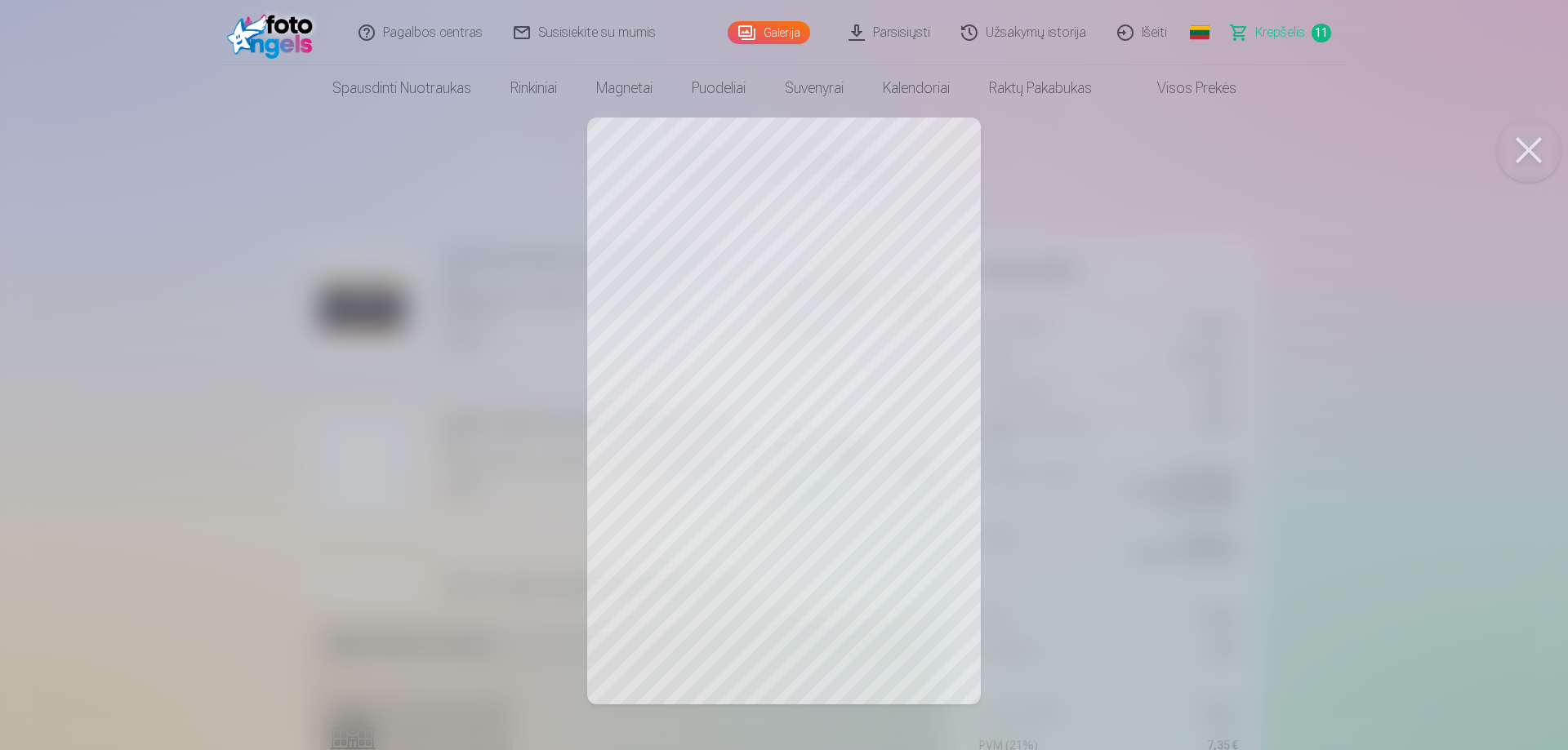
click at [1535, 155] on button at bounding box center [1528, 150] width 66 height 66
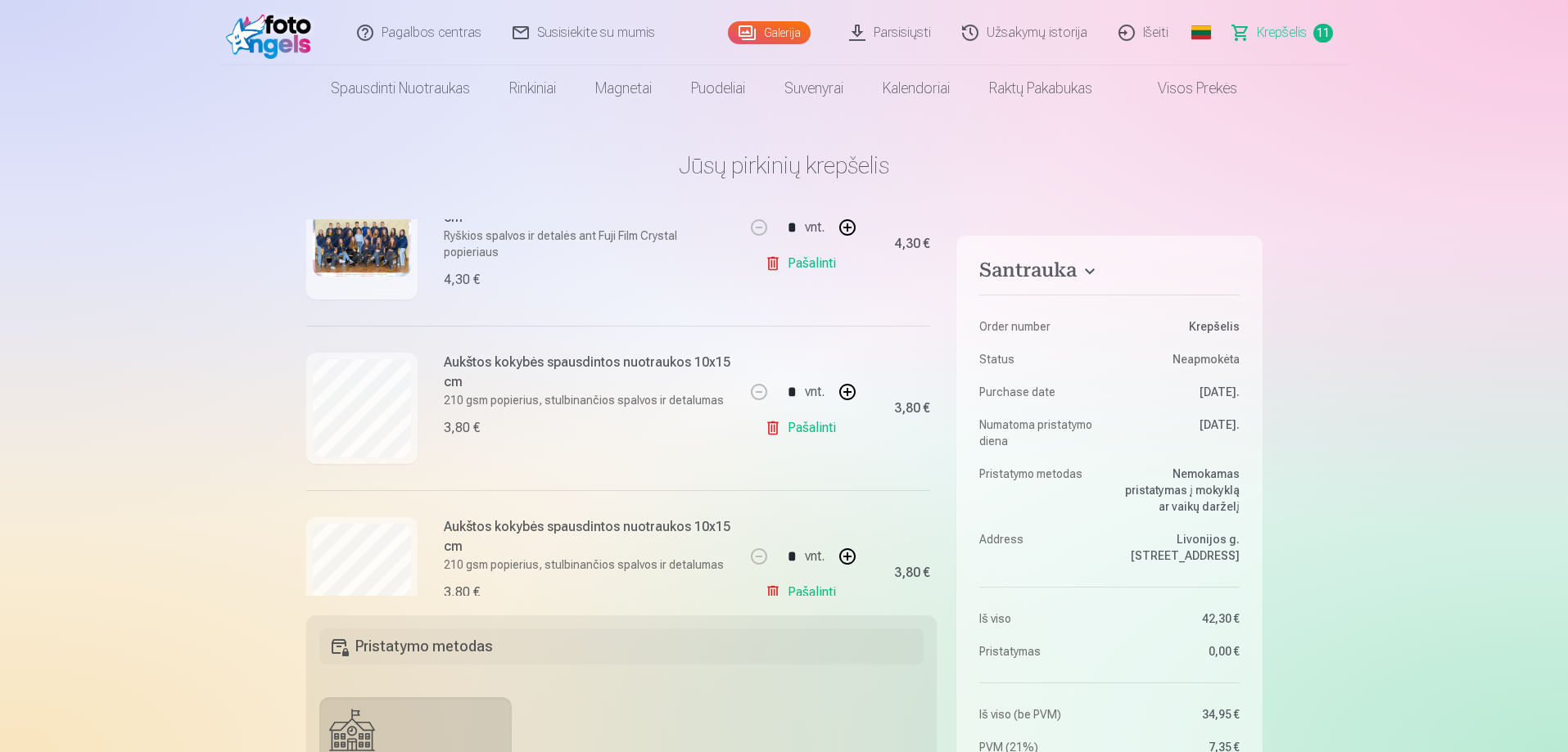
scroll to position [327, 0]
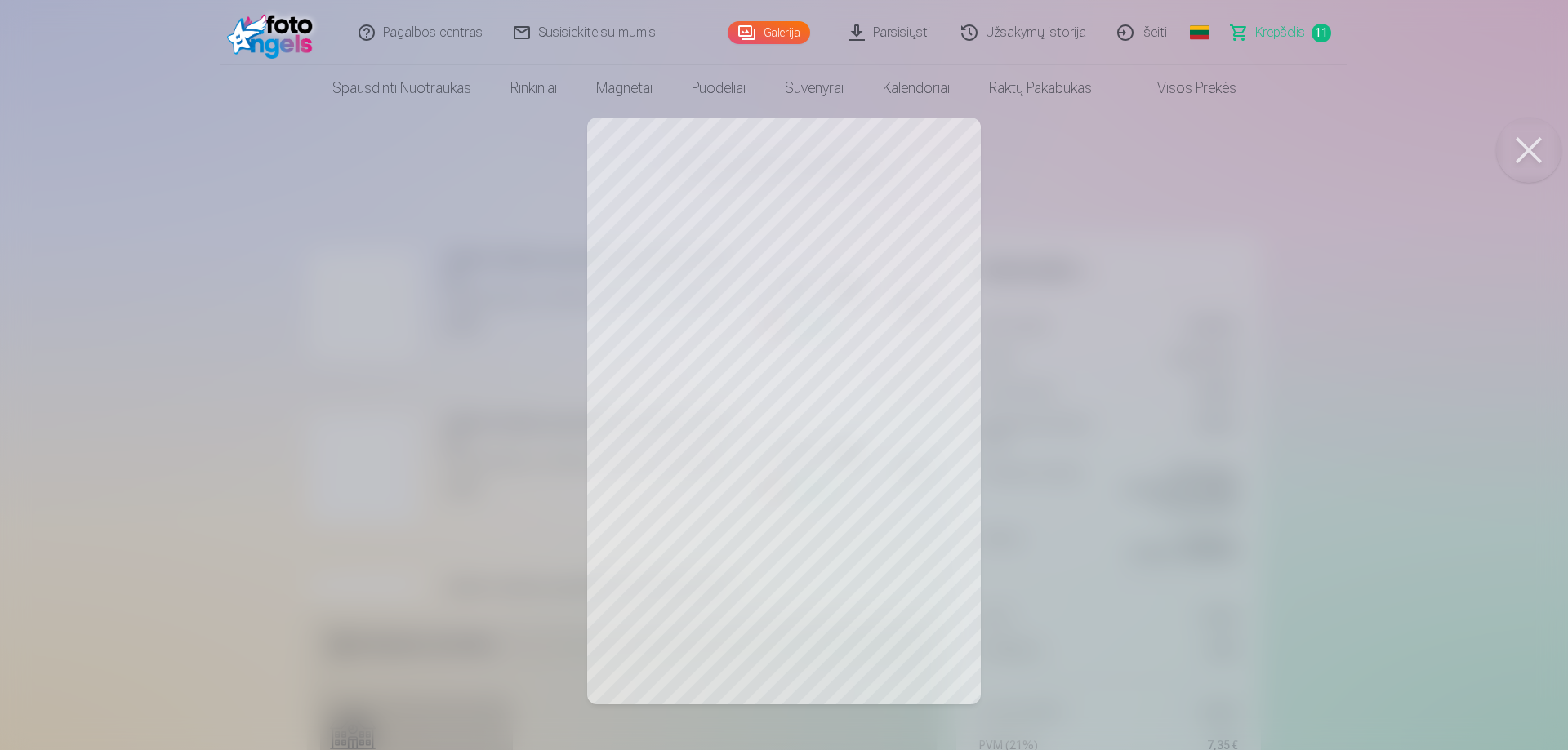
click at [1535, 165] on button at bounding box center [1528, 150] width 66 height 66
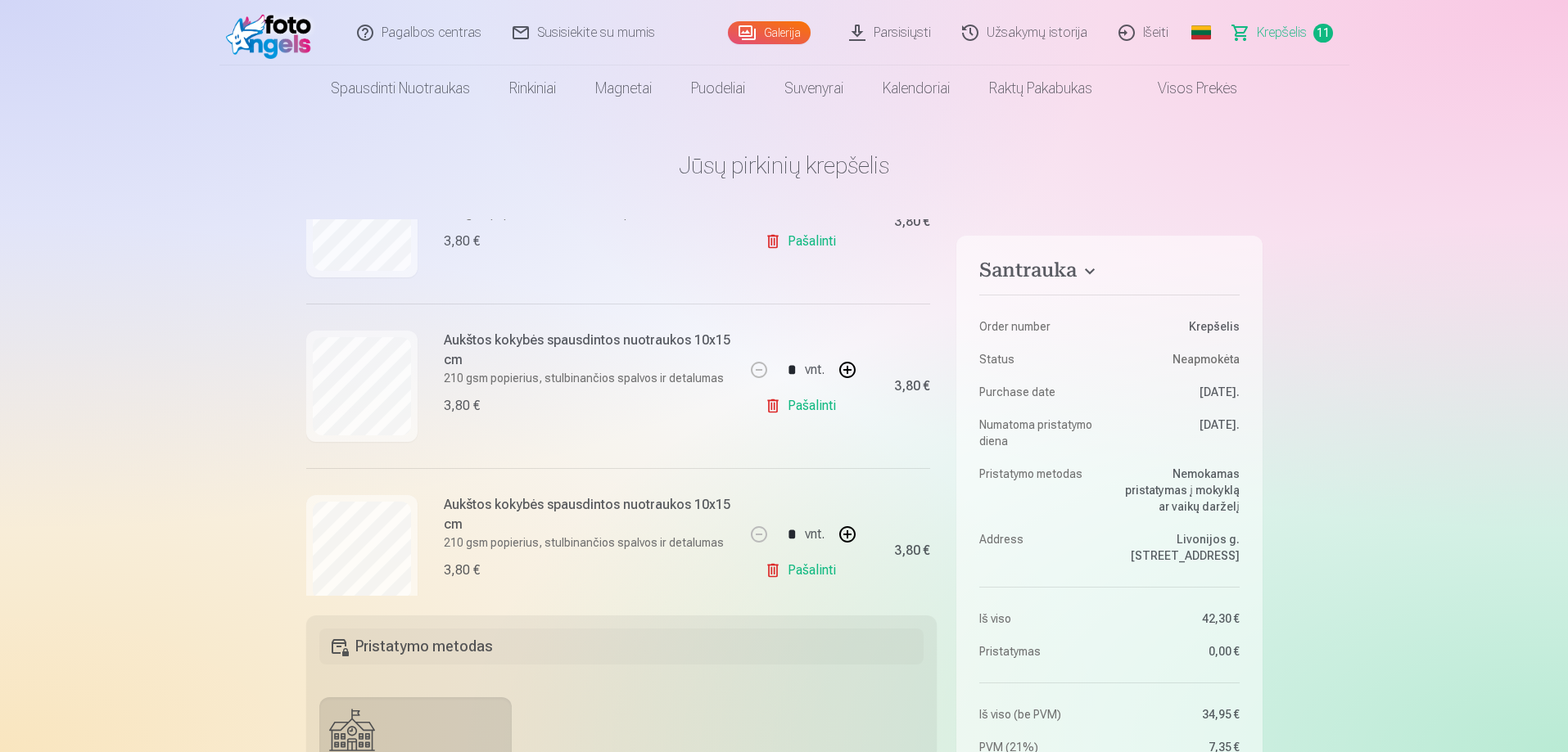
scroll to position [491, 0]
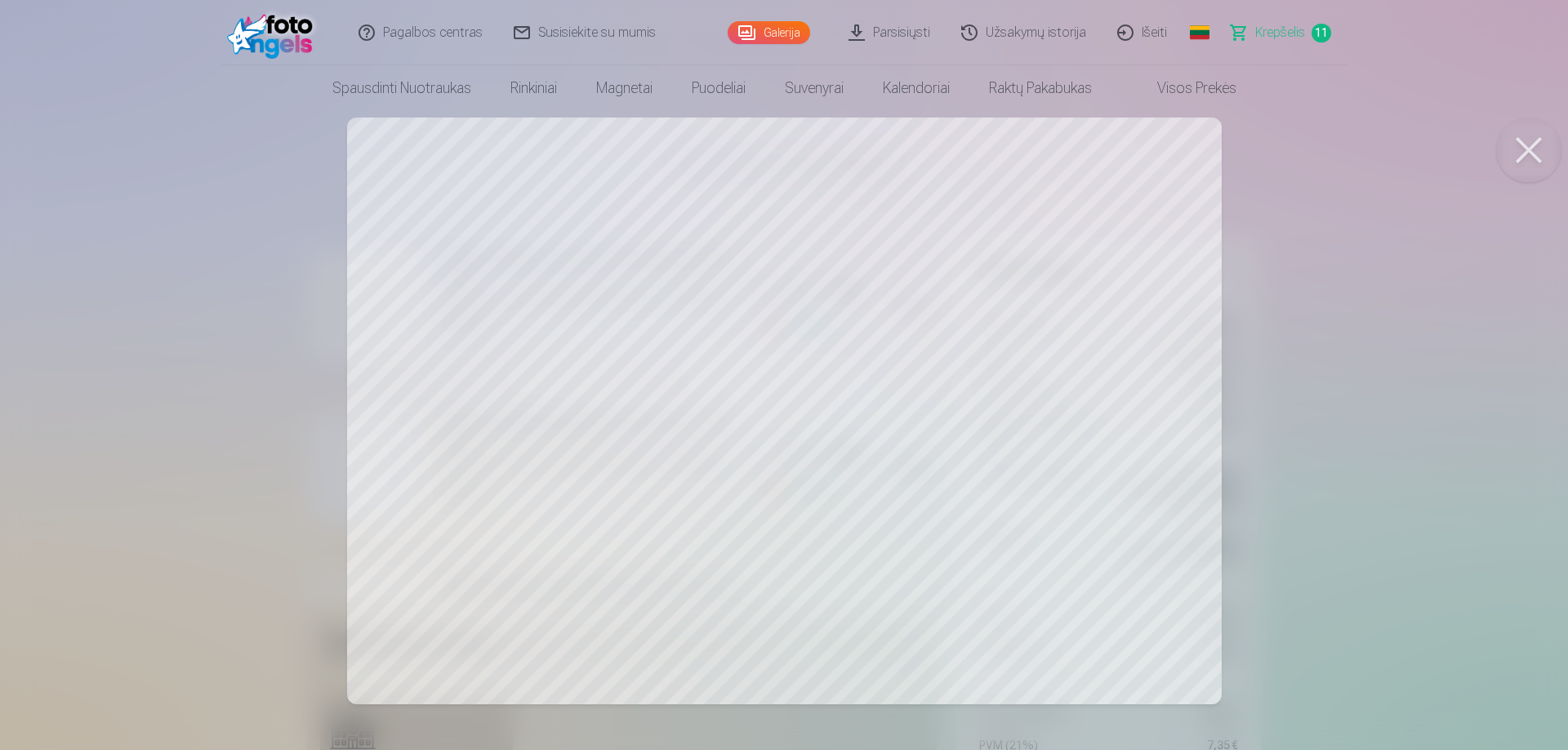
click at [1557, 129] on body "Pagalbos centras Susisiekite su mumis Galerija Parsisiųsti Užsakymų istorija Iš…" at bounding box center [784, 375] width 1568 height 750
click at [1538, 154] on button at bounding box center [1528, 150] width 66 height 66
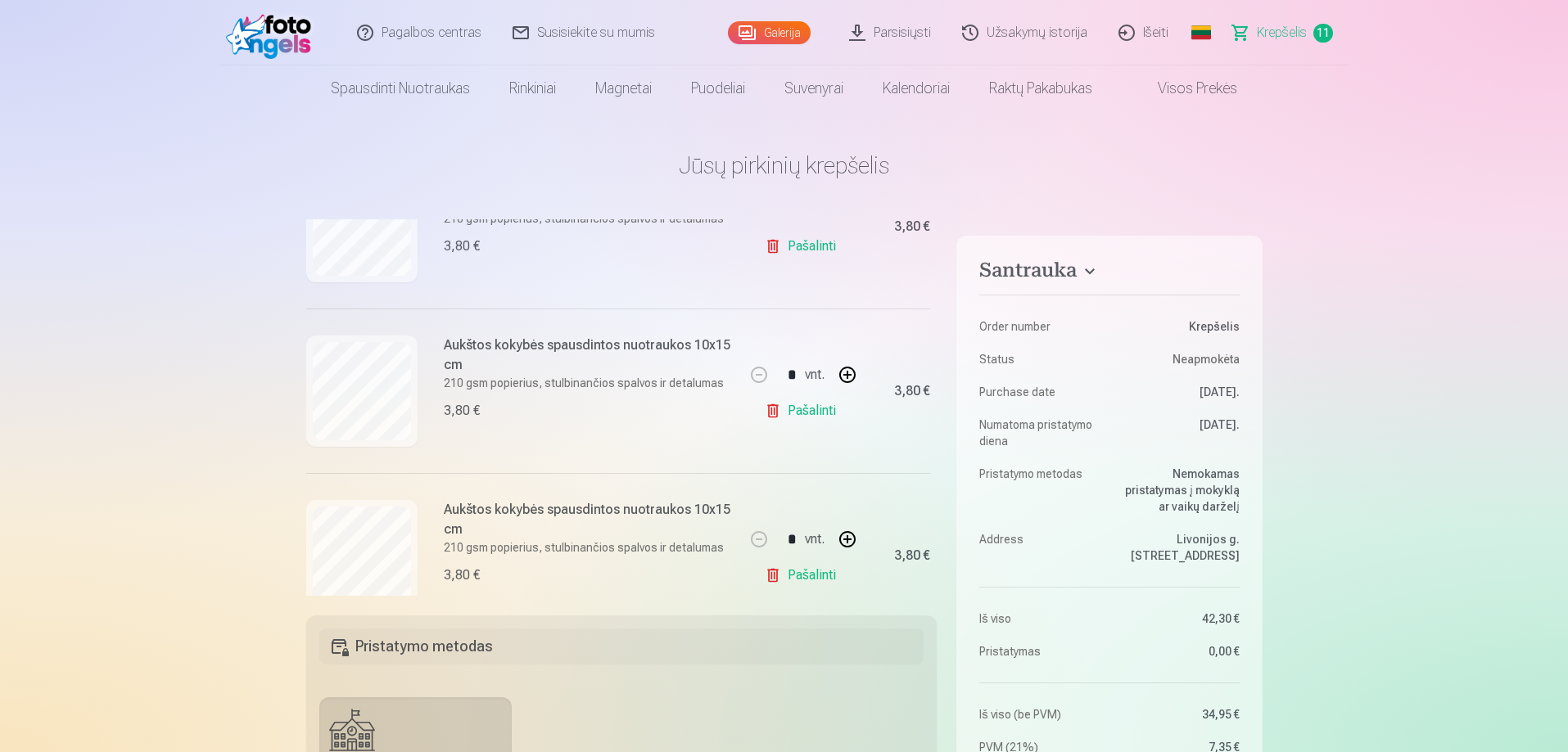
scroll to position [737, 0]
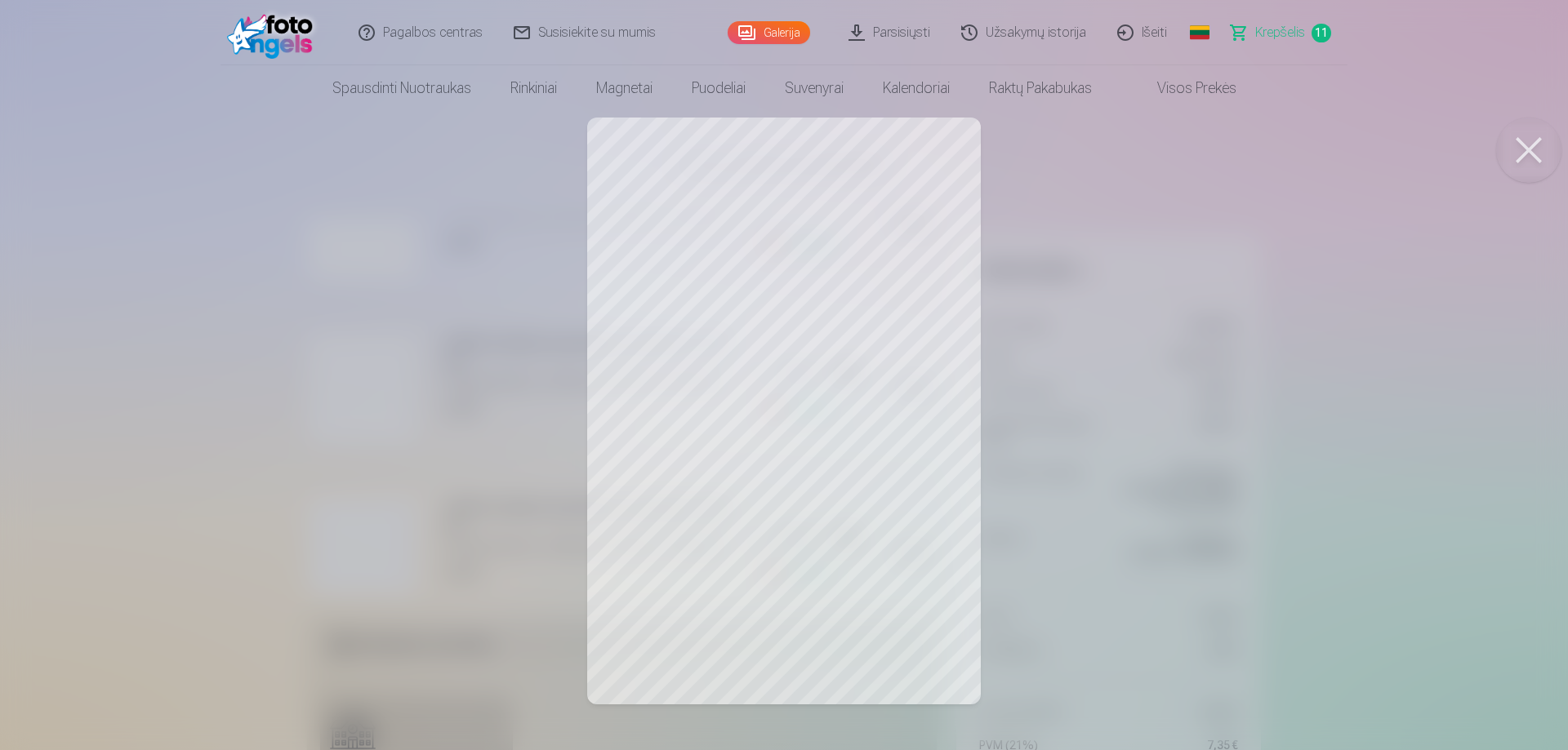
click at [1528, 130] on button at bounding box center [1528, 150] width 66 height 66
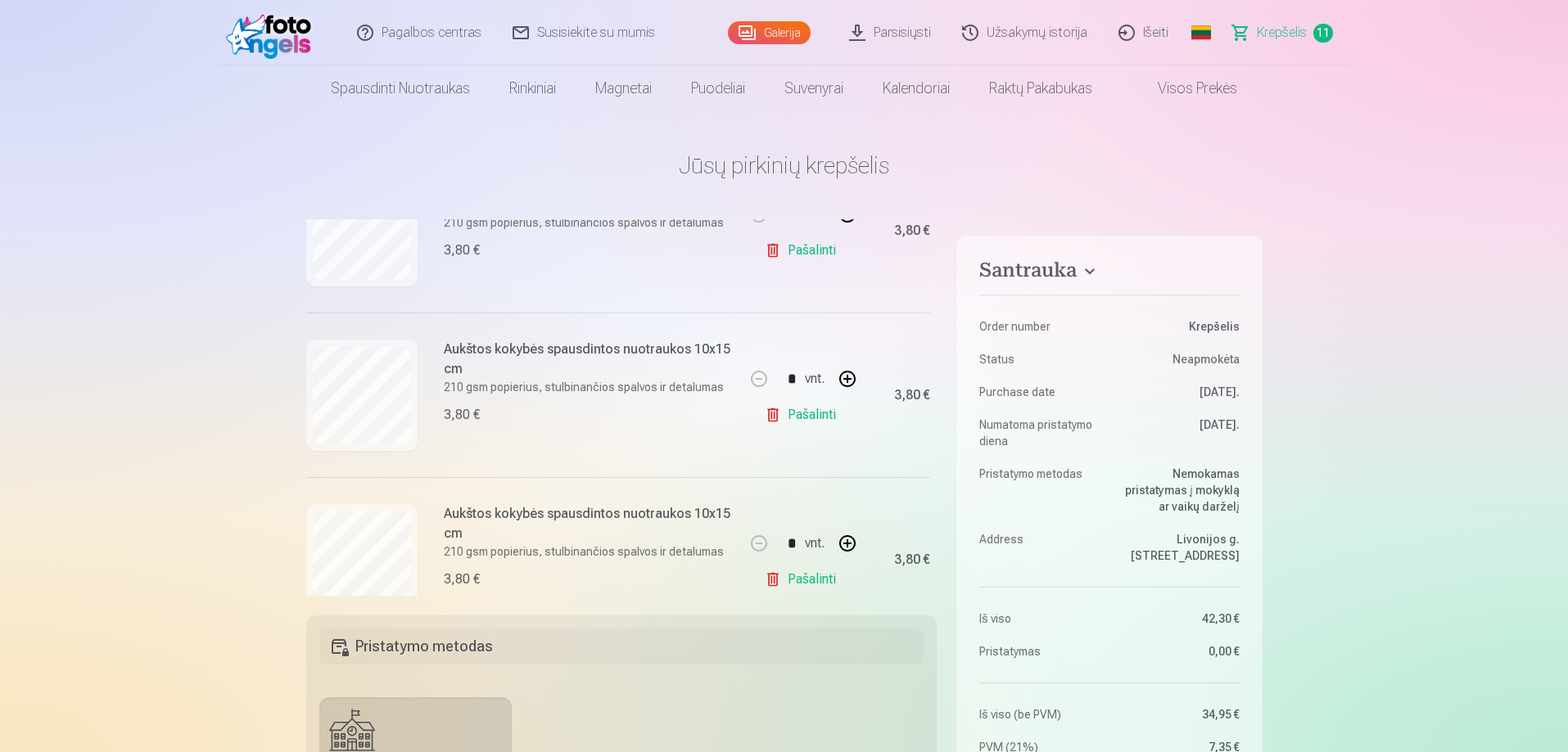
scroll to position [901, 0]
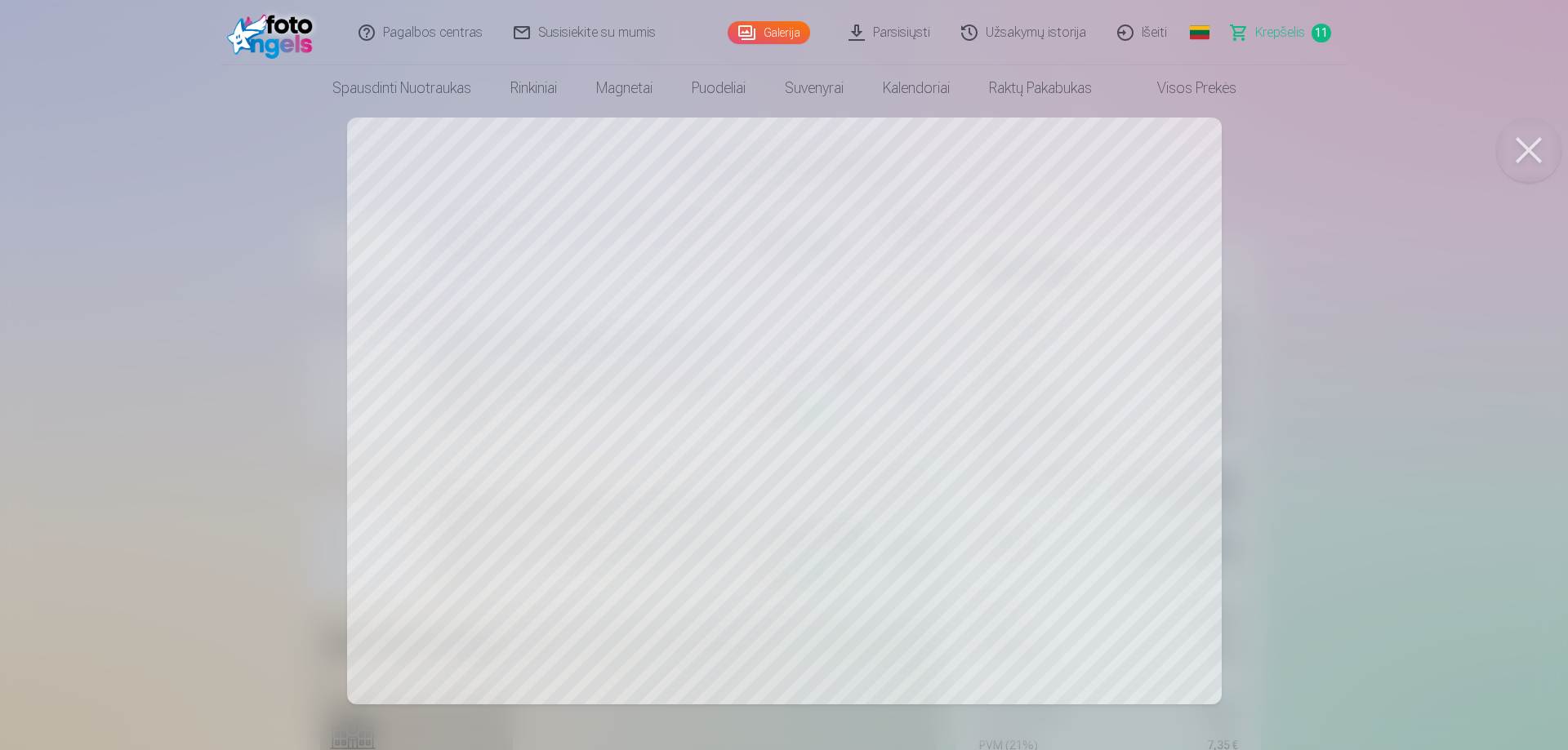
click at [1517, 156] on button at bounding box center [1528, 150] width 66 height 66
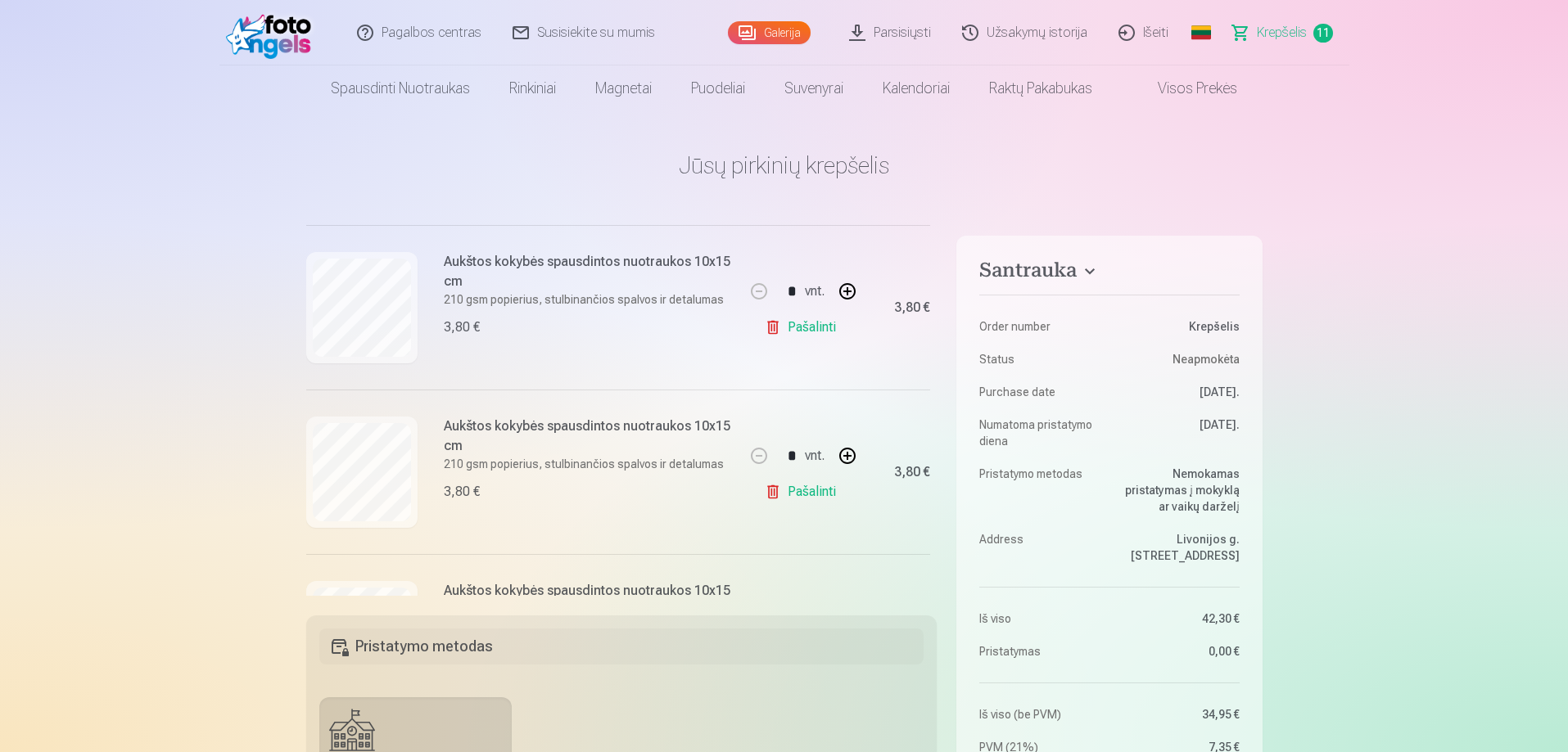
scroll to position [1064, 0]
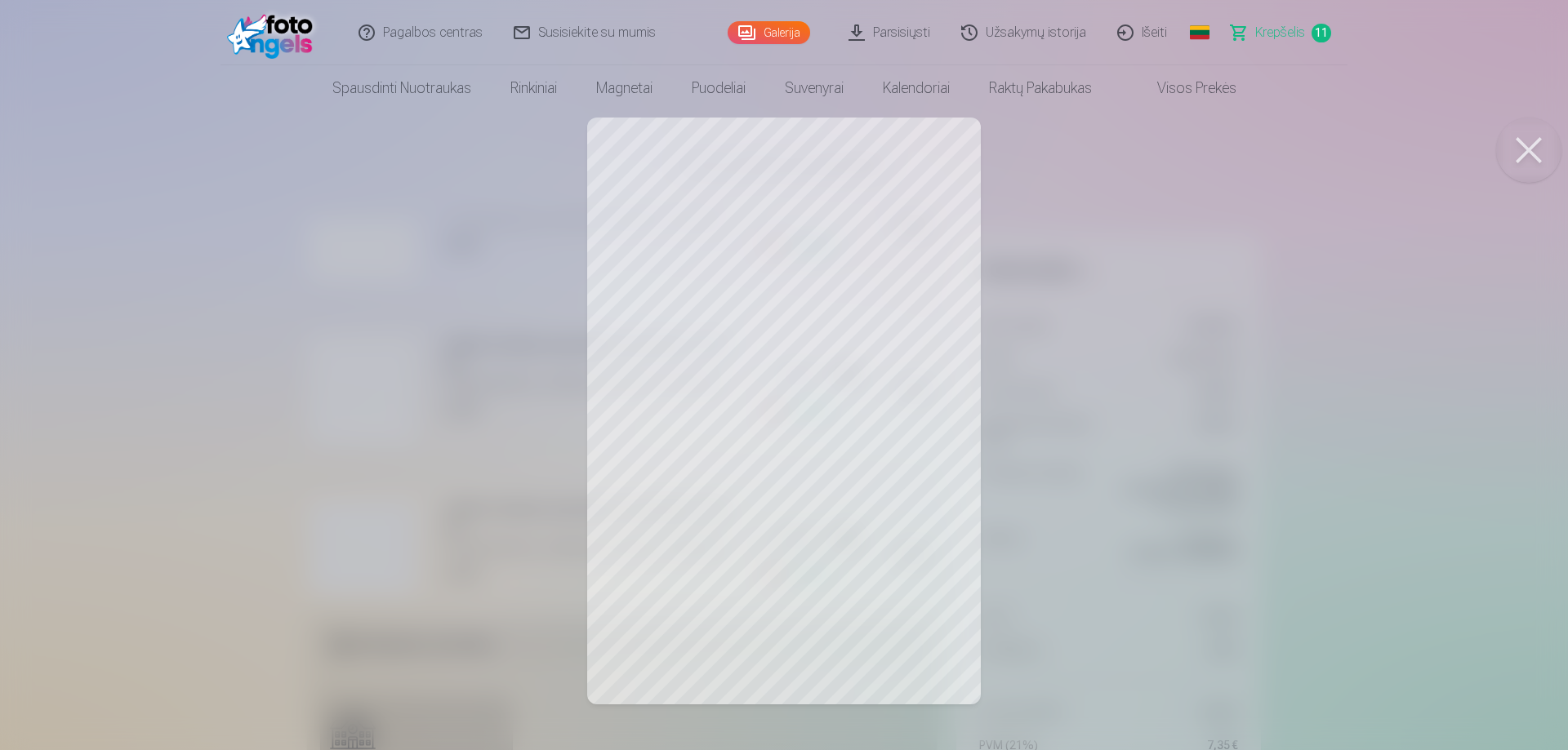
click at [1524, 152] on button at bounding box center [1528, 150] width 66 height 66
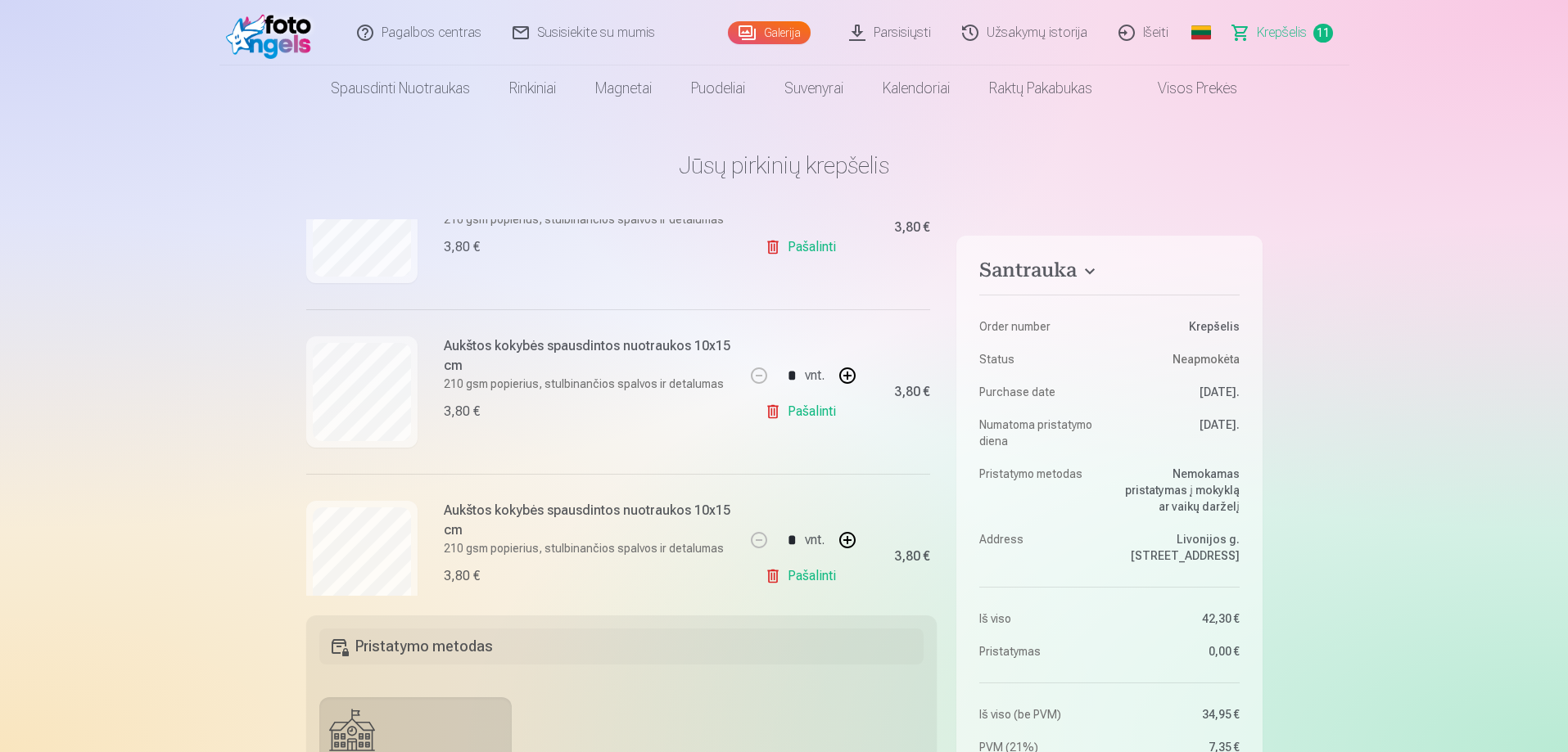
click at [776, 412] on link "Pašalinti" at bounding box center [804, 411] width 78 height 33
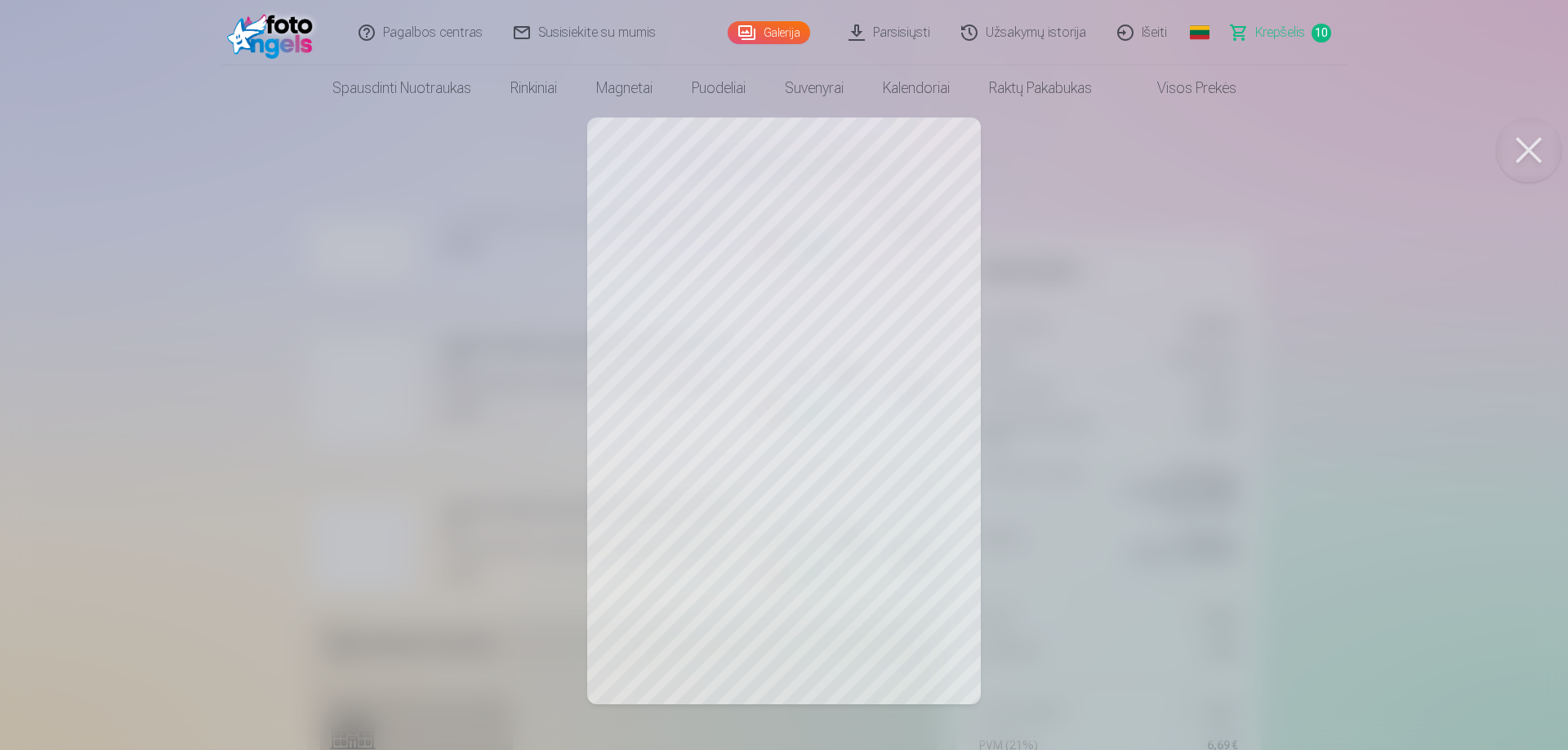
drag, startPoint x: 1537, startPoint y: 167, endPoint x: 1318, endPoint y: 208, distance: 222.8
click at [1535, 167] on button at bounding box center [1528, 150] width 66 height 66
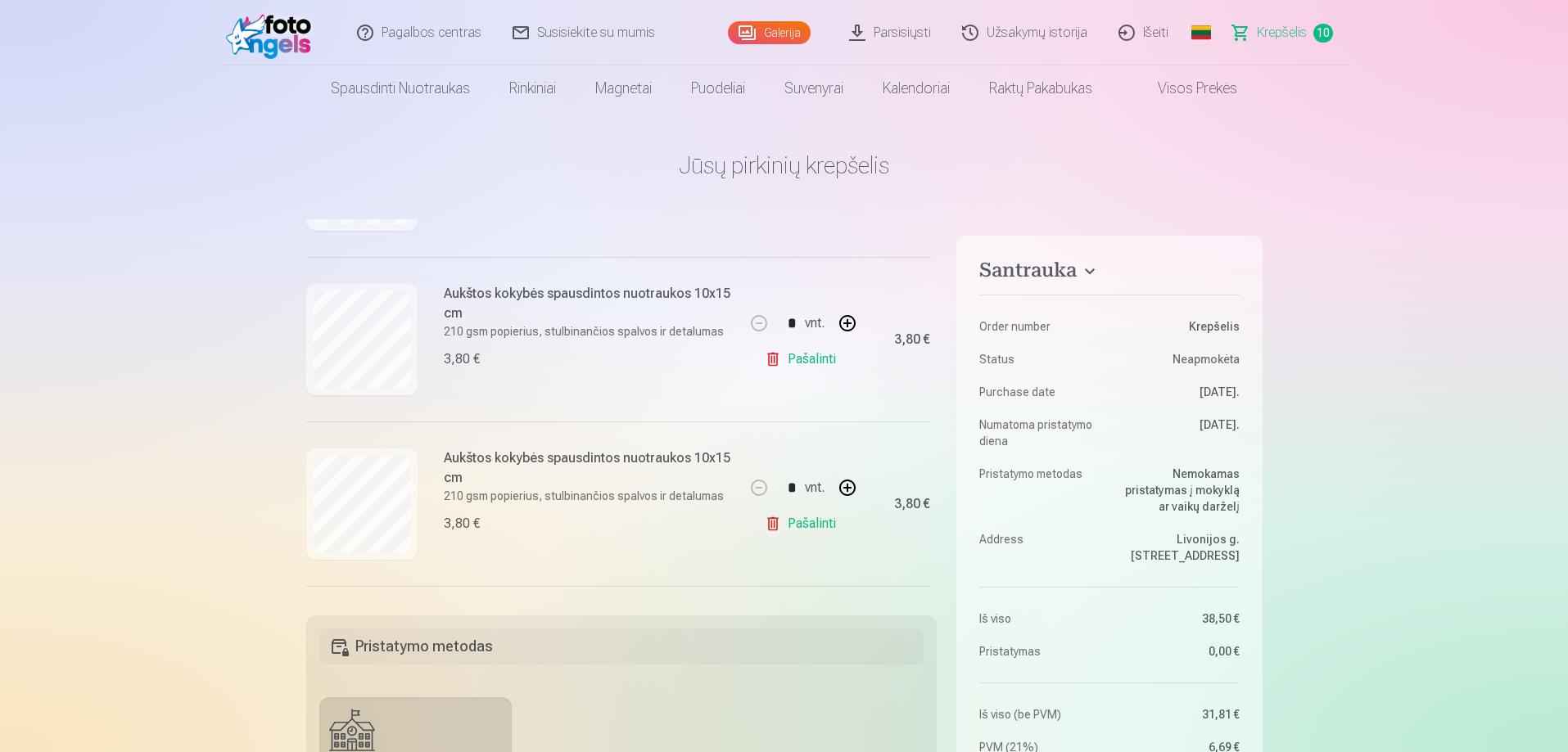
scroll to position [1146, 0]
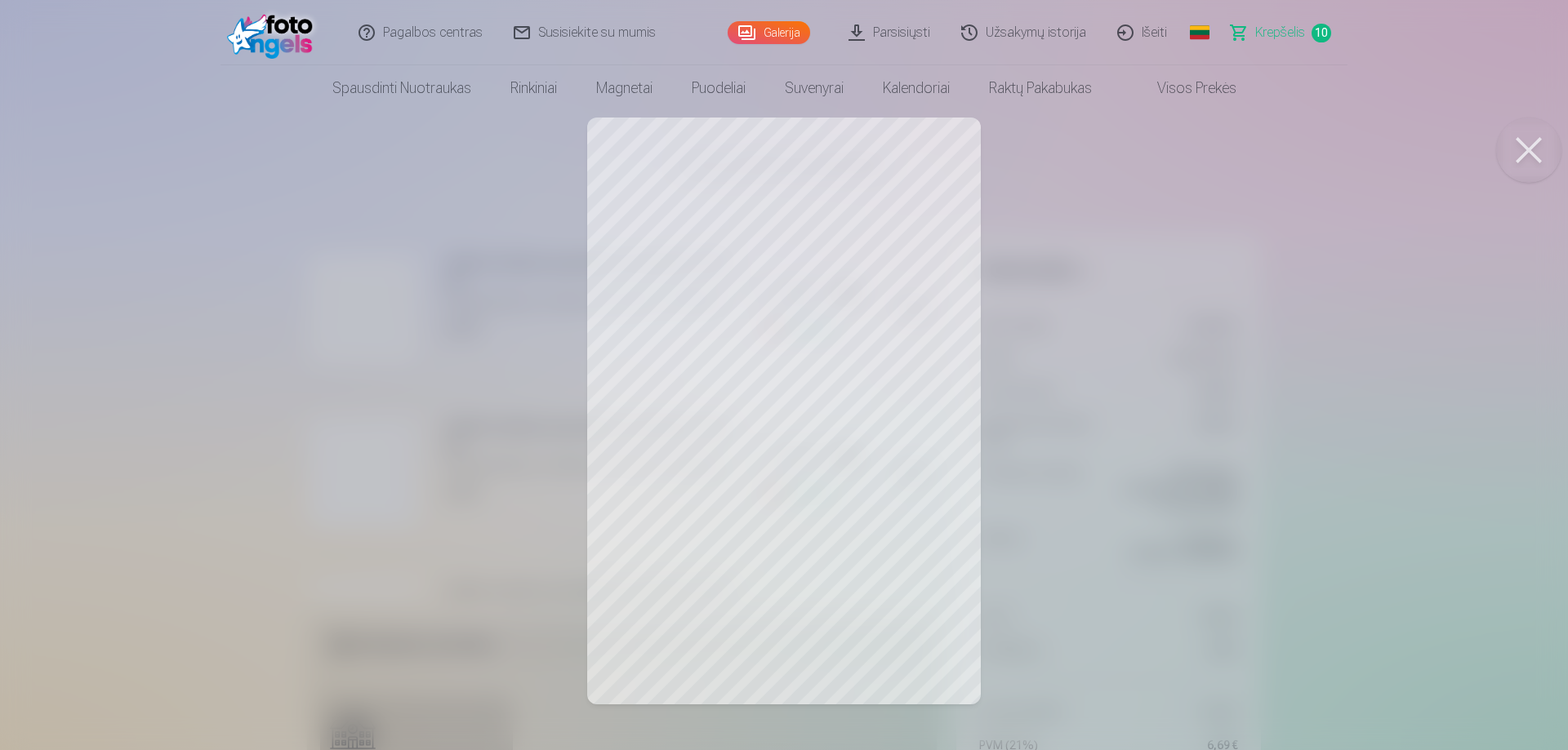
click at [1524, 158] on button at bounding box center [1528, 150] width 66 height 66
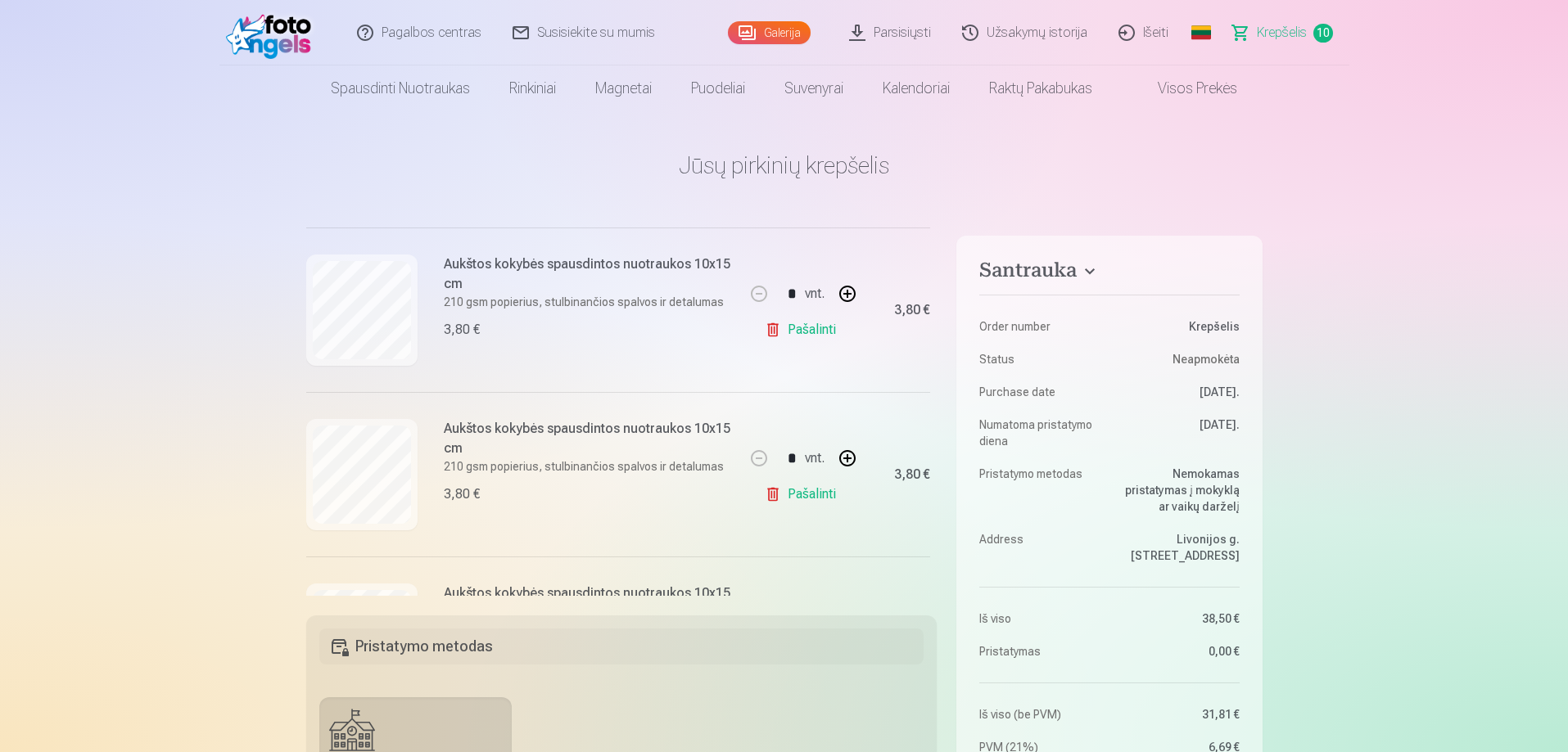
scroll to position [1391, 0]
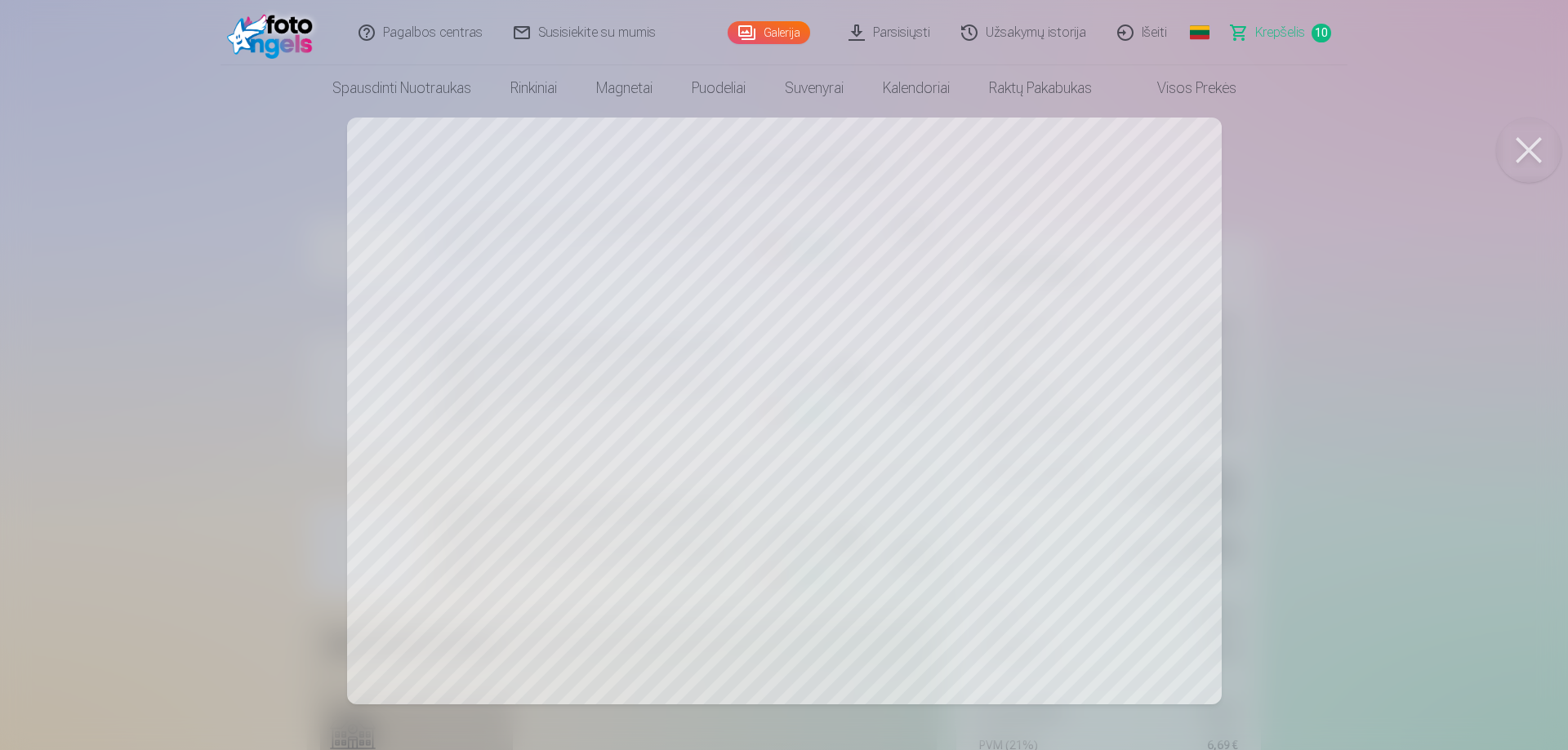
click at [1510, 143] on button at bounding box center [1528, 150] width 66 height 66
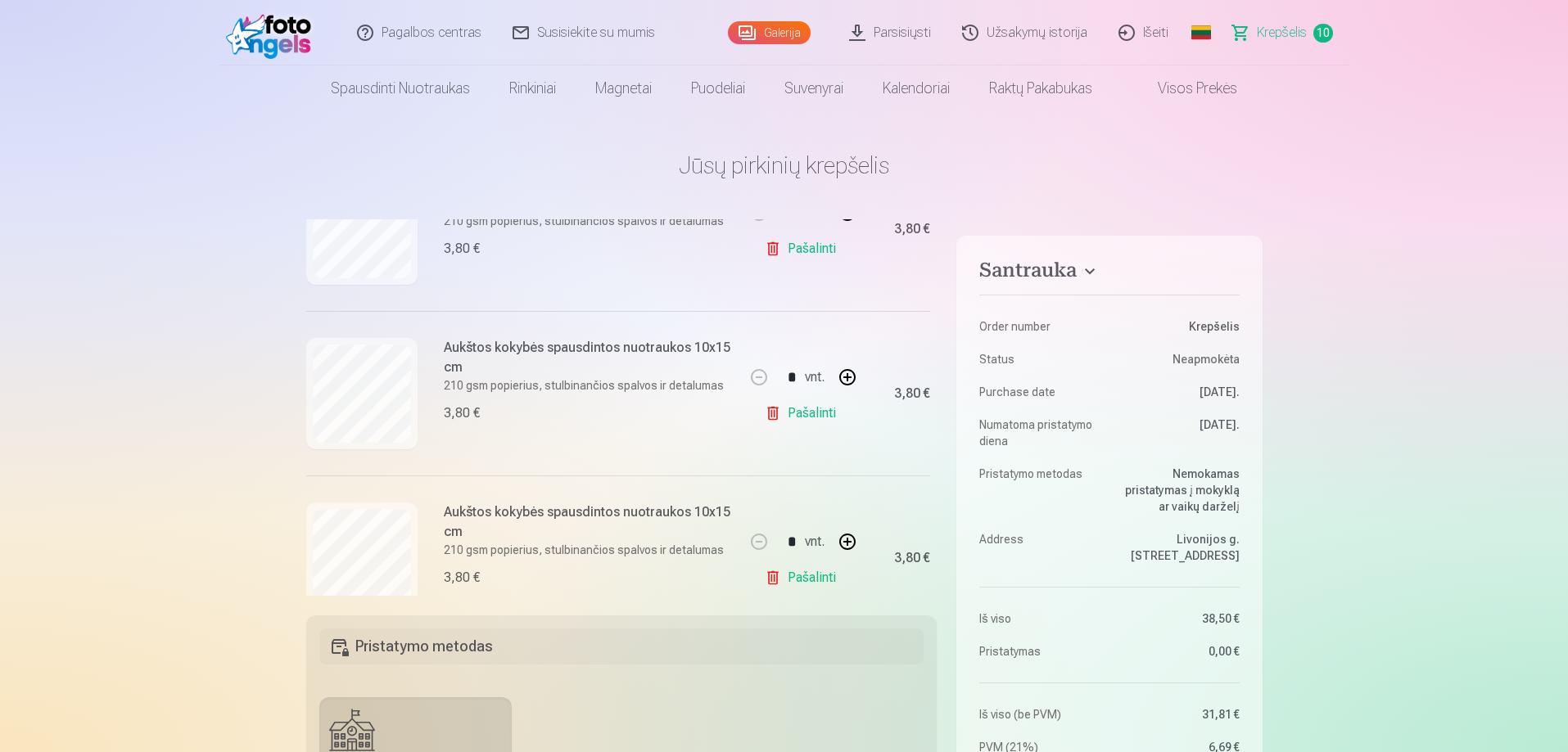
scroll to position [1440, 0]
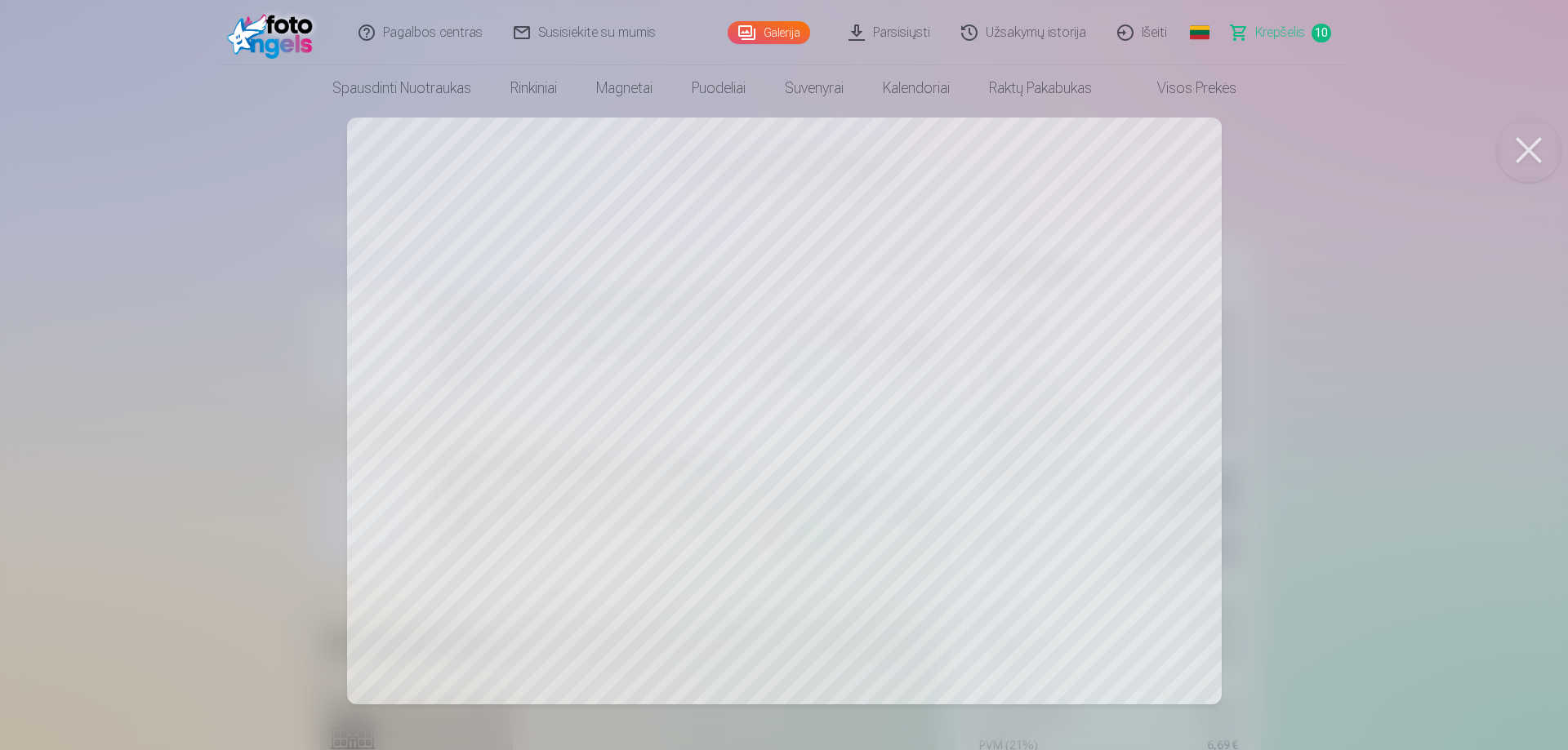
click at [1522, 150] on button at bounding box center [1528, 150] width 66 height 66
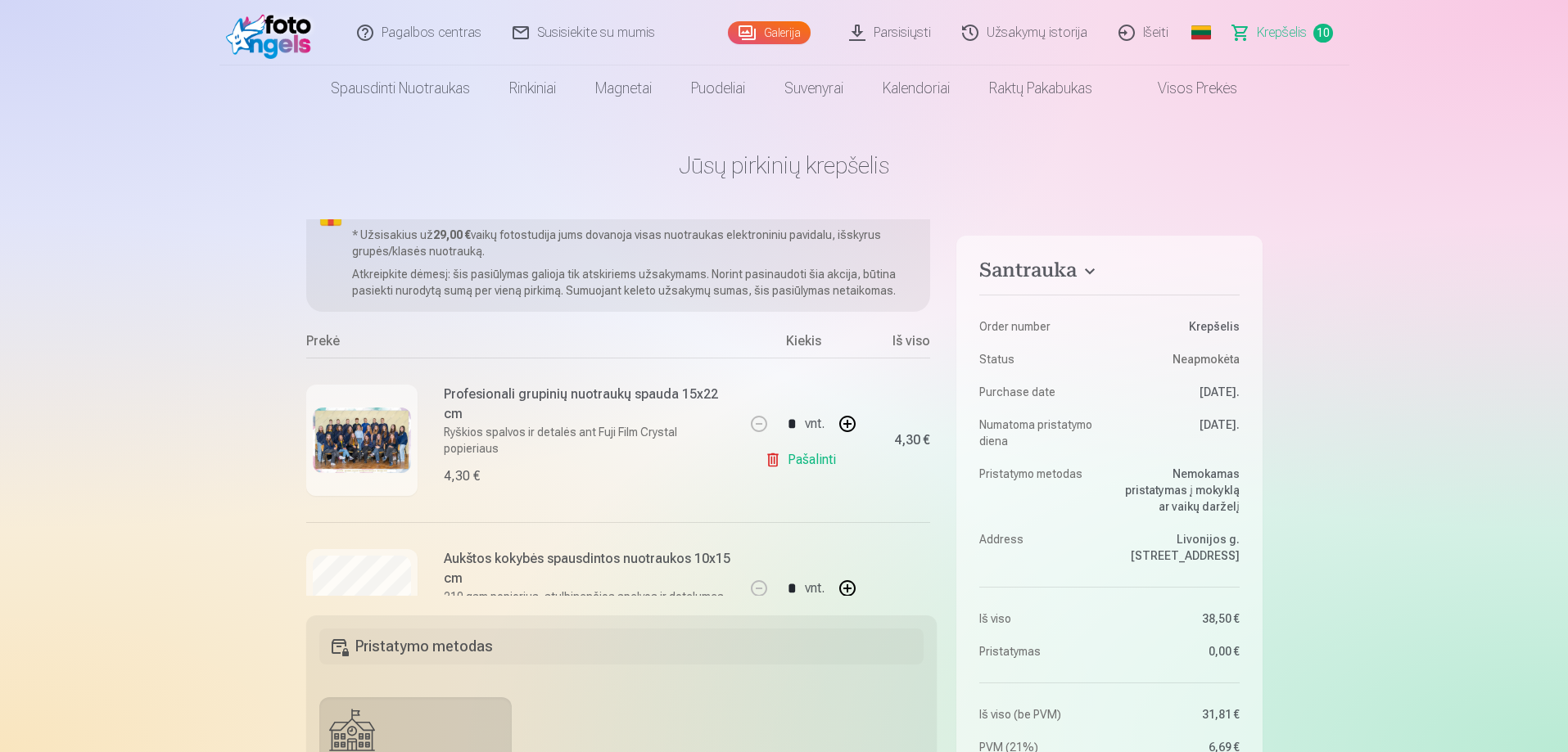
scroll to position [0, 0]
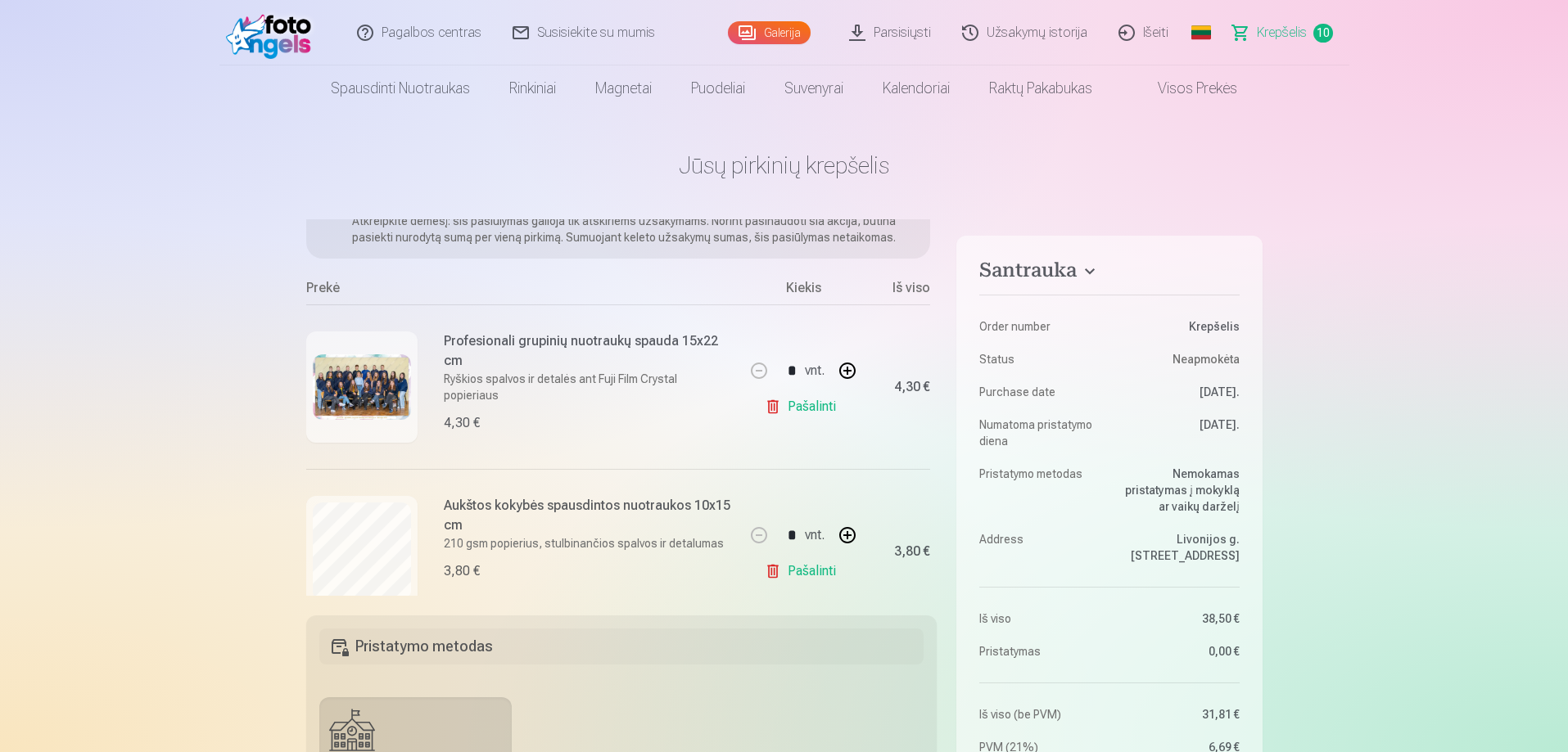
click at [349, 394] on img at bounding box center [362, 387] width 98 height 66
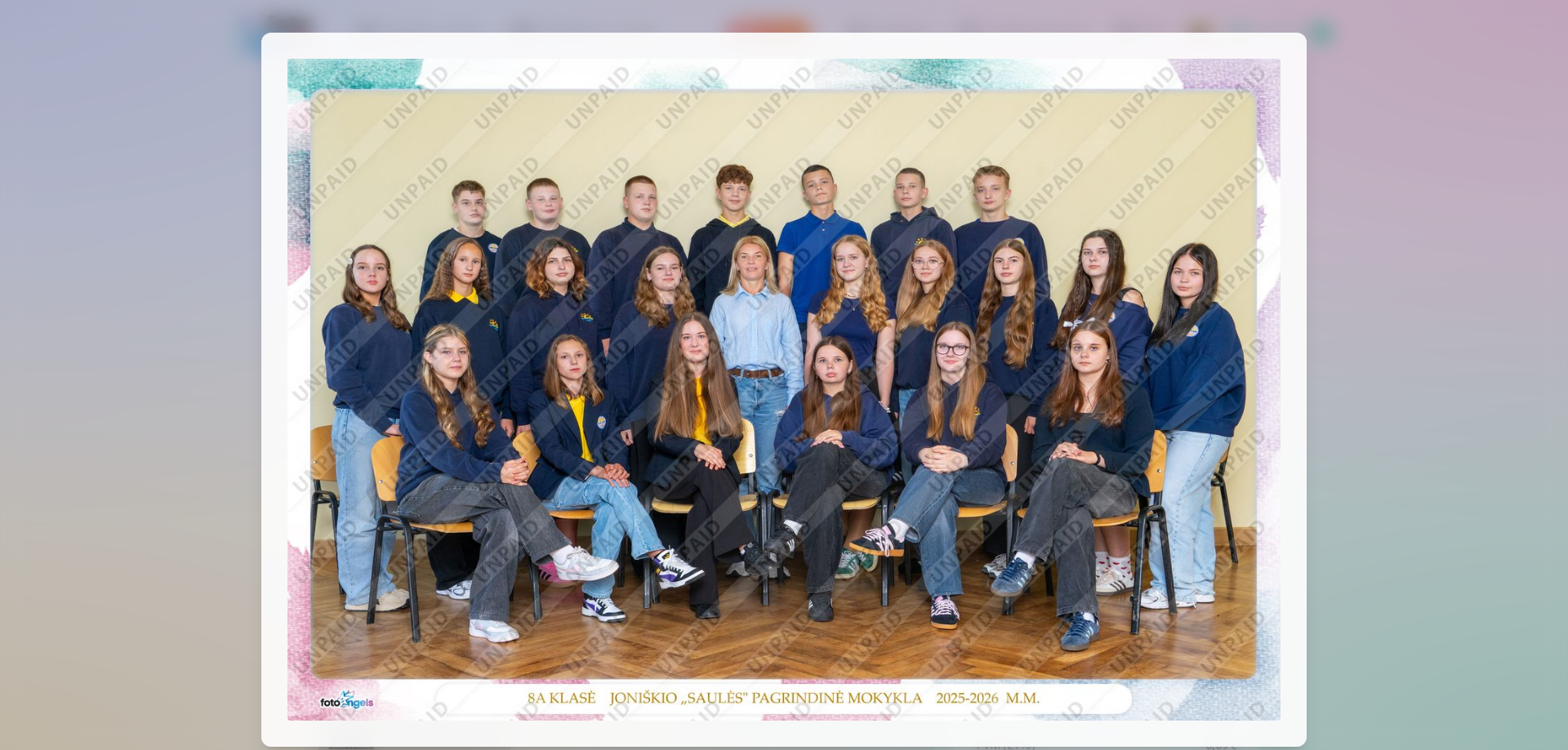
click at [194, 407] on div at bounding box center [784, 375] width 1568 height 750
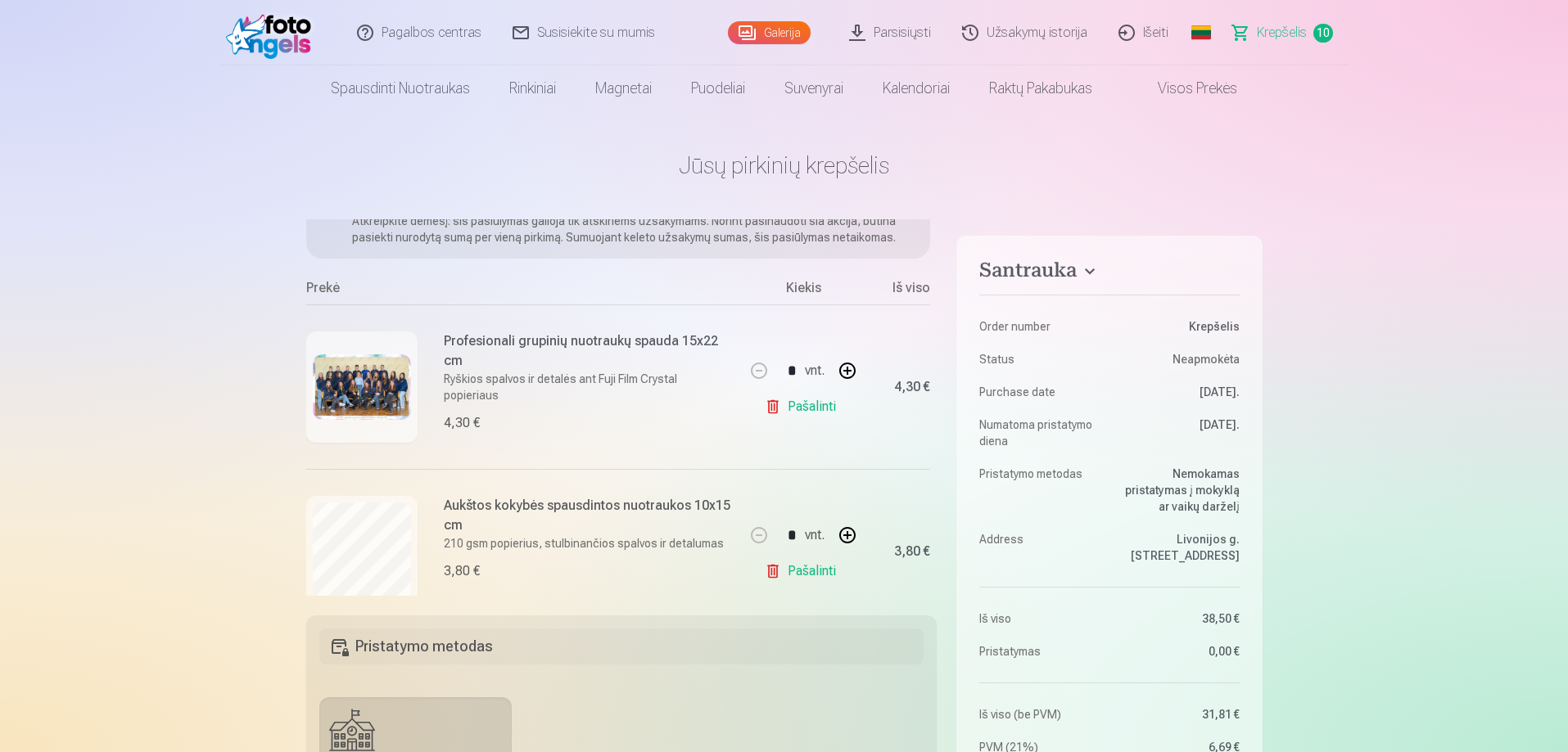
click at [313, 385] on img at bounding box center [362, 387] width 98 height 66
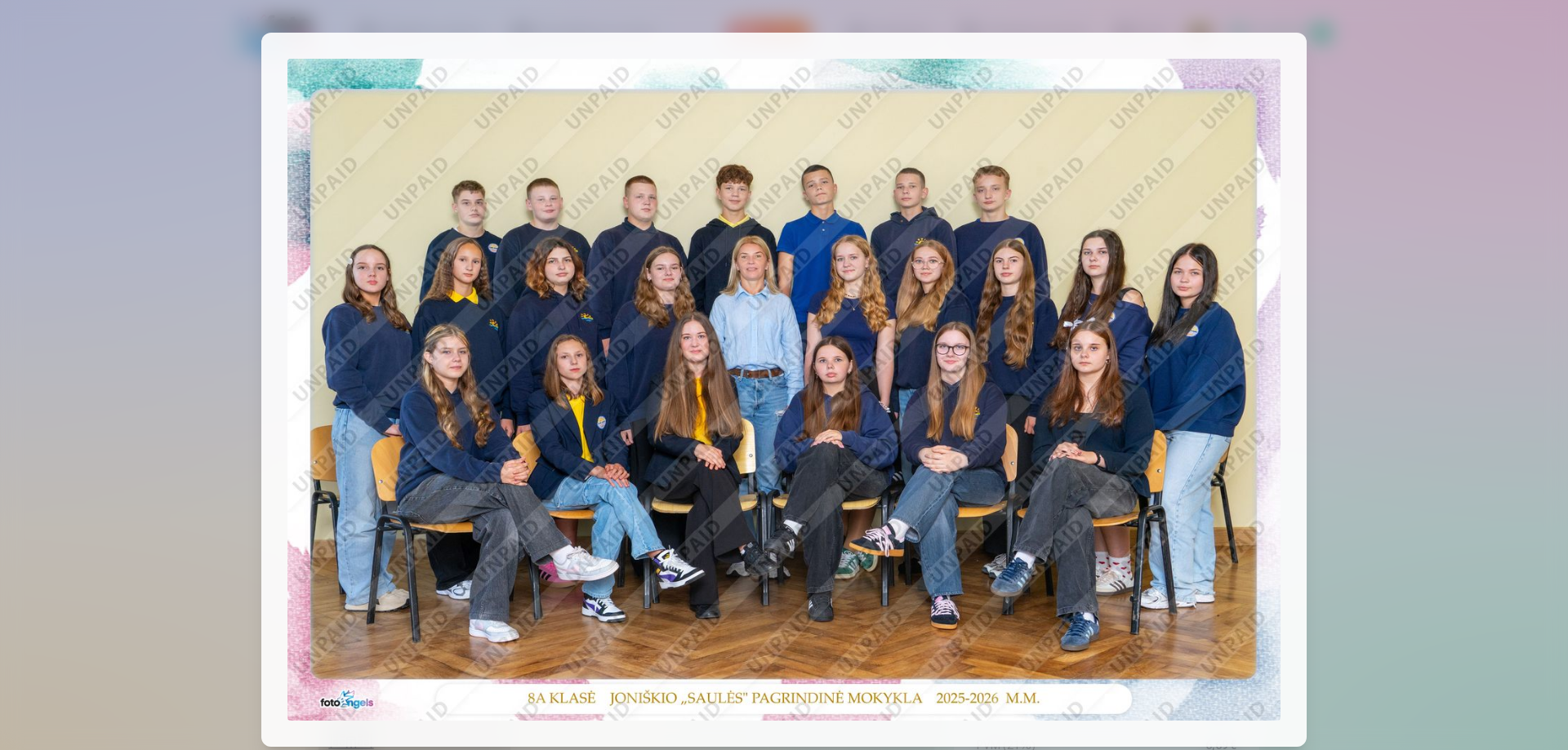
click at [174, 407] on div at bounding box center [784, 375] width 1568 height 750
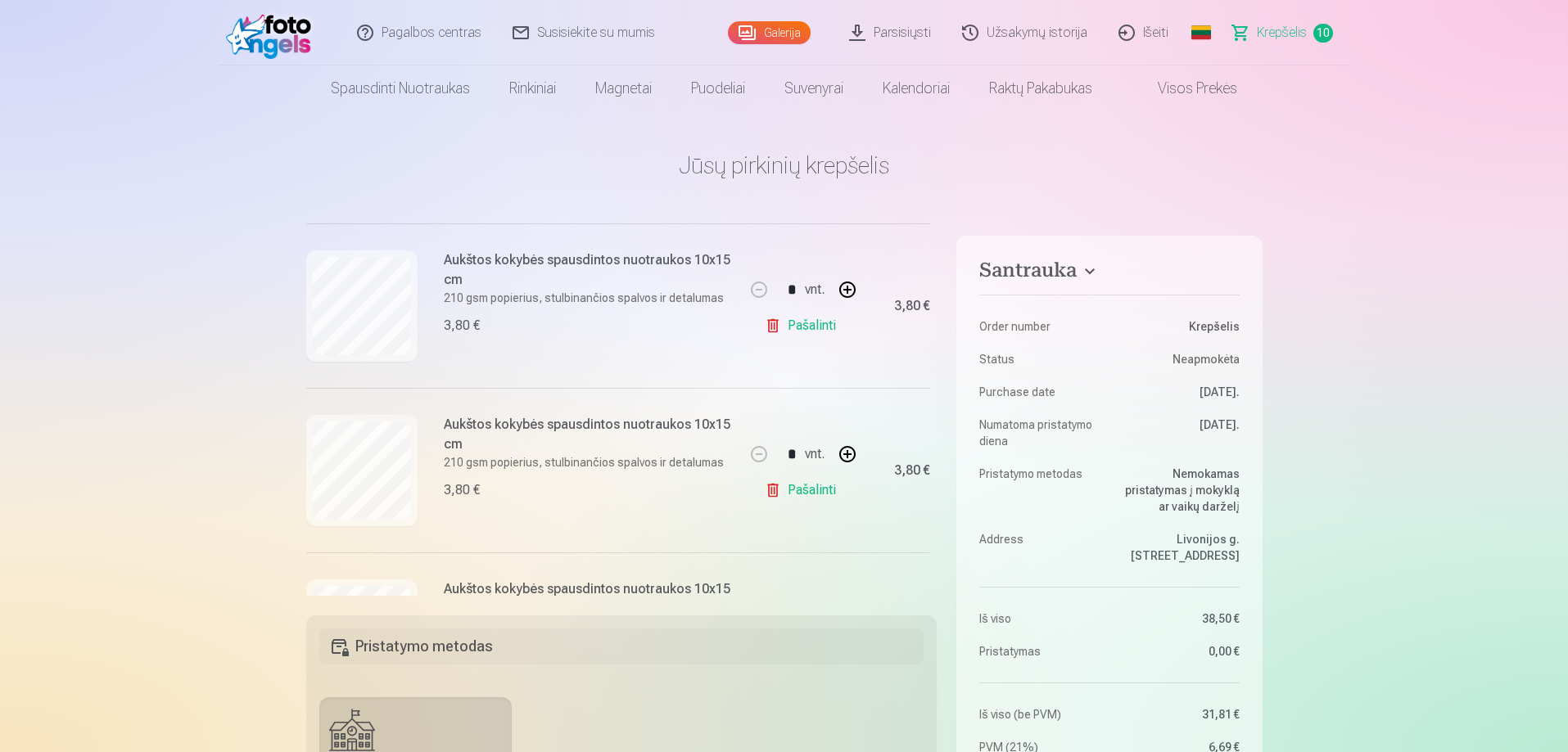
scroll to position [245, 0]
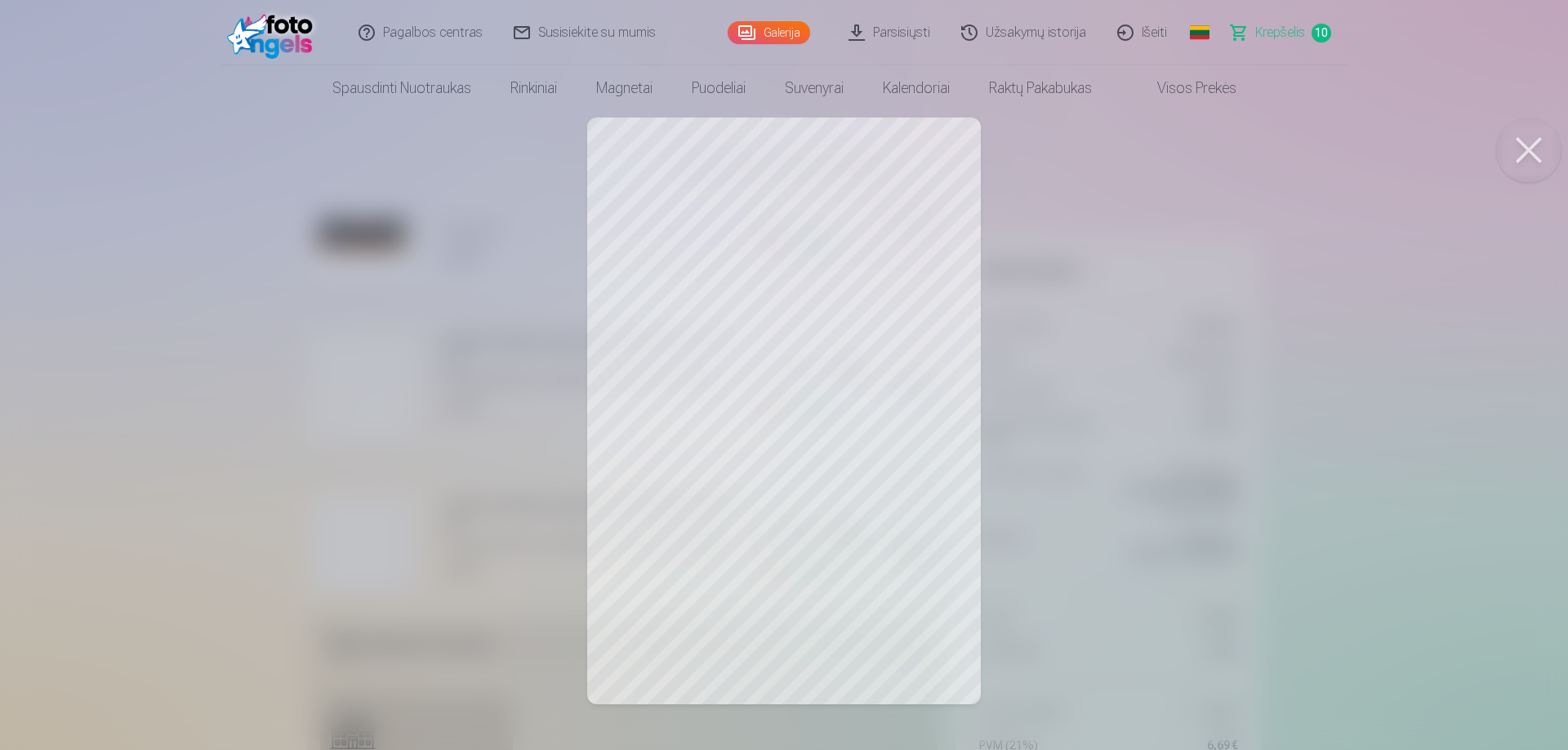
click at [1550, 148] on button at bounding box center [1528, 150] width 66 height 66
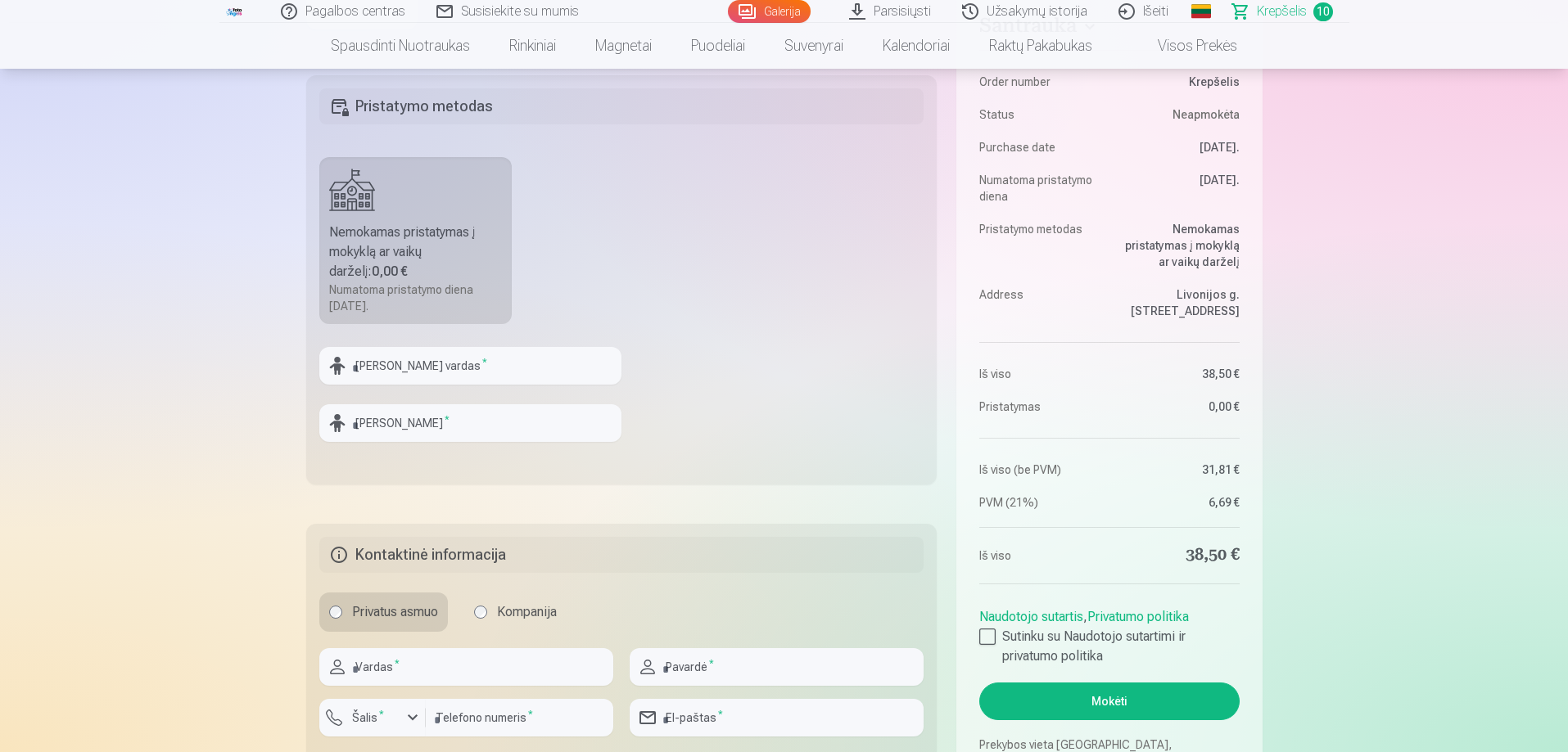
scroll to position [655, 0]
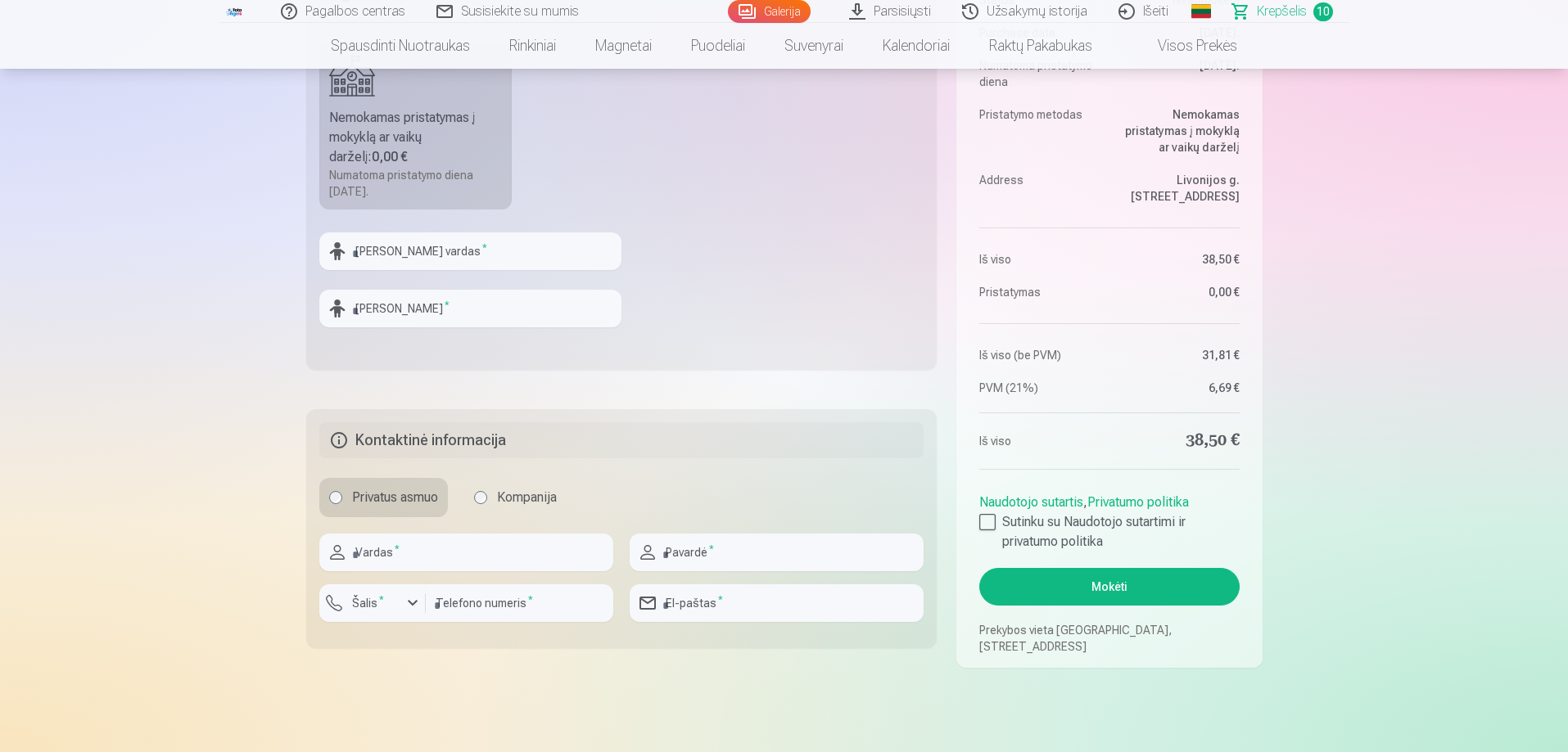
click at [497, 571] on div at bounding box center [466, 577] width 294 height 13
click at [495, 560] on input "text" at bounding box center [466, 553] width 294 height 38
type input "******"
type input "**********"
click at [775, 679] on main "Jūsų pirkinių krepšelis Santrauka Order number Krepšelis Status Neapmokėta Purc…" at bounding box center [784, 101] width 957 height 1290
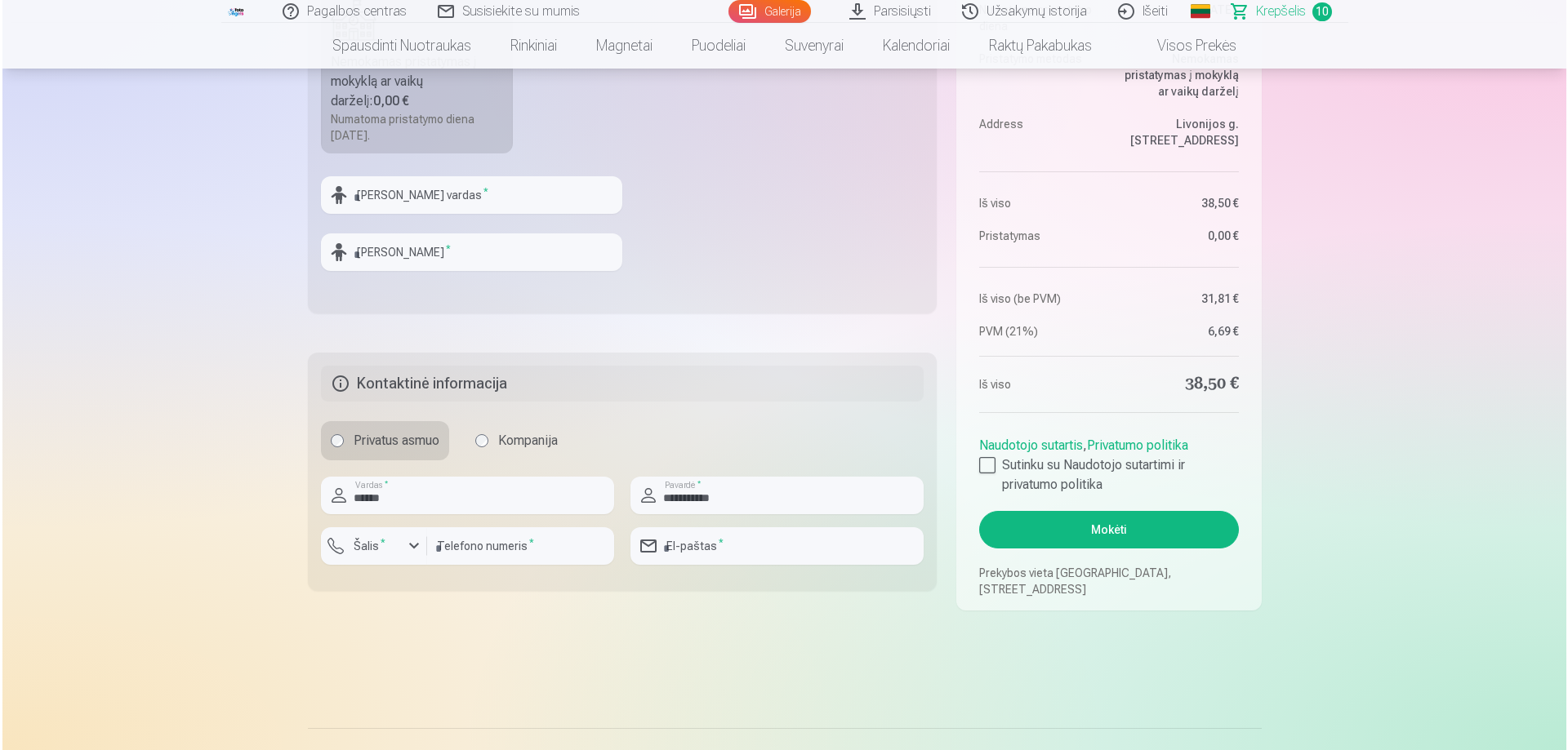
scroll to position [735, 0]
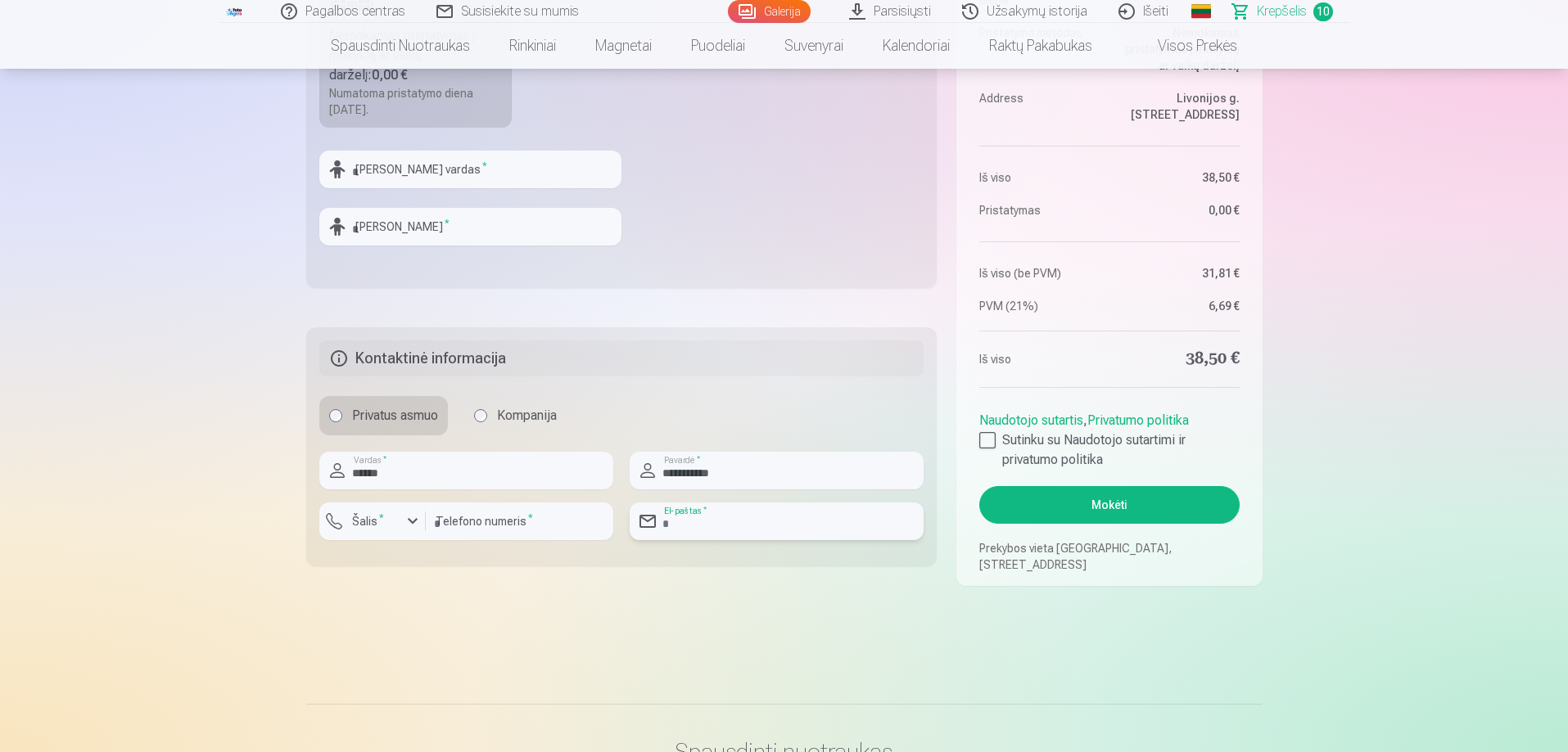
click at [770, 527] on input "email" at bounding box center [776, 522] width 294 height 38
type input "**********"
click at [478, 521] on input "number" at bounding box center [520, 522] width 188 height 38
click at [466, 528] on input "number" at bounding box center [520, 522] width 188 height 38
click at [523, 625] on main "Jūsų pirkinių krepšelis Santrauka Order number Krepšelis Status Neapmokėta Purc…" at bounding box center [784, 19] width 957 height 1290
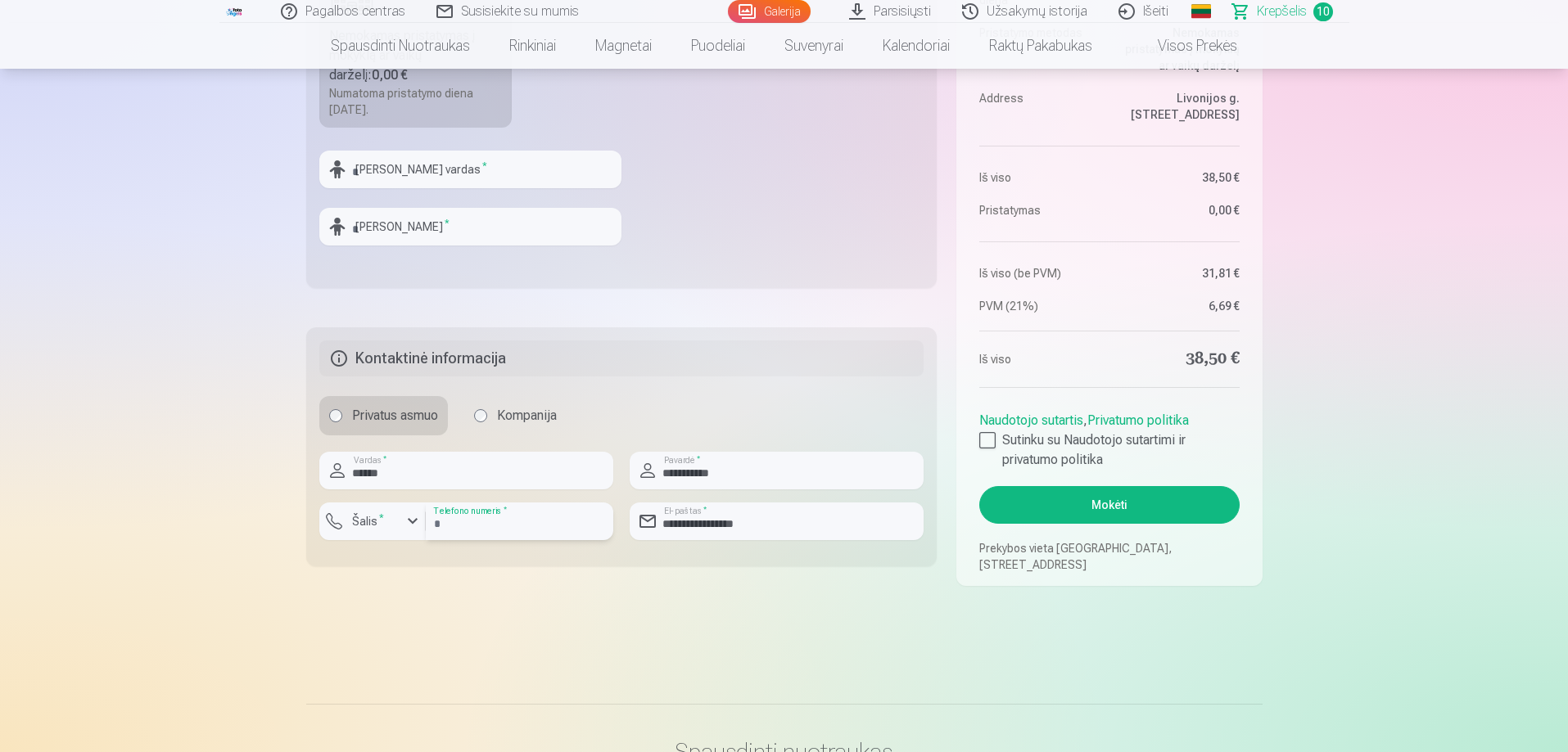
click at [523, 514] on input "number" at bounding box center [520, 522] width 188 height 38
click at [479, 528] on input "number" at bounding box center [520, 522] width 188 height 38
click at [378, 532] on button "Šalis *" at bounding box center [372, 522] width 107 height 38
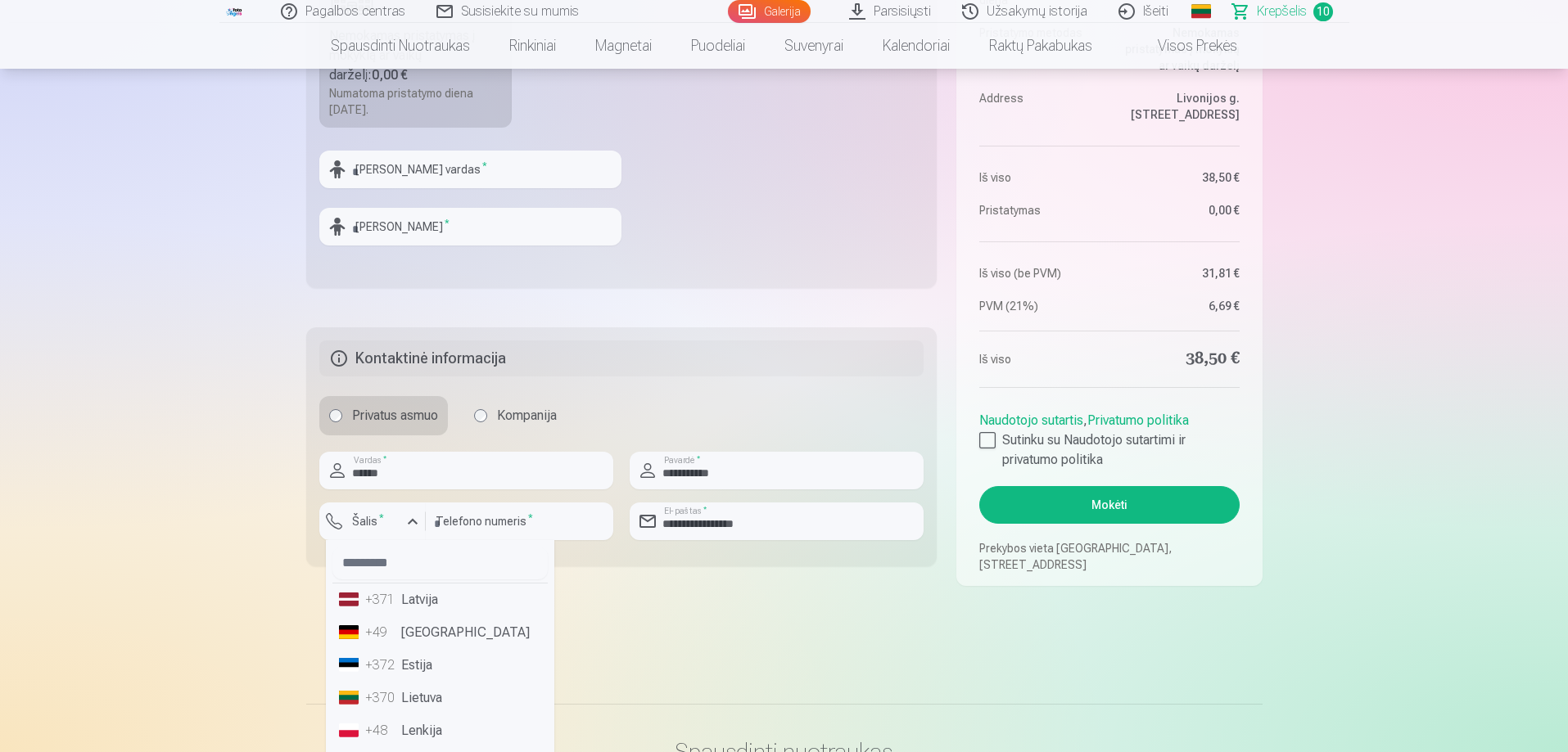
click at [441, 692] on li "+370 Lietuva" at bounding box center [440, 698] width 215 height 33
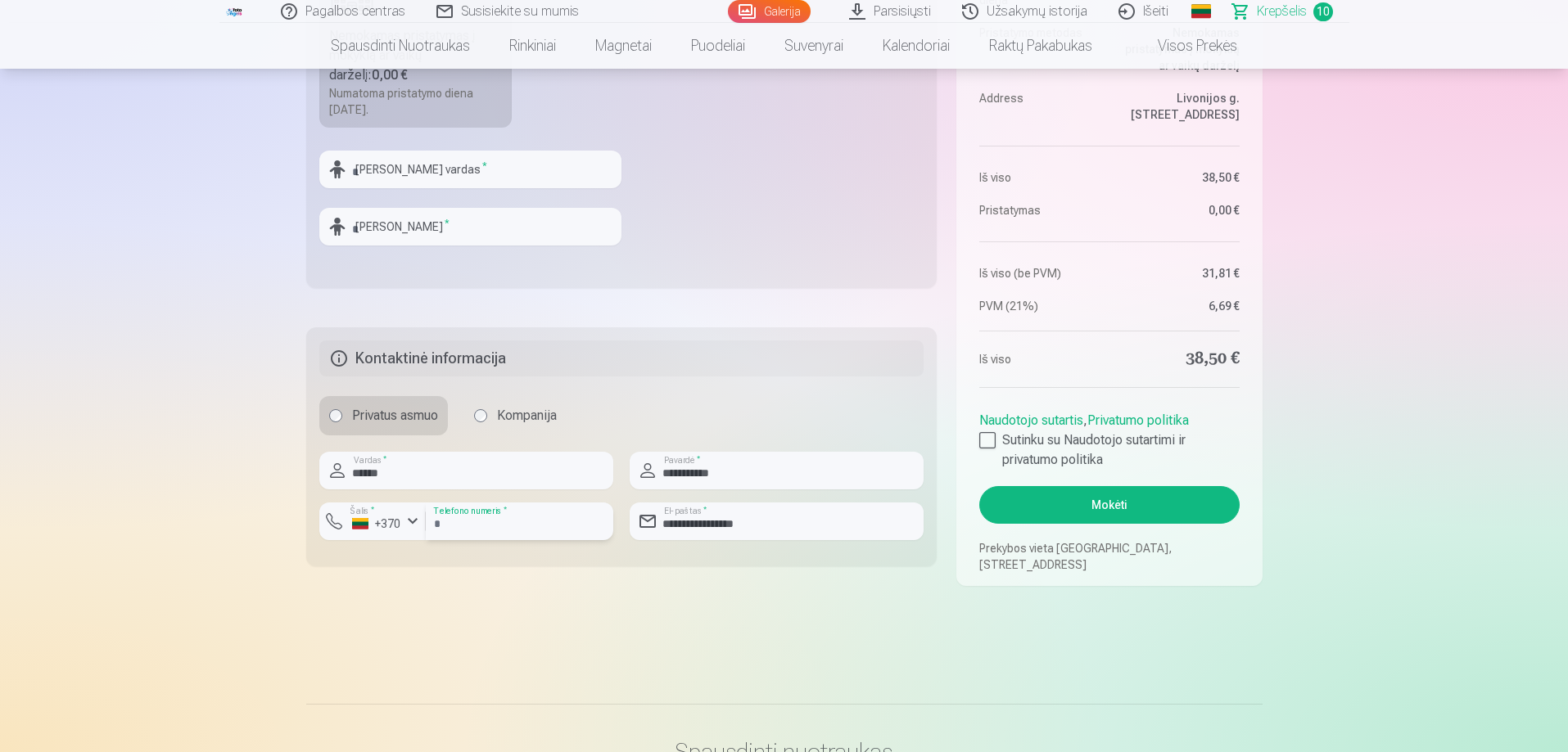
click at [470, 516] on input "number" at bounding box center [520, 522] width 188 height 38
click at [517, 535] on input "number" at bounding box center [520, 522] width 188 height 38
type input "********"
click at [999, 434] on label "Sutinku su Naudotojo sutartimi ir privatumo politika" at bounding box center [1109, 450] width 259 height 39
click at [1048, 507] on button "Mokėti" at bounding box center [1109, 505] width 259 height 38
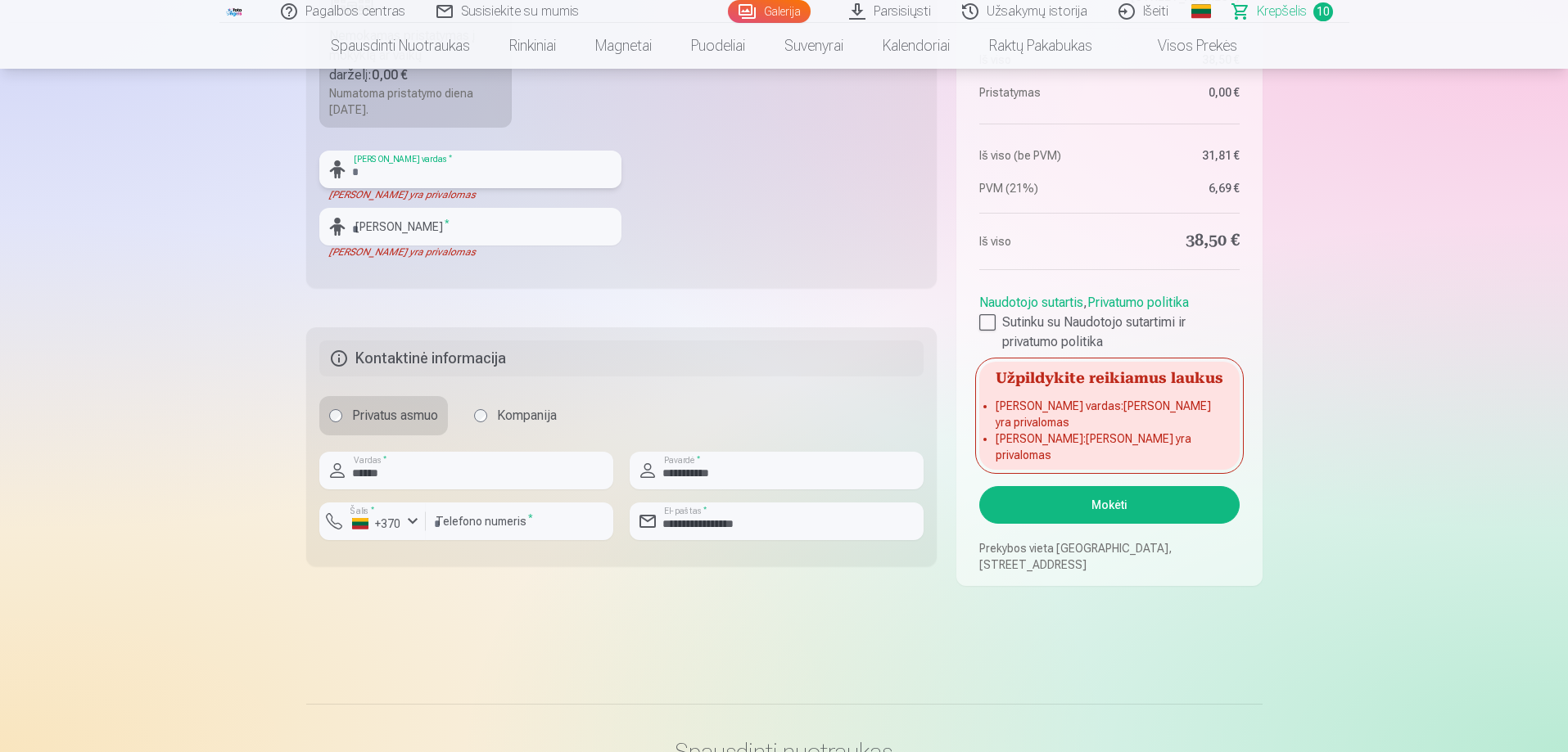
click at [398, 176] on input "text" at bounding box center [470, 170] width 302 height 38
type input "******"
type input "**********"
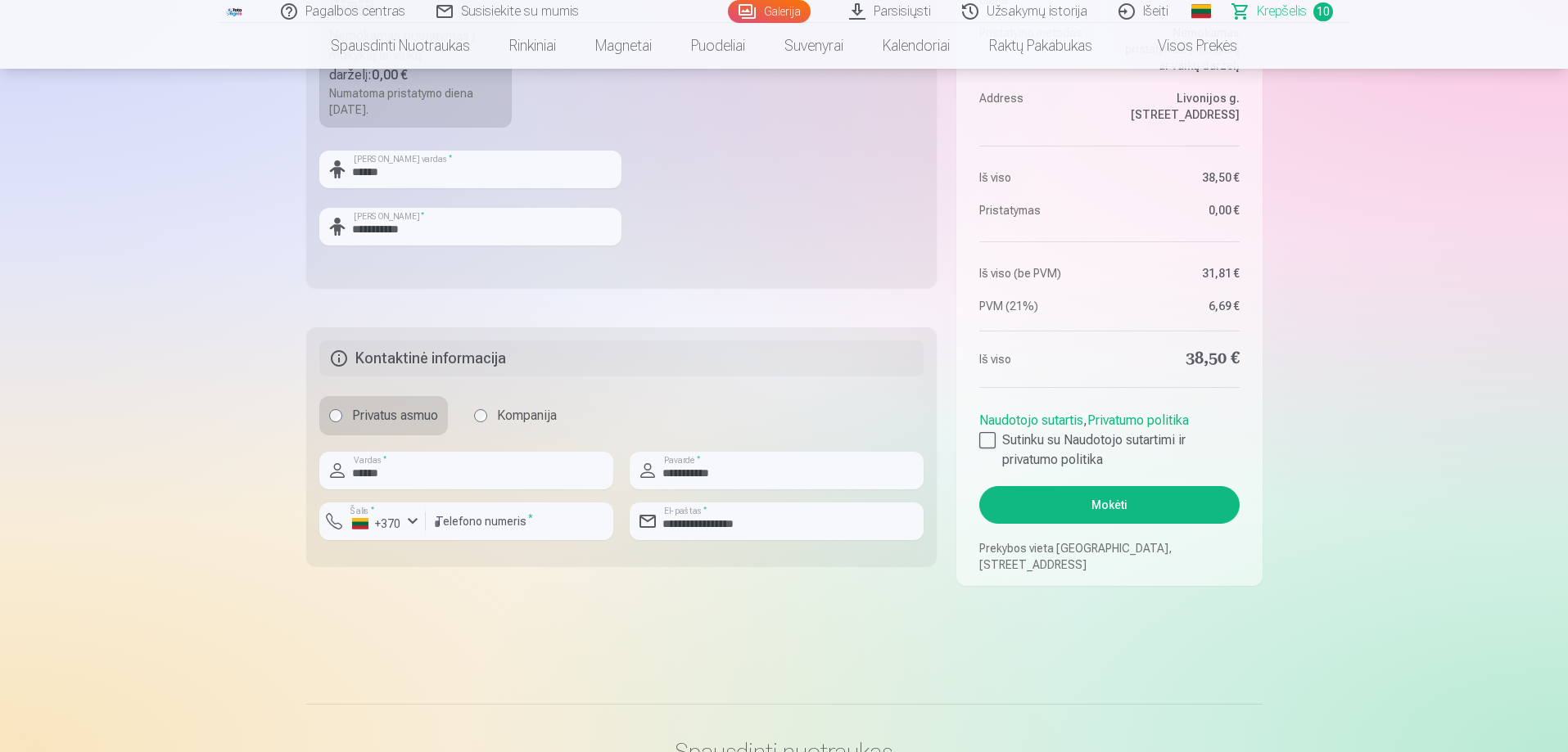
click at [1089, 503] on button "Mokėti" at bounding box center [1109, 505] width 259 height 38
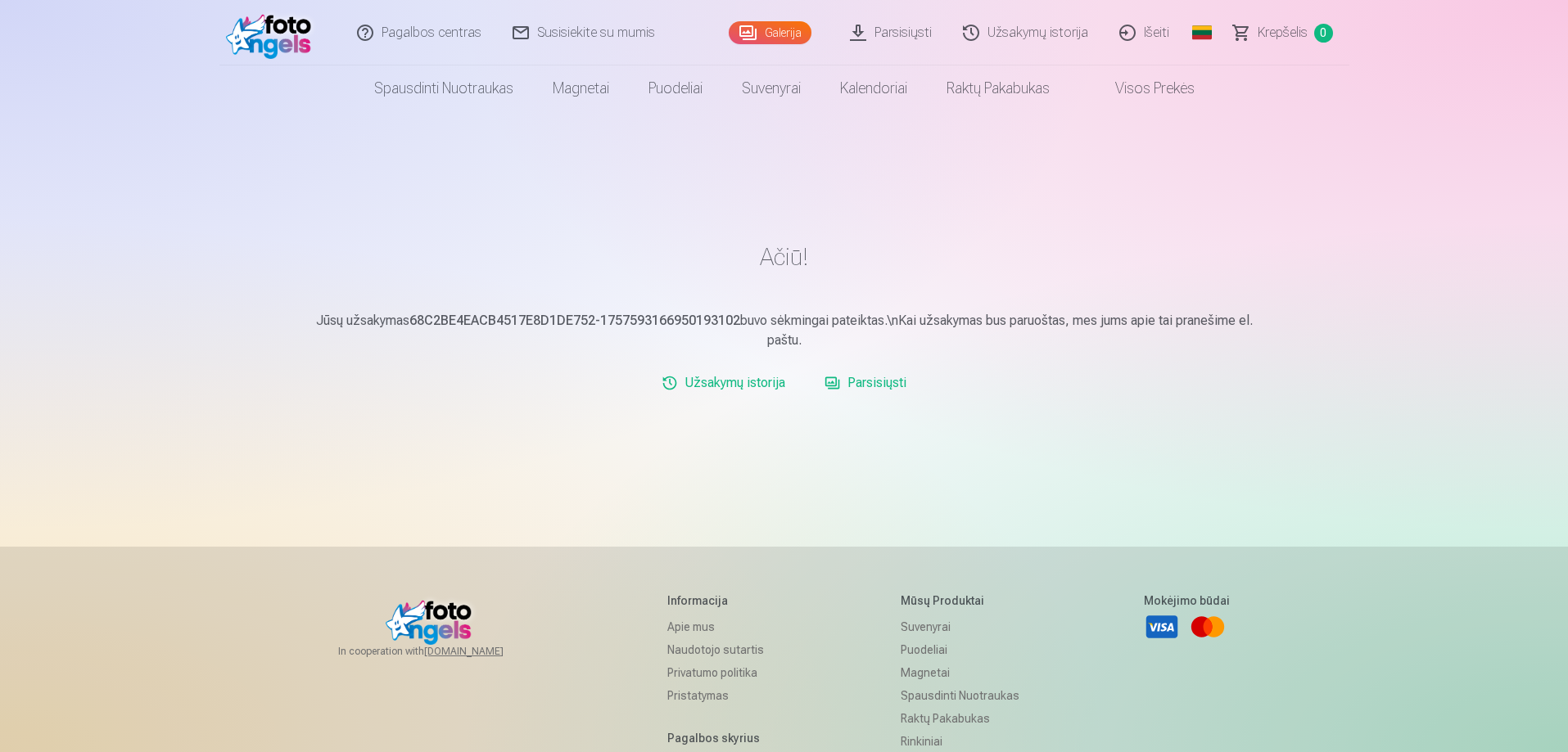
click at [897, 23] on link "Parsisiųsti" at bounding box center [891, 33] width 113 height 66
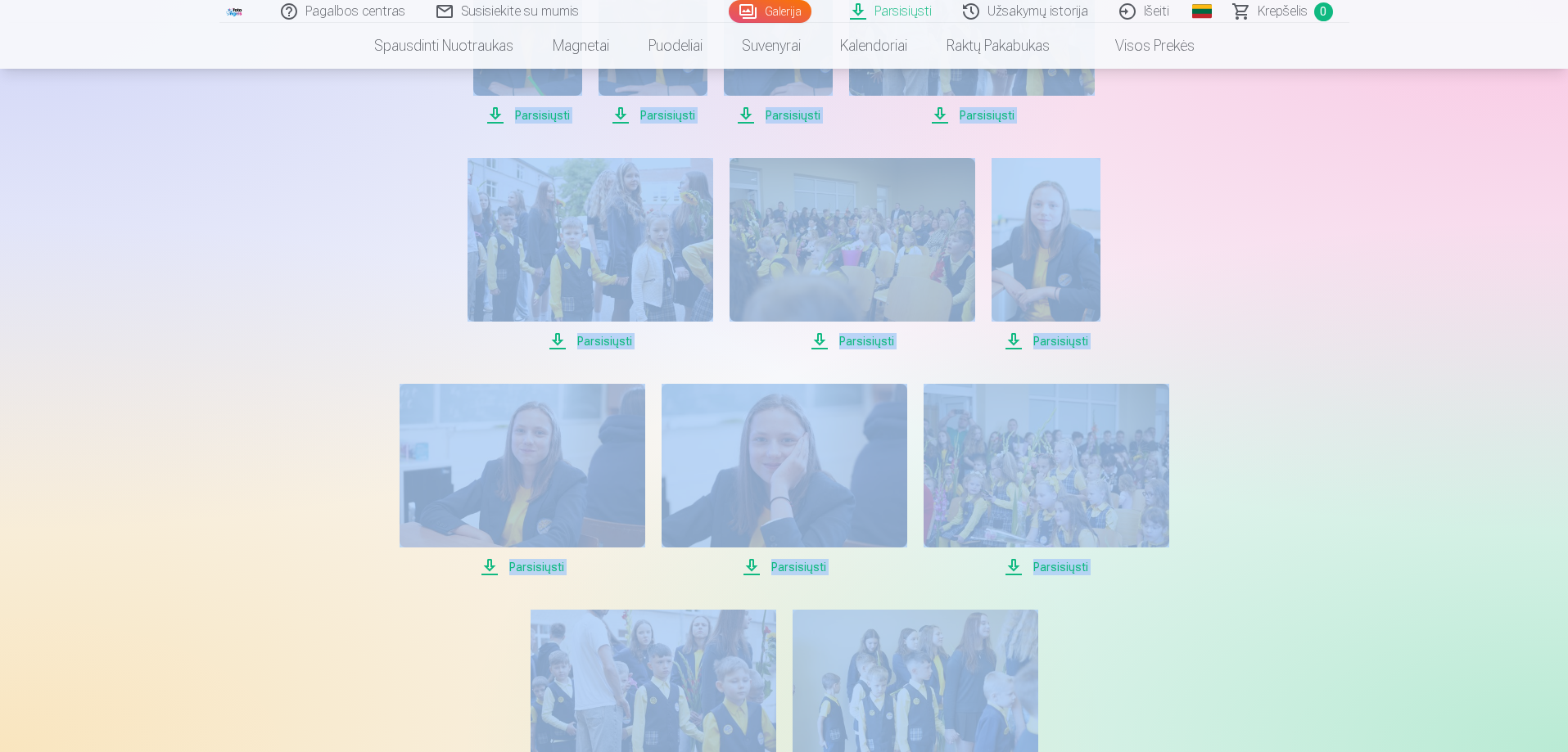
scroll to position [982, 0]
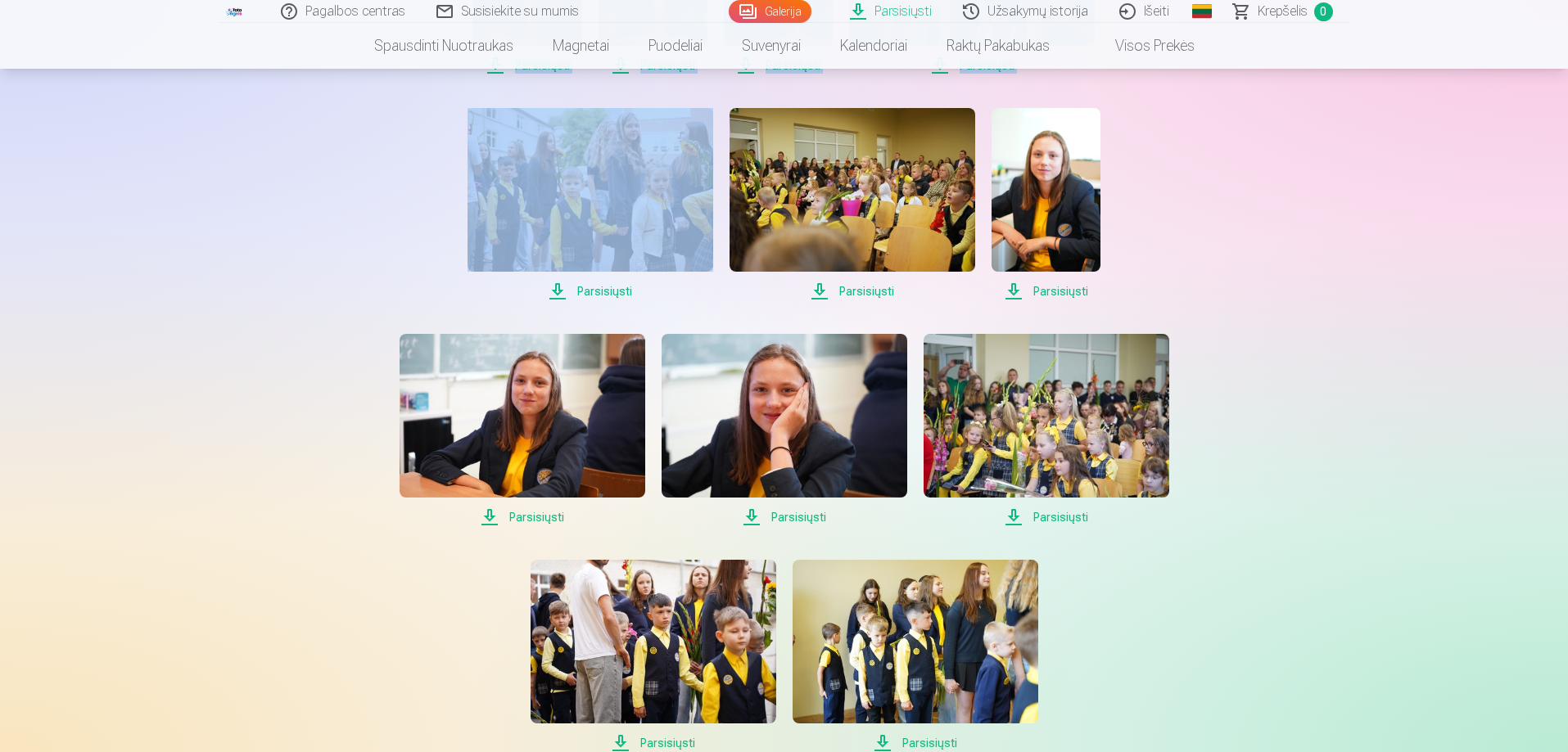
drag, startPoint x: 369, startPoint y: 283, endPoint x: 375, endPoint y: 229, distance: 54.3
click at [418, 239] on div "Parsisiųsti Šiame skyriuje galite atsisiųsti dovanų nuotrauką ir įsigytas nuotr…" at bounding box center [784, 150] width 982 height 2264
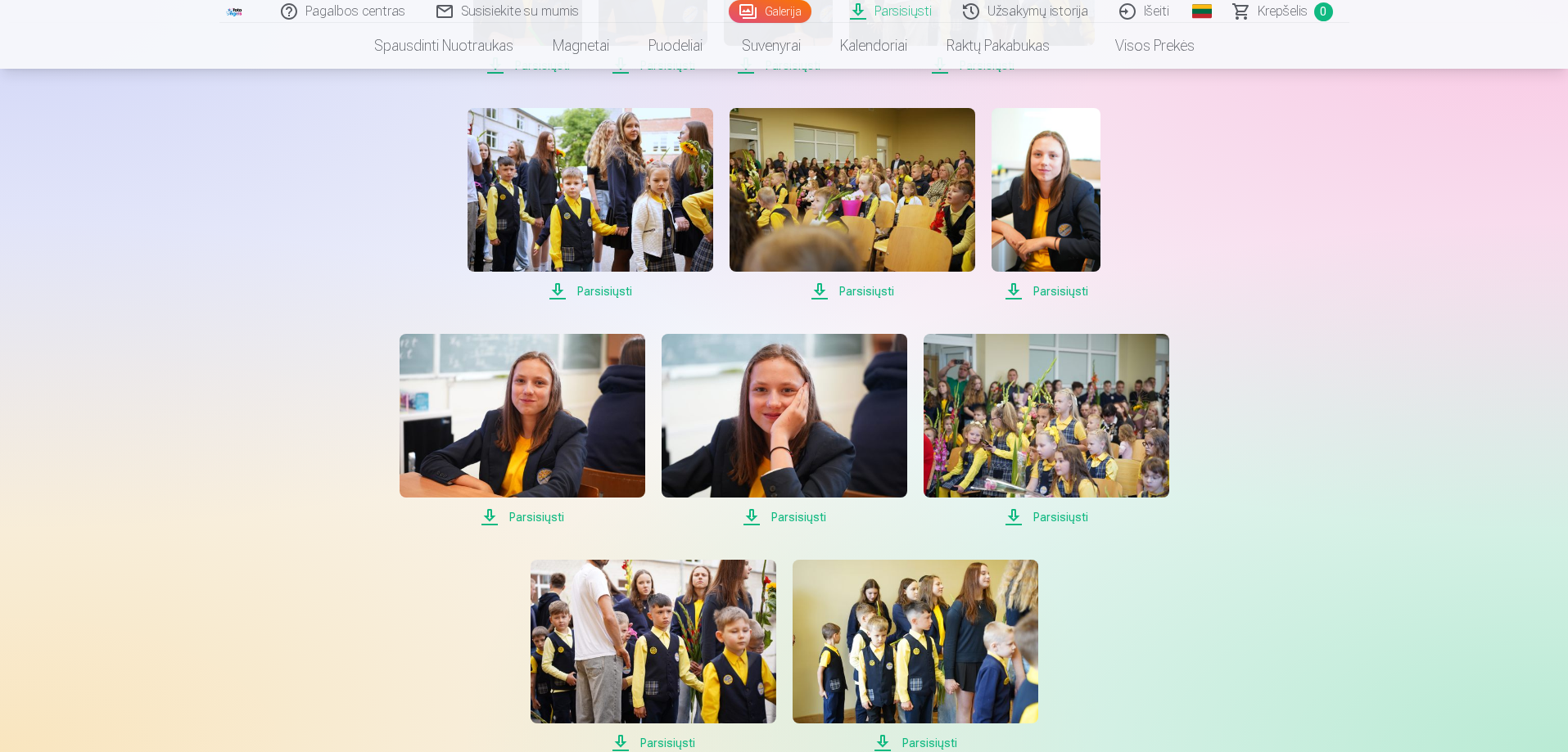
click at [330, 221] on div "Parsisiųsti Šiame skyriuje galite atsisiųsti dovanų nuotrauką ir įsigytas nuotr…" at bounding box center [784, 150] width 982 height 2264
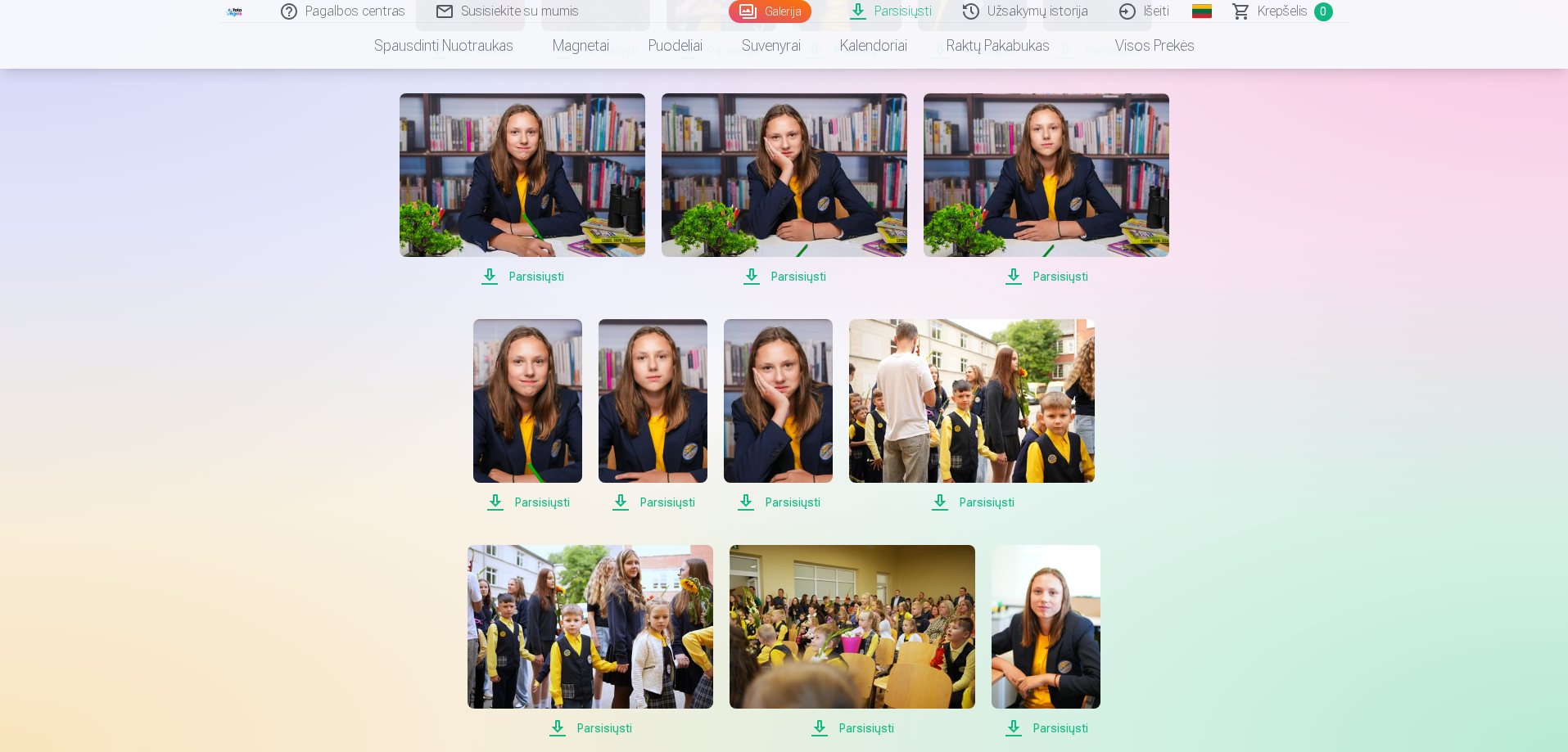
scroll to position [245, 0]
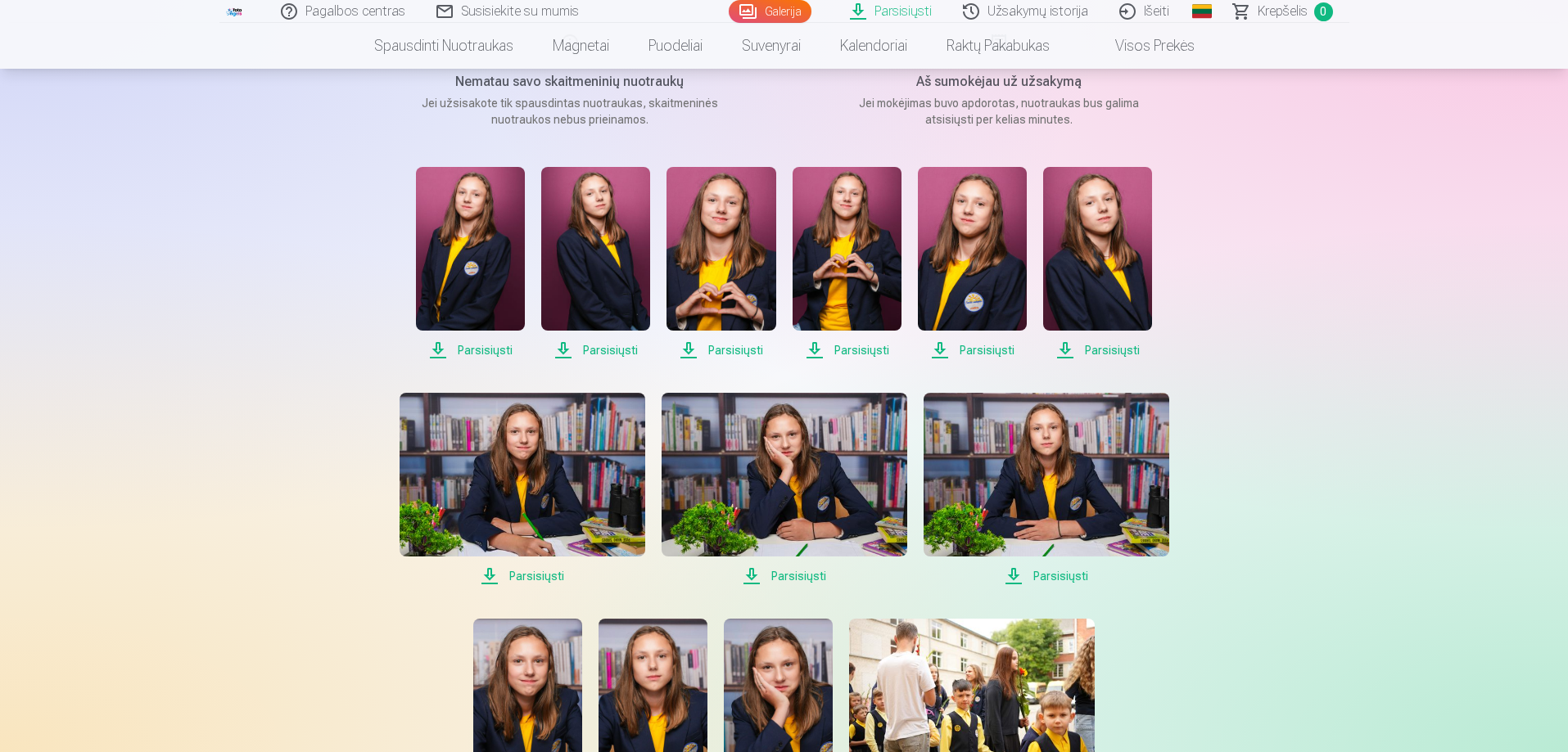
click at [485, 341] on span "Parsisiųsti" at bounding box center [470, 350] width 109 height 20
click at [603, 349] on span "Parsisiųsti" at bounding box center [594, 350] width 109 height 20
click at [736, 356] on span "Parsisiųsti" at bounding box center [720, 350] width 109 height 20
click at [854, 356] on span "Parsisiųsti" at bounding box center [846, 350] width 109 height 20
click at [974, 343] on span "Parsisiųsti" at bounding box center [972, 350] width 109 height 20
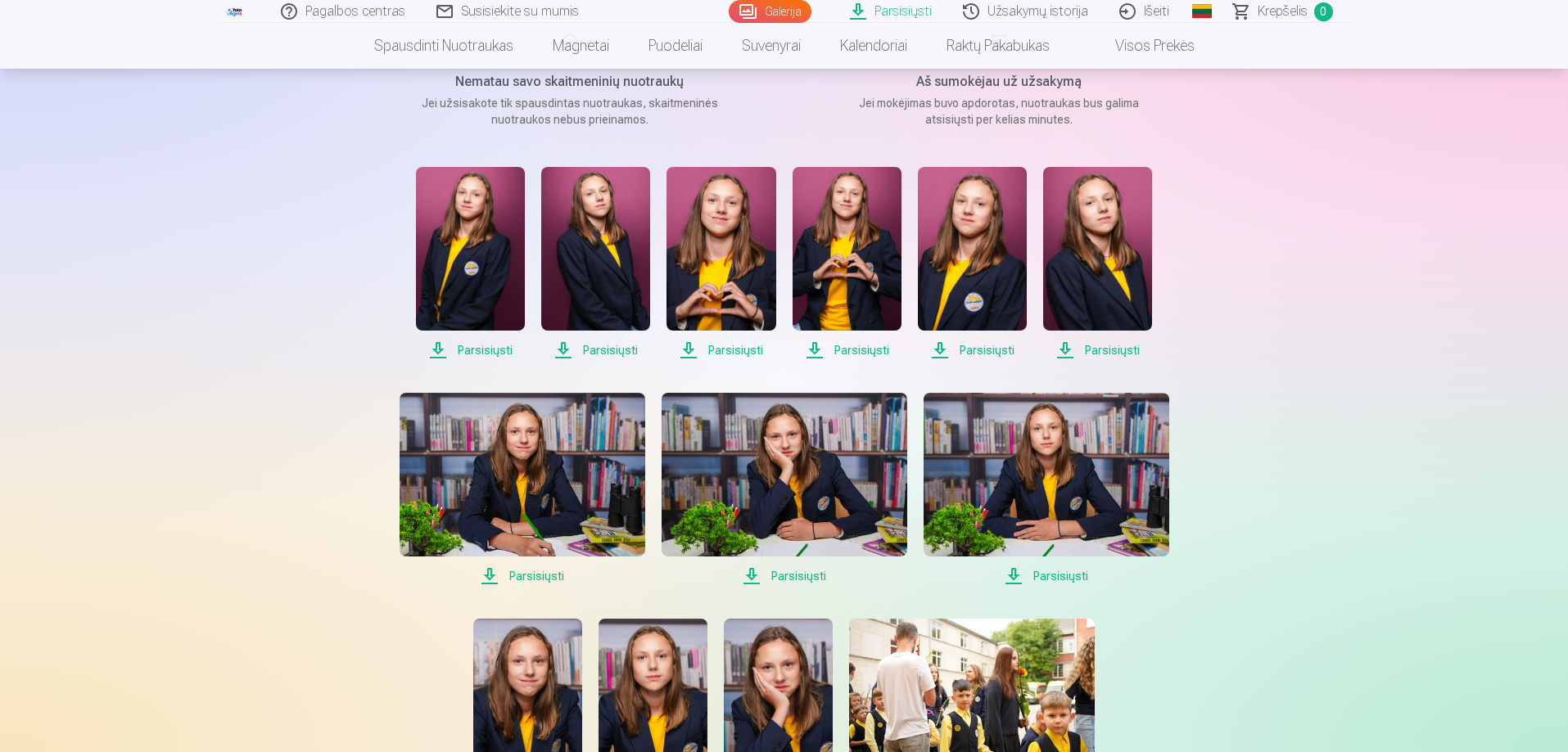
click at [1086, 351] on span "Parsisiųsti" at bounding box center [1097, 350] width 109 height 20
click at [541, 574] on span "Parsisiųsti" at bounding box center [522, 576] width 245 height 20
drag, startPoint x: 790, startPoint y: 569, endPoint x: 802, endPoint y: 569, distance: 12.0
click at [790, 569] on span "Parsisiųsti" at bounding box center [784, 576] width 245 height 20
click at [1082, 578] on span "Parsisiųsti" at bounding box center [1046, 576] width 245 height 20
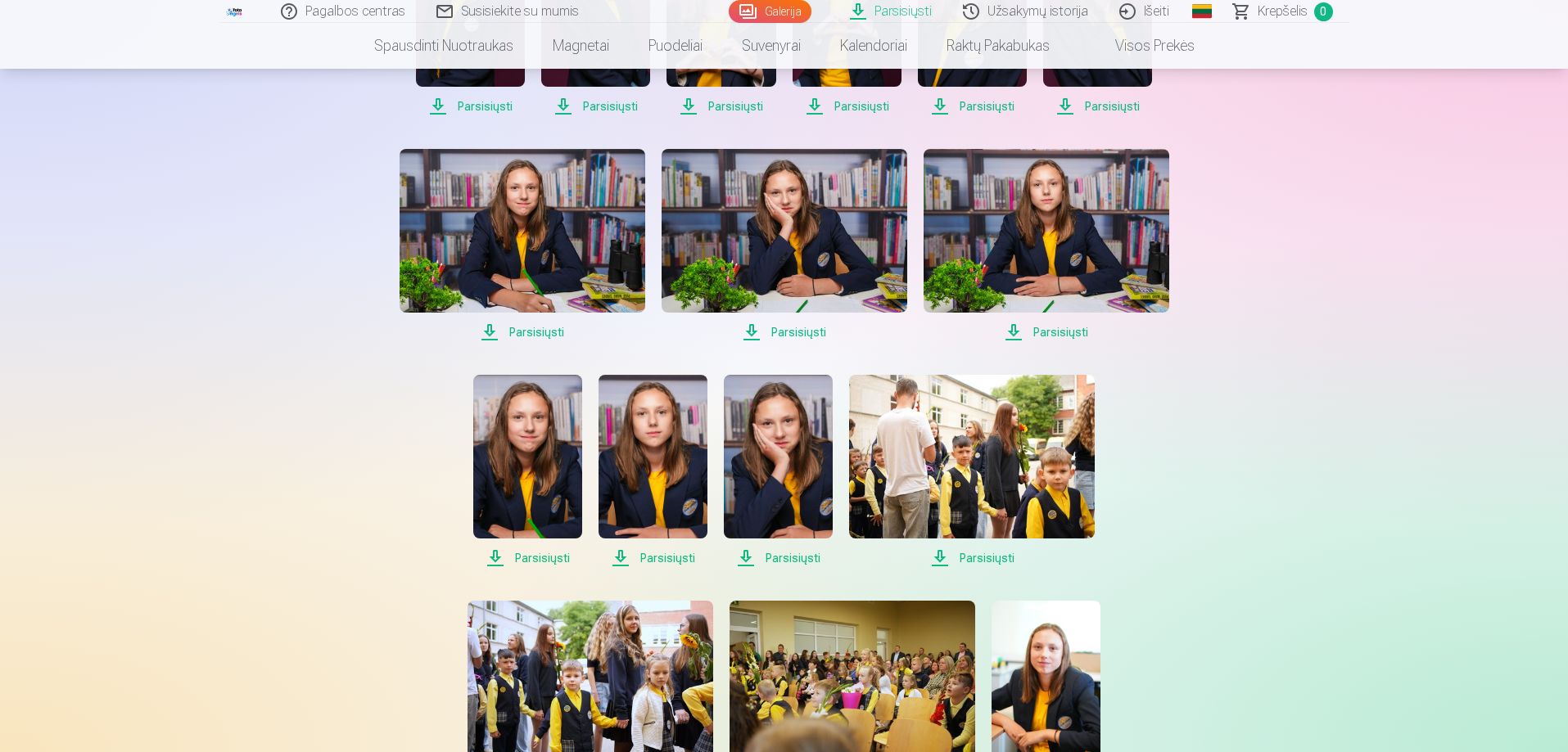
scroll to position [491, 0]
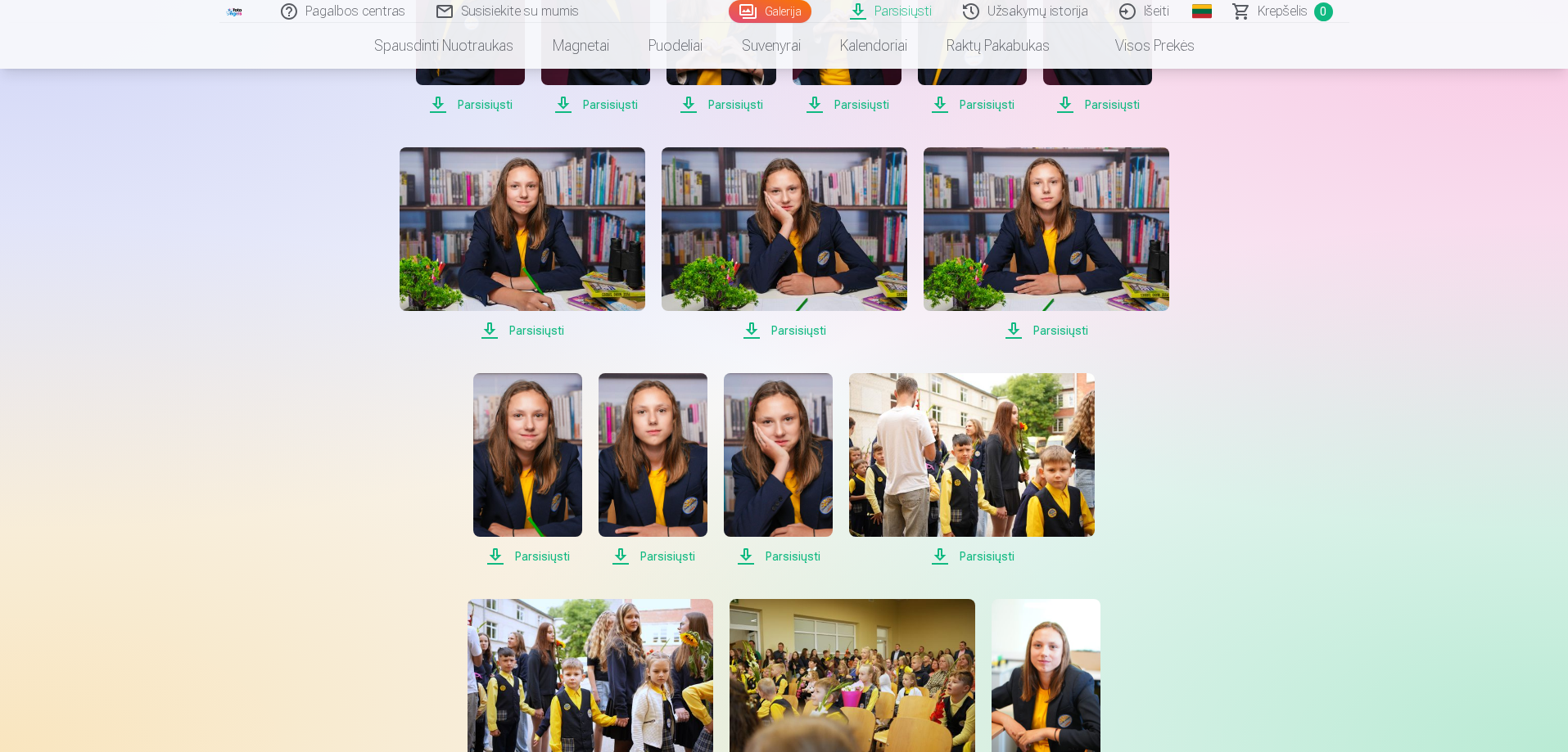
click at [533, 560] on span "Parsisiųsti" at bounding box center [527, 557] width 109 height 20
drag, startPoint x: 669, startPoint y: 561, endPoint x: 680, endPoint y: 561, distance: 11.0
click at [669, 561] on span "Parsisiųsti" at bounding box center [652, 557] width 109 height 20
click at [776, 564] on span "Parsisiųsti" at bounding box center [777, 557] width 109 height 20
click at [954, 561] on span "Parsisiųsti" at bounding box center [972, 557] width 245 height 20
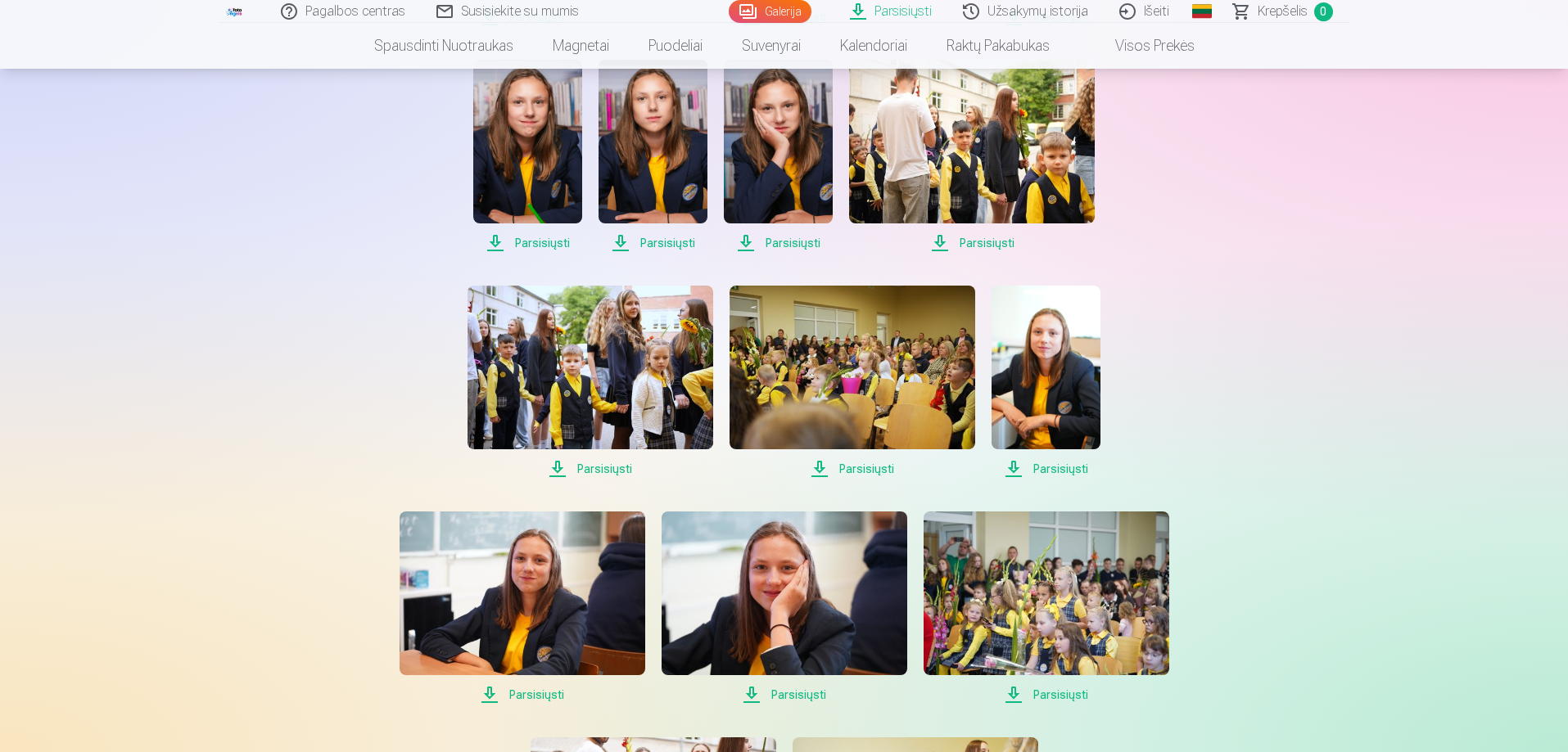
scroll to position [819, 0]
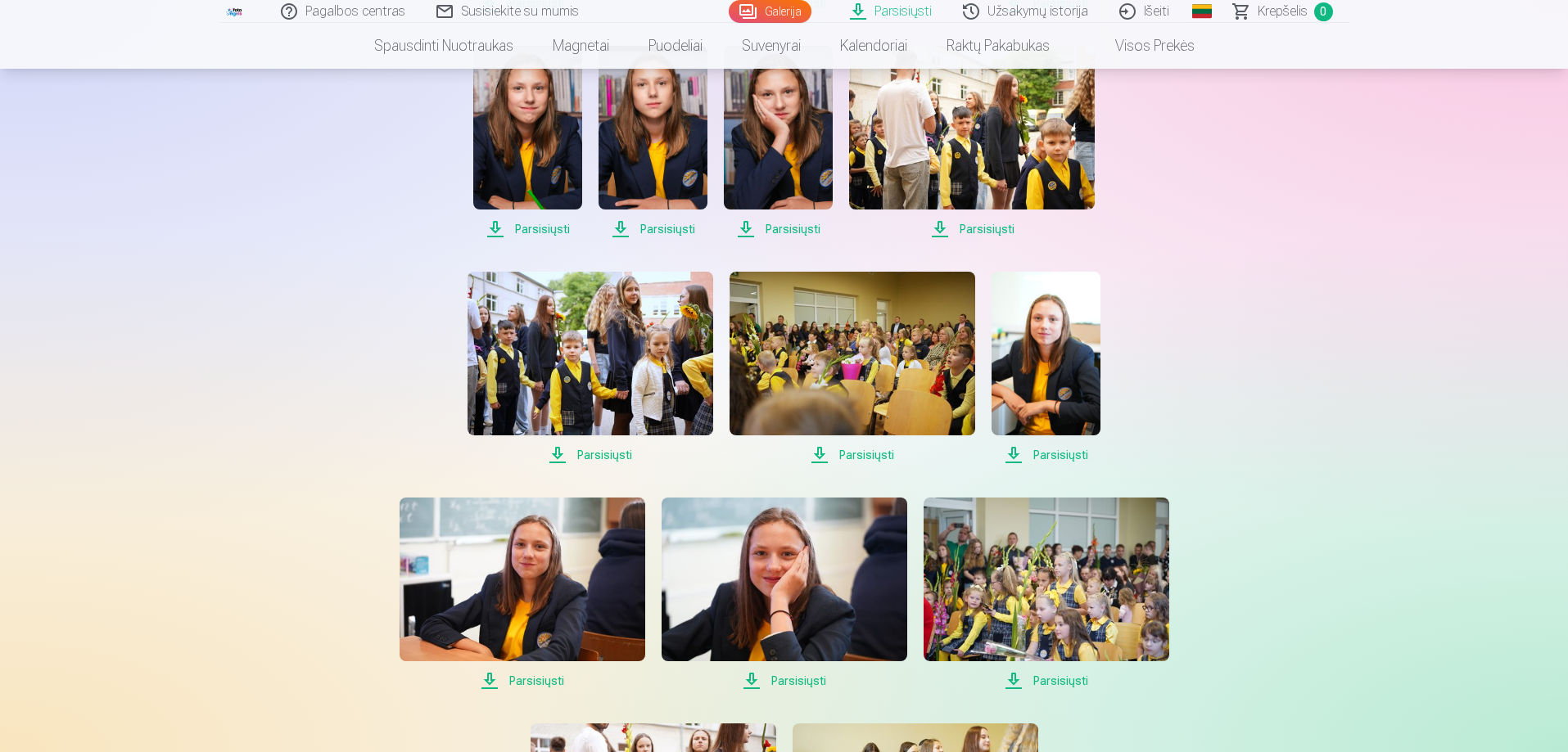
click at [587, 449] on span "Parsisiųsti" at bounding box center [590, 455] width 245 height 20
drag, startPoint x: 865, startPoint y: 462, endPoint x: 1051, endPoint y: 462, distance: 186.0
click at [866, 462] on span "Parsisiųsti" at bounding box center [852, 455] width 245 height 20
click at [1052, 461] on span "Parsisiųsti" at bounding box center [1045, 455] width 109 height 20
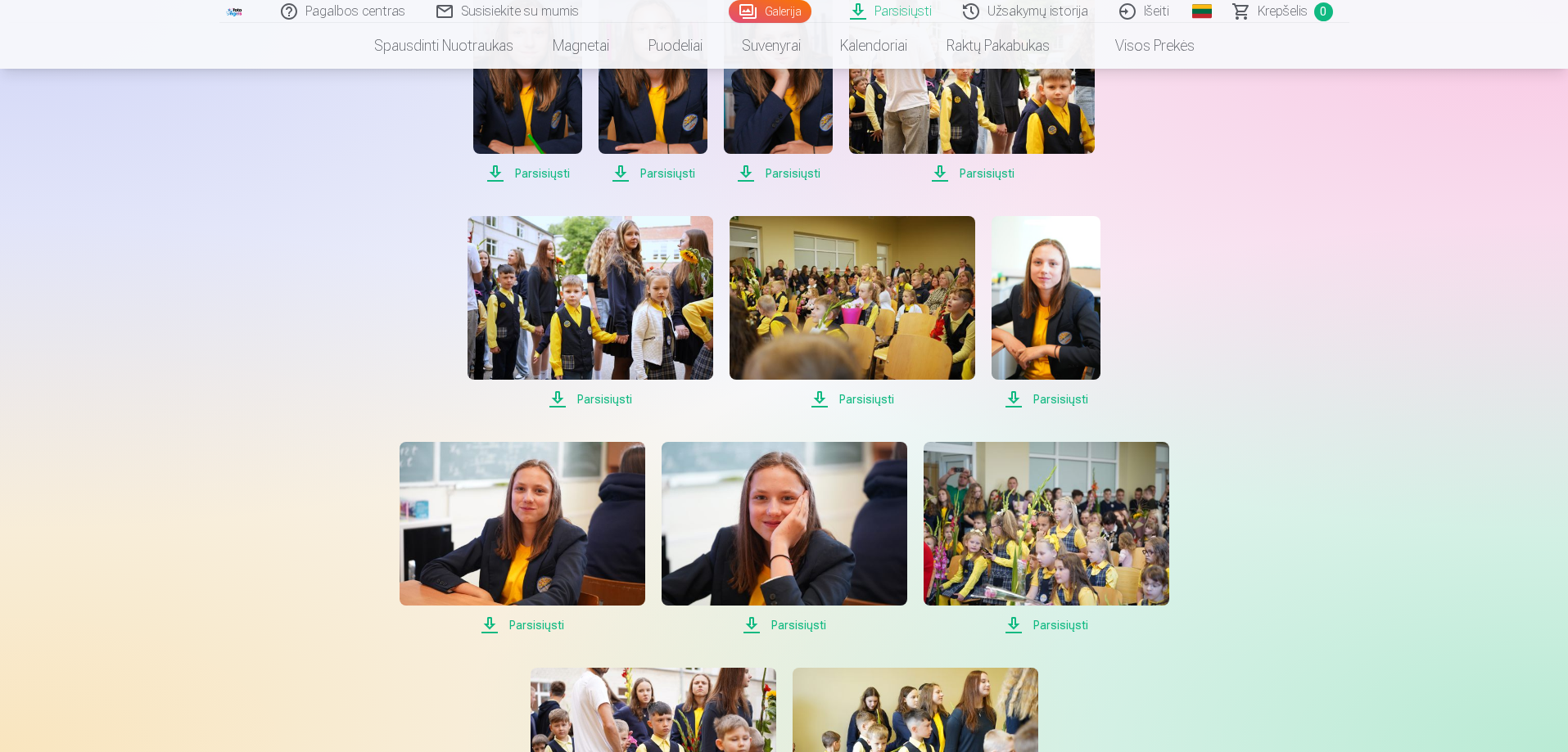
scroll to position [901, 0]
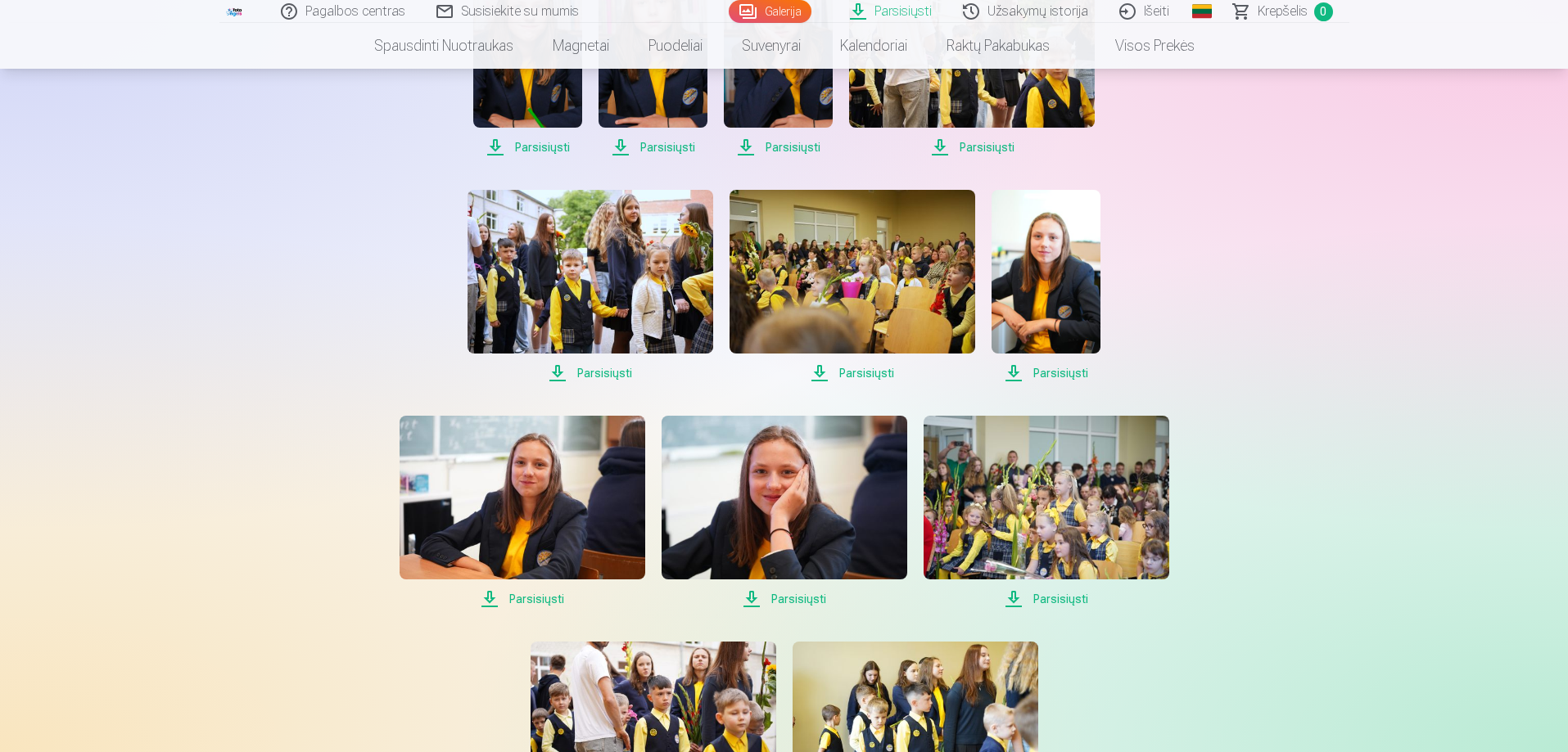
click at [535, 596] on span "Parsisiųsti" at bounding box center [522, 599] width 245 height 20
click at [800, 600] on span "Parsisiųsti" at bounding box center [784, 599] width 245 height 20
click at [1060, 599] on span "Parsisiųsti" at bounding box center [1046, 599] width 245 height 20
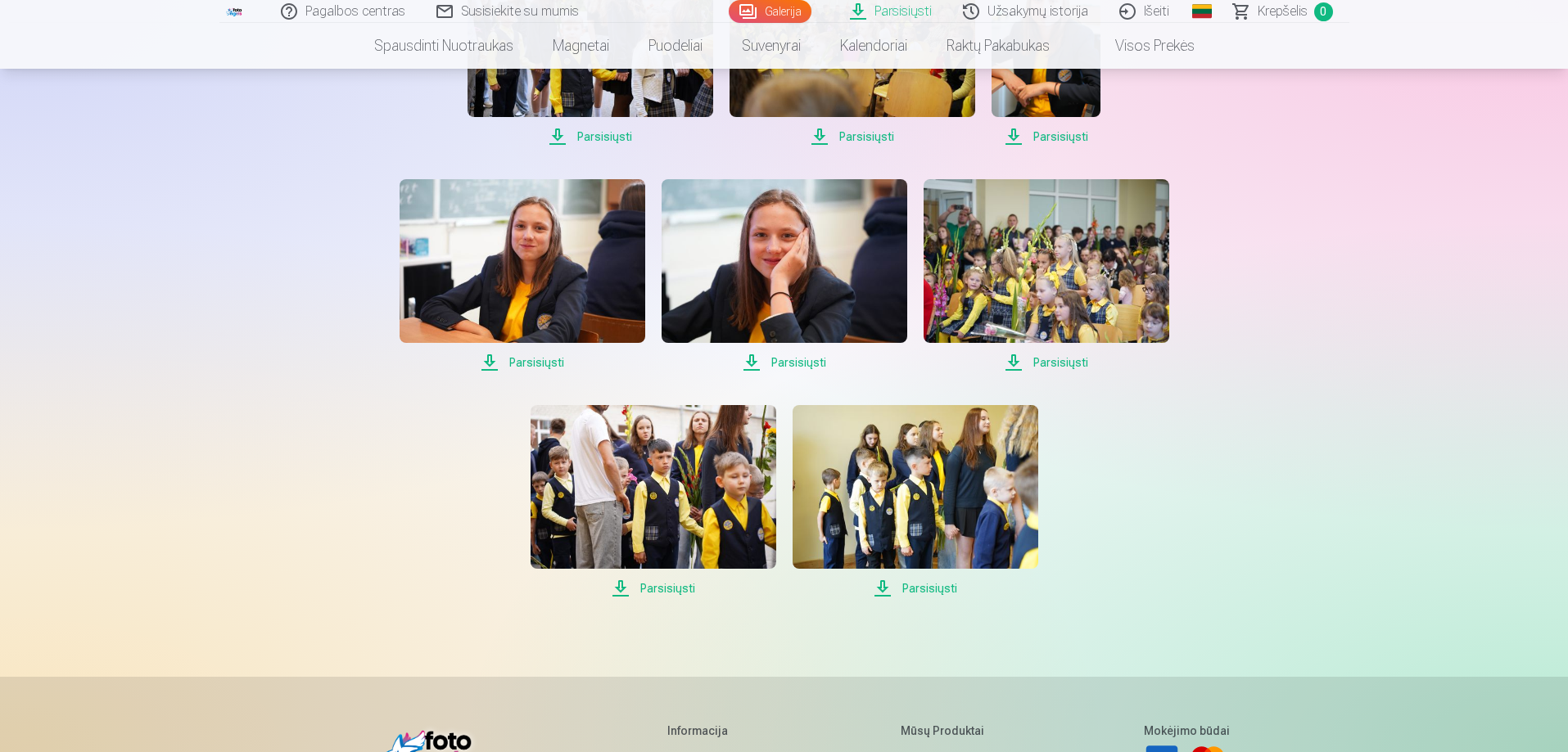
scroll to position [1146, 0]
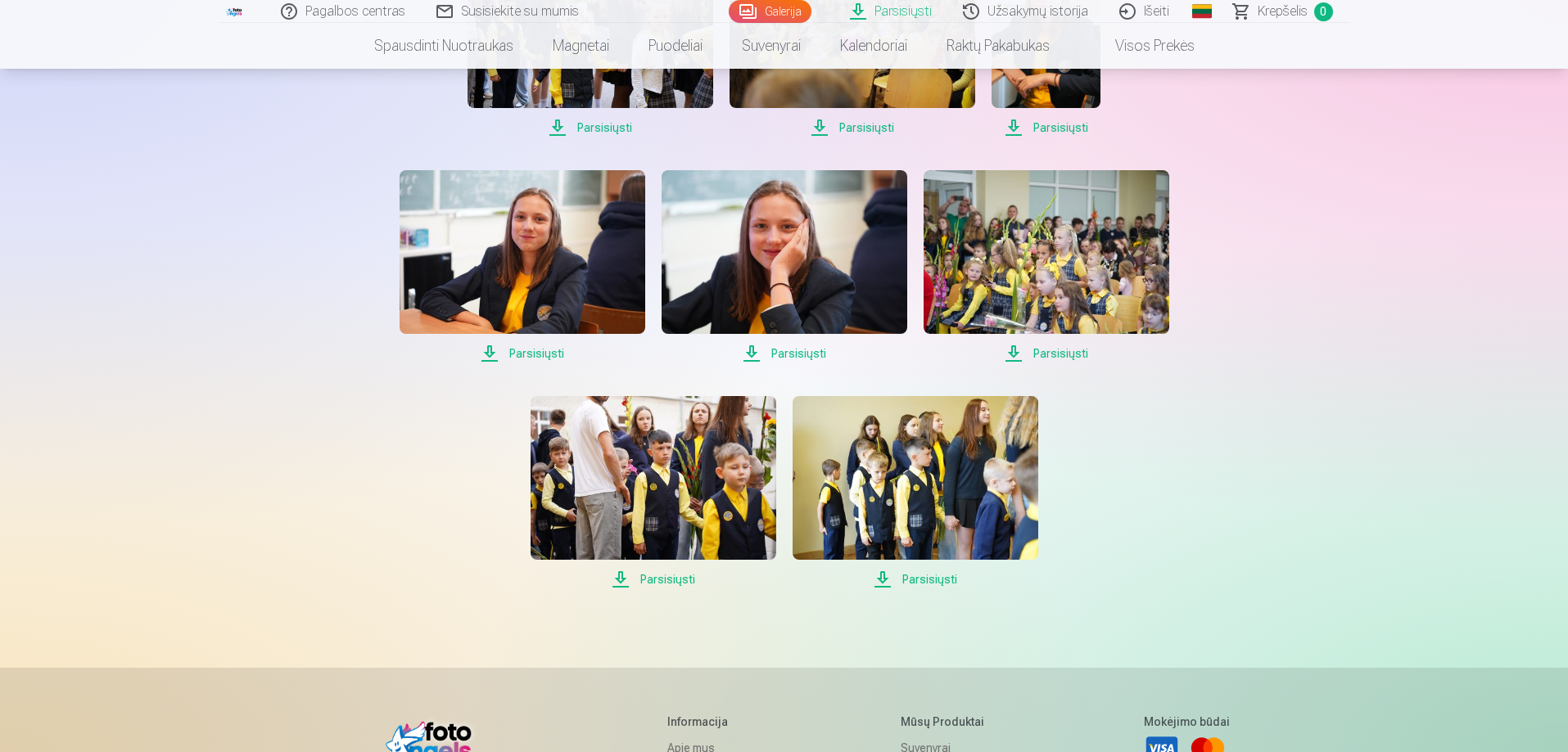
click at [659, 575] on span "Parsisiųsti" at bounding box center [653, 579] width 245 height 20
click at [931, 576] on span "Parsisiųsti" at bounding box center [915, 579] width 245 height 20
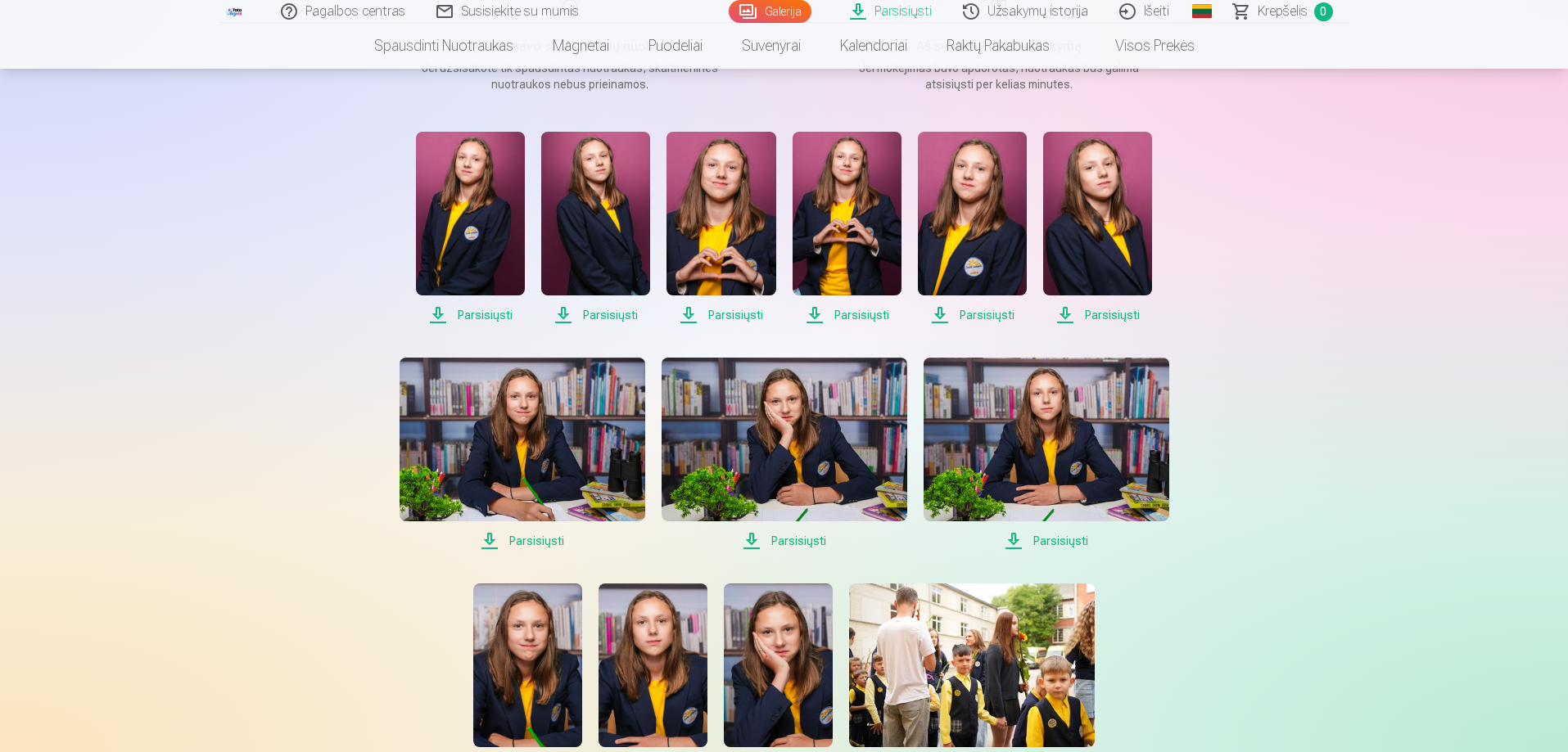
scroll to position [409, 0]
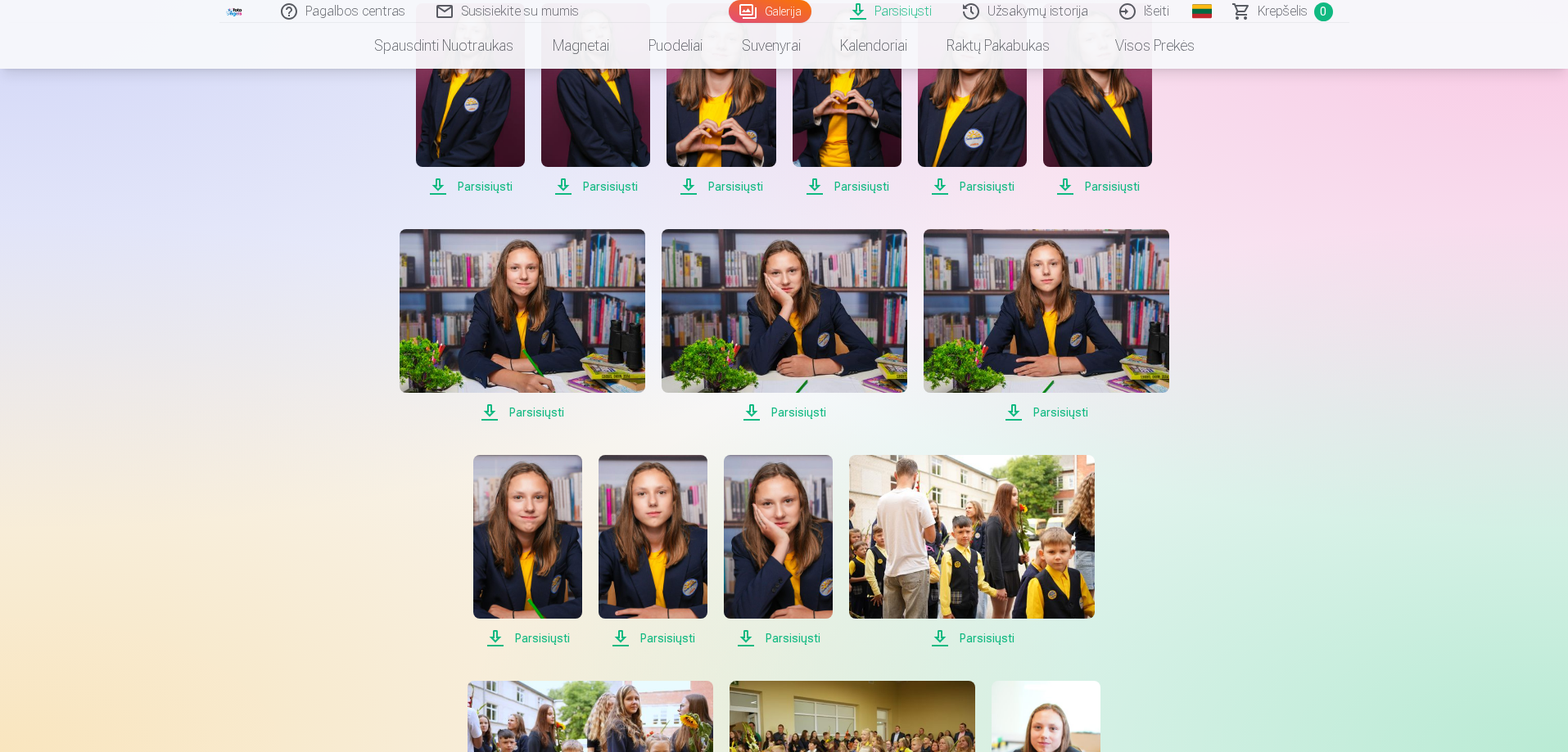
click at [1225, 522] on div "Parsisiųsti Šiame skyriuje galite atsisiųsti dovanų nuotrauką ir įsigytas nuotr…" at bounding box center [784, 723] width 982 height 2264
